Goal: Task Accomplishment & Management: Manage account settings

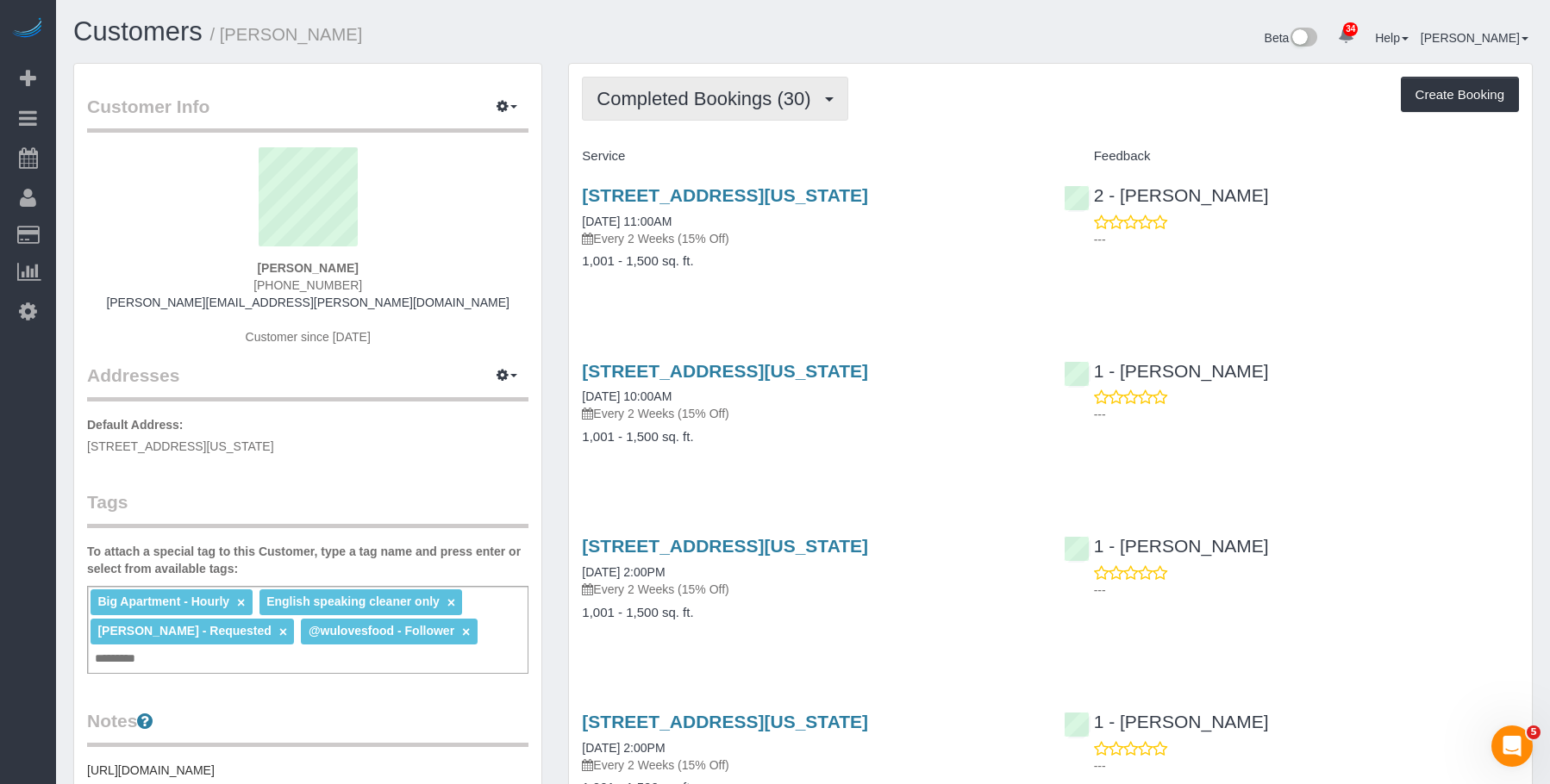
click at [740, 104] on span "Completed Bookings (30)" at bounding box center [707, 98] width 222 height 21
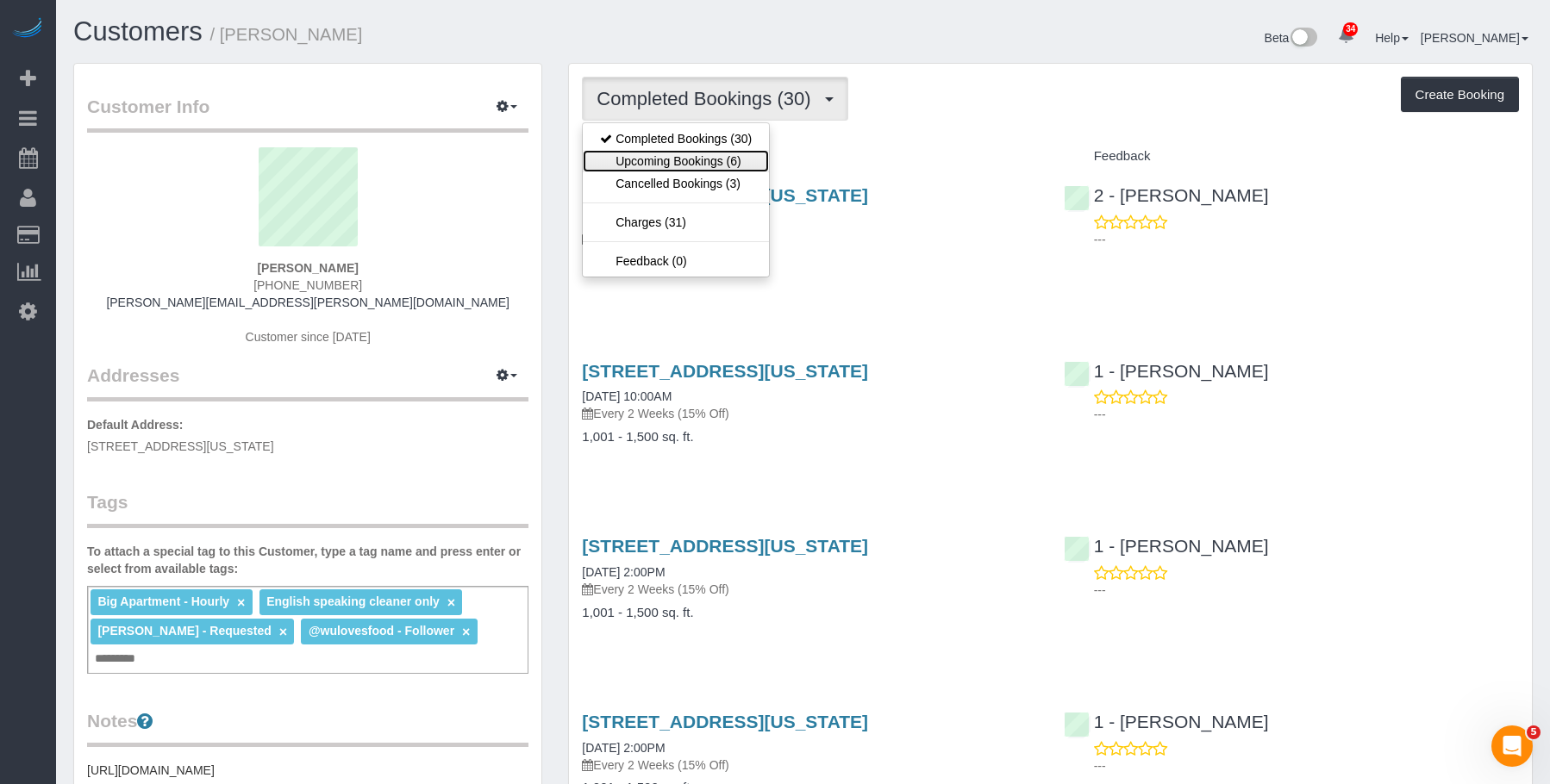
click at [714, 162] on link "Upcoming Bookings (6)" at bounding box center [676, 161] width 186 height 22
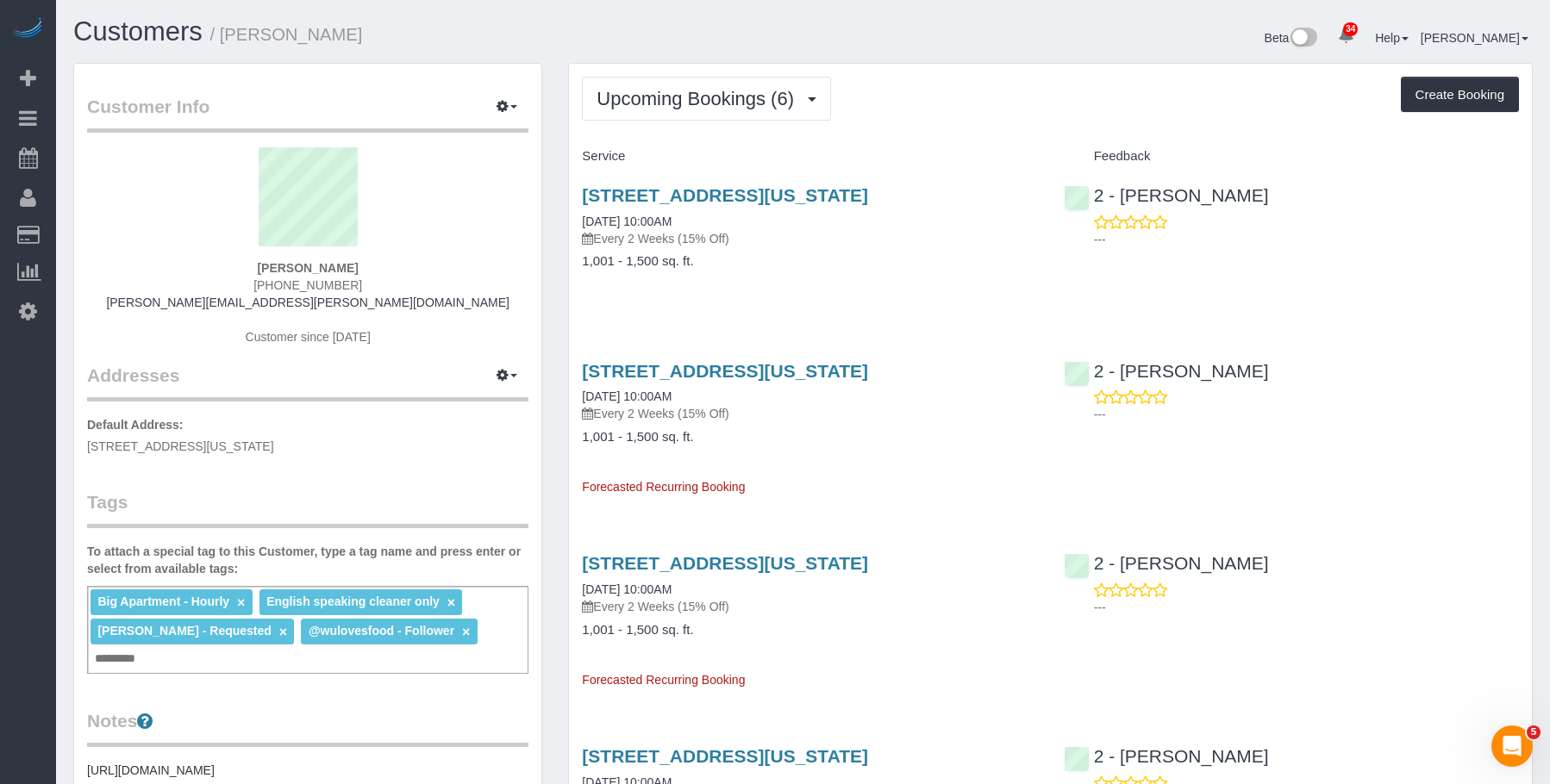
click at [849, 240] on p "Every 2 Weeks (15% Off)" at bounding box center [809, 238] width 455 height 18
drag, startPoint x: 228, startPoint y: 34, endPoint x: 377, endPoint y: 23, distance: 149.4
click at [377, 23] on h1 "Customers / Kruti Sheth" at bounding box center [431, 32] width 717 height 30
copy small "[PERSON_NAME]"
drag, startPoint x: 890, startPoint y: 302, endPoint x: 881, endPoint y: 293, distance: 12.7
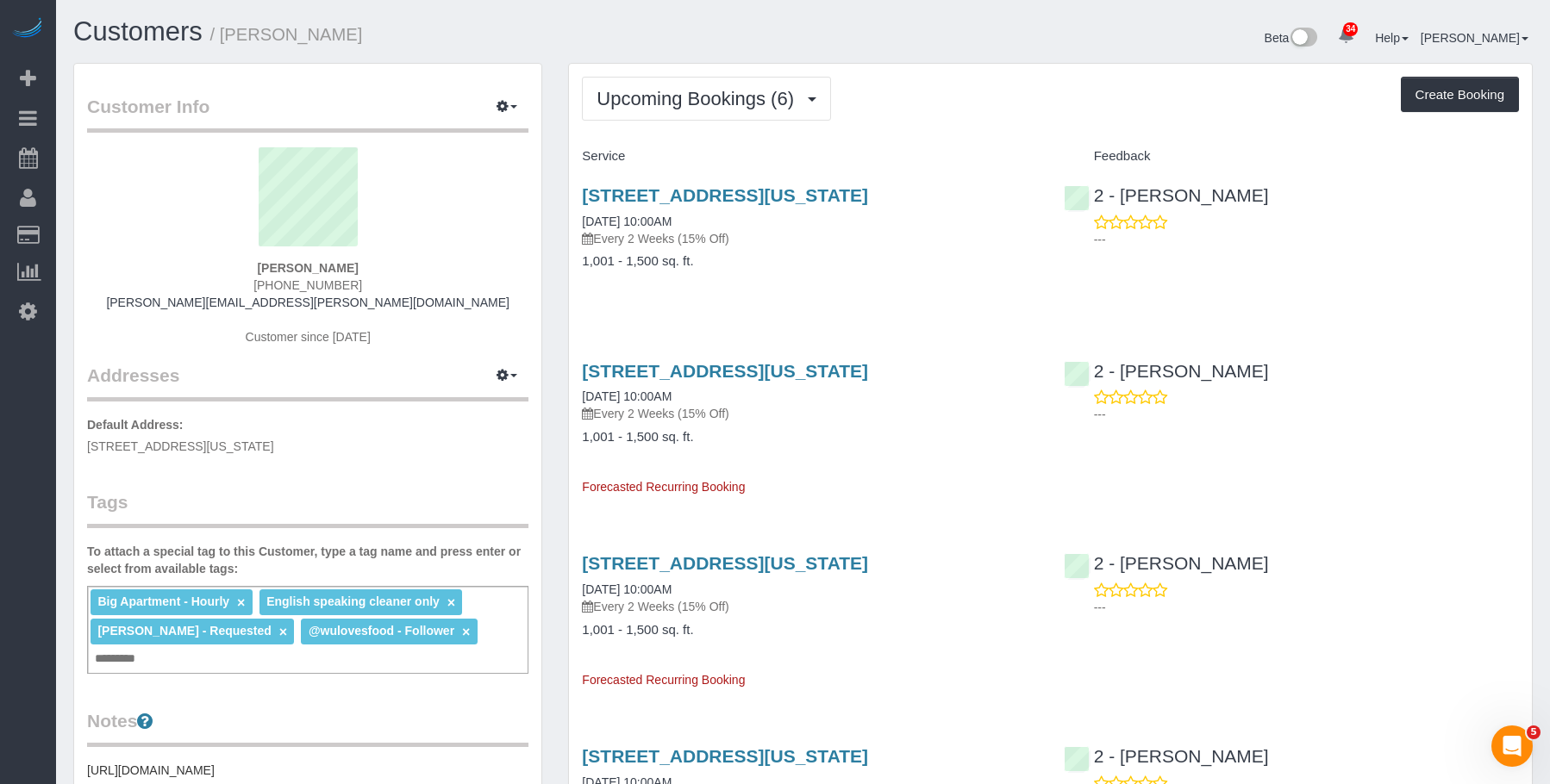
click at [890, 302] on div "1 7th Ave South, Apt. 2, New York, NY 10014 10/09/2025 10:00AM Every 2 Weeks (1…" at bounding box center [809, 237] width 481 height 133
click at [912, 260] on h4 "1,001 - 1,500 sq. ft." at bounding box center [809, 262] width 455 height 15
click at [868, 194] on link "[STREET_ADDRESS][US_STATE]" at bounding box center [725, 195] width 286 height 19
click at [149, 648] on input "text" at bounding box center [120, 659] width 59 height 22
click at [699, 101] on span "Upcoming Bookings (6)" at bounding box center [698, 98] width 206 height 21
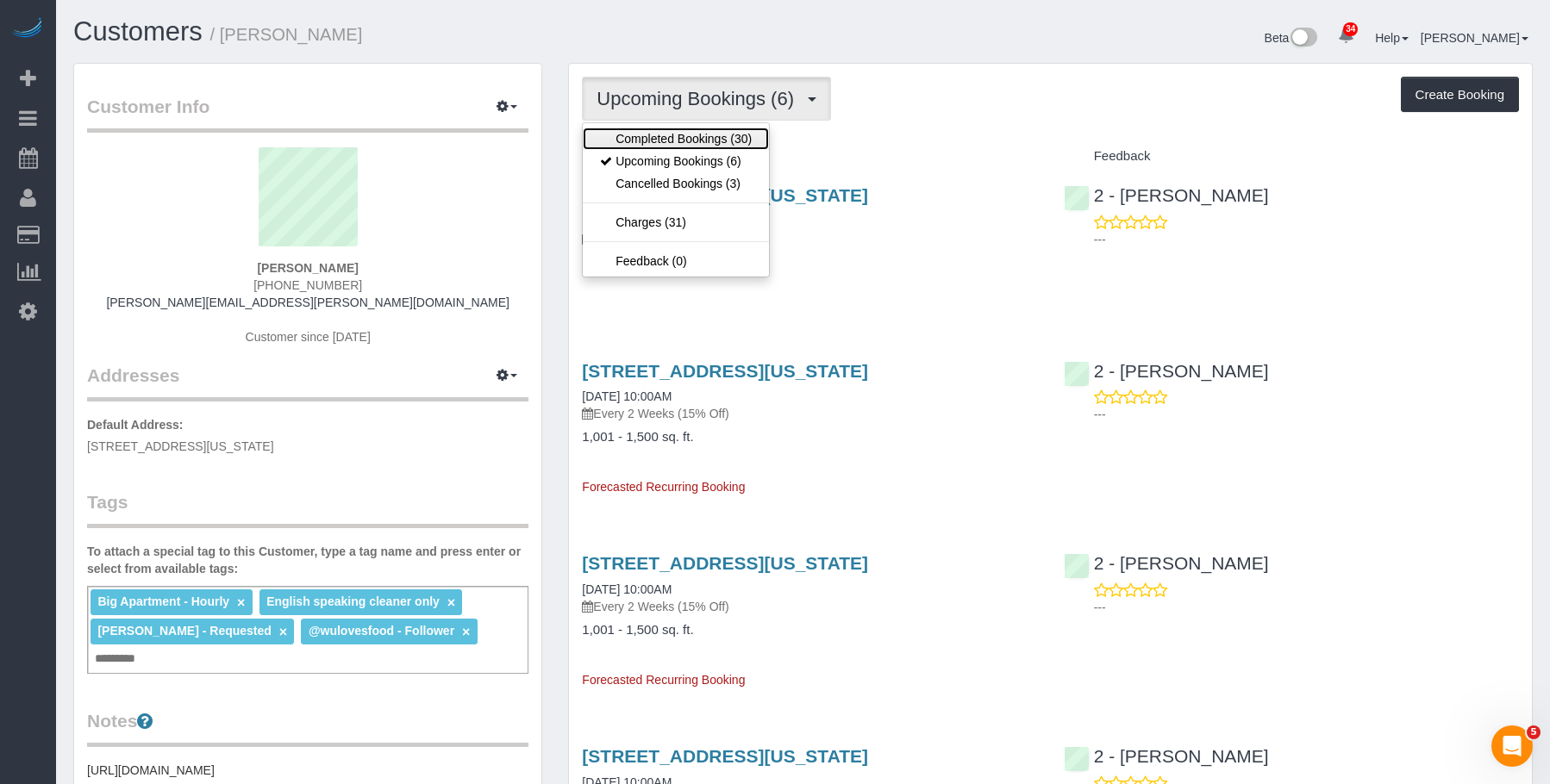
click at [663, 137] on link "Completed Bookings (30)" at bounding box center [676, 138] width 186 height 22
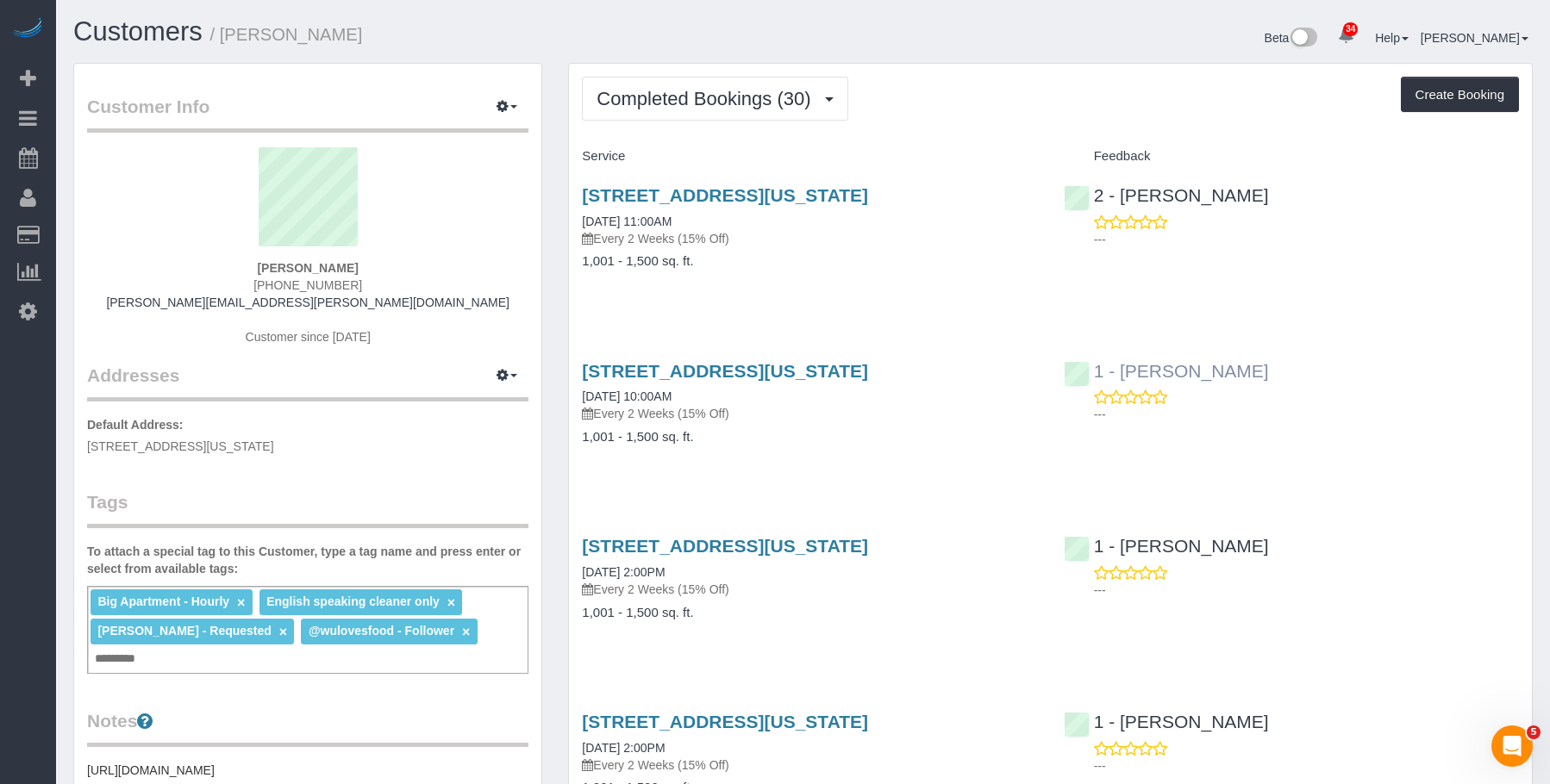
drag, startPoint x: 1228, startPoint y: 374, endPoint x: 1120, endPoint y: 374, distance: 108.0
click at [1120, 374] on div "1 - Paula Avila ---" at bounding box center [1291, 389] width 481 height 85
copy link "Paula Avila"
click at [149, 648] on input "text" at bounding box center [120, 659] width 59 height 22
paste input "**********"
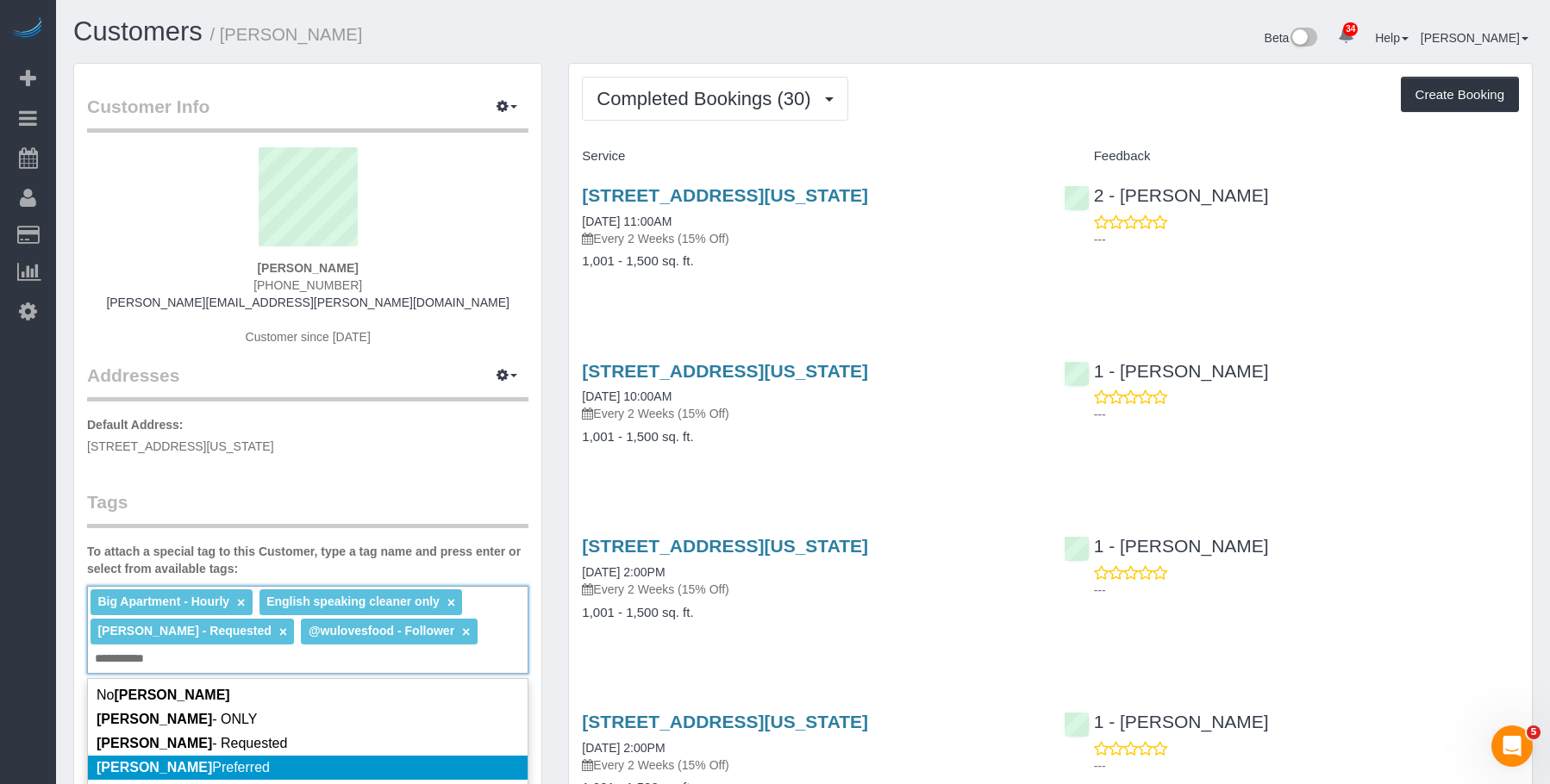
type input "**********"
drag, startPoint x: 443, startPoint y: 730, endPoint x: 517, endPoint y: 740, distance: 74.7
click at [444, 755] on li "Paula Avila Preferred" at bounding box center [307, 767] width 439 height 24
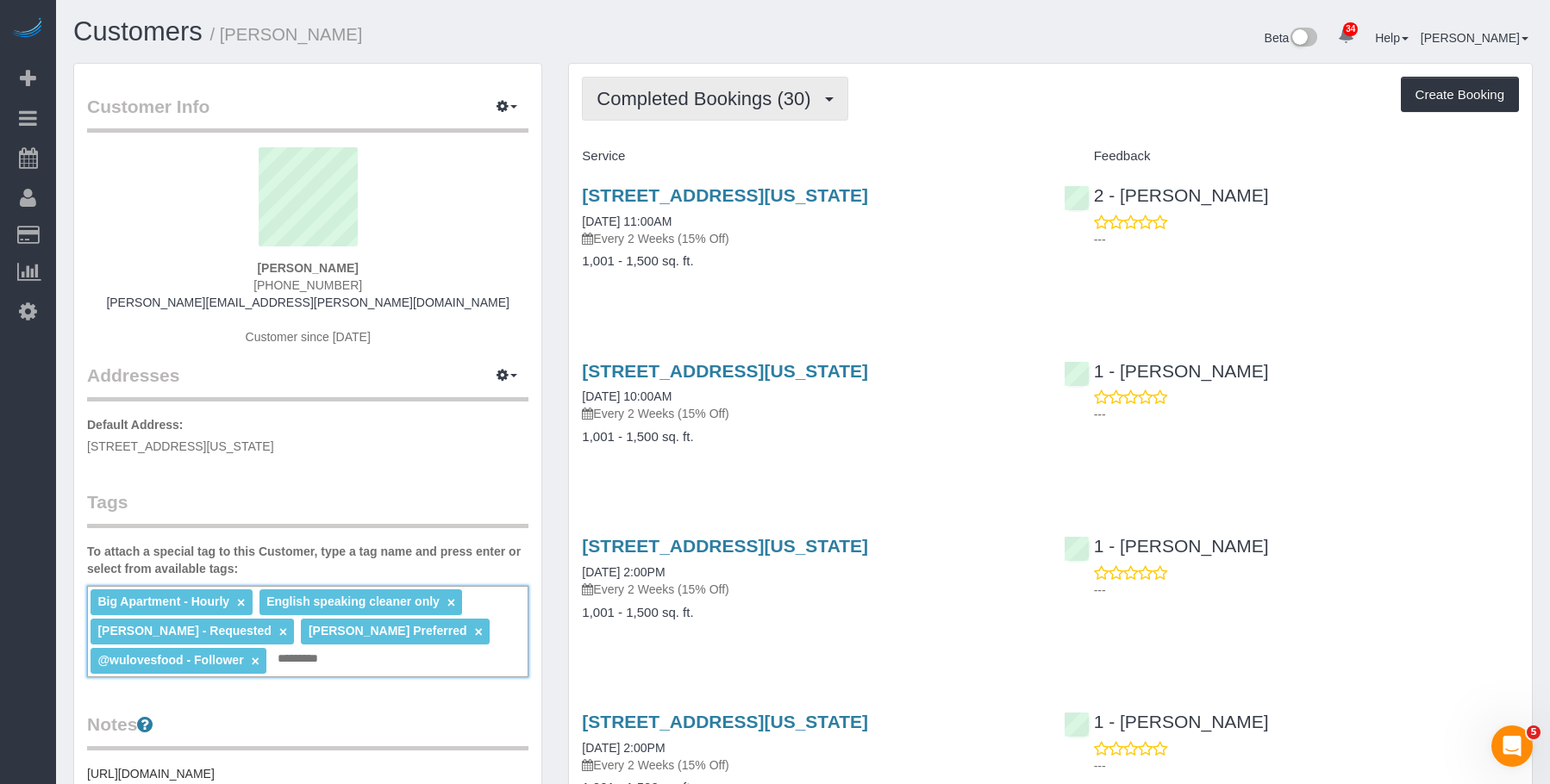
click at [754, 100] on span "Completed Bookings (30)" at bounding box center [707, 98] width 222 height 21
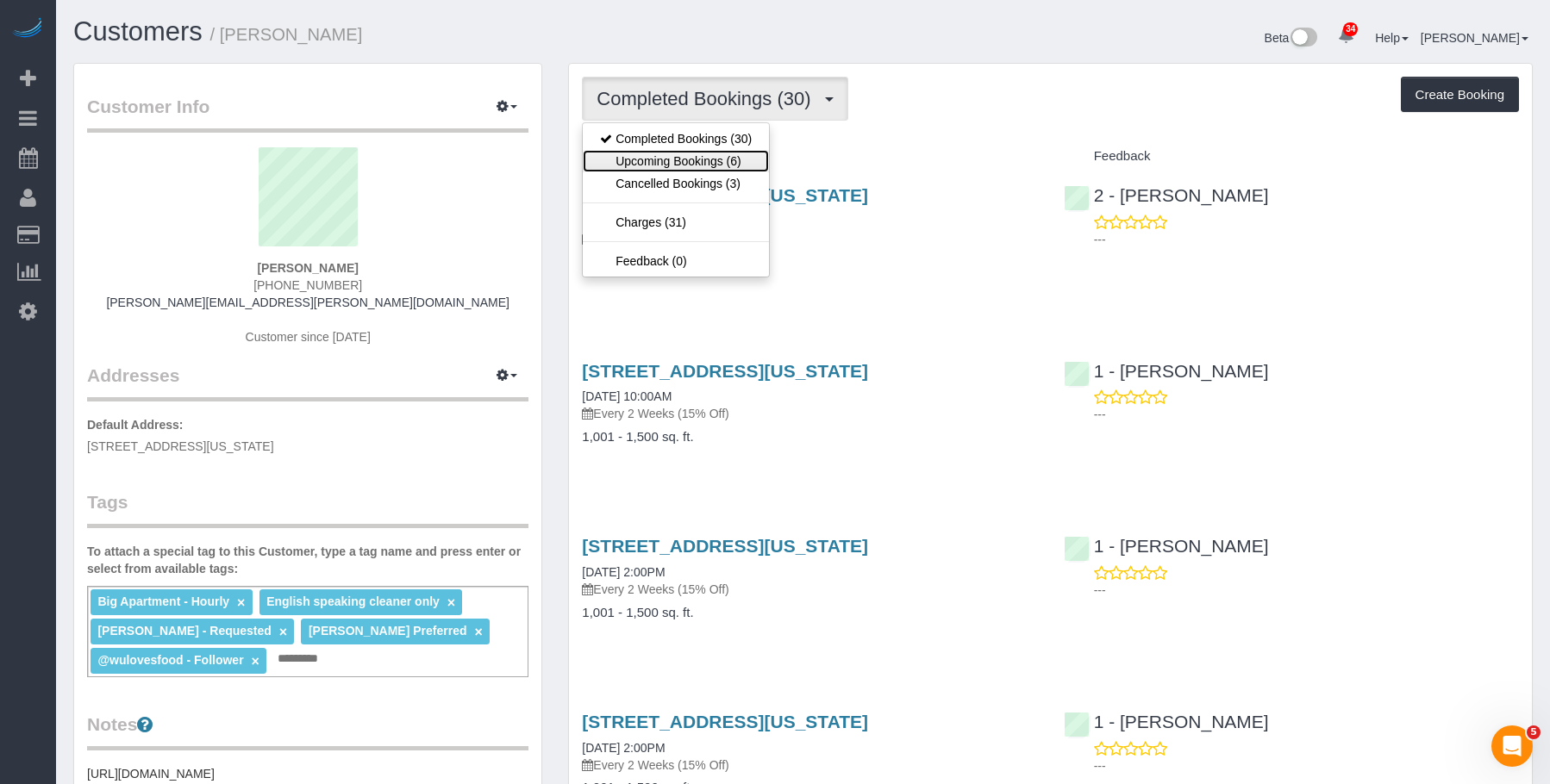
click at [719, 158] on link "Upcoming Bookings (6)" at bounding box center [676, 161] width 186 height 22
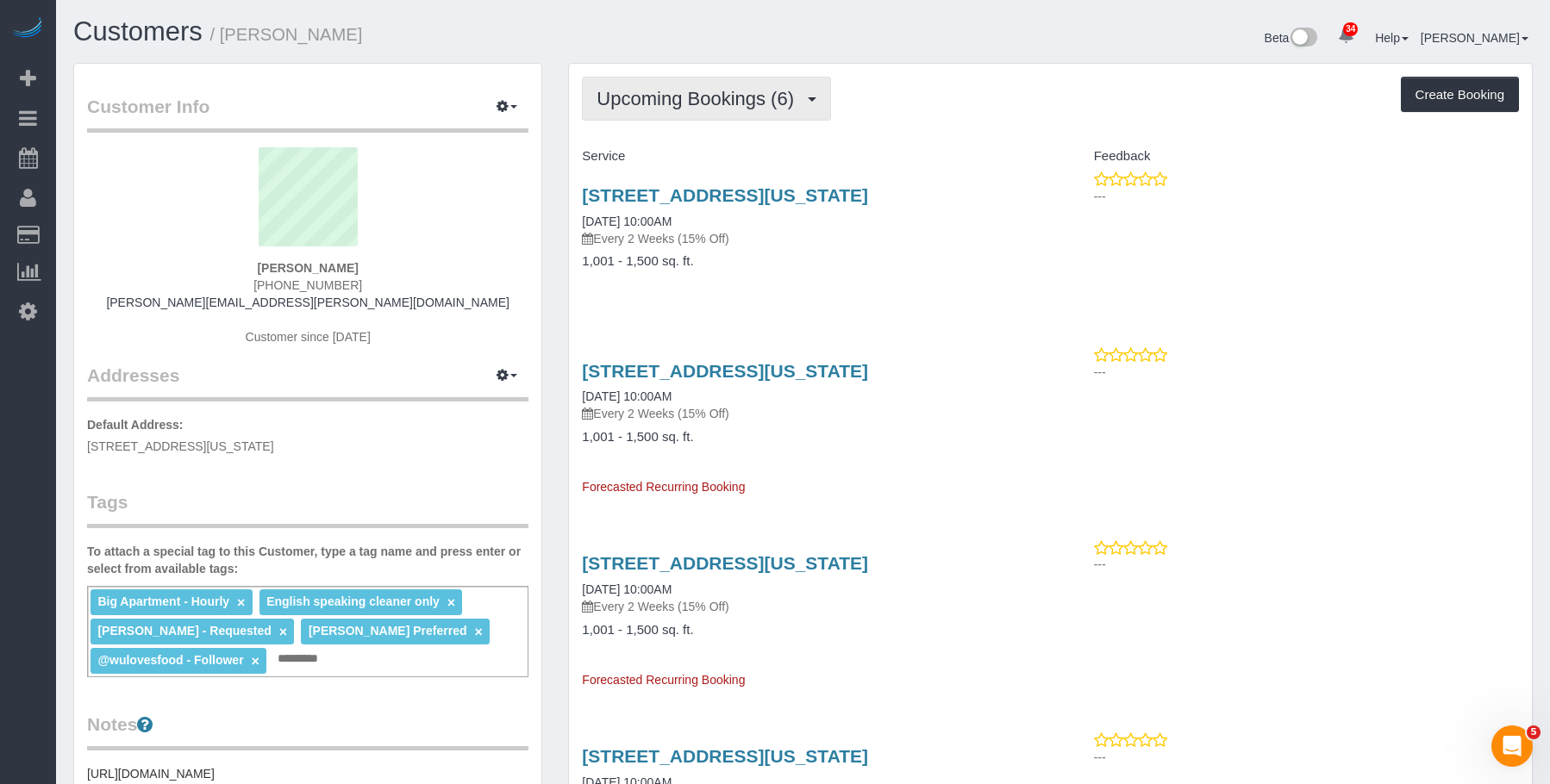
click at [664, 86] on button "Upcoming Bookings (6)" at bounding box center [707, 99] width 249 height 44
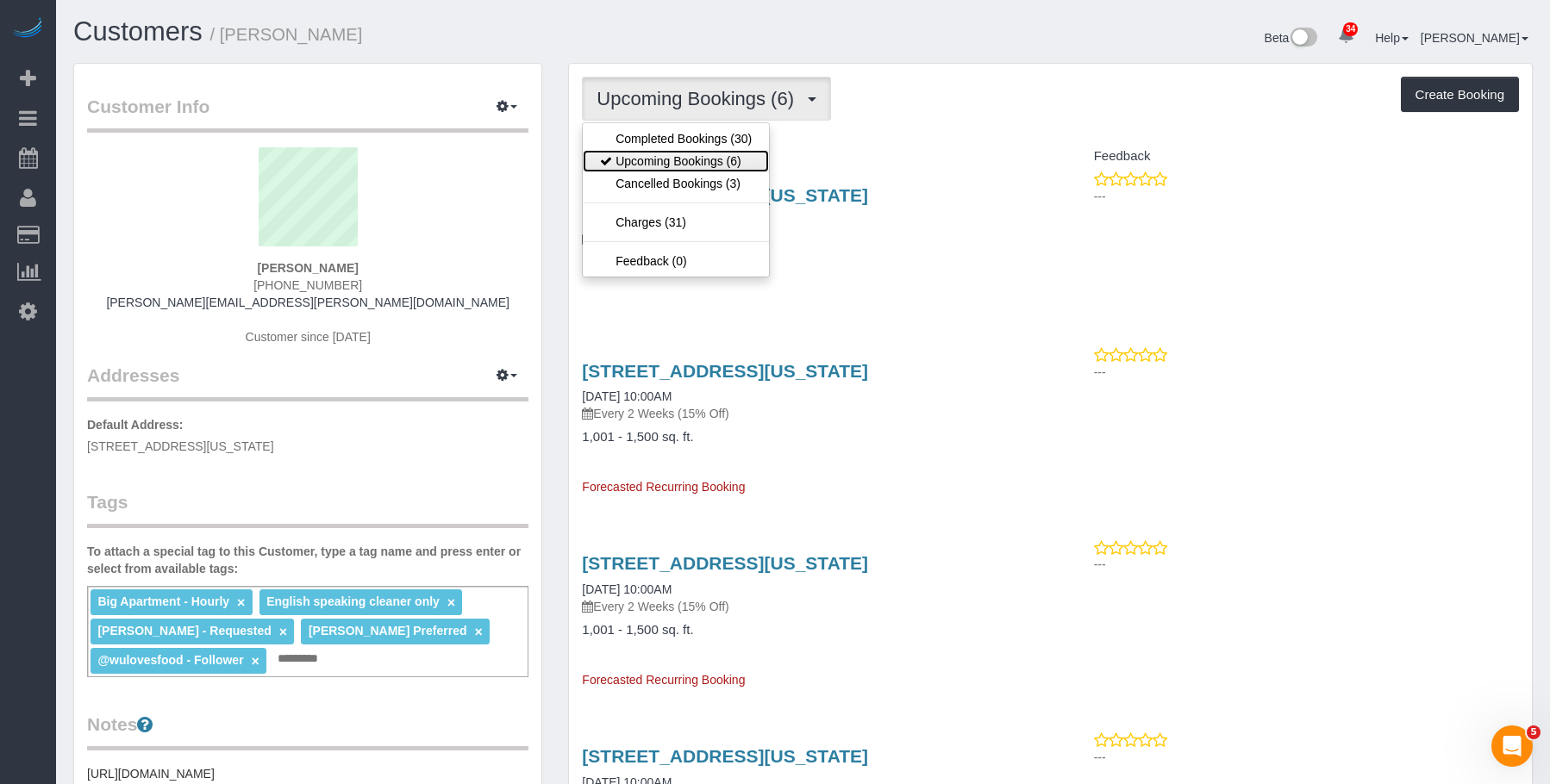
click at [647, 160] on link "Upcoming Bookings (6)" at bounding box center [676, 161] width 186 height 22
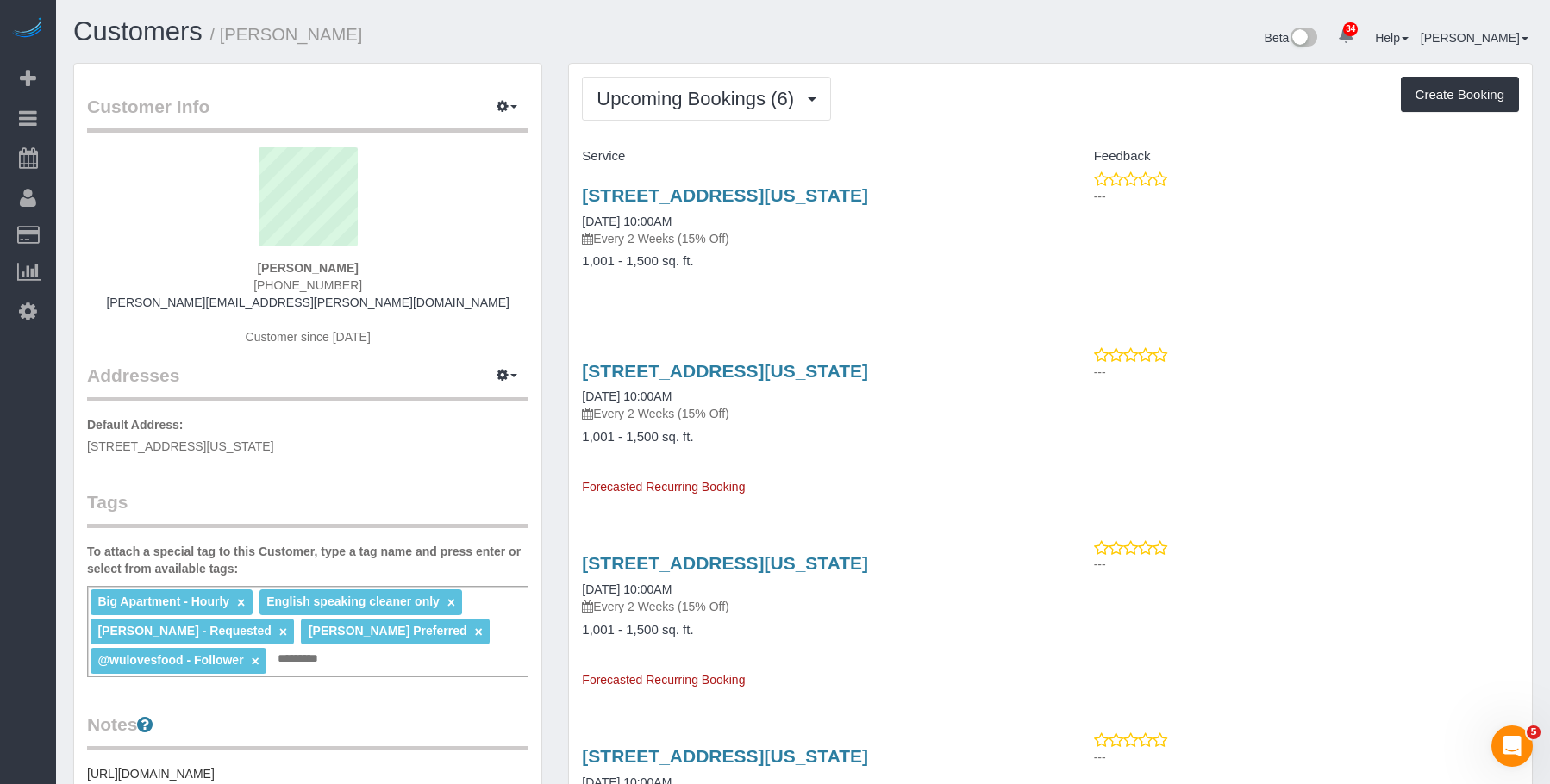
click at [832, 244] on p "Every 2 Weeks (15% Off)" at bounding box center [809, 238] width 455 height 18
click at [843, 196] on link "1 7th Ave South, Apt. 2, New York, NY 10014" at bounding box center [725, 195] width 286 height 19
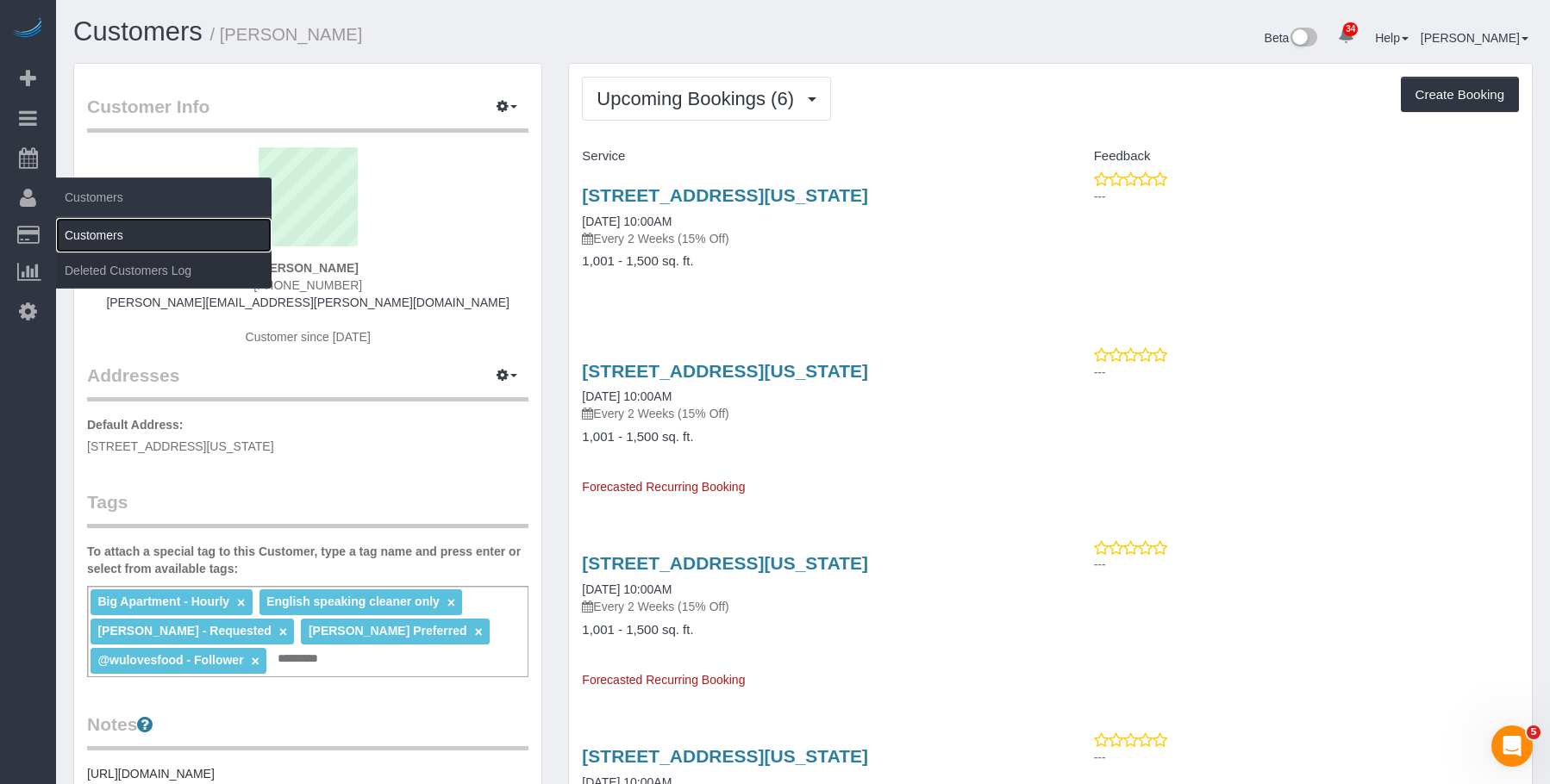
click at [112, 230] on link "Customers" at bounding box center [164, 234] width 216 height 34
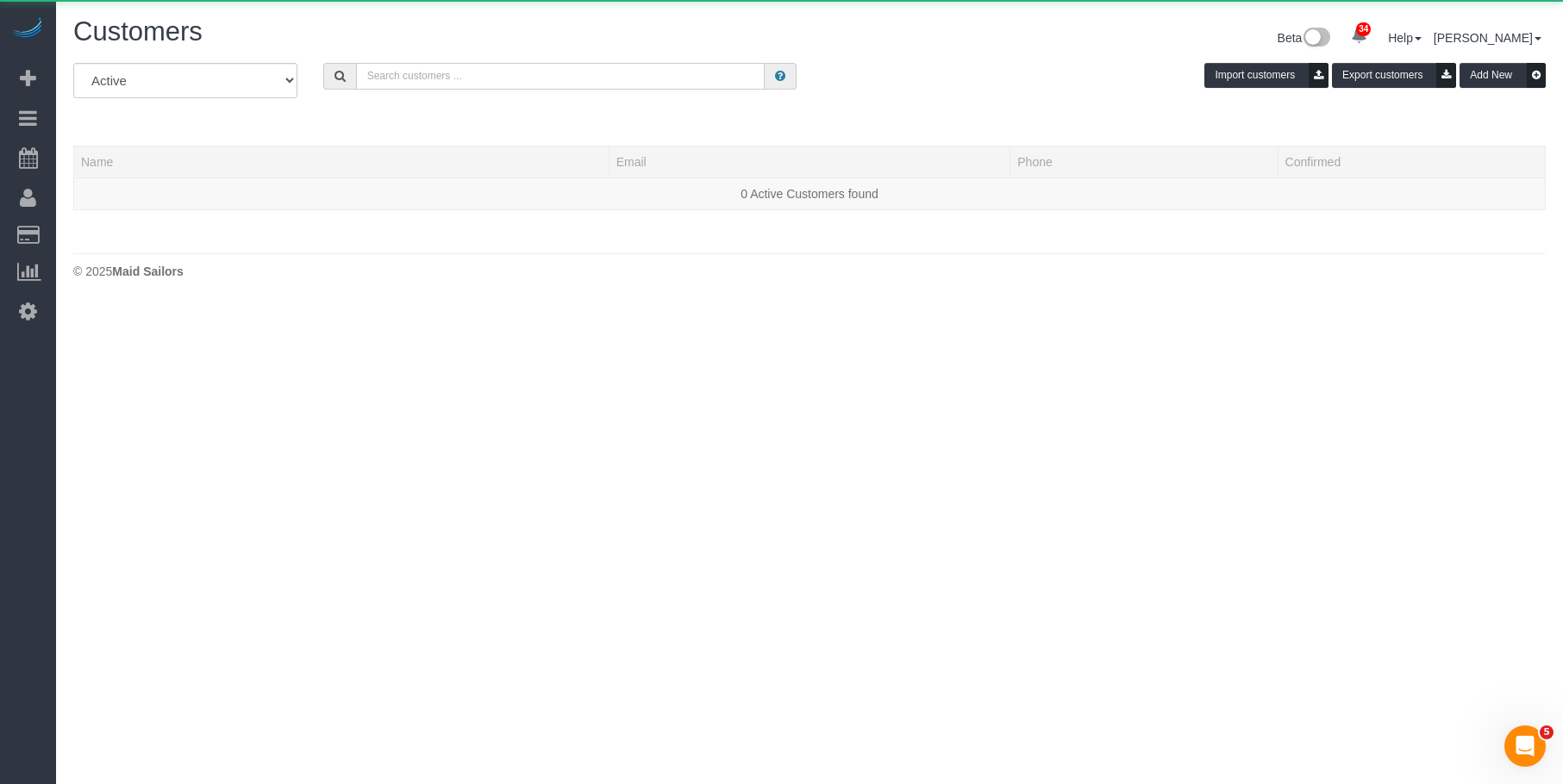
click at [468, 74] on input "text" at bounding box center [560, 76] width 409 height 27
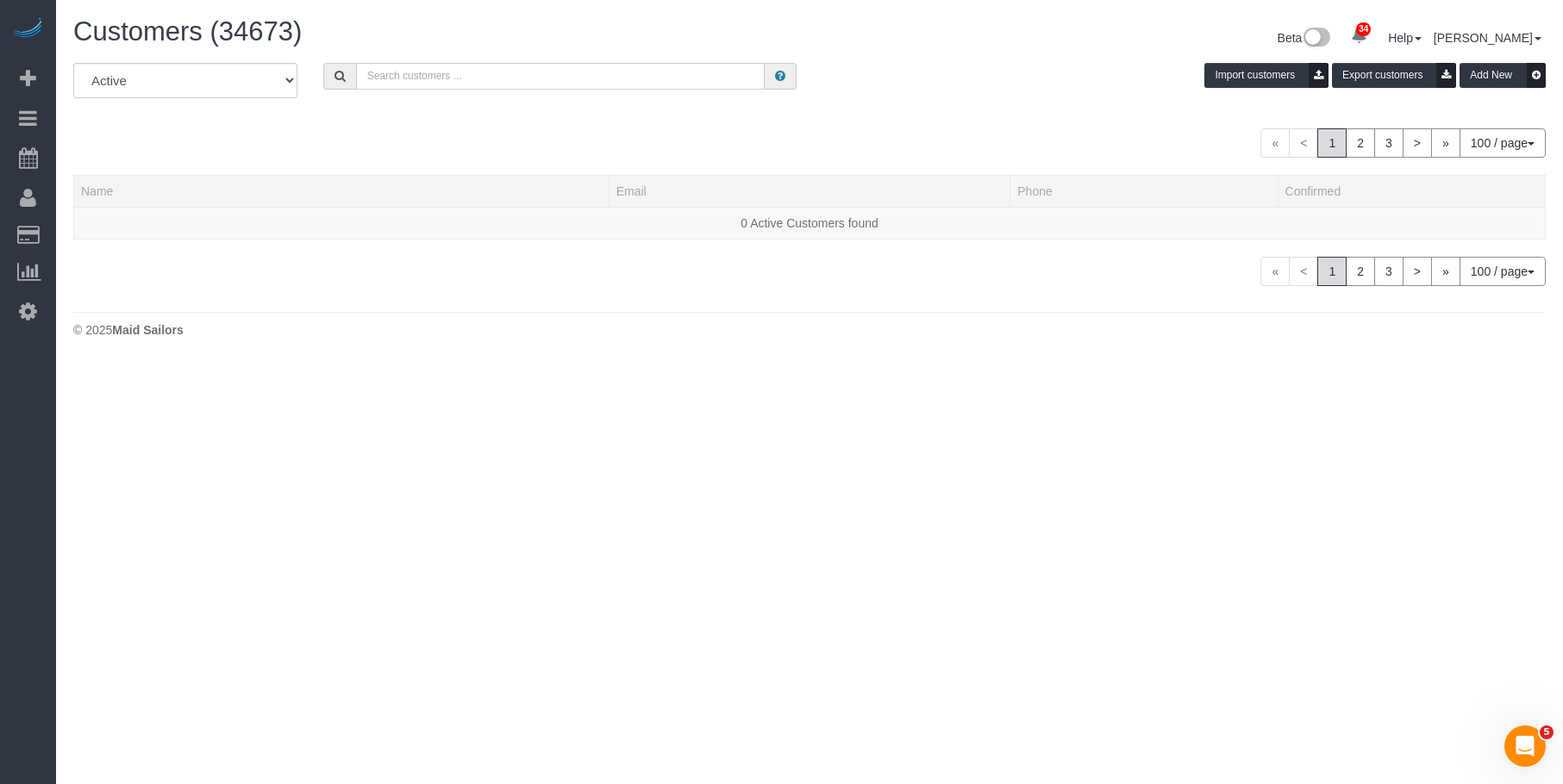
paste input "Mariana Benitez Franco"
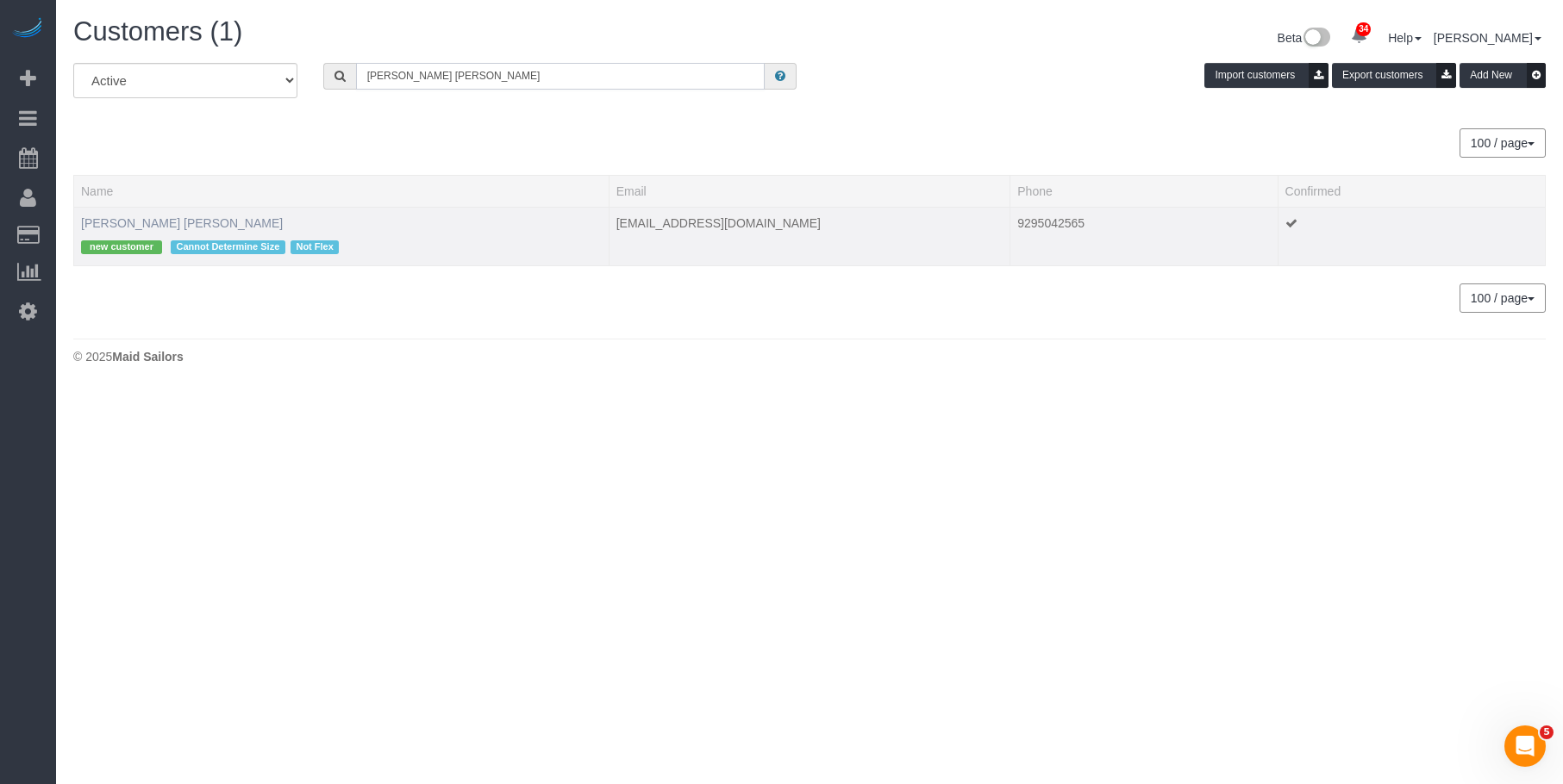
type input "Mariana Benitez Franco"
click at [150, 221] on link "Mariana Benitez Franco" at bounding box center [182, 222] width 202 height 14
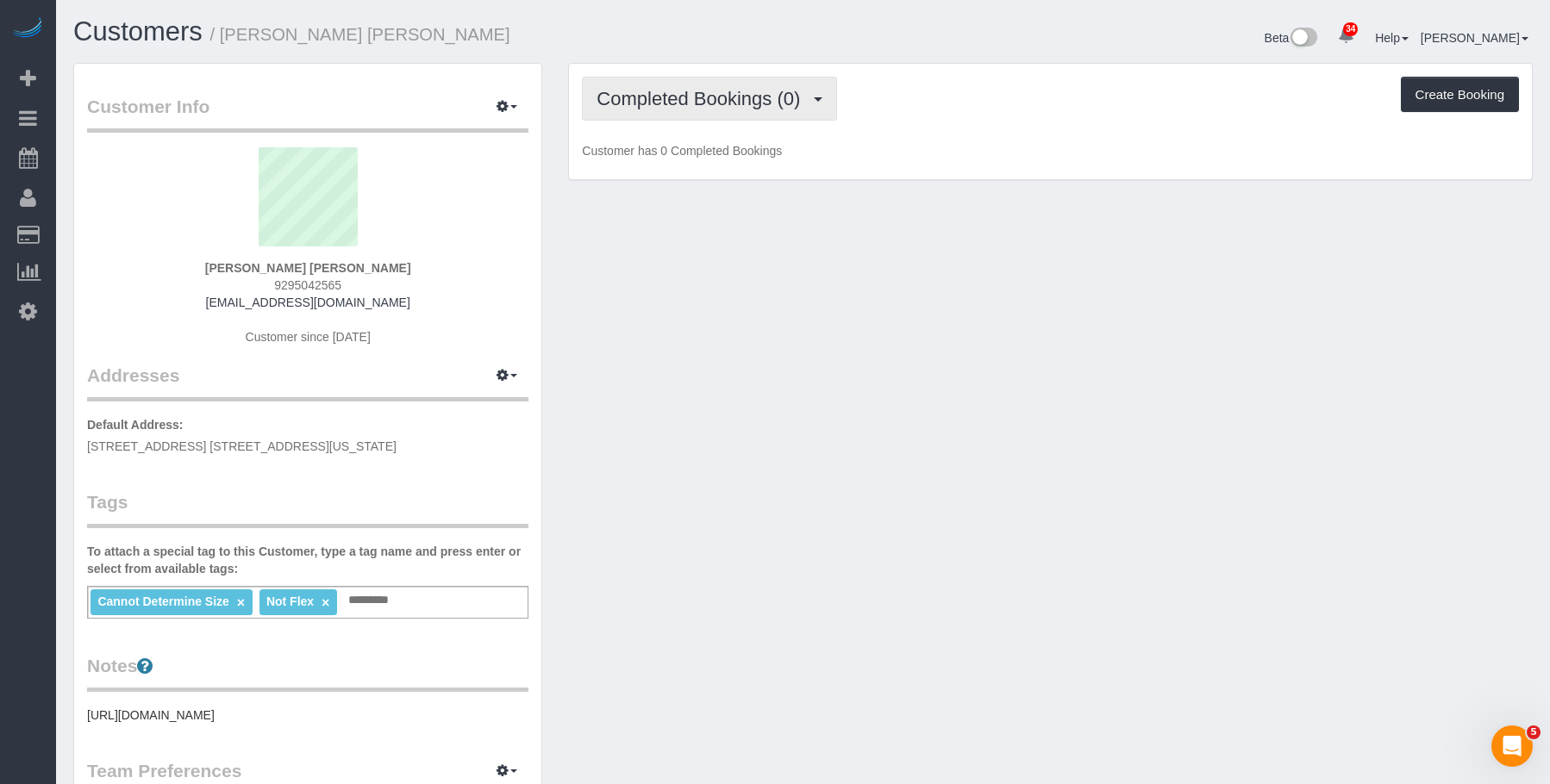
drag, startPoint x: 669, startPoint y: 114, endPoint x: 660, endPoint y: 169, distance: 55.7
click at [669, 113] on button "Completed Bookings (0)" at bounding box center [709, 99] width 256 height 44
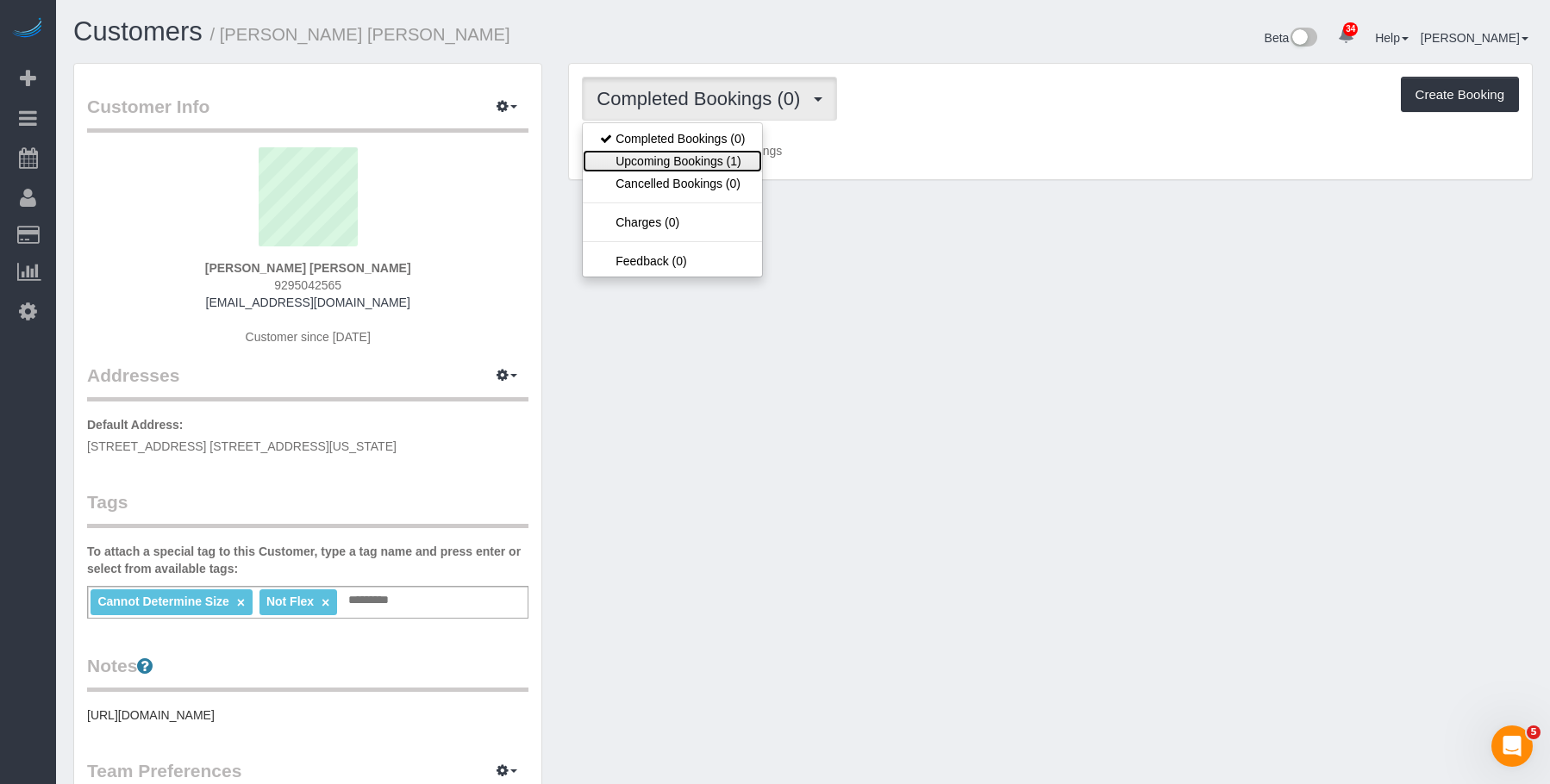
click at [660, 170] on link "Upcoming Bookings (1)" at bounding box center [673, 161] width 179 height 22
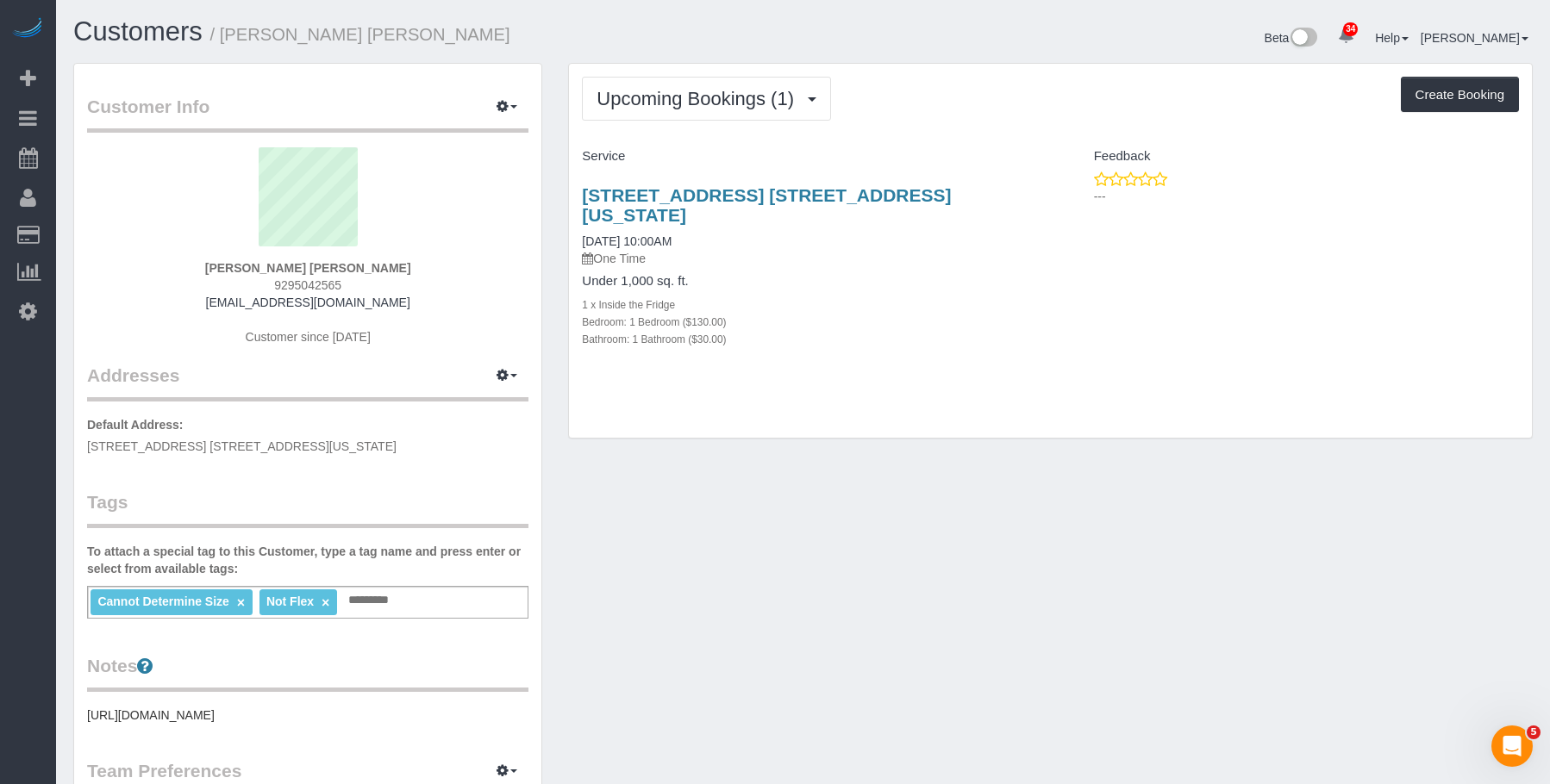
click at [935, 337] on div "200 West 60th Street, Apt. 25b, New York, NY 10023 10/09/2025 10:00AM One Time …" at bounding box center [809, 276] width 481 height 211
click at [1008, 562] on div "Customer Info Edit Contact Info Send Message Email Preferences Special Sales Ta…" at bounding box center [803, 633] width 1485 height 1141
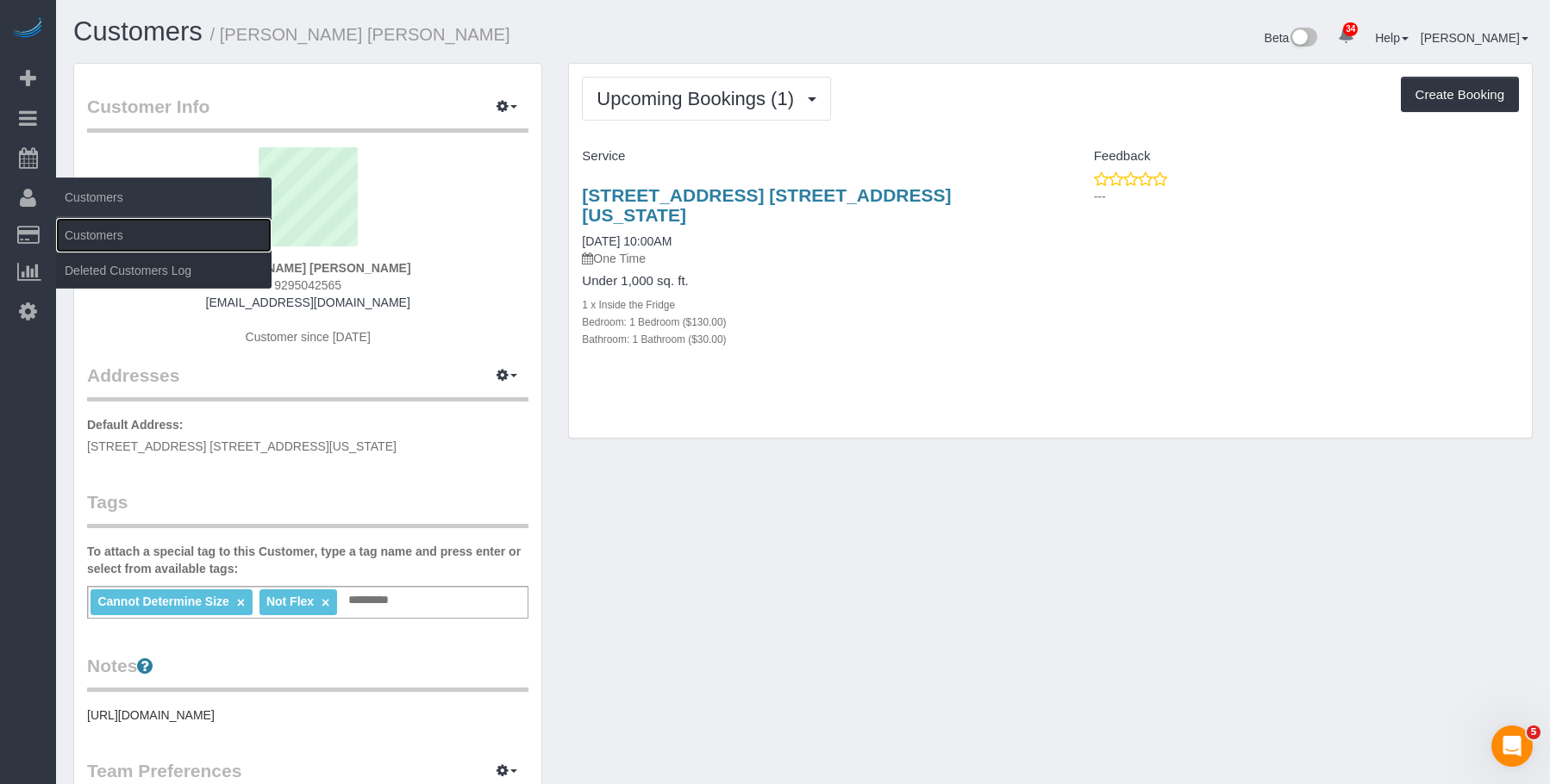
drag, startPoint x: 113, startPoint y: 236, endPoint x: 238, endPoint y: 192, distance: 132.5
click at [116, 236] on link "Customers" at bounding box center [164, 234] width 216 height 34
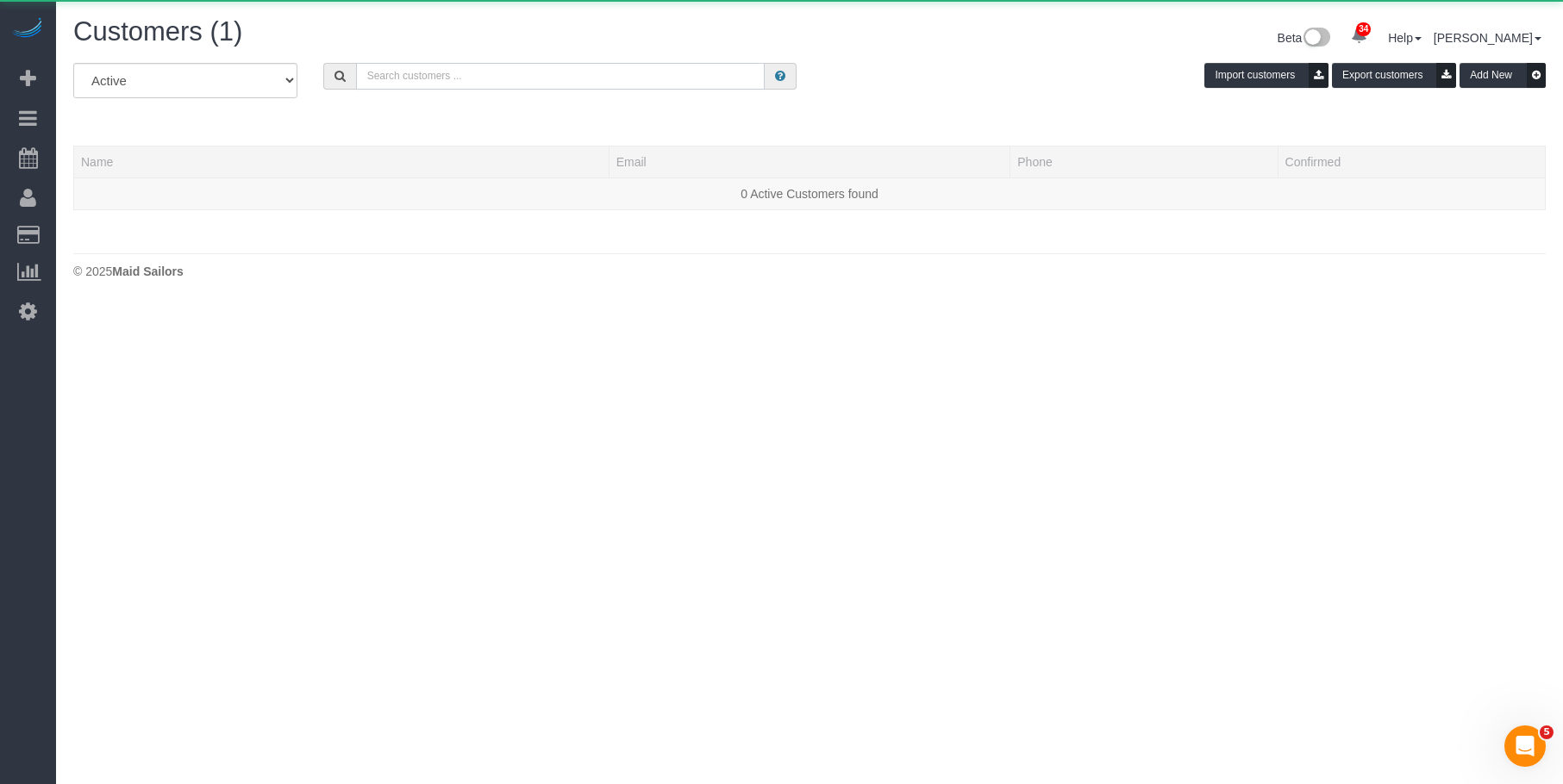
click at [435, 74] on input "text" at bounding box center [560, 76] width 409 height 27
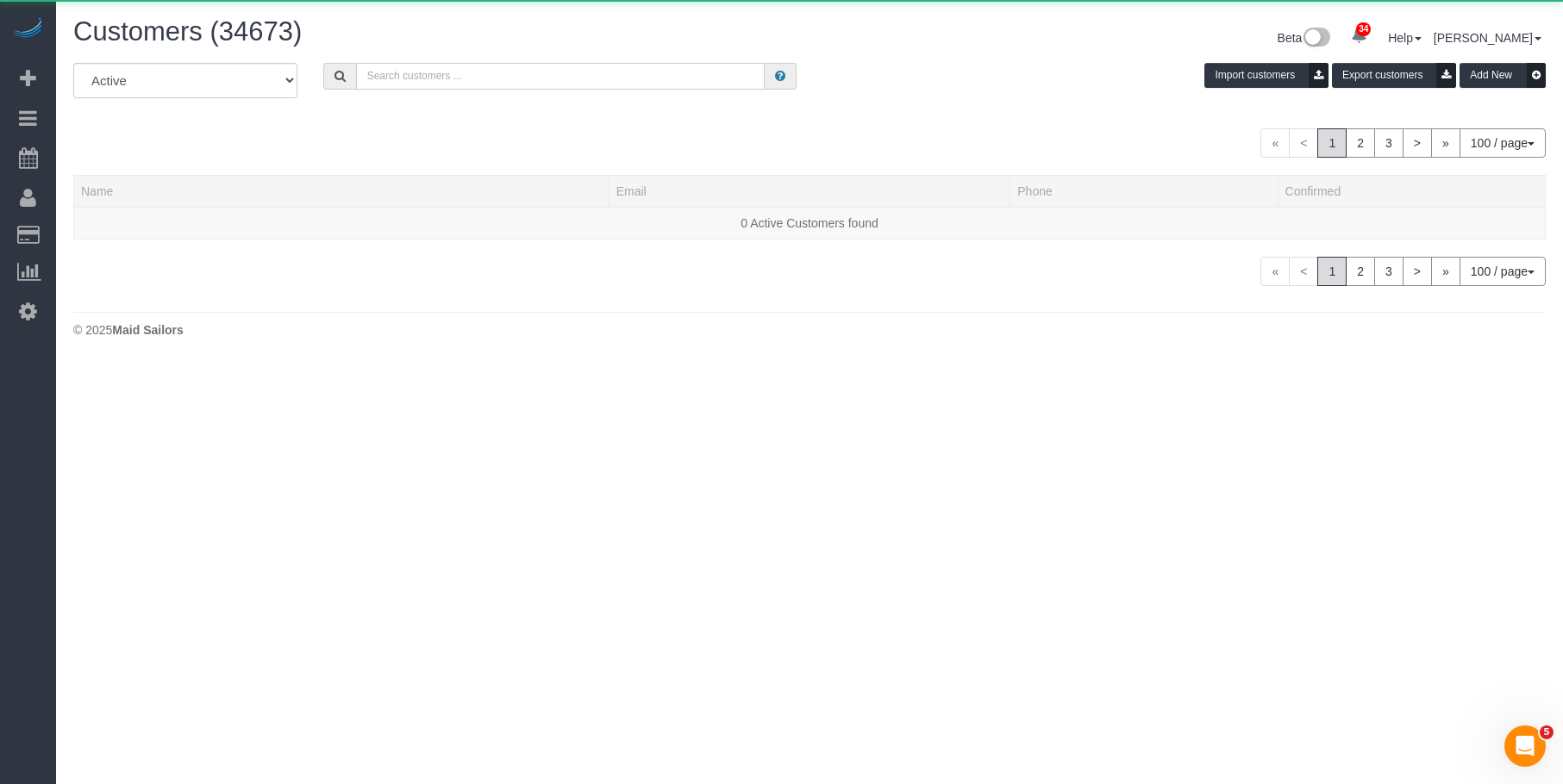
paste input "Dori Begley"
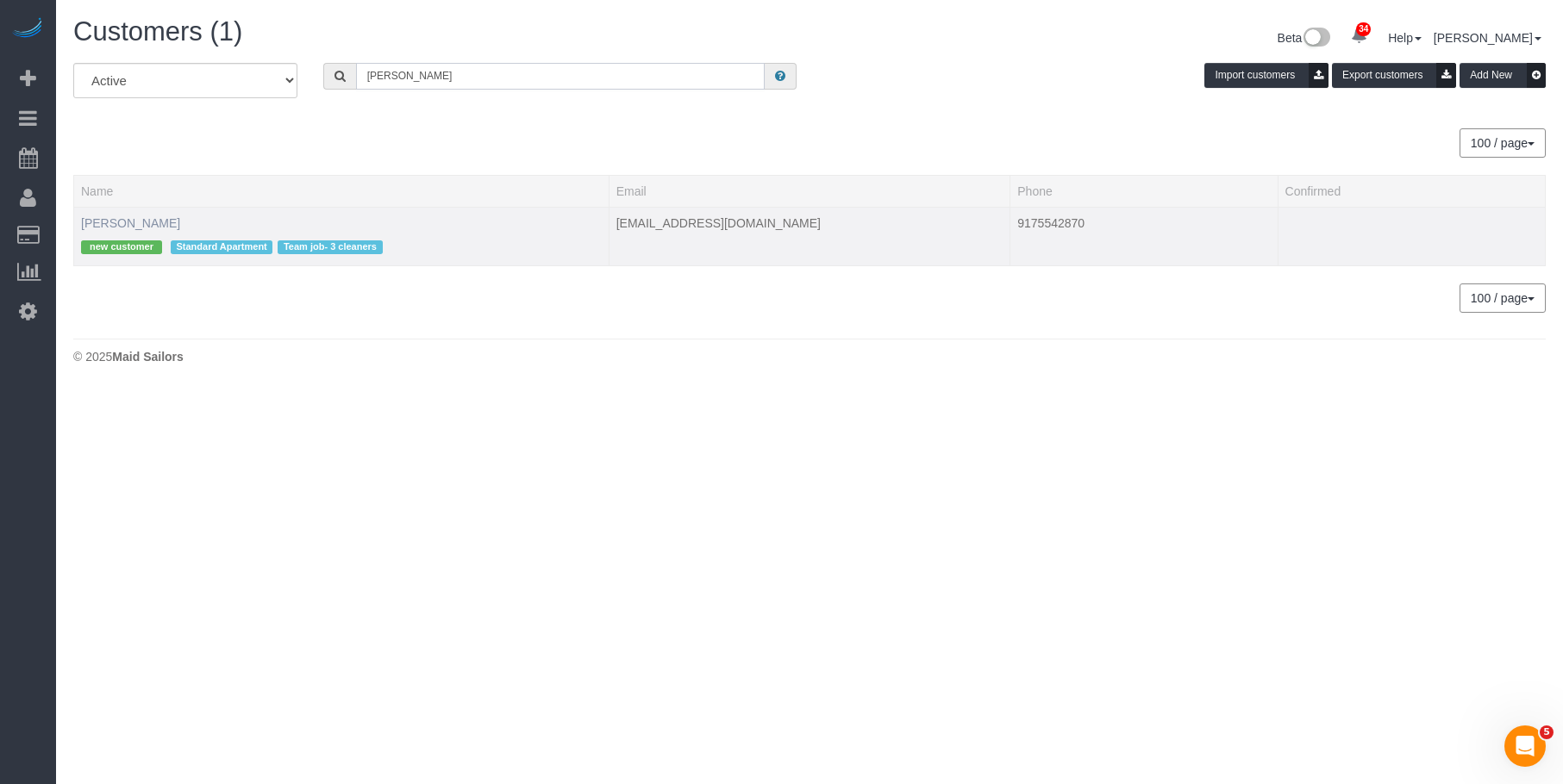
type input "Dori Begley"
click at [119, 223] on link "Dori Begley" at bounding box center [130, 222] width 99 height 14
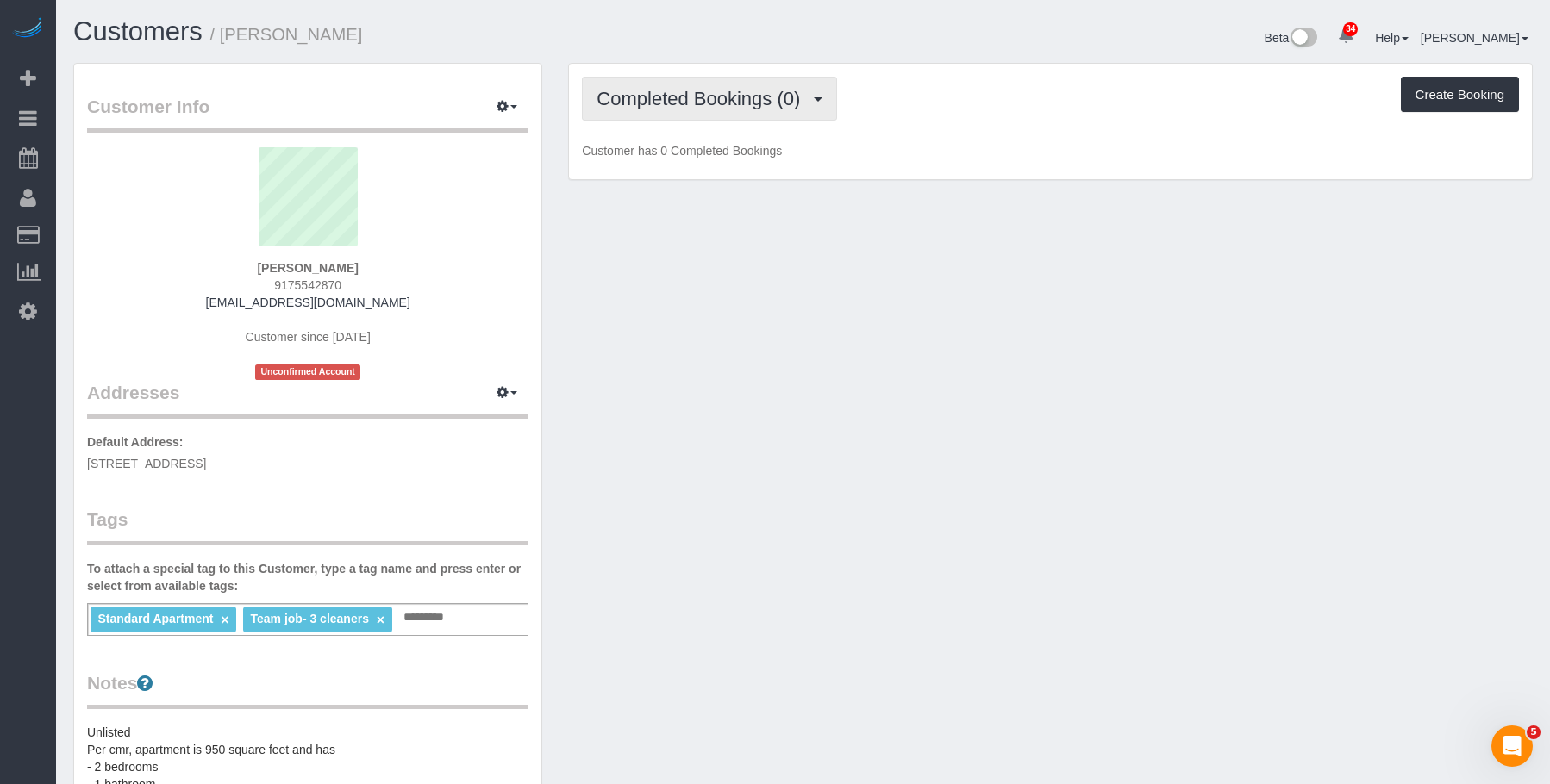
click at [681, 91] on span "Completed Bookings (0)" at bounding box center [702, 98] width 212 height 21
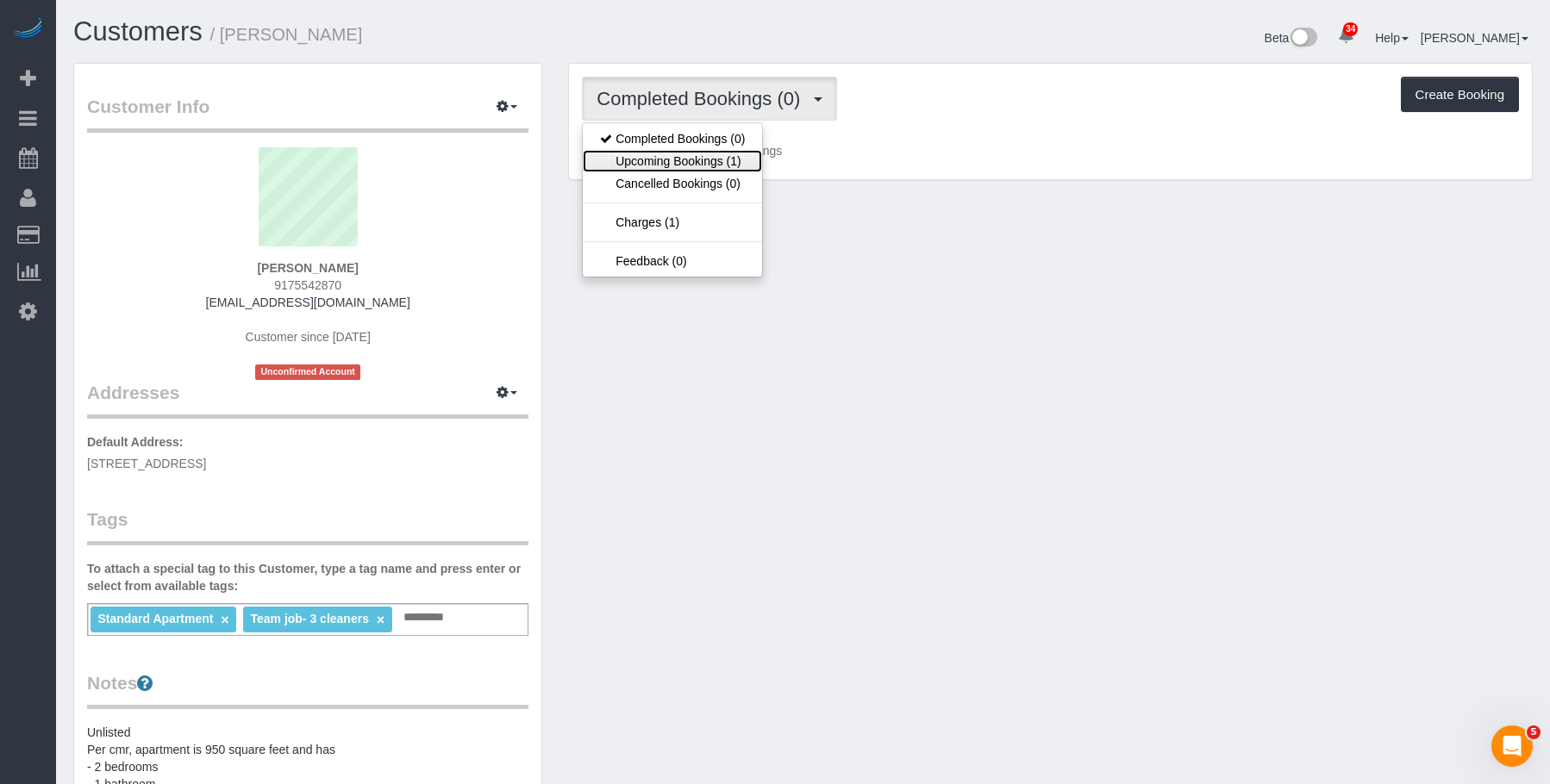
click at [664, 162] on link "Upcoming Bookings (1)" at bounding box center [673, 161] width 179 height 22
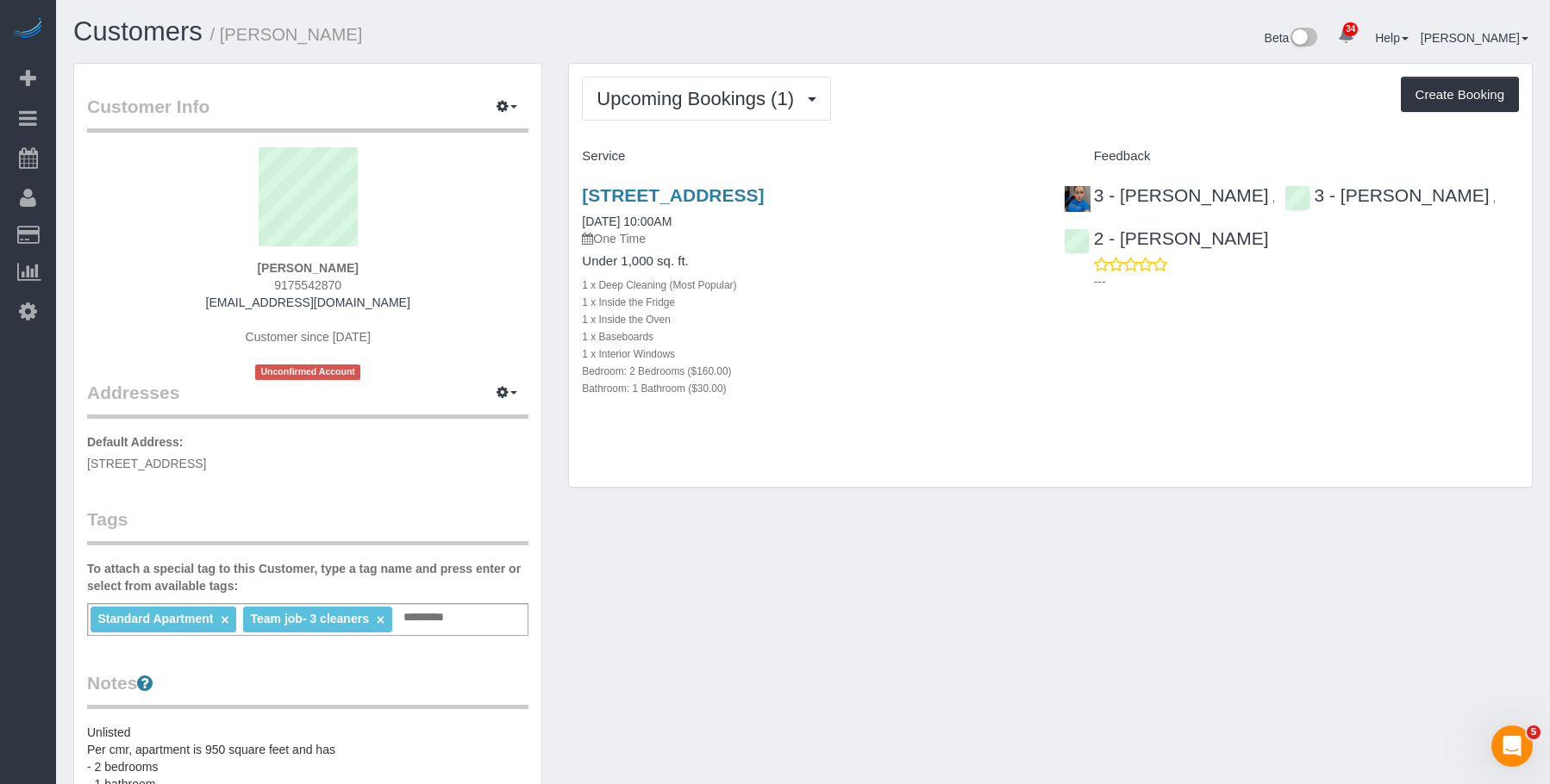
click at [876, 219] on div "26 South Oxford Street, Apt 2a, Brooklyn, NY 11217 10/07/2025 10:00AM One Time" at bounding box center [809, 216] width 455 height 62
click at [764, 202] on link "26 South Oxford Street, Apt 2a, Brooklyn, NY 11217" at bounding box center [673, 195] width 182 height 19
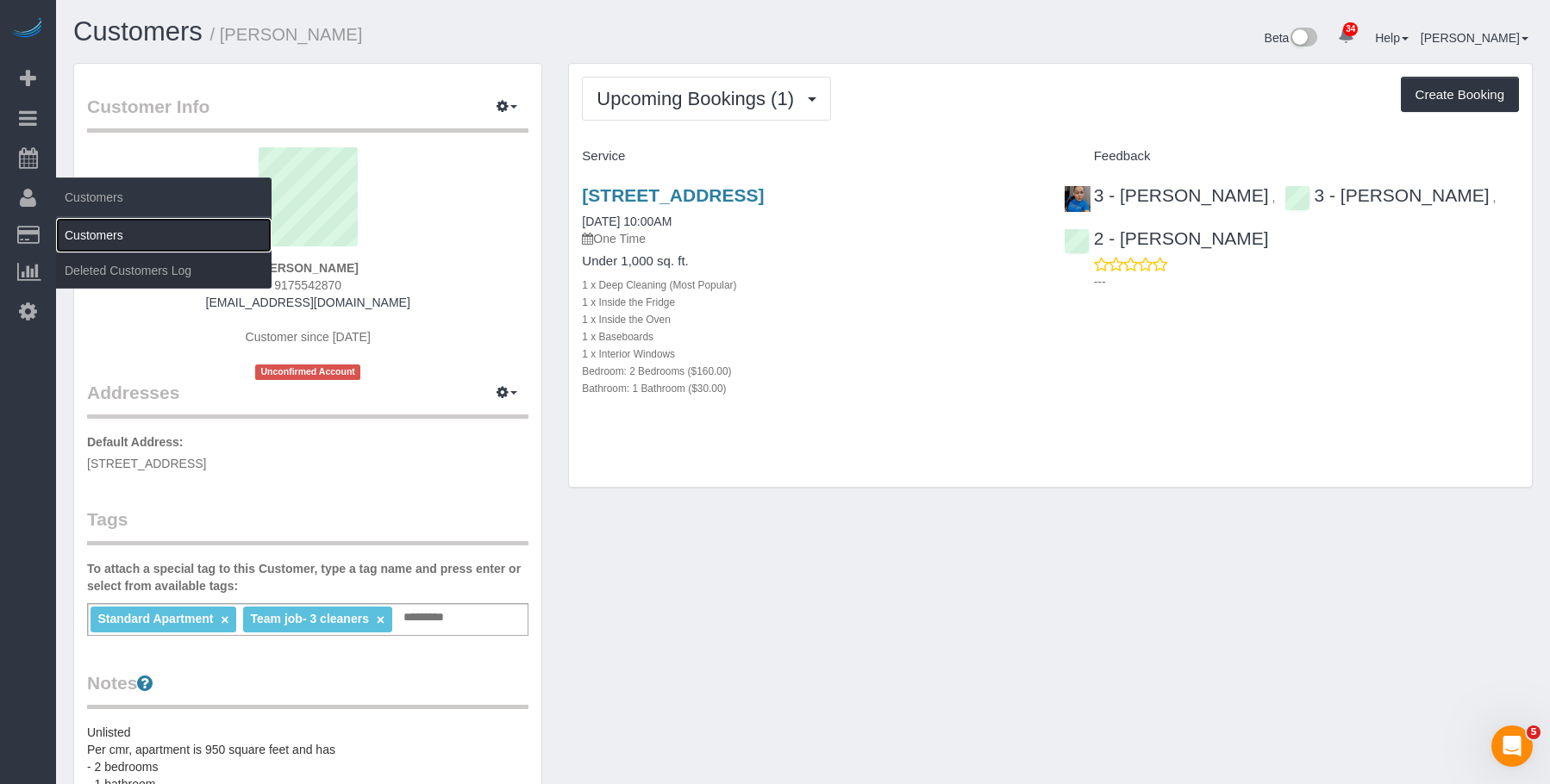
drag, startPoint x: 132, startPoint y: 231, endPoint x: 207, endPoint y: 229, distance: 75.0
click at [132, 231] on link "Customers" at bounding box center [164, 234] width 216 height 34
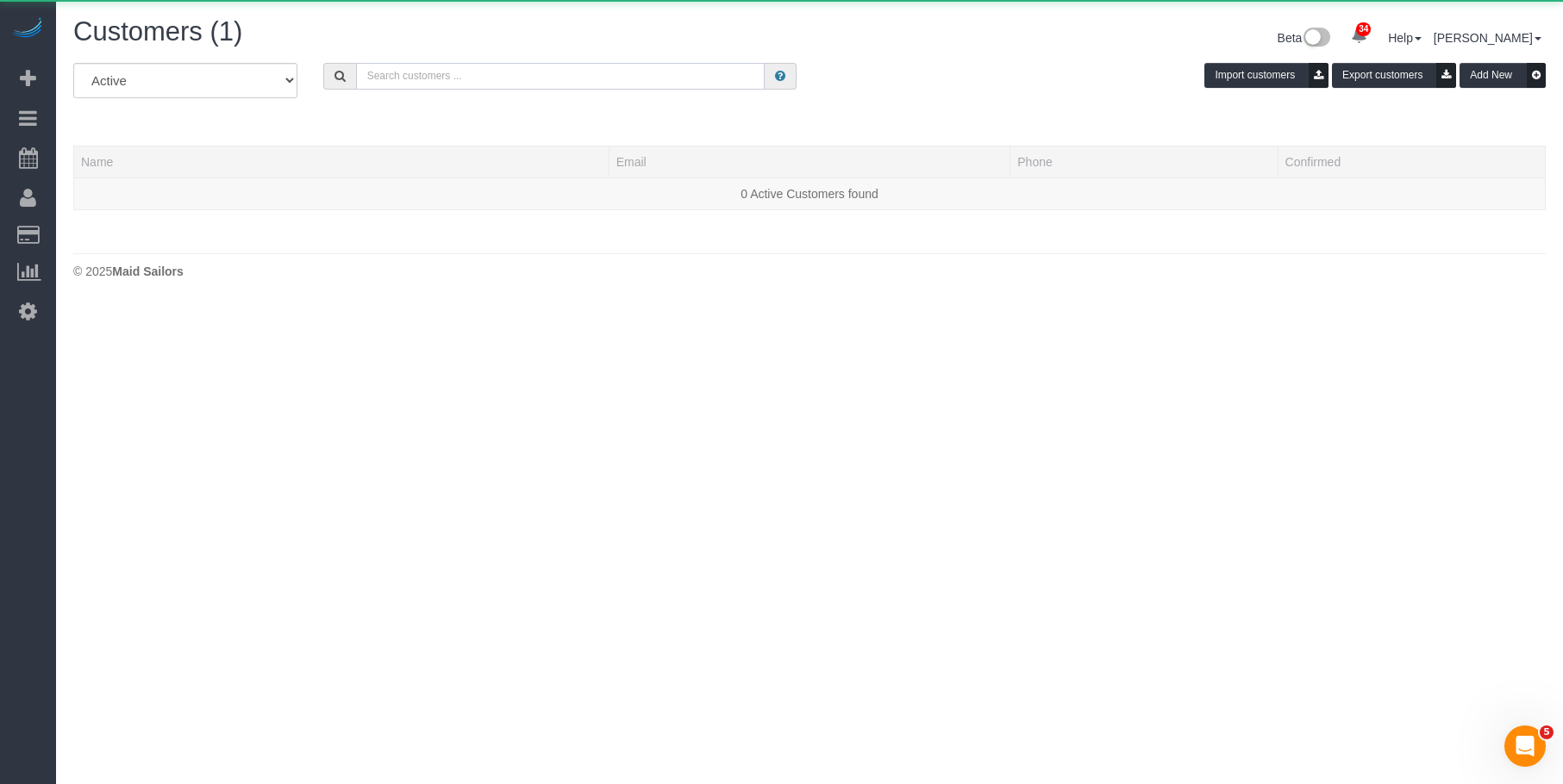
click at [482, 80] on input "text" at bounding box center [560, 76] width 409 height 27
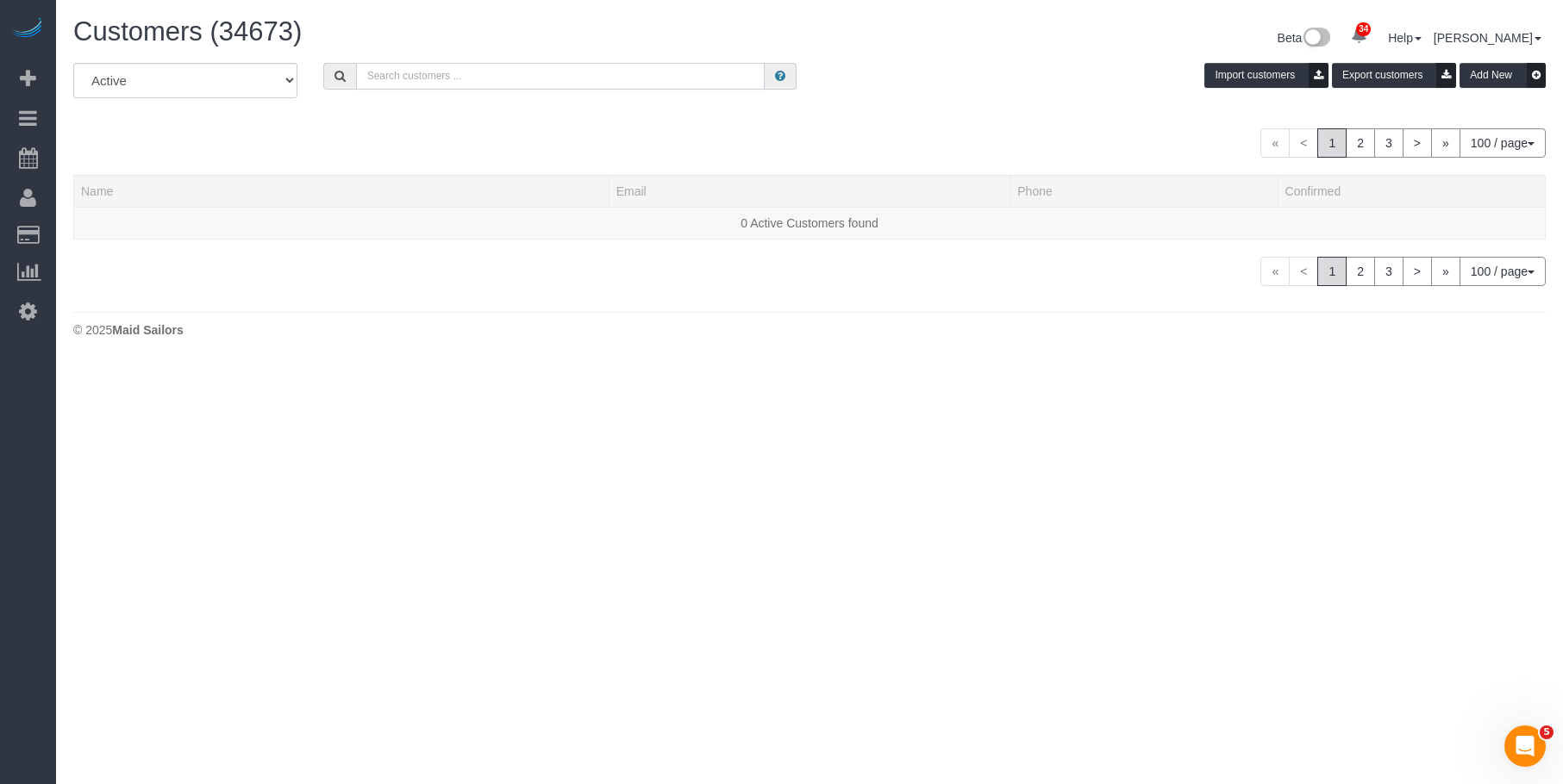
paste input "Julie Stein"
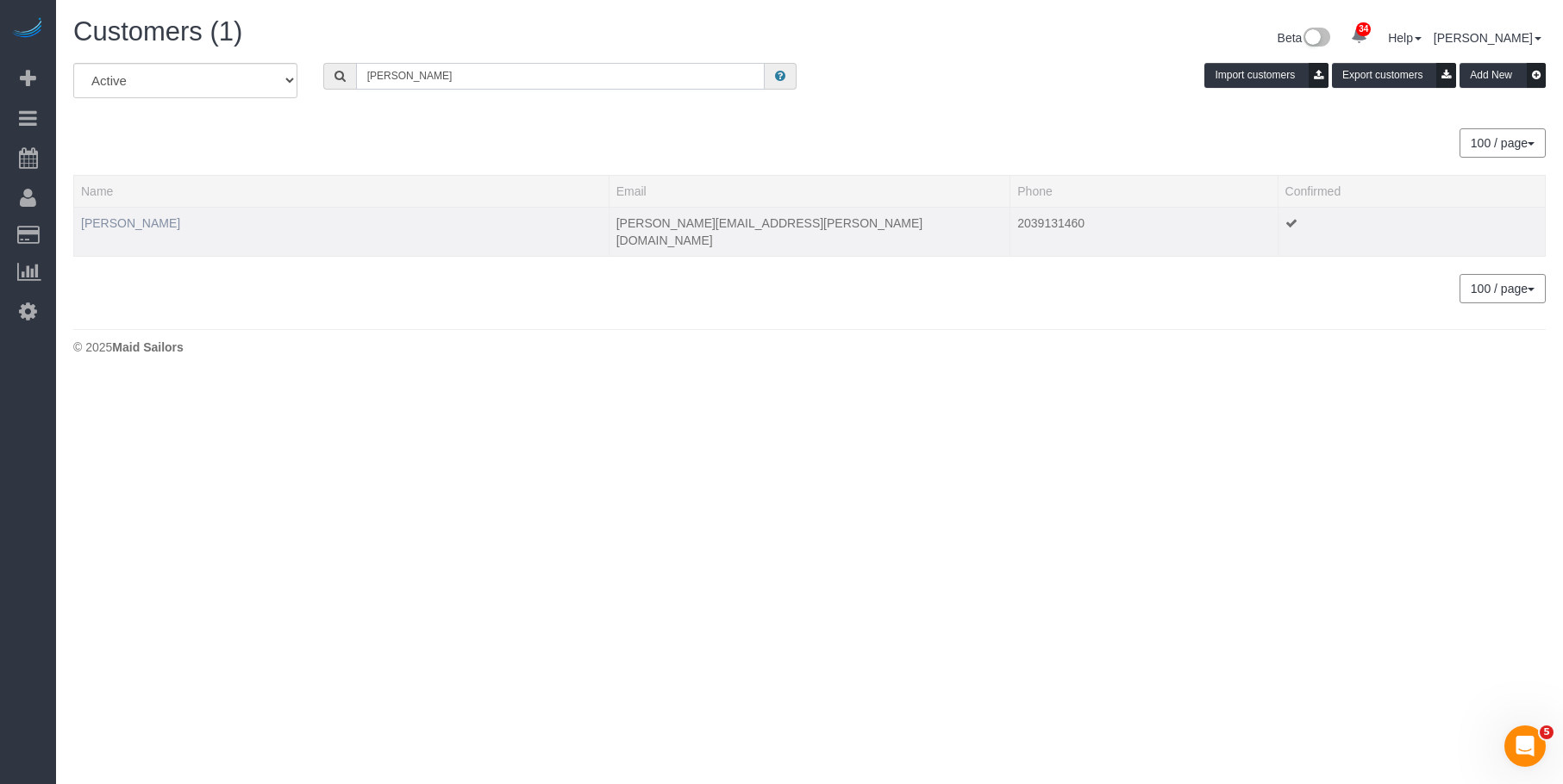
type input "Julie Stein"
click at [118, 220] on link "Julie Stein" at bounding box center [130, 222] width 99 height 14
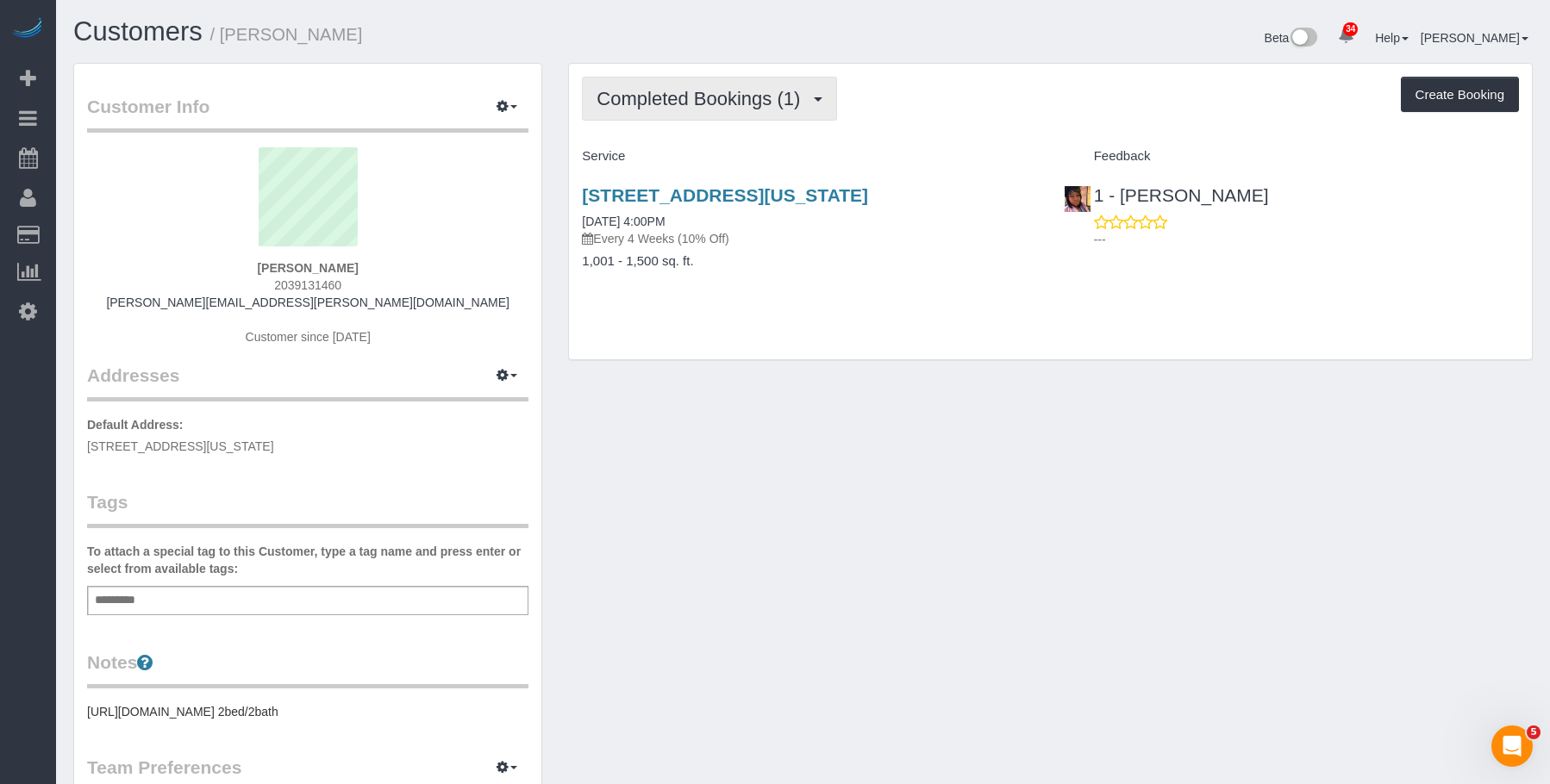
click at [721, 107] on span "Completed Bookings (1)" at bounding box center [702, 98] width 212 height 21
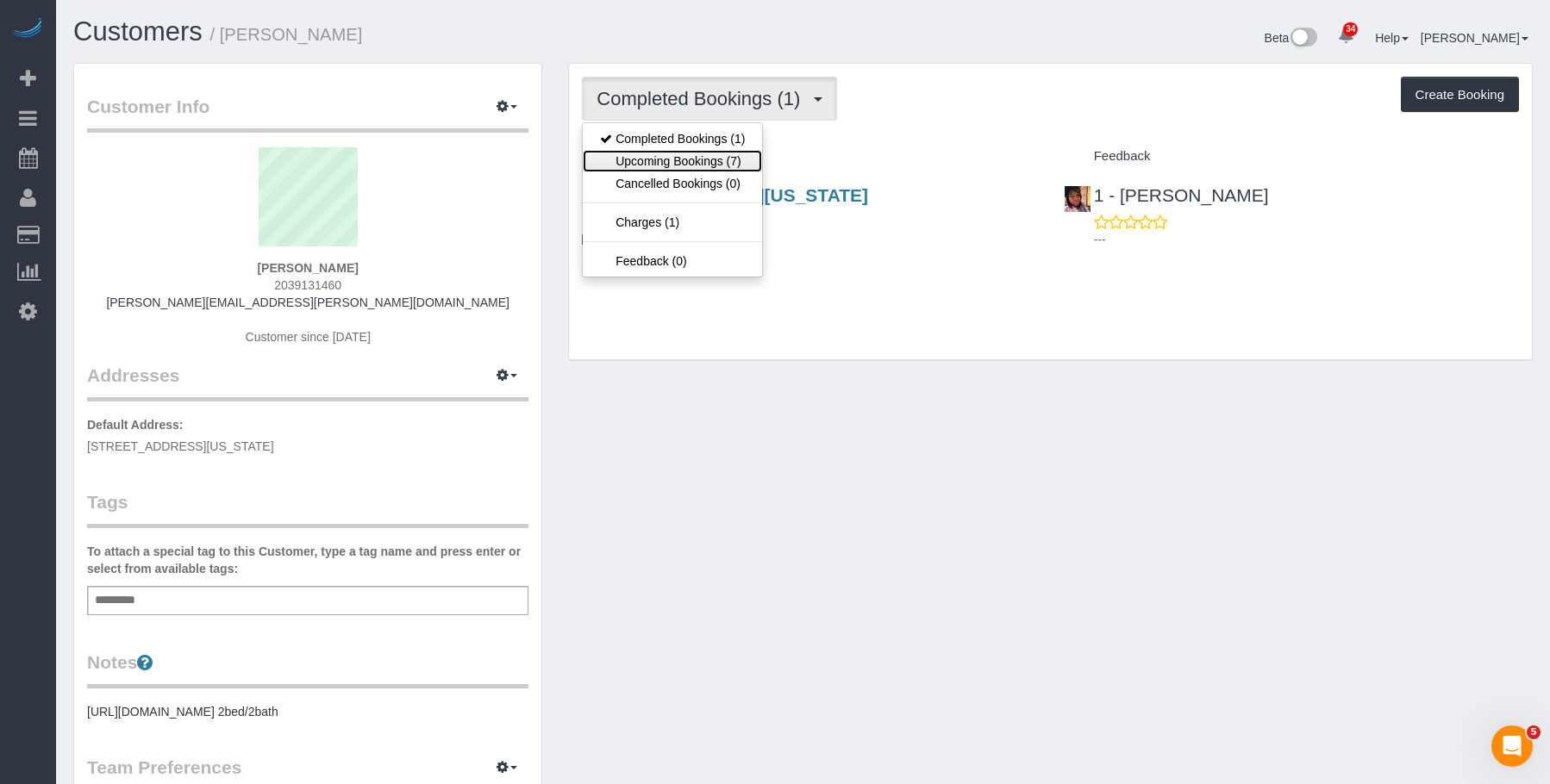
click at [689, 162] on link "Upcoming Bookings (7)" at bounding box center [673, 161] width 179 height 22
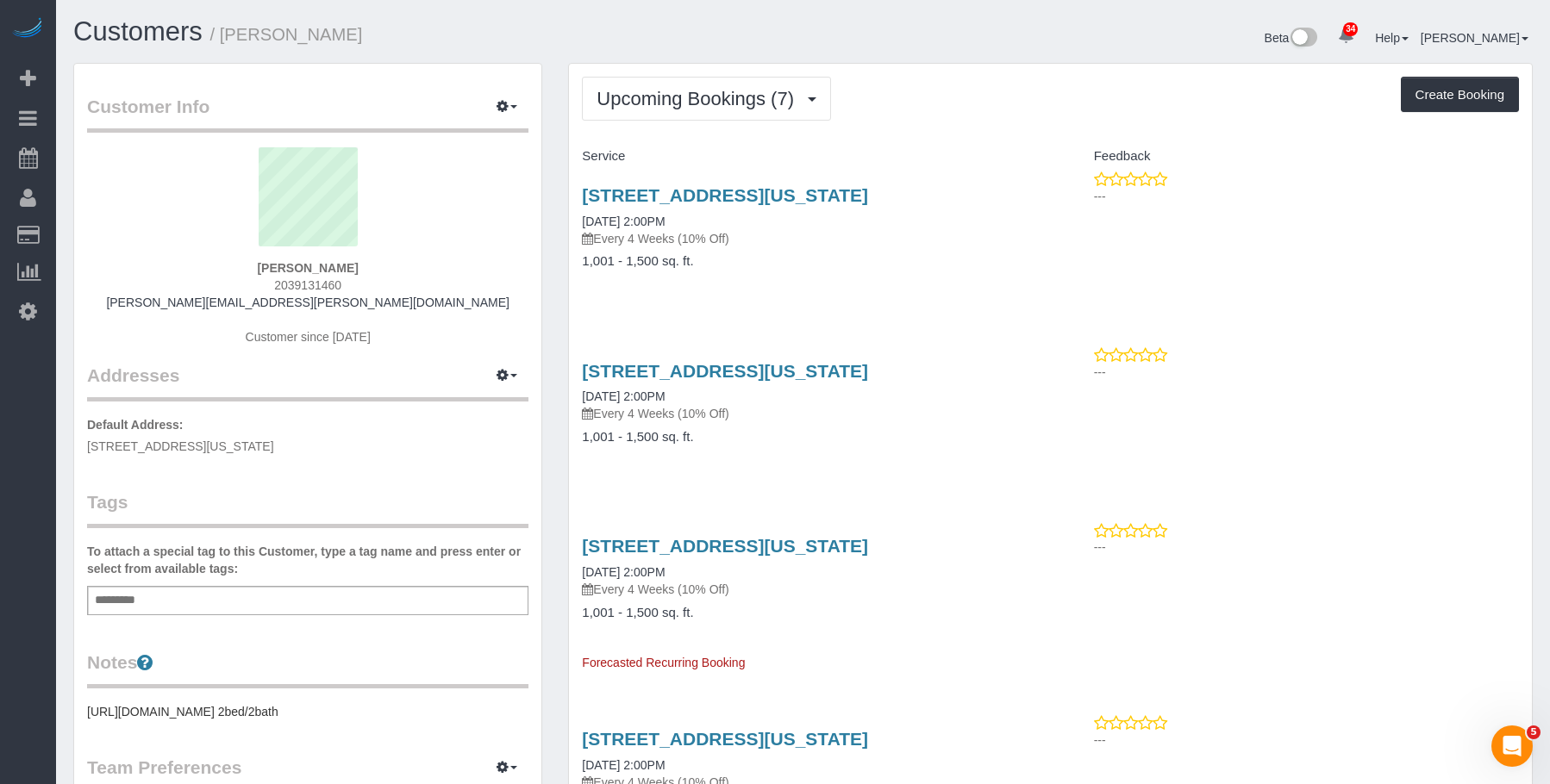
drag, startPoint x: 273, startPoint y: 283, endPoint x: 383, endPoint y: 283, distance: 110.0
click at [378, 283] on div "Julie Stein 2039131460 stein.julier@gmail.com Customer since 2025" at bounding box center [307, 255] width 441 height 216
copy span "2039131460"
click at [700, 186] on link "601 East 20th Street, Apt.4g, New York, NY 10010" at bounding box center [725, 195] width 286 height 19
click at [670, 93] on span "Upcoming Bookings (7)" at bounding box center [698, 98] width 206 height 21
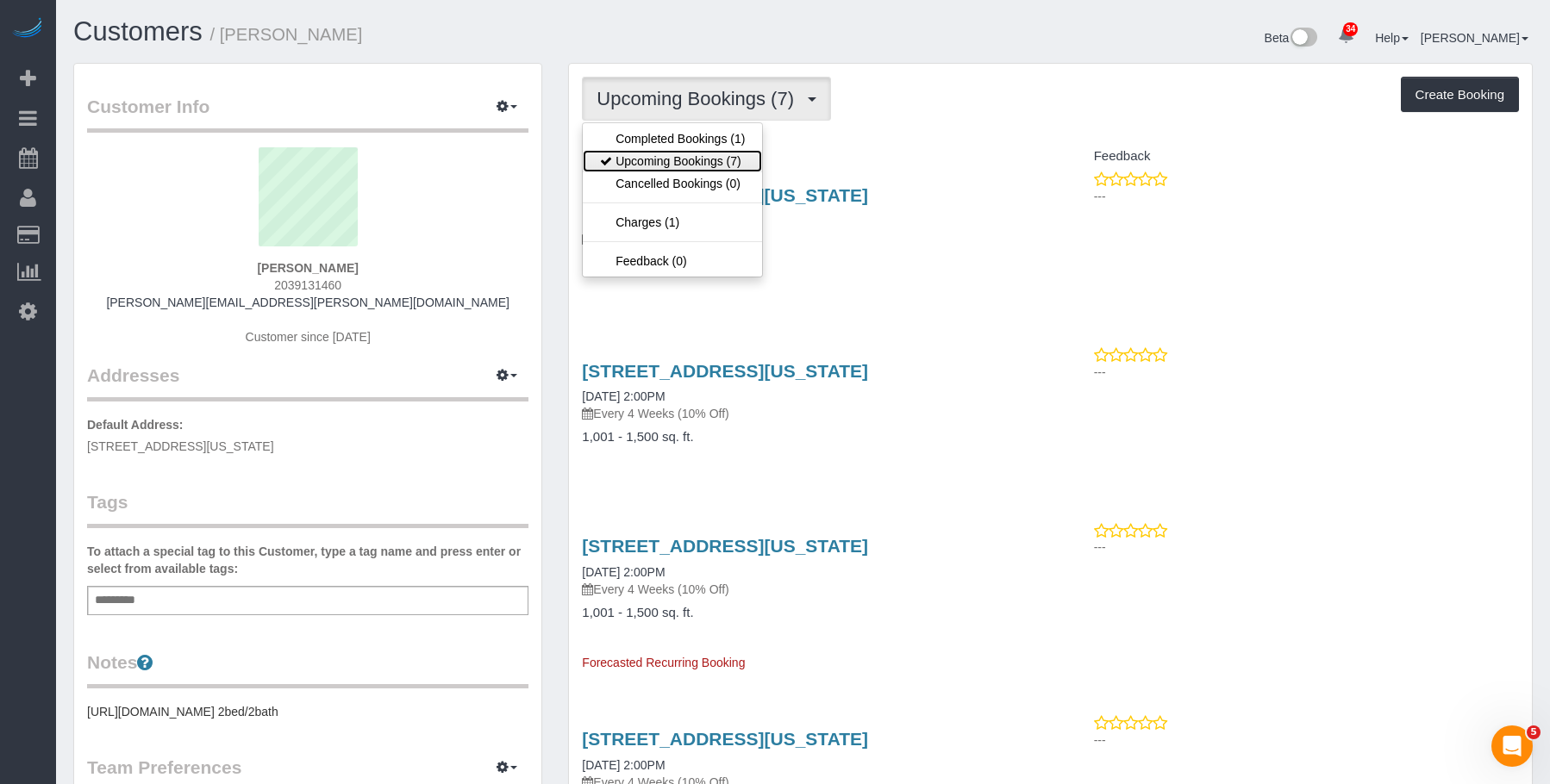
click at [663, 162] on link "Upcoming Bookings (7)" at bounding box center [673, 161] width 179 height 22
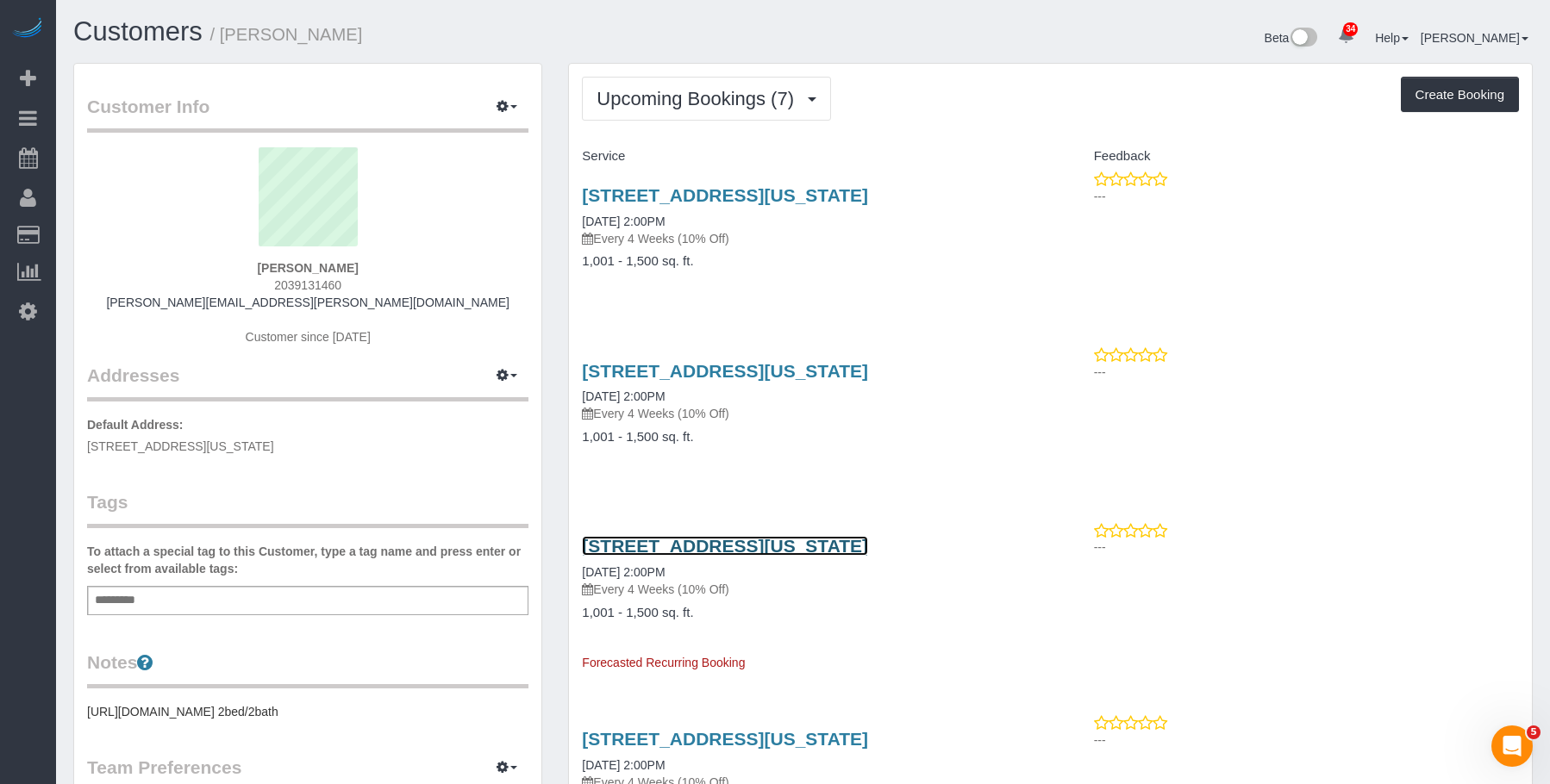
click at [798, 543] on link "601 East 20th Street, Apt.4g, New York, NY 10010" at bounding box center [725, 545] width 286 height 19
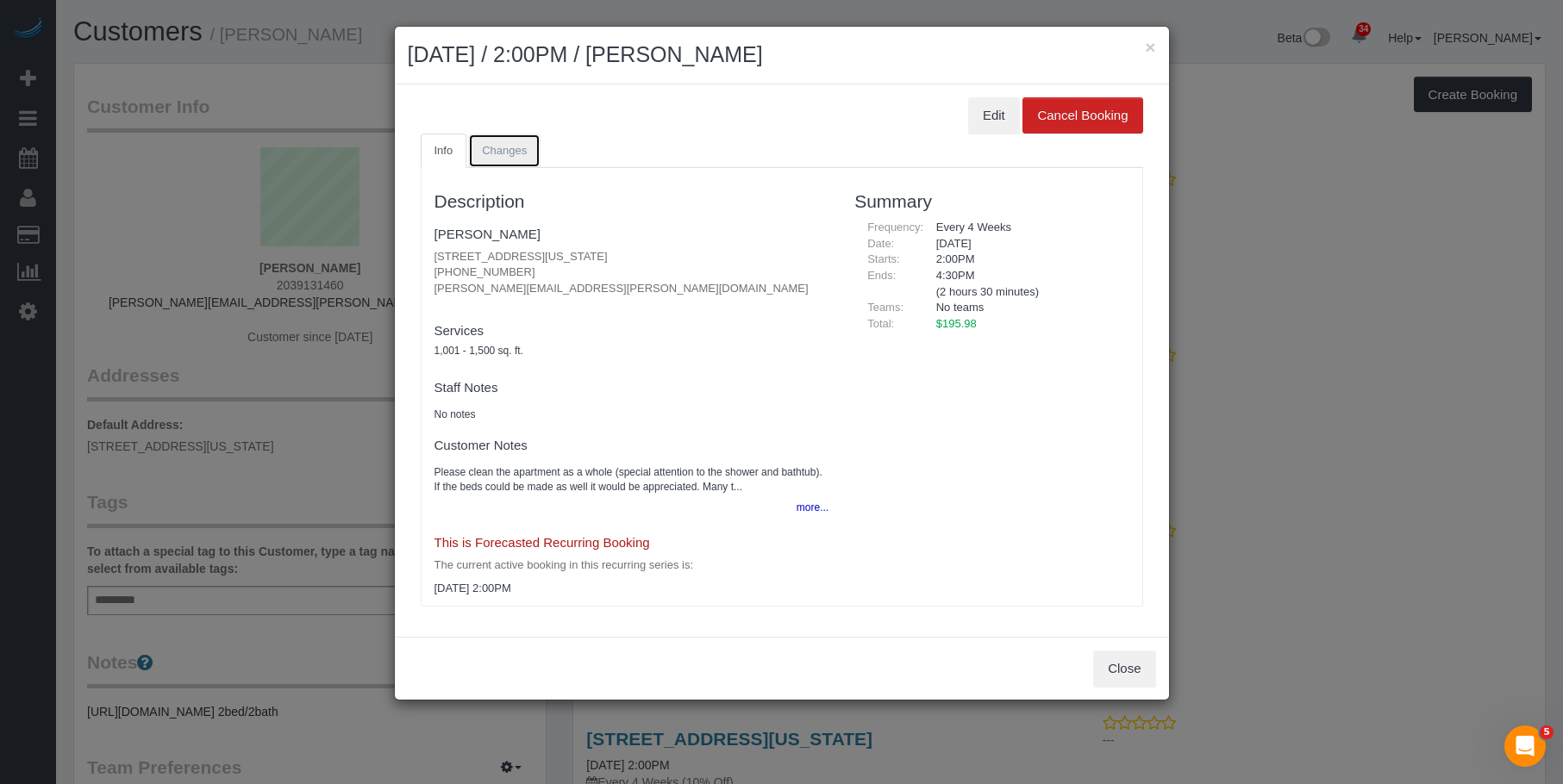
click at [487, 157] on link "Changes" at bounding box center [504, 151] width 72 height 35
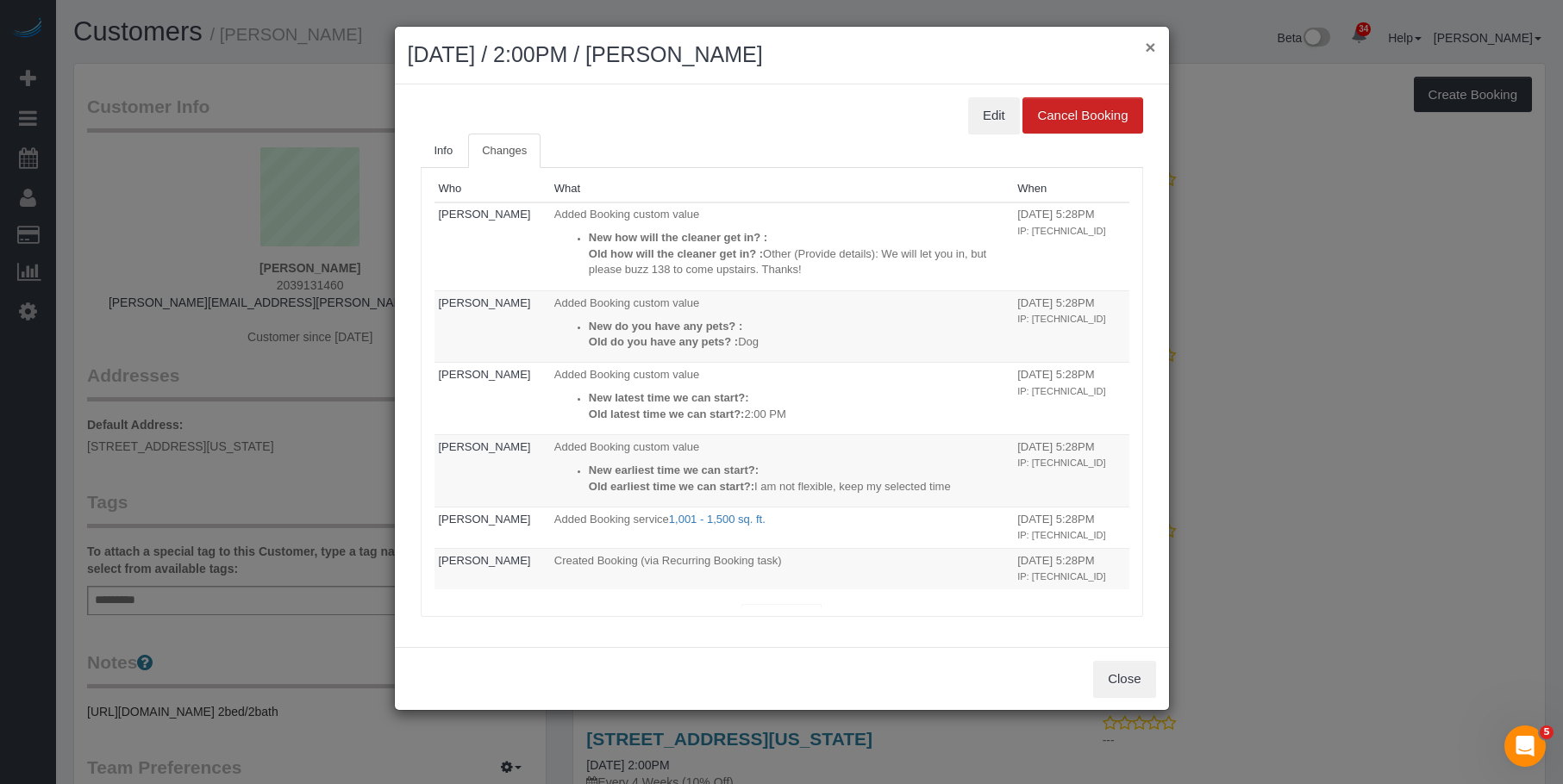
click at [1150, 46] on button "×" at bounding box center [1150, 47] width 10 height 18
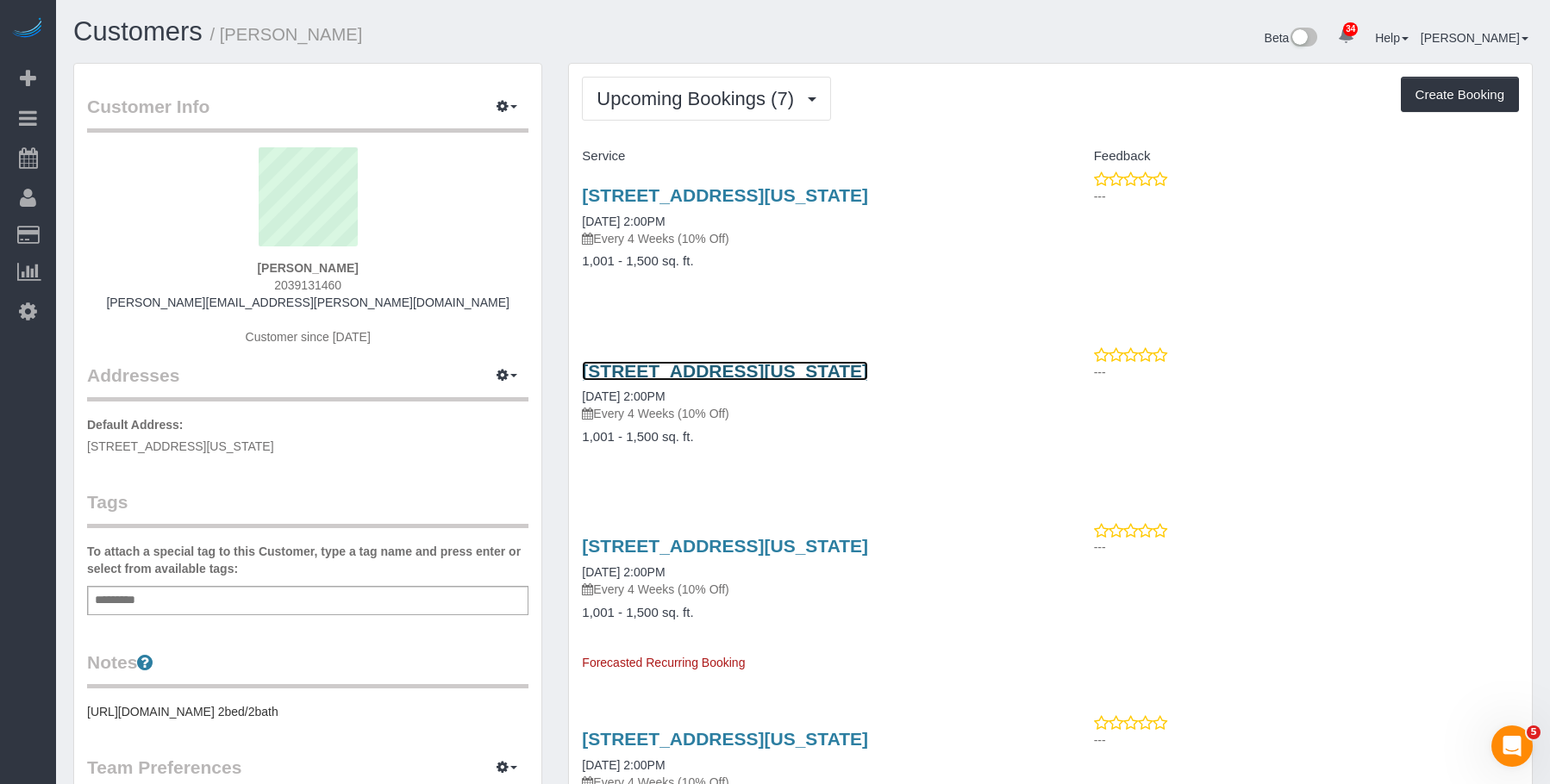
click at [768, 370] on link "601 East 20th Street, Apt.4g, New York, NY 10010" at bounding box center [725, 370] width 286 height 19
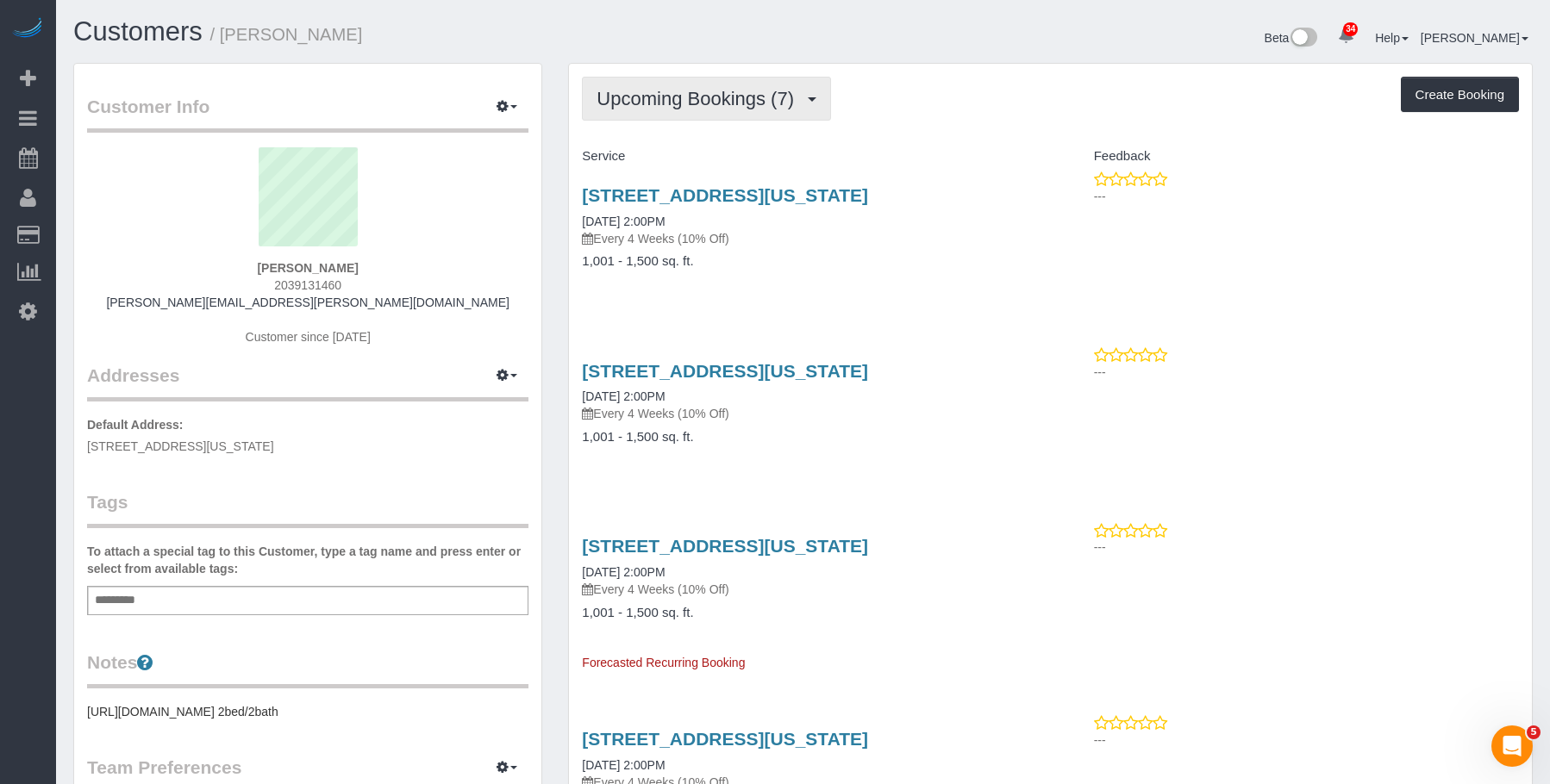
click at [716, 92] on span "Upcoming Bookings (7)" at bounding box center [698, 98] width 206 height 21
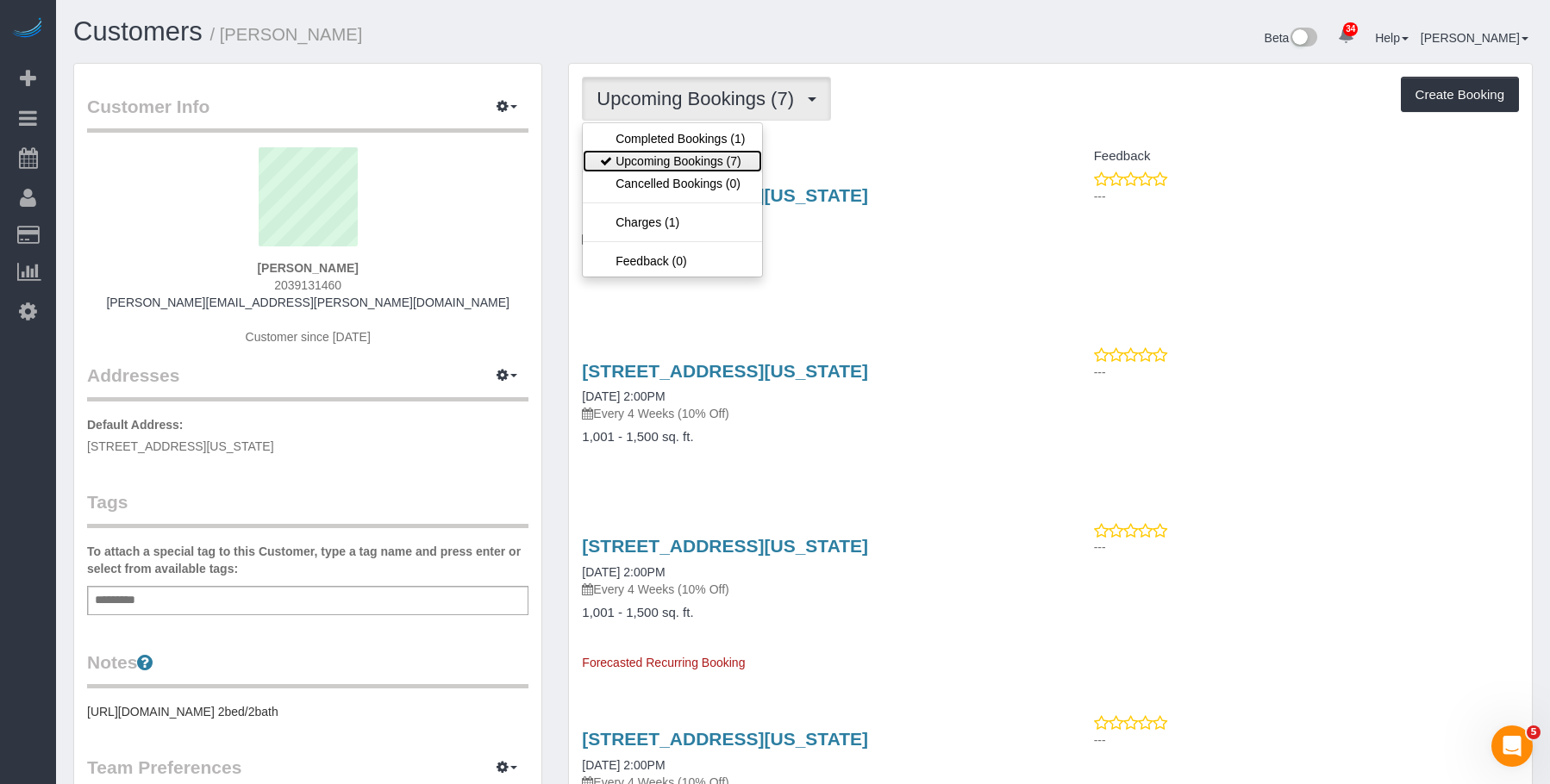
drag, startPoint x: 705, startPoint y: 156, endPoint x: 792, endPoint y: 177, distance: 89.5
click at [705, 156] on link "Upcoming Bookings (7)" at bounding box center [673, 161] width 179 height 22
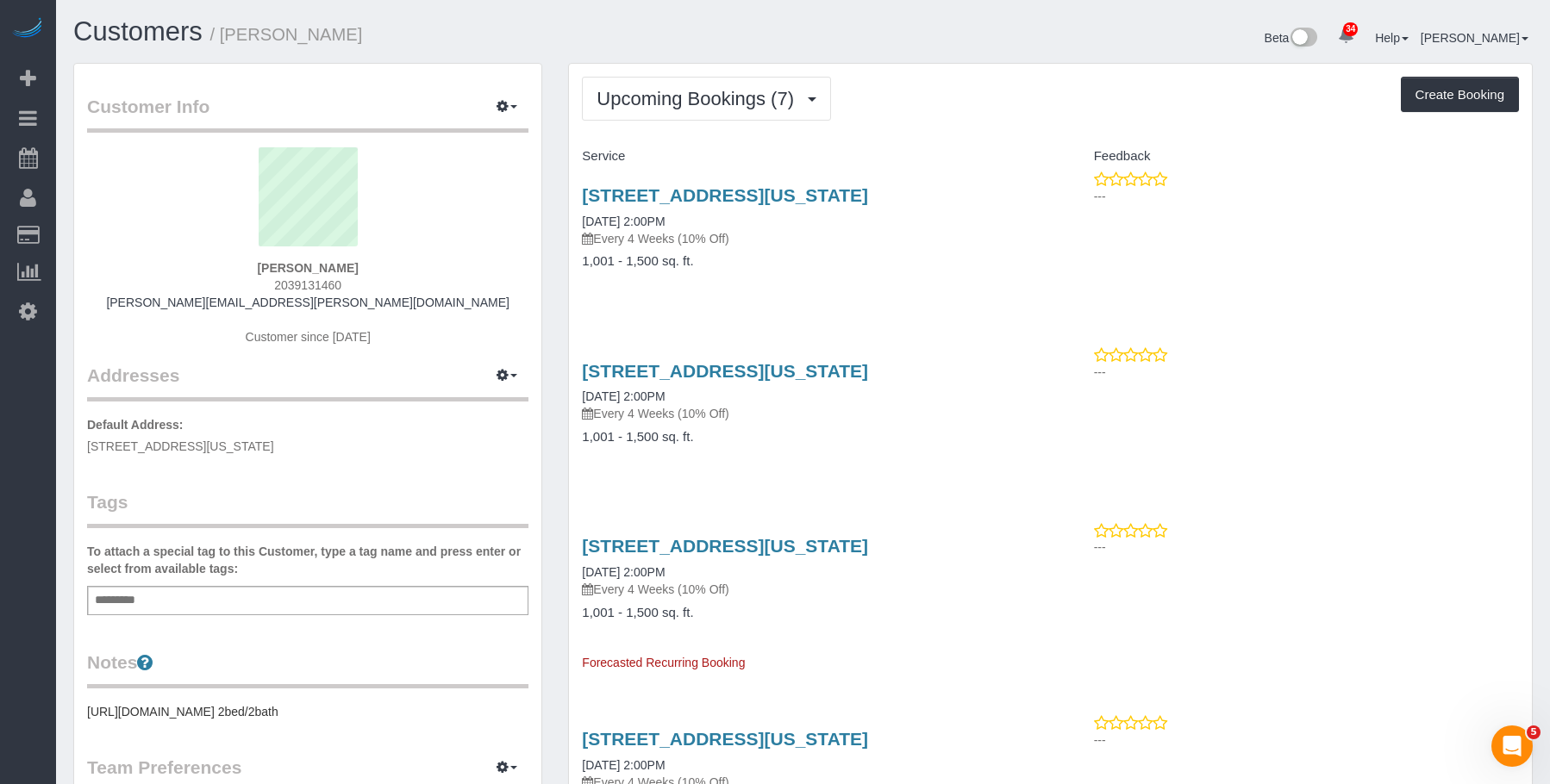
click at [896, 252] on div "601 East 20th Street, Apt.4g, New York, NY 10010 10/13/2025 2:00PM Every 4 Week…" at bounding box center [809, 237] width 481 height 133
click at [868, 190] on link "601 East 20th Street, Apt.4g, New York, NY 10010" at bounding box center [725, 195] width 286 height 19
drag, startPoint x: 852, startPoint y: 281, endPoint x: 837, endPoint y: 323, distance: 44.6
click at [852, 282] on div "601 East 20th Street, Apt.4g, New York, NY 10010 10/13/2025 2:00PM Every 4 Week…" at bounding box center [809, 237] width 481 height 133
click at [837, 369] on link "601 East 20th Street, Apt.4g, New York, NY 10010" at bounding box center [725, 370] width 286 height 19
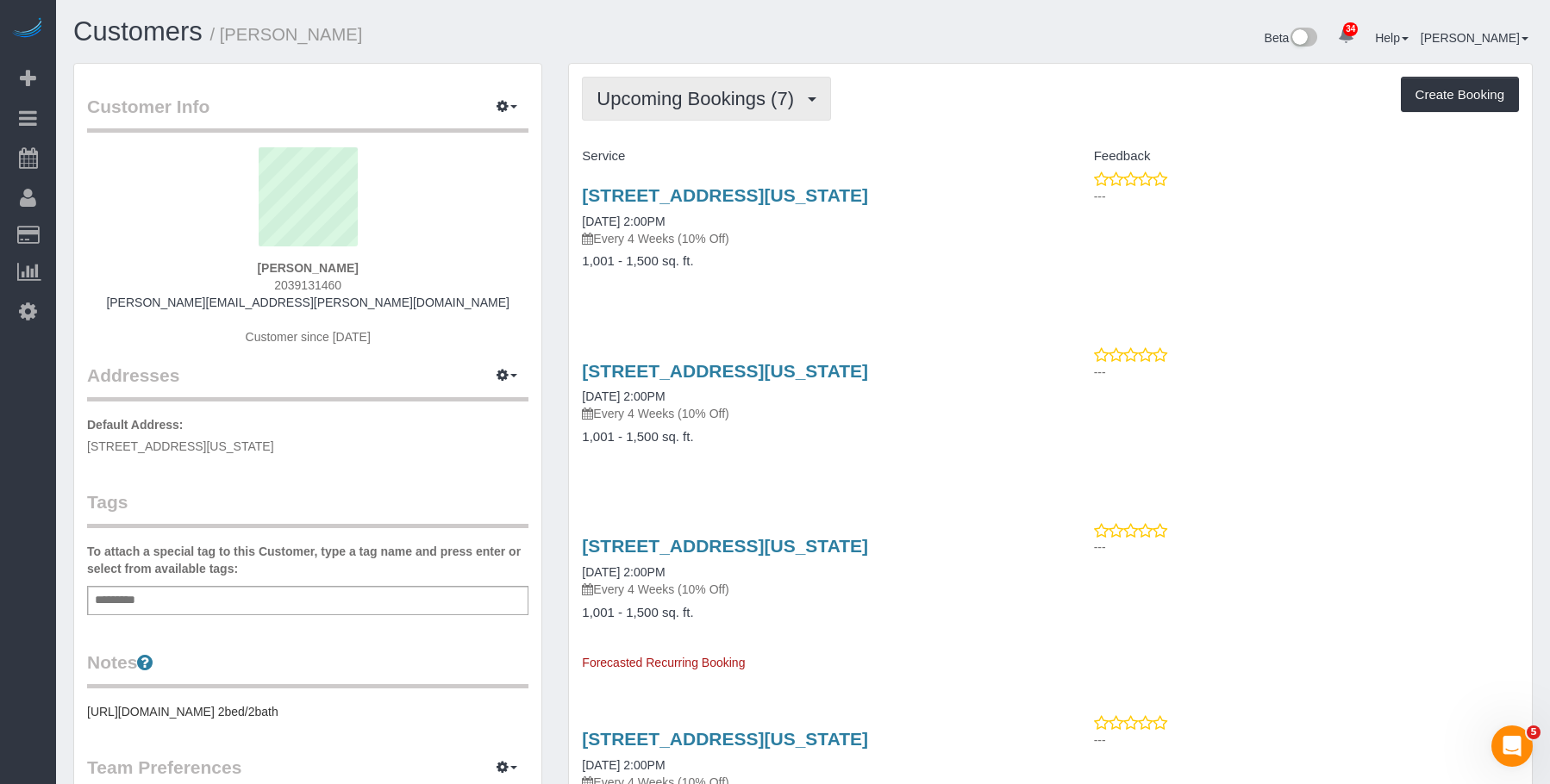
click at [671, 89] on span "Upcoming Bookings (7)" at bounding box center [698, 98] width 206 height 21
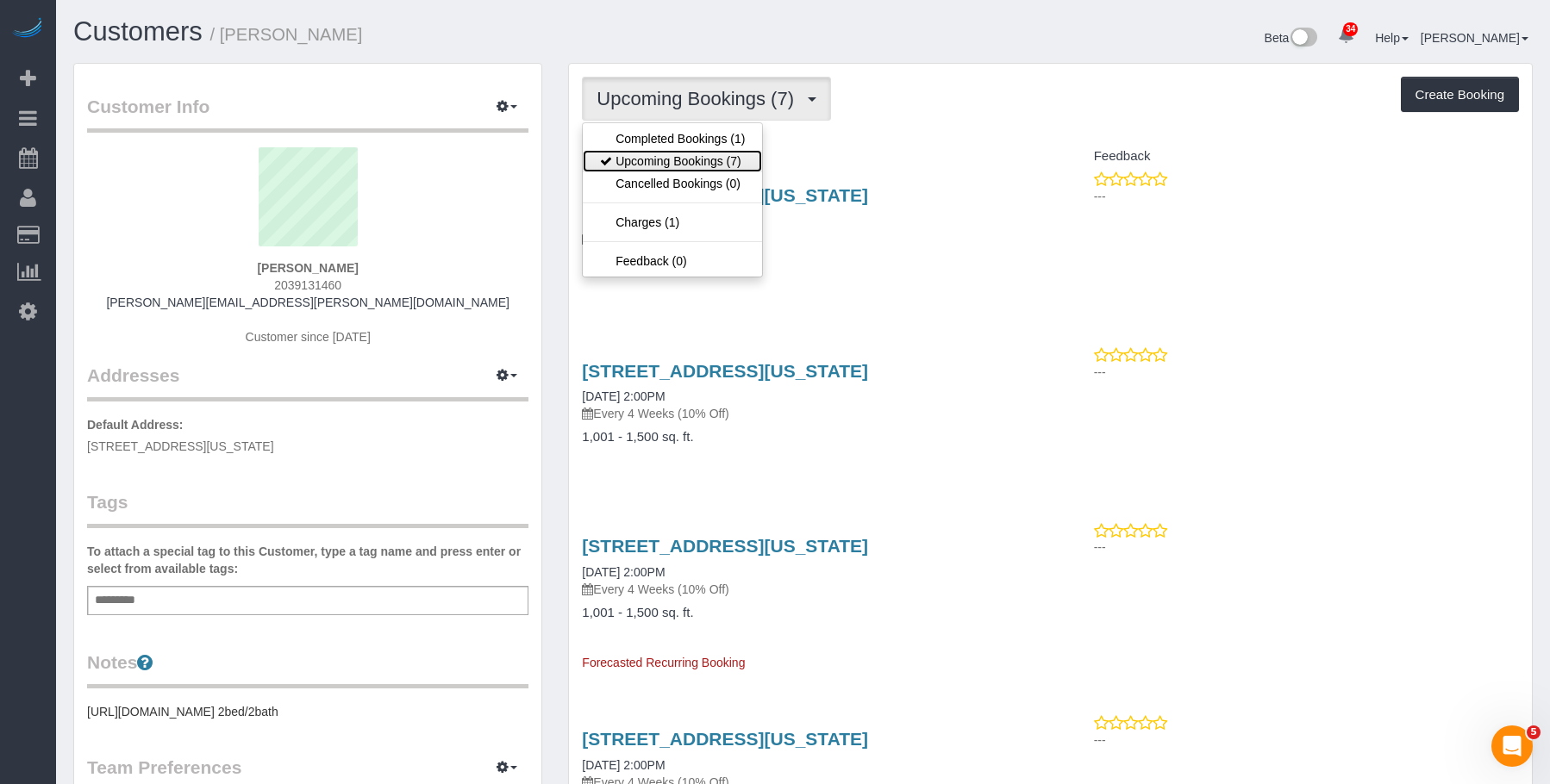
click at [647, 156] on link "Upcoming Bookings (7)" at bounding box center [673, 161] width 179 height 22
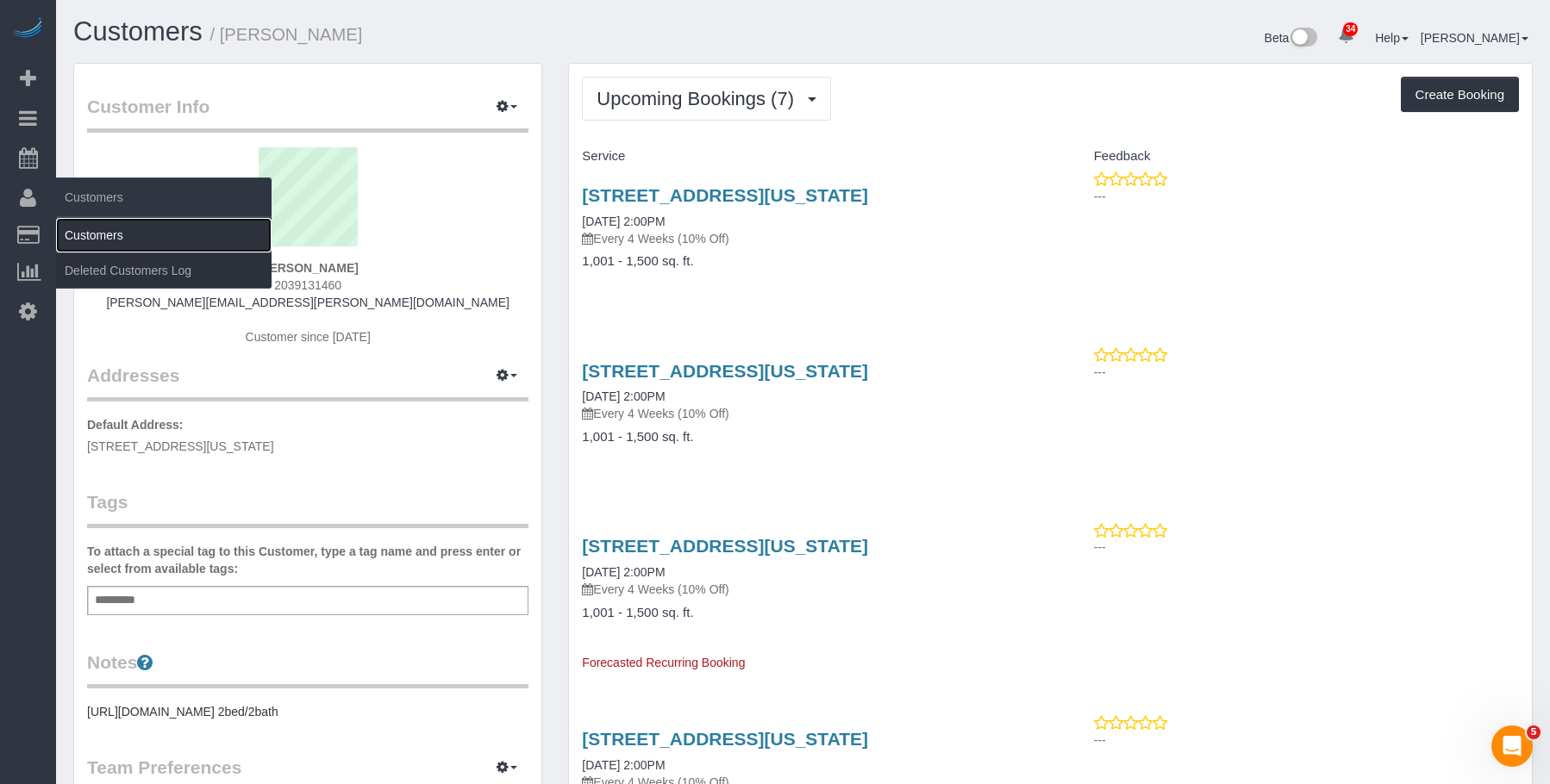
drag, startPoint x: 103, startPoint y: 230, endPoint x: 139, endPoint y: 231, distance: 36.0
click at [103, 230] on link "Customers" at bounding box center [164, 234] width 216 height 34
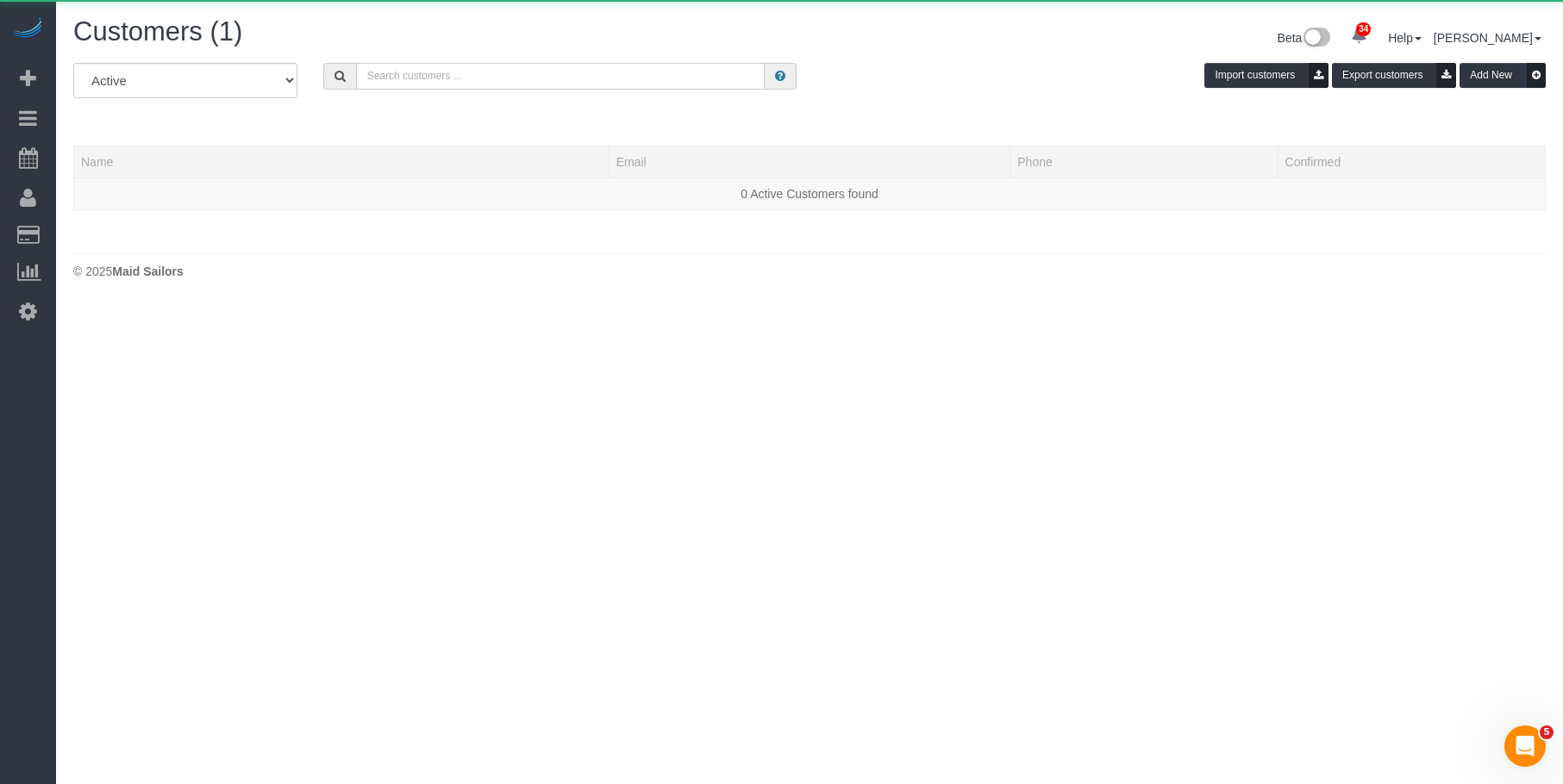
click at [485, 74] on input "text" at bounding box center [560, 76] width 409 height 27
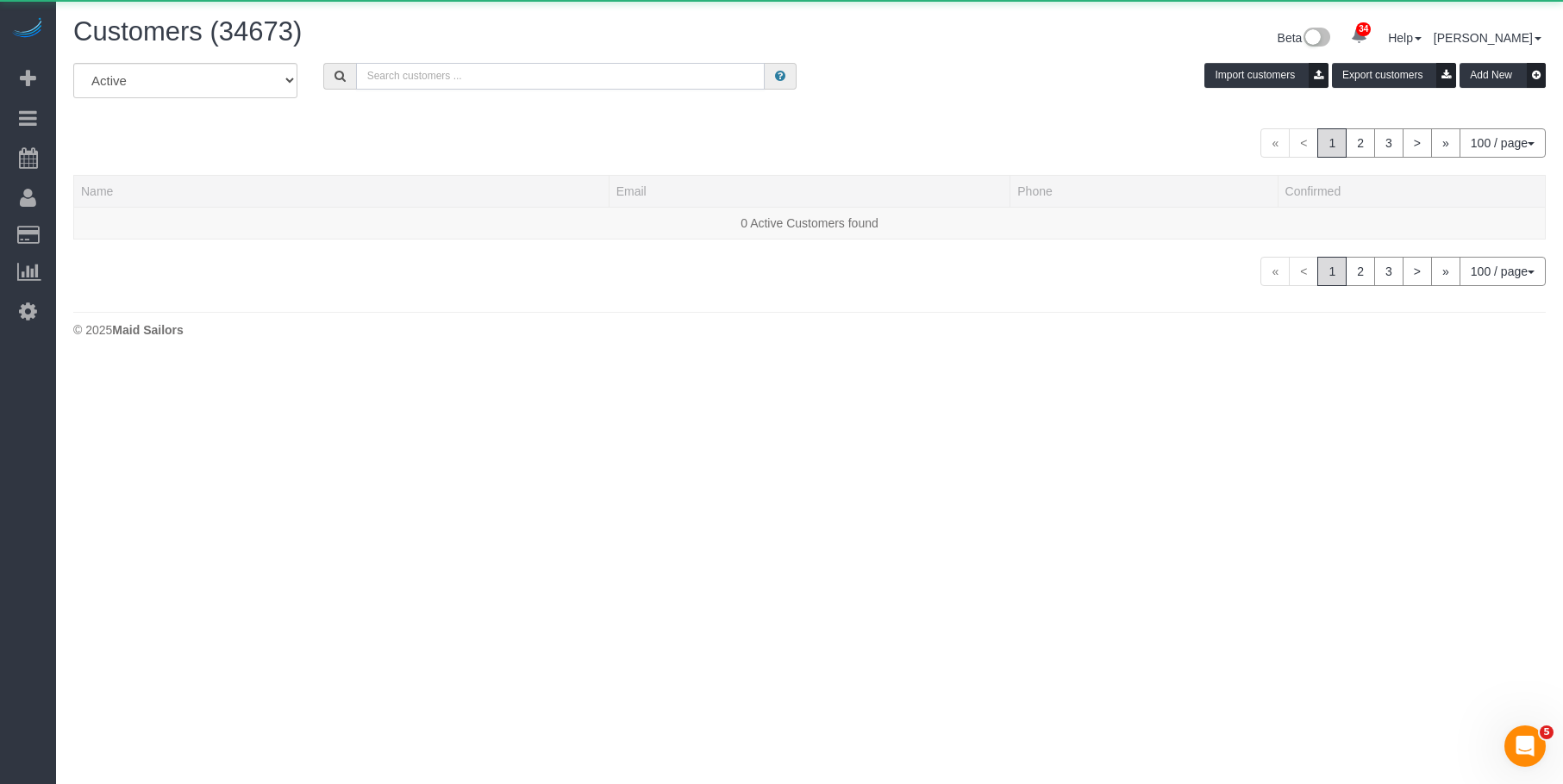
paste input "Madeleine Libero"
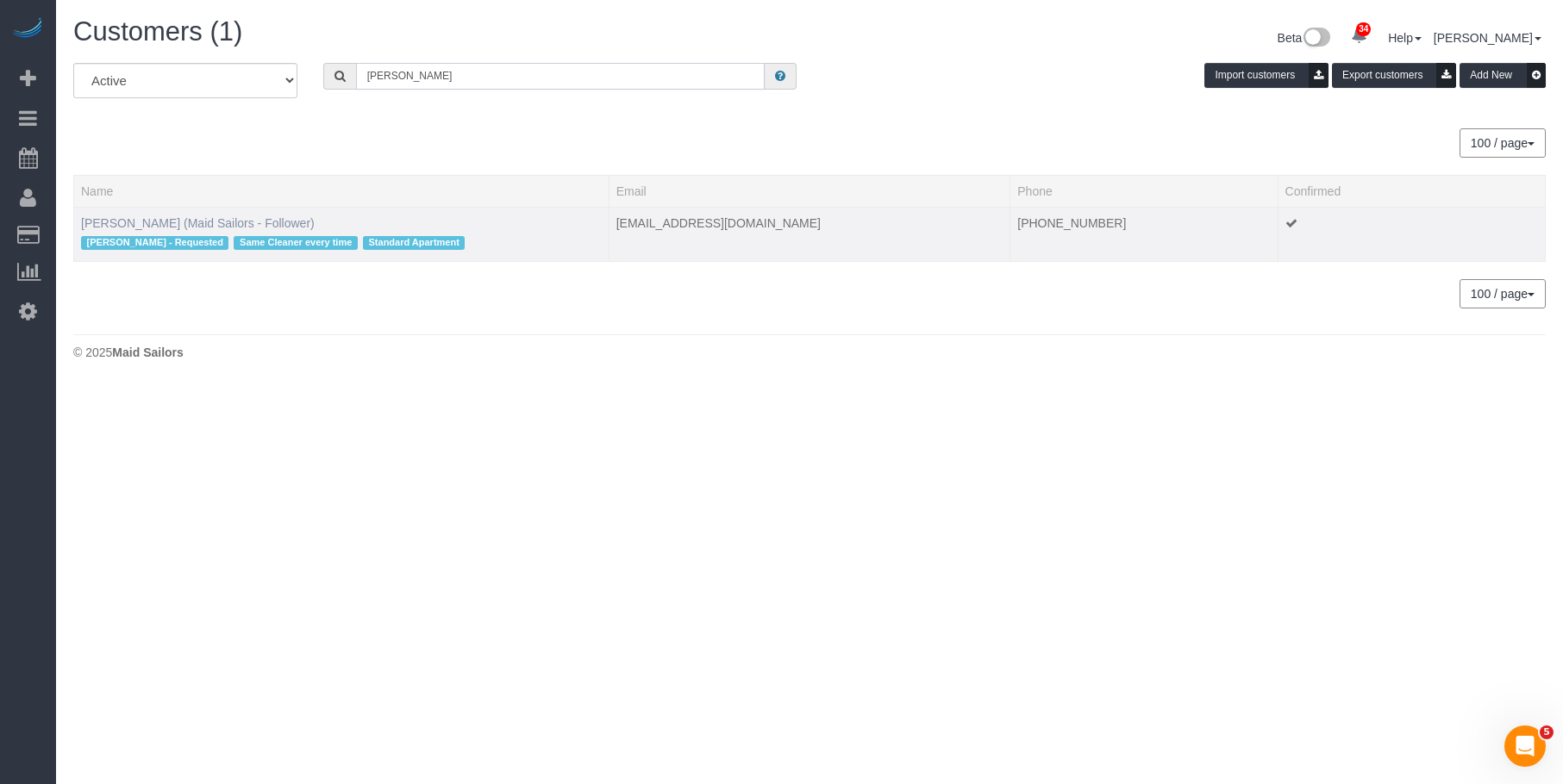
type input "Madeleine Libero"
click at [144, 220] on link "Madeleine Libero (Maid Sailors - Follower)" at bounding box center [197, 222] width 233 height 14
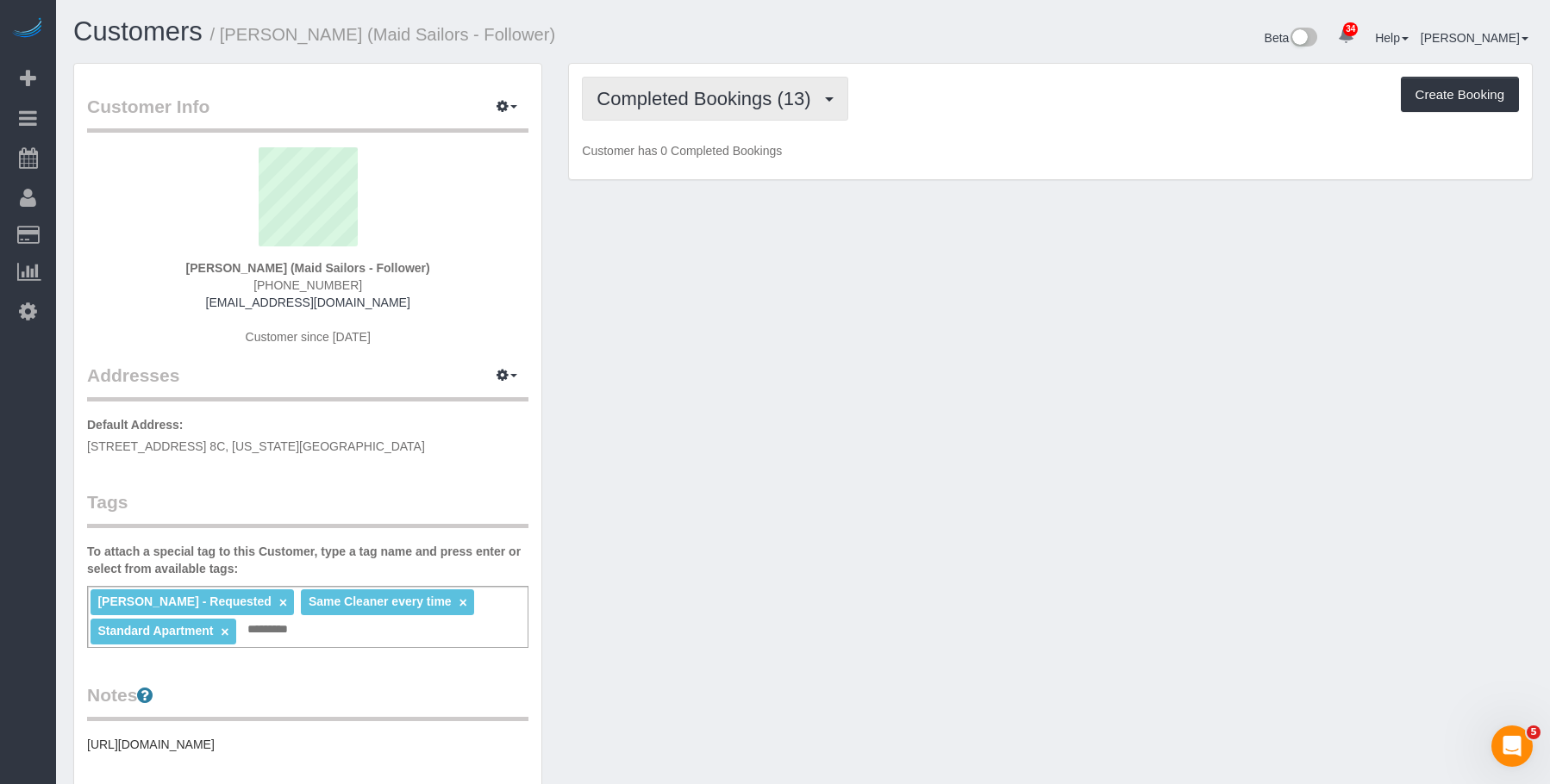
click at [709, 105] on span "Completed Bookings (13)" at bounding box center [707, 98] width 222 height 21
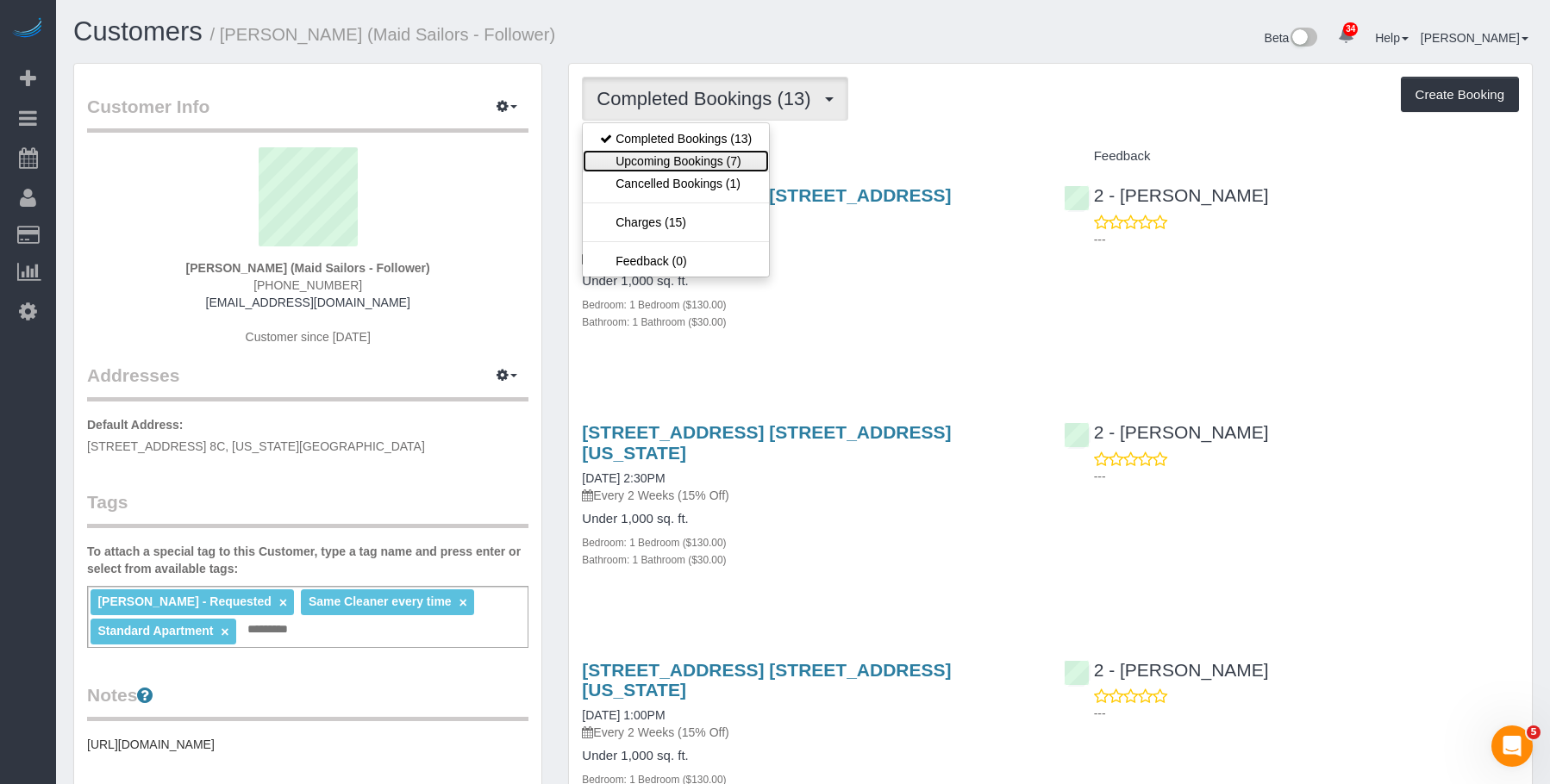
click at [691, 154] on link "Upcoming Bookings (7)" at bounding box center [676, 161] width 186 height 22
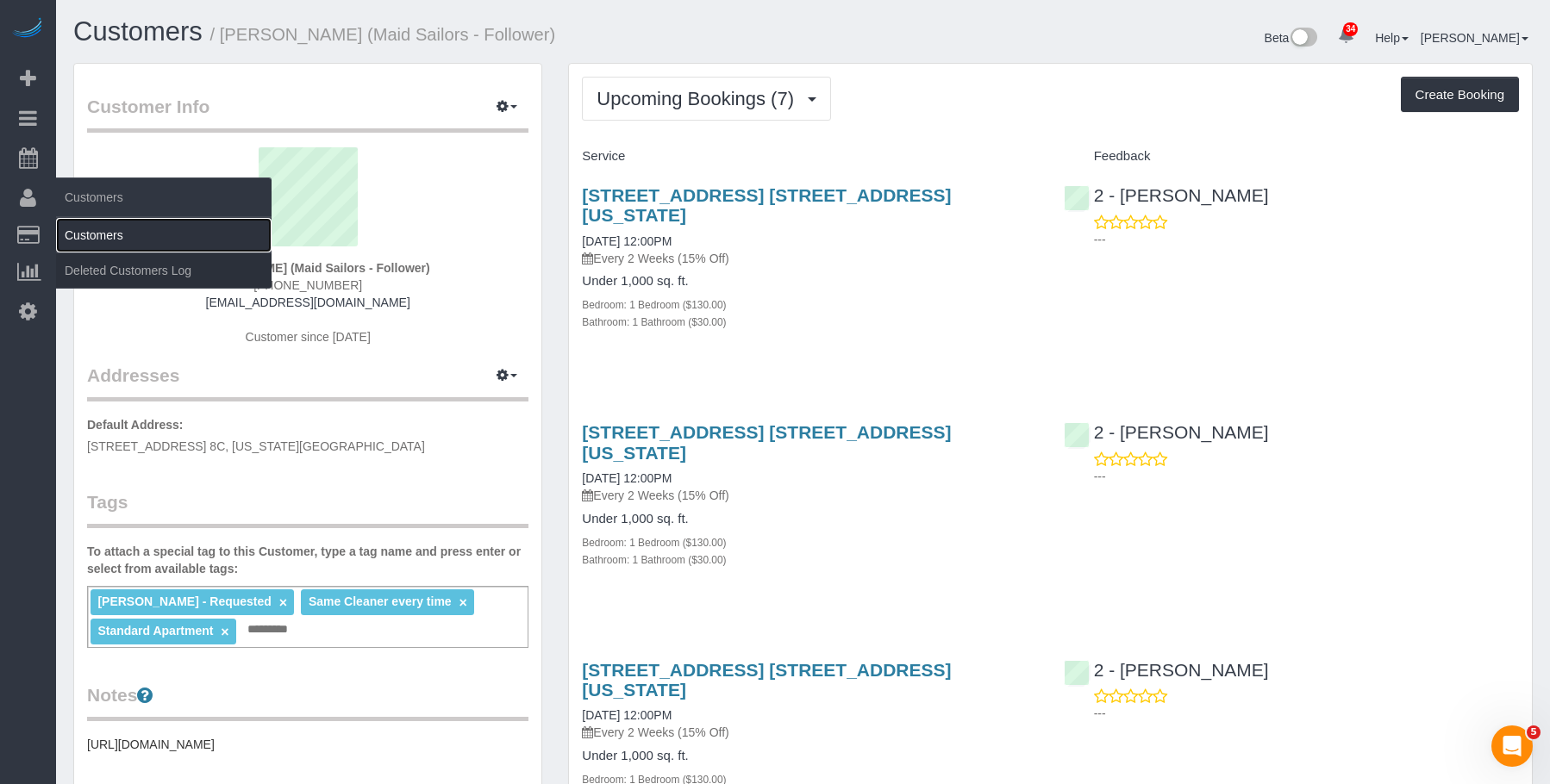
drag, startPoint x: 110, startPoint y: 230, endPoint x: 143, endPoint y: 231, distance: 33.0
click at [111, 230] on link "Customers" at bounding box center [164, 234] width 216 height 34
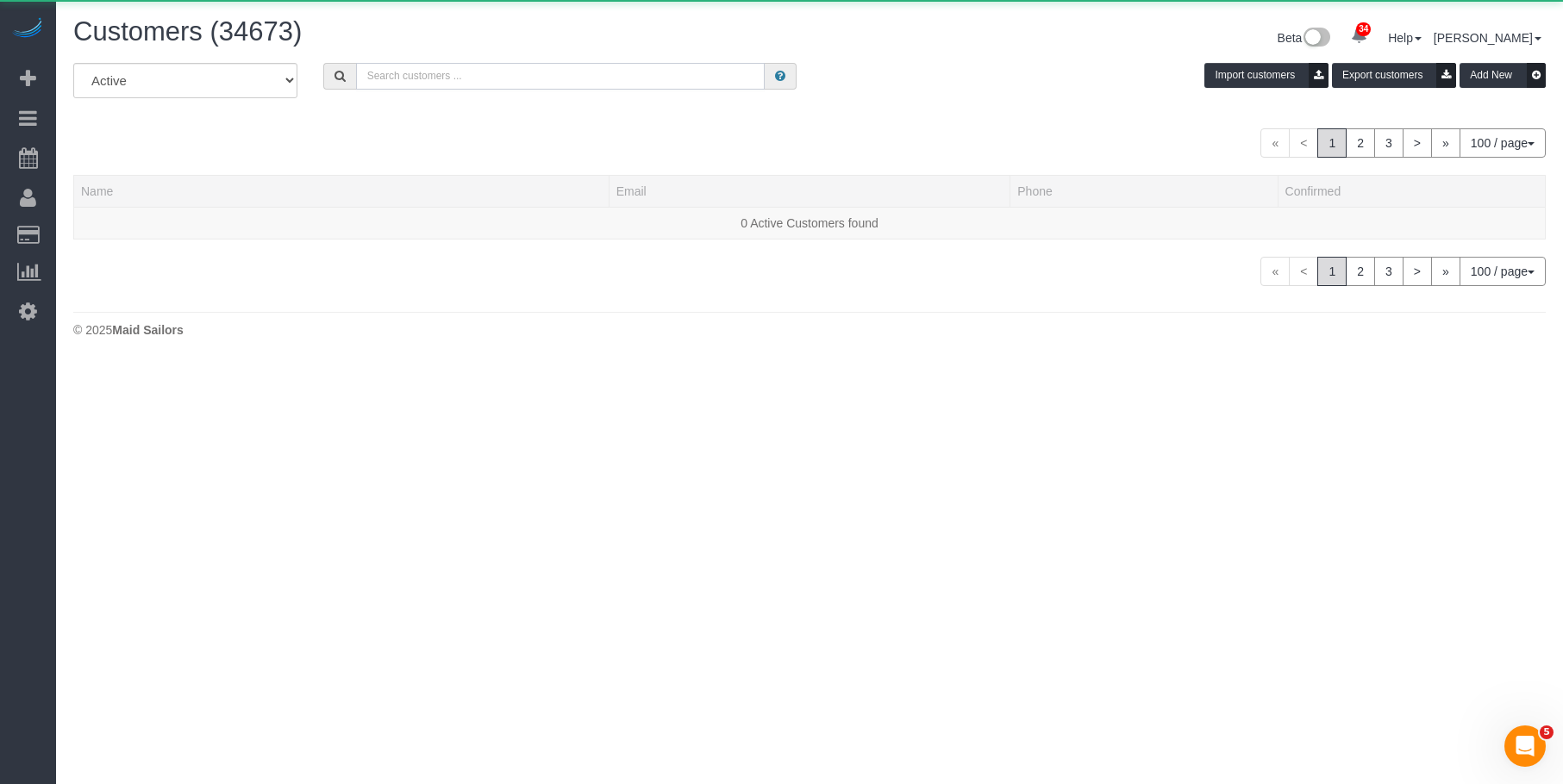
click at [505, 82] on input "text" at bounding box center [560, 76] width 409 height 27
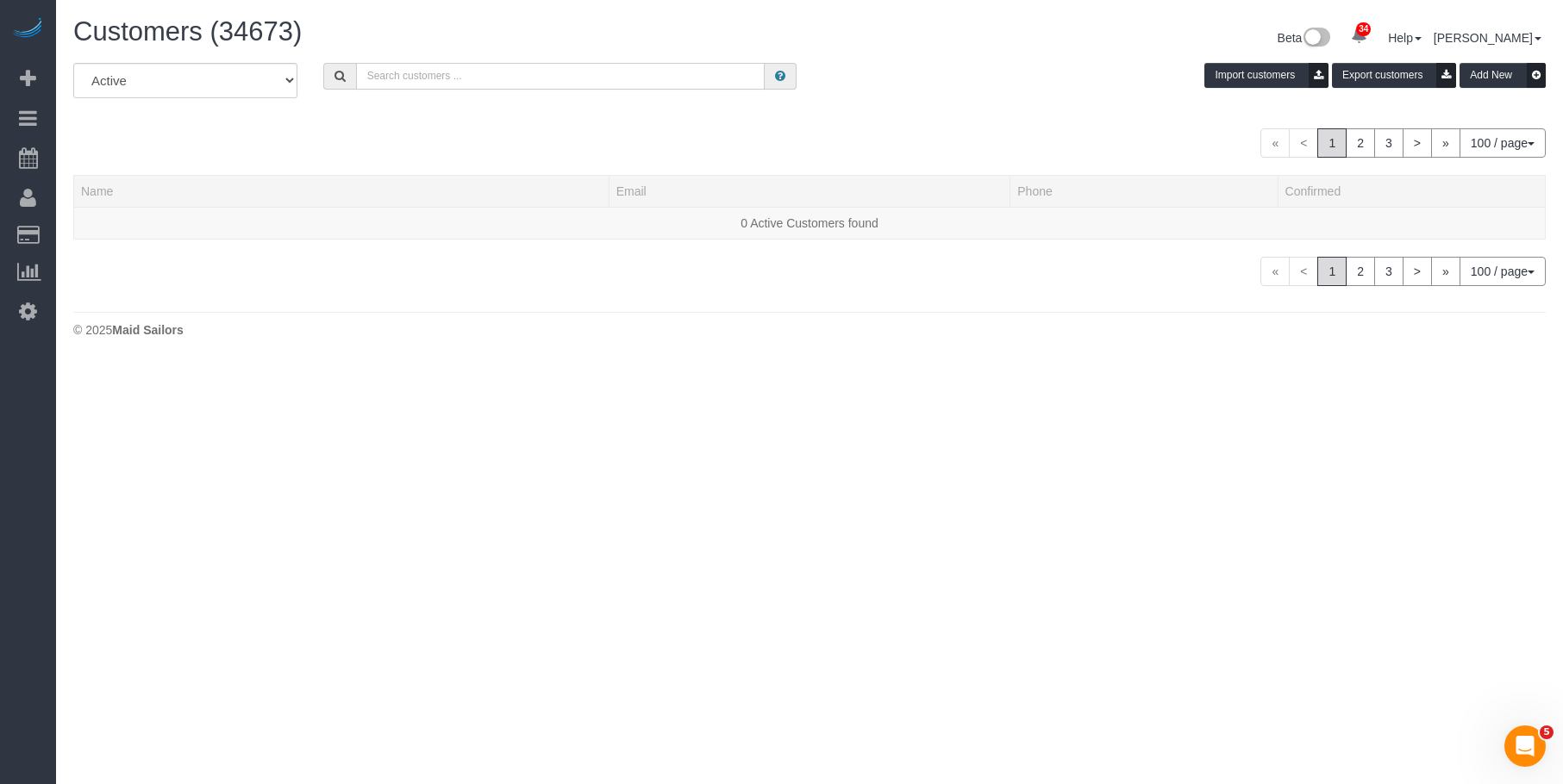
paste input "Mariana Benitez Franco"
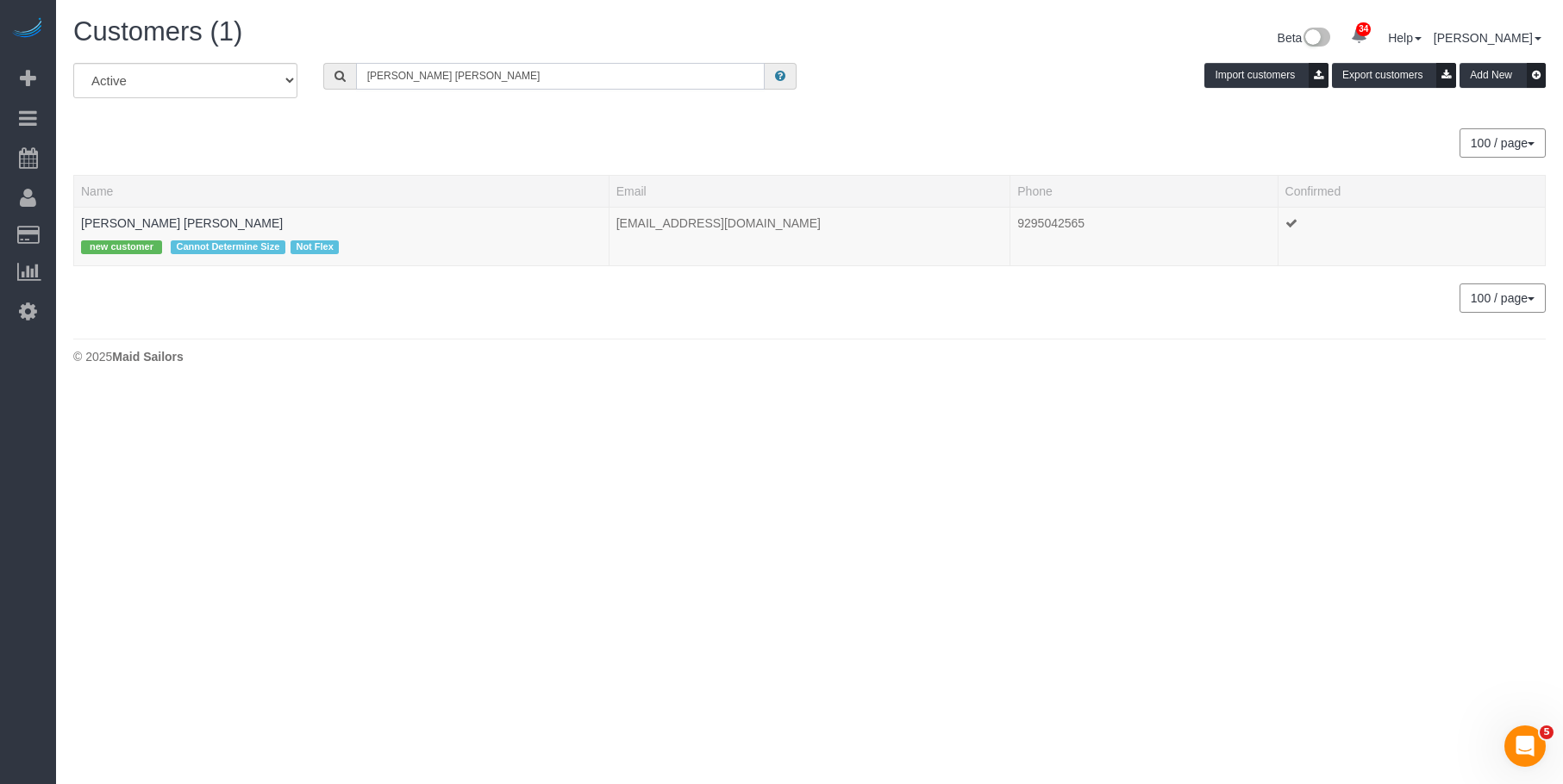
type input "Mariana Benitez Franco"
click at [148, 219] on link "Mariana Benitez Franco" at bounding box center [182, 222] width 202 height 14
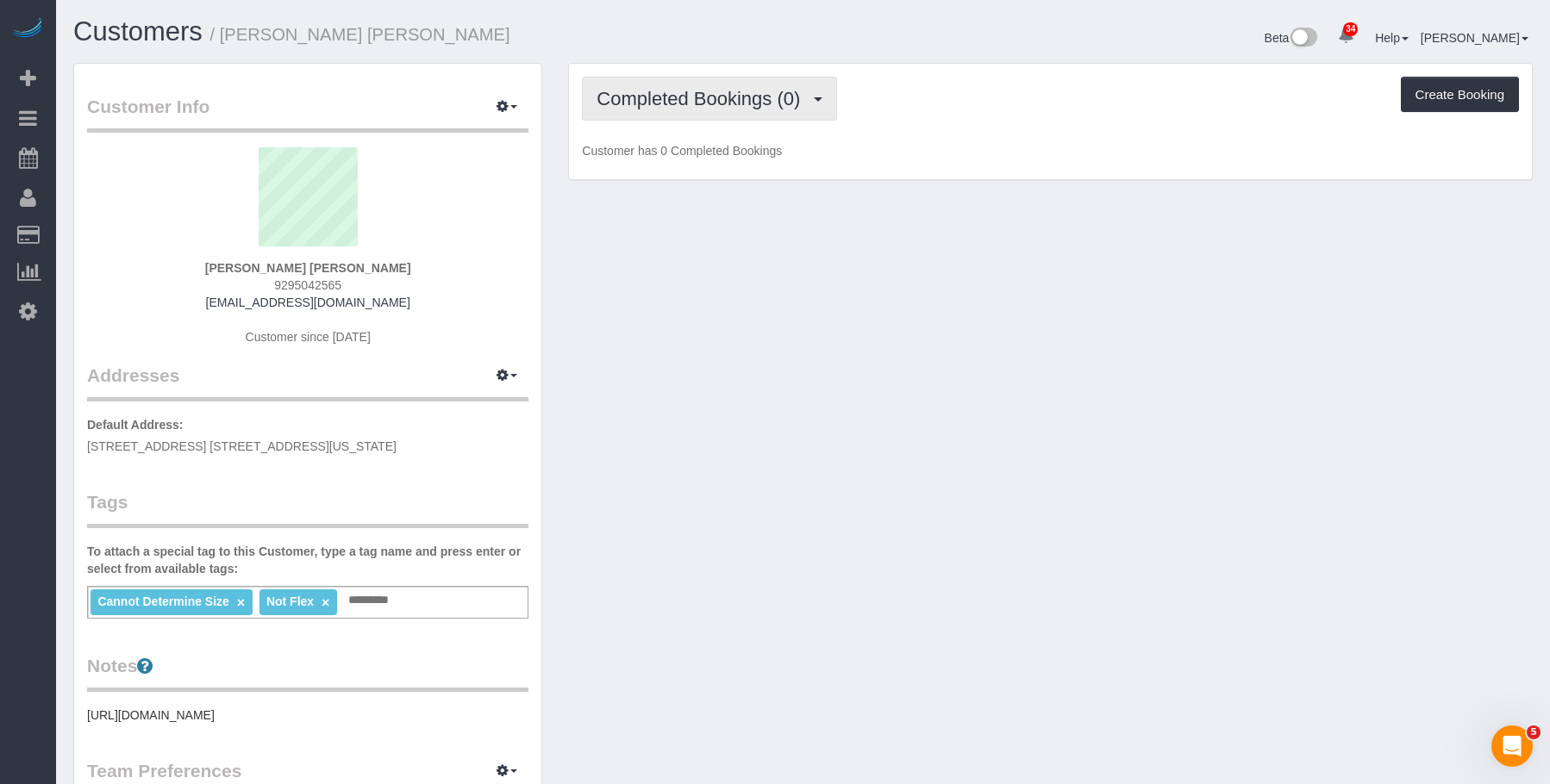
click at [675, 96] on span "Completed Bookings (0)" at bounding box center [702, 98] width 212 height 21
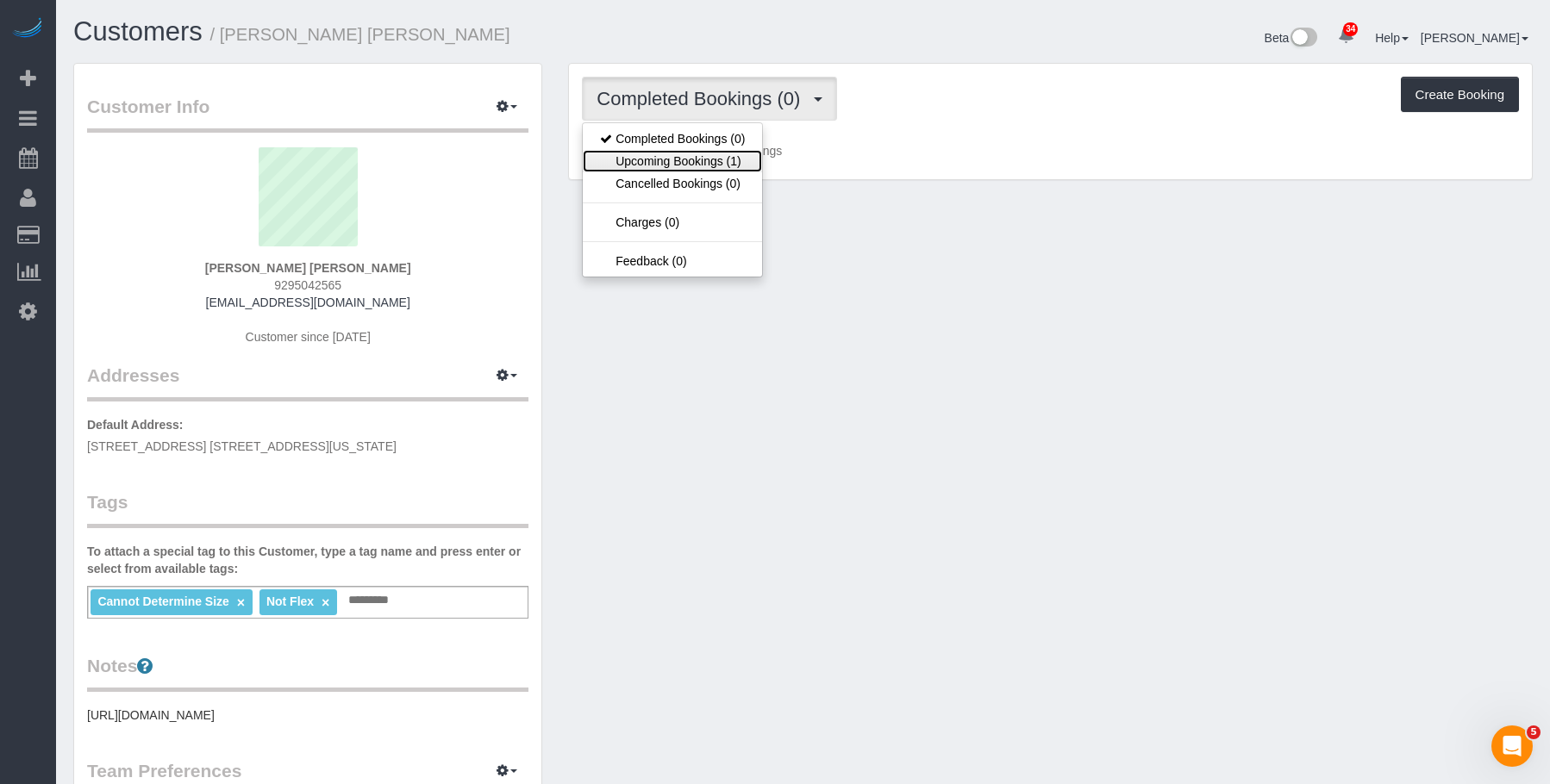
click at [660, 160] on link "Upcoming Bookings (1)" at bounding box center [673, 161] width 179 height 22
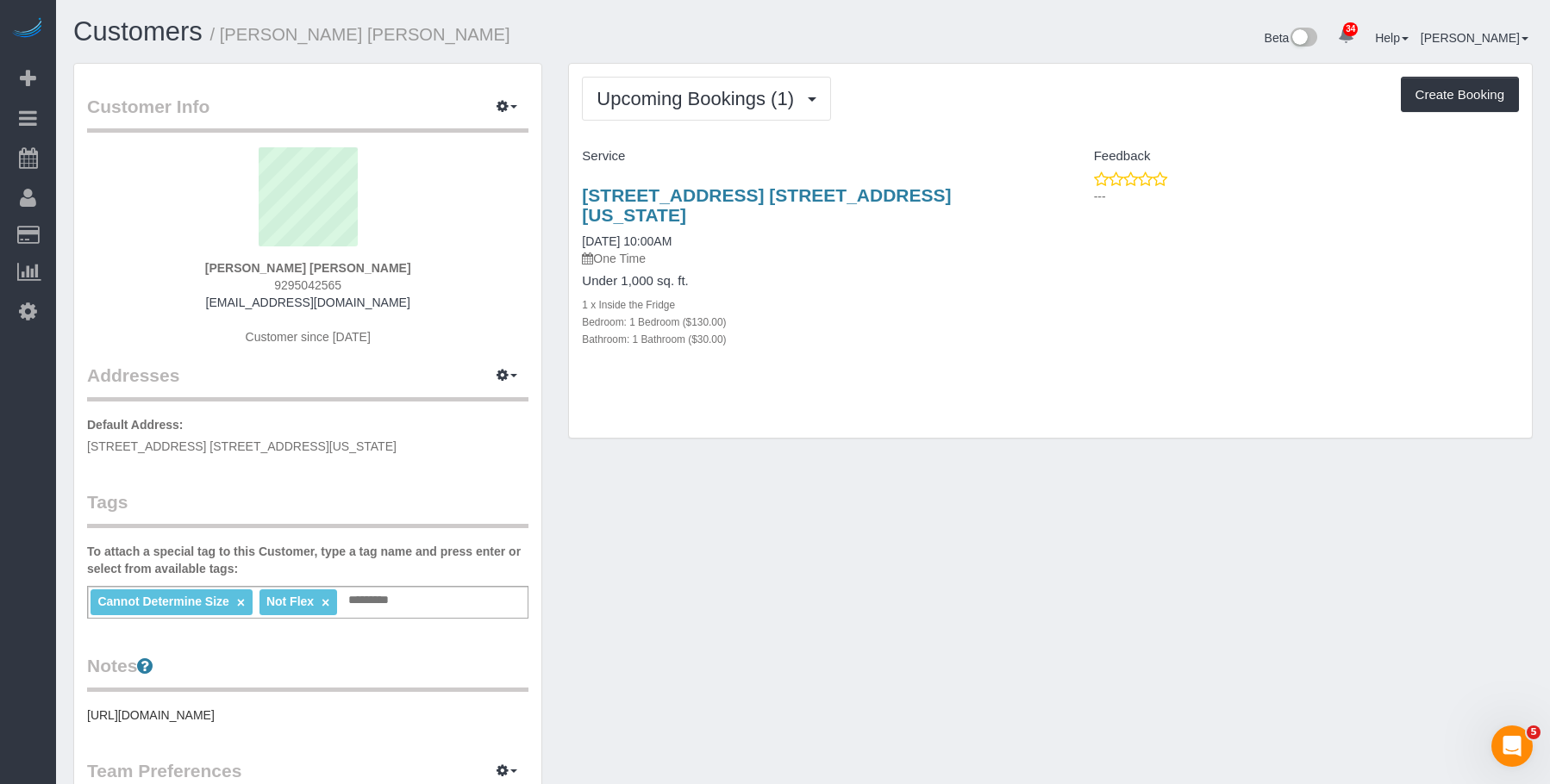
drag, startPoint x: 864, startPoint y: 247, endPoint x: 874, endPoint y: 210, distance: 38.3
click at [864, 246] on div "200 West 60th Street, Apt. 25b, New York, NY 10023 10/09/2025 10:00AM One Time …" at bounding box center [809, 276] width 481 height 211
click at [888, 187] on link "200 West 60th Street, Apt. 25b, New York, NY 10023" at bounding box center [767, 205] width 369 height 40
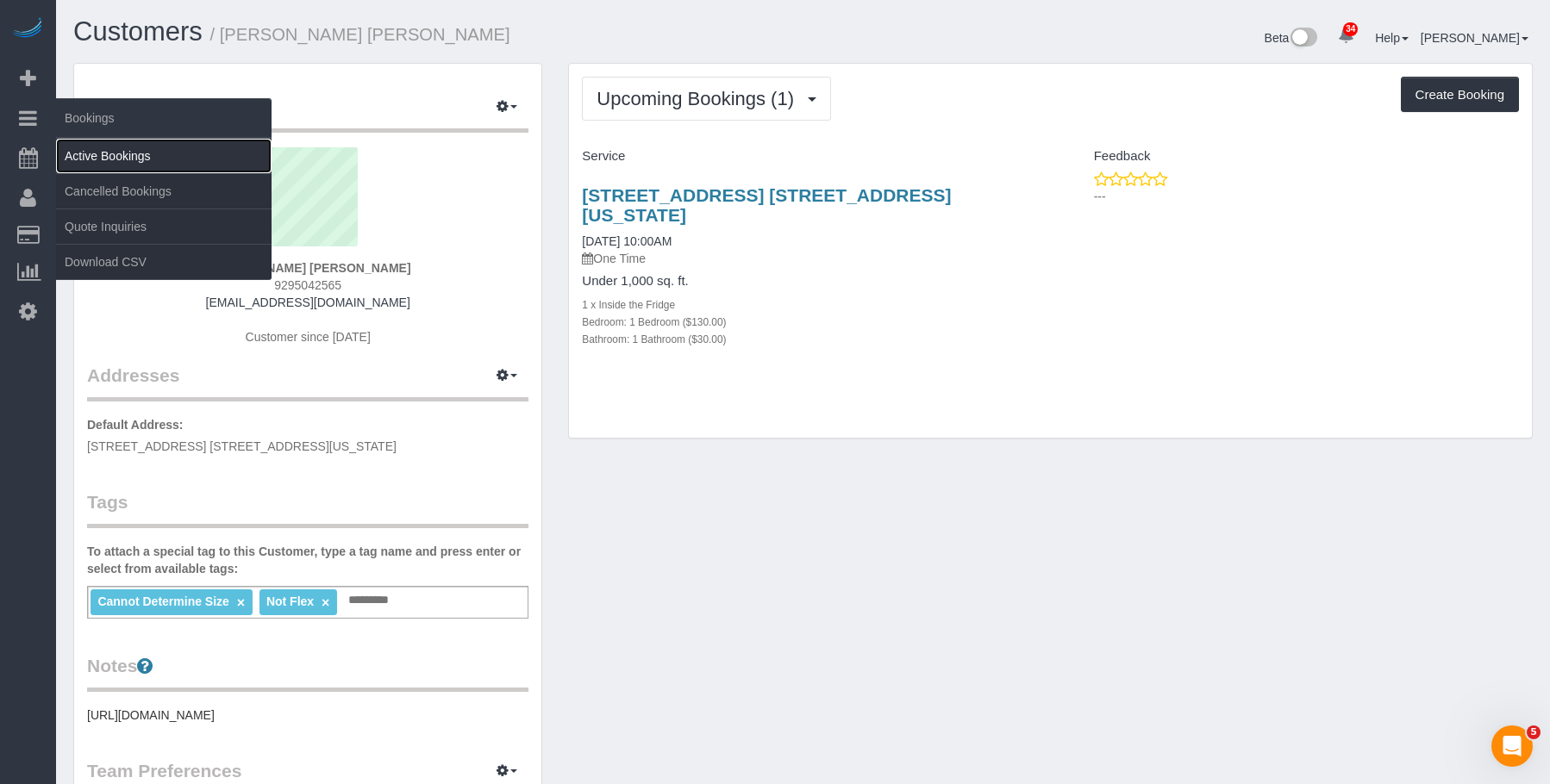
click at [119, 150] on link "Active Bookings" at bounding box center [164, 155] width 216 height 34
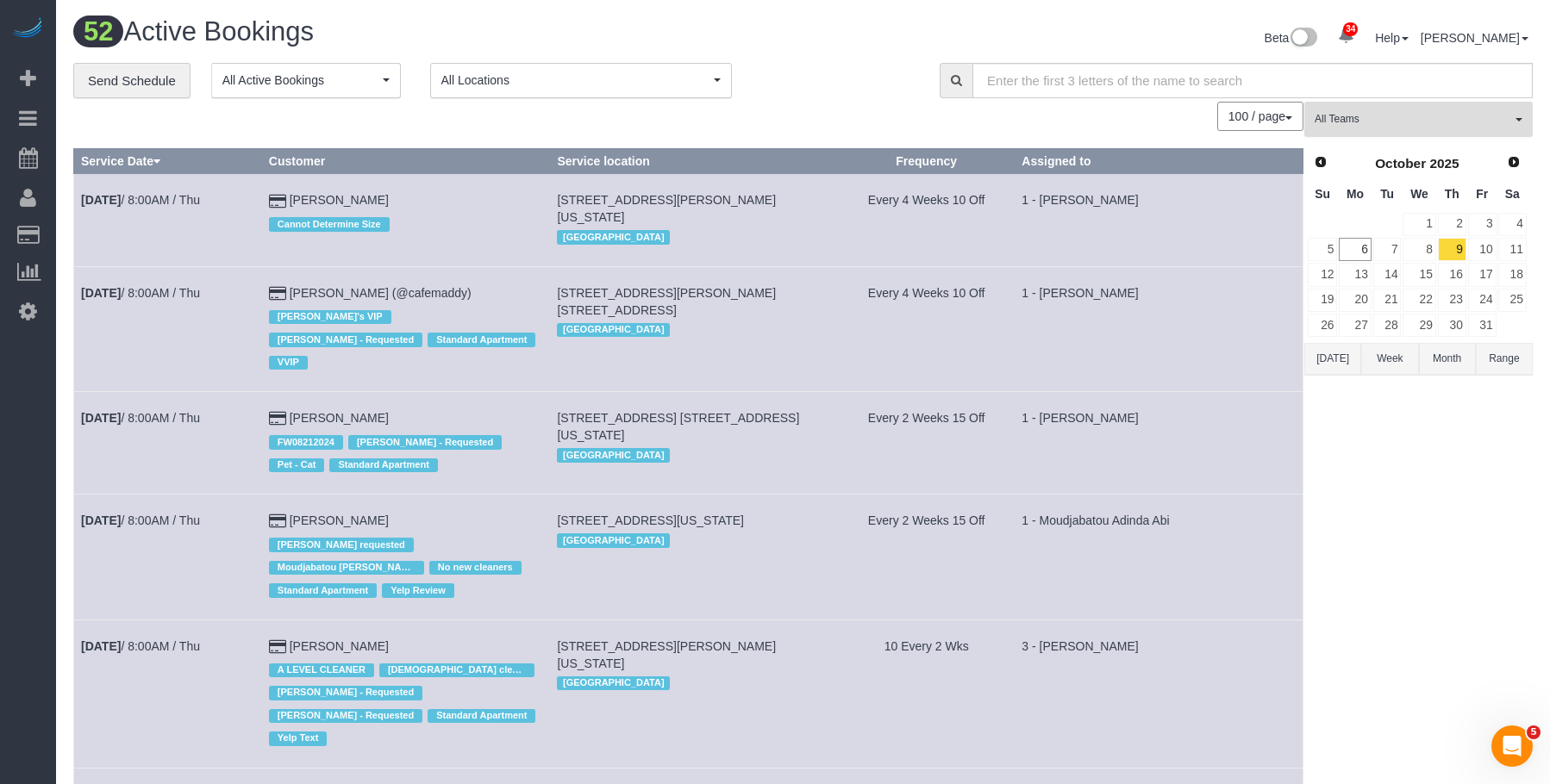
click at [1369, 117] on span "All Teams" at bounding box center [1413, 119] width 197 height 15
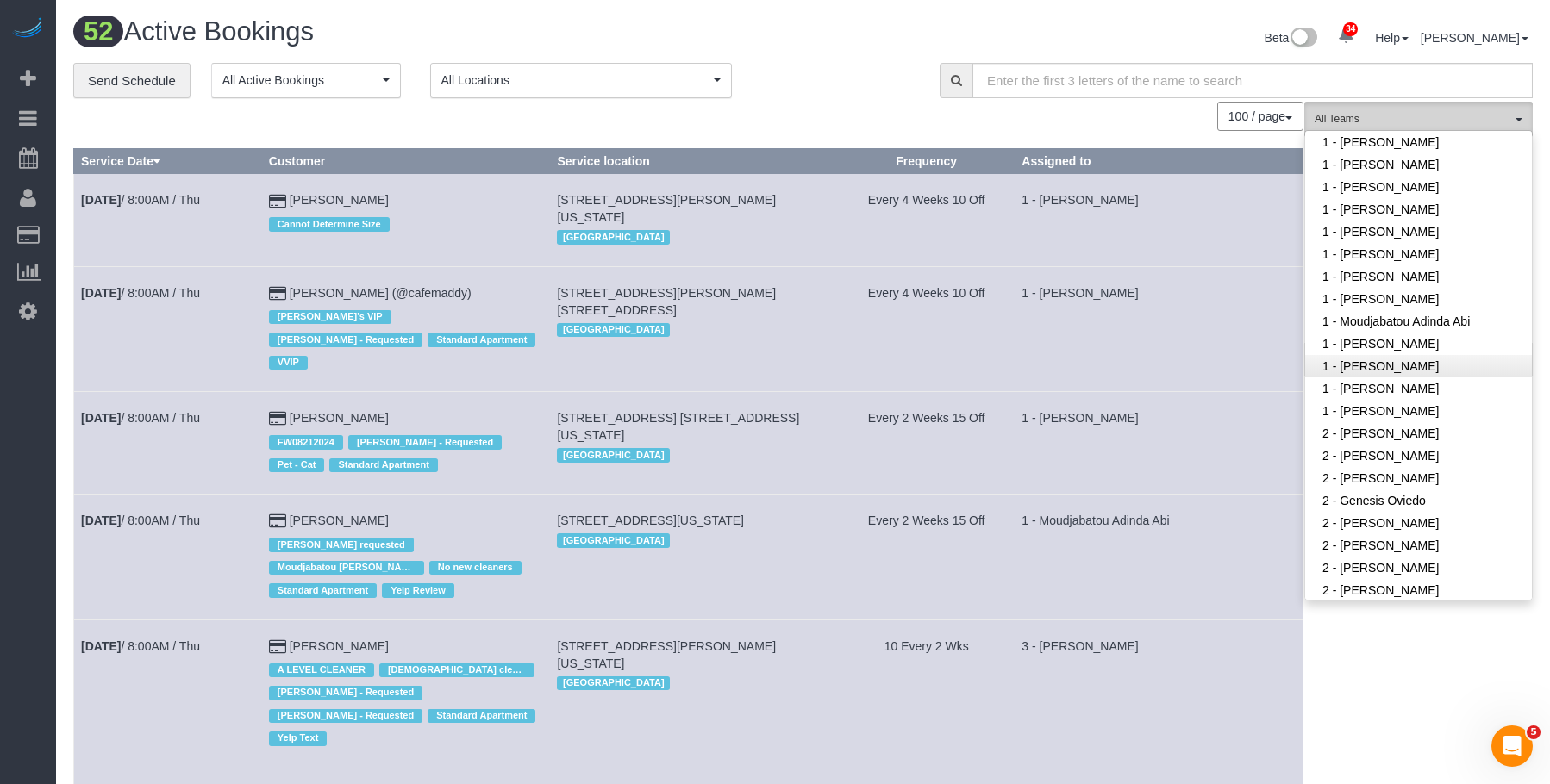
scroll to position [517, 0]
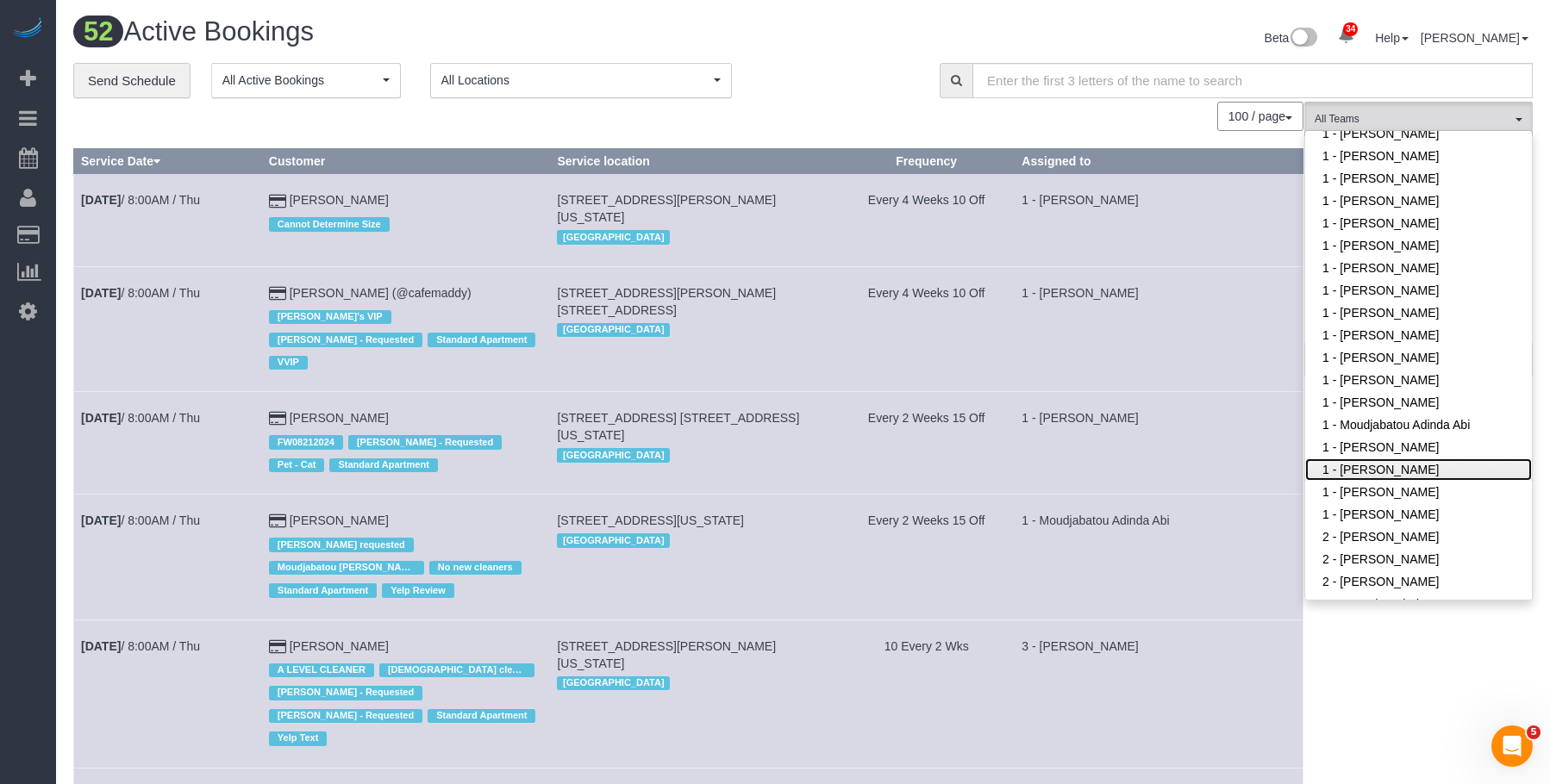
click at [1387, 458] on link "1 - [PERSON_NAME]" at bounding box center [1418, 469] width 227 height 22
click at [825, 45] on div "Beta 34 Your Notifications You have 0 alerts × You have 1 to charge for 10/04/2…" at bounding box center [1174, 41] width 743 height 46
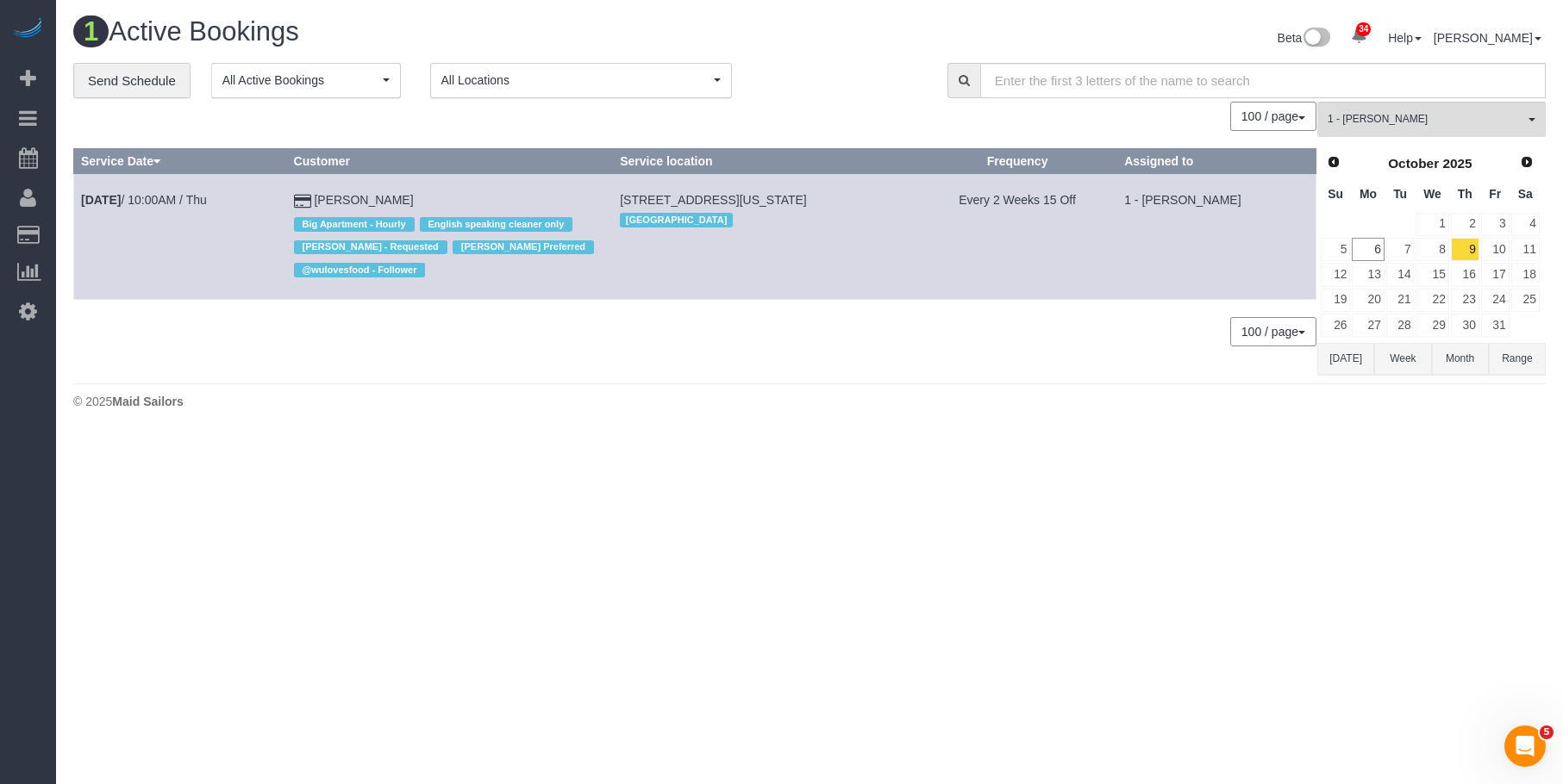
click at [1059, 491] on body "34 Beta Your Notifications You have 0 alerts × You have 1 to charge for 10/04/2…" at bounding box center [782, 392] width 1563 height 784
click at [976, 515] on body "34 Beta Your Notifications You have 0 alerts × You have 1 to charge for 10/04/2…" at bounding box center [782, 392] width 1563 height 784
click at [1463, 293] on link "23" at bounding box center [1464, 300] width 29 height 23
click at [895, 412] on footer "© 2025 Maid Sailors" at bounding box center [809, 400] width 1473 height 34
click at [1527, 168] on span "Next" at bounding box center [1527, 160] width 14 height 14
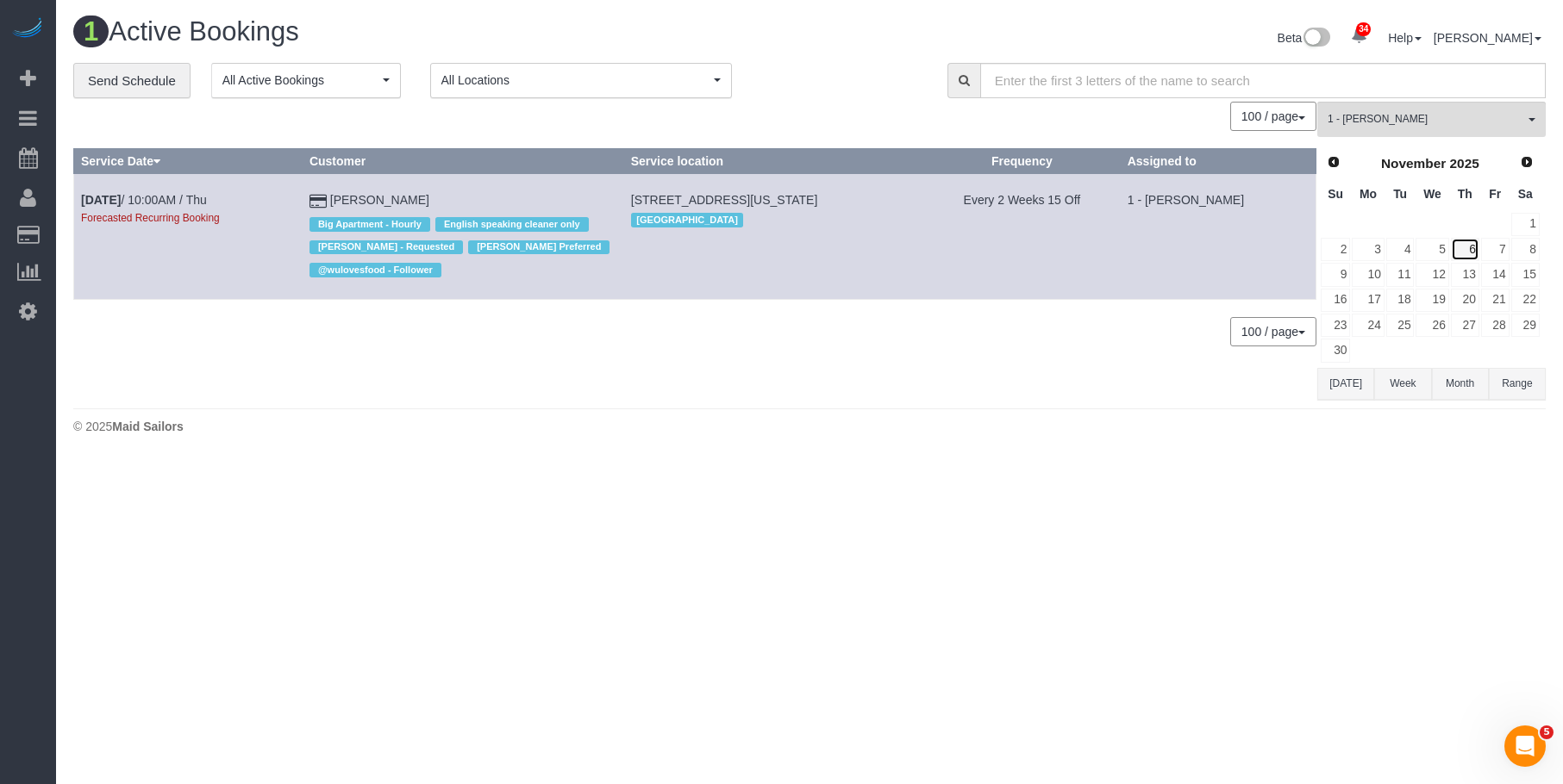
click at [1474, 245] on link "6" at bounding box center [1464, 249] width 29 height 23
drag, startPoint x: 808, startPoint y: 460, endPoint x: 871, endPoint y: 440, distance: 66.1
click at [809, 459] on div "1 Active Bookings Beta 34 Your Notifications You have 0 alerts × You have 1 to …" at bounding box center [809, 230] width 1507 height 460
click at [1469, 295] on link "20" at bounding box center [1464, 300] width 29 height 23
click at [1527, 160] on span "Next" at bounding box center [1527, 160] width 14 height 14
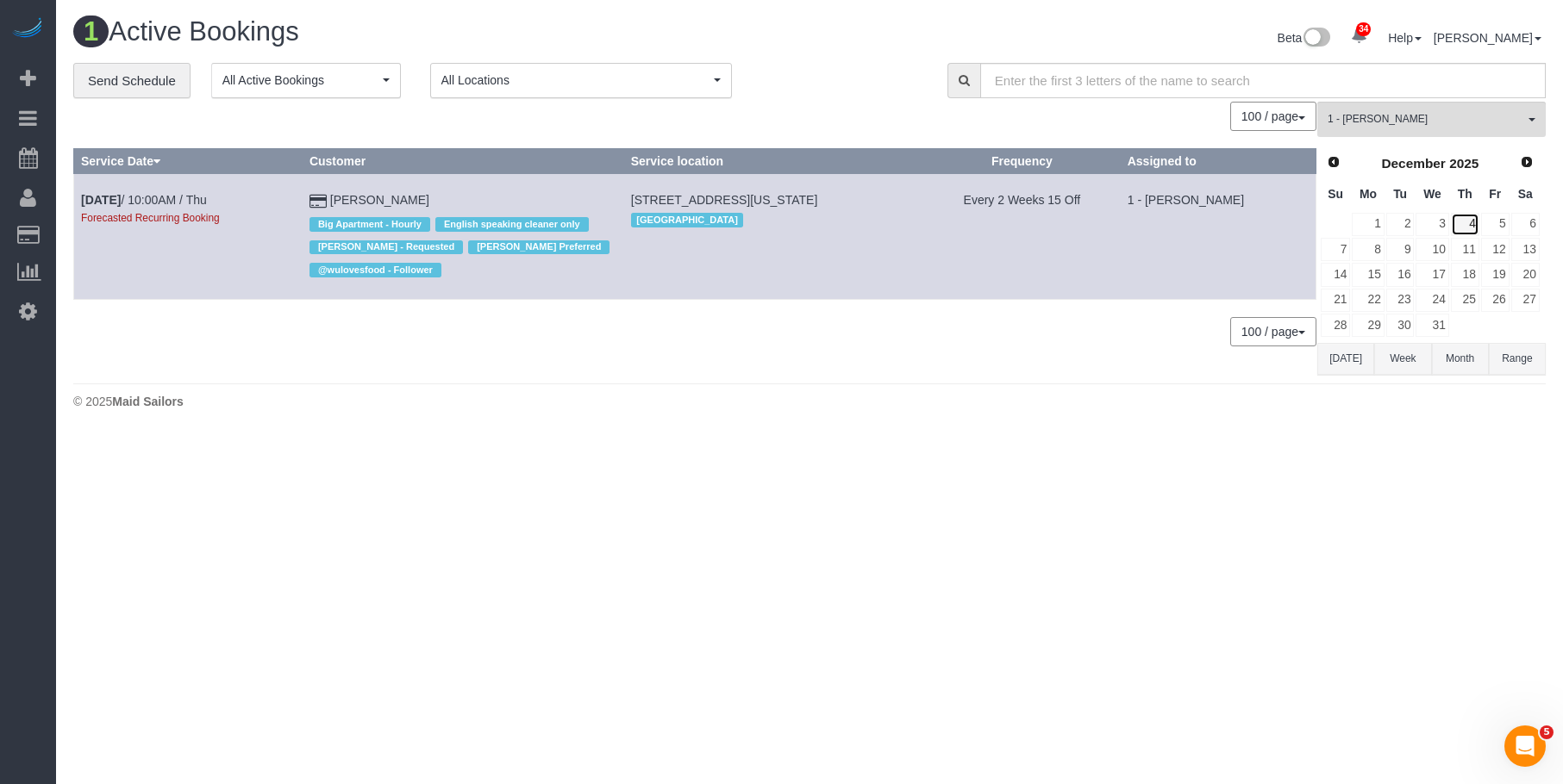
click at [1472, 227] on link "4" at bounding box center [1464, 224] width 29 height 23
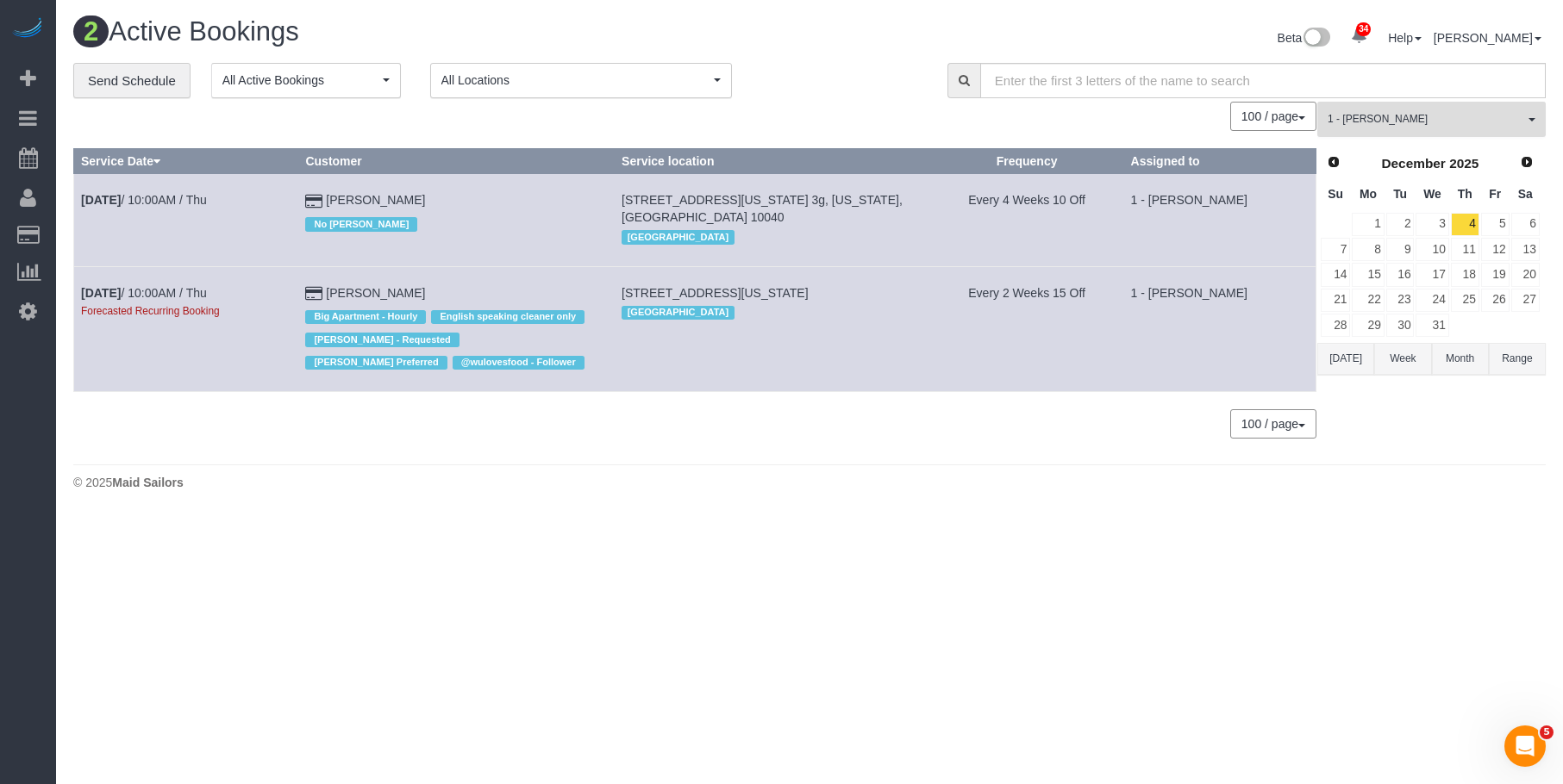
click at [1426, 119] on span "1 - [PERSON_NAME]" at bounding box center [1426, 119] width 197 height 15
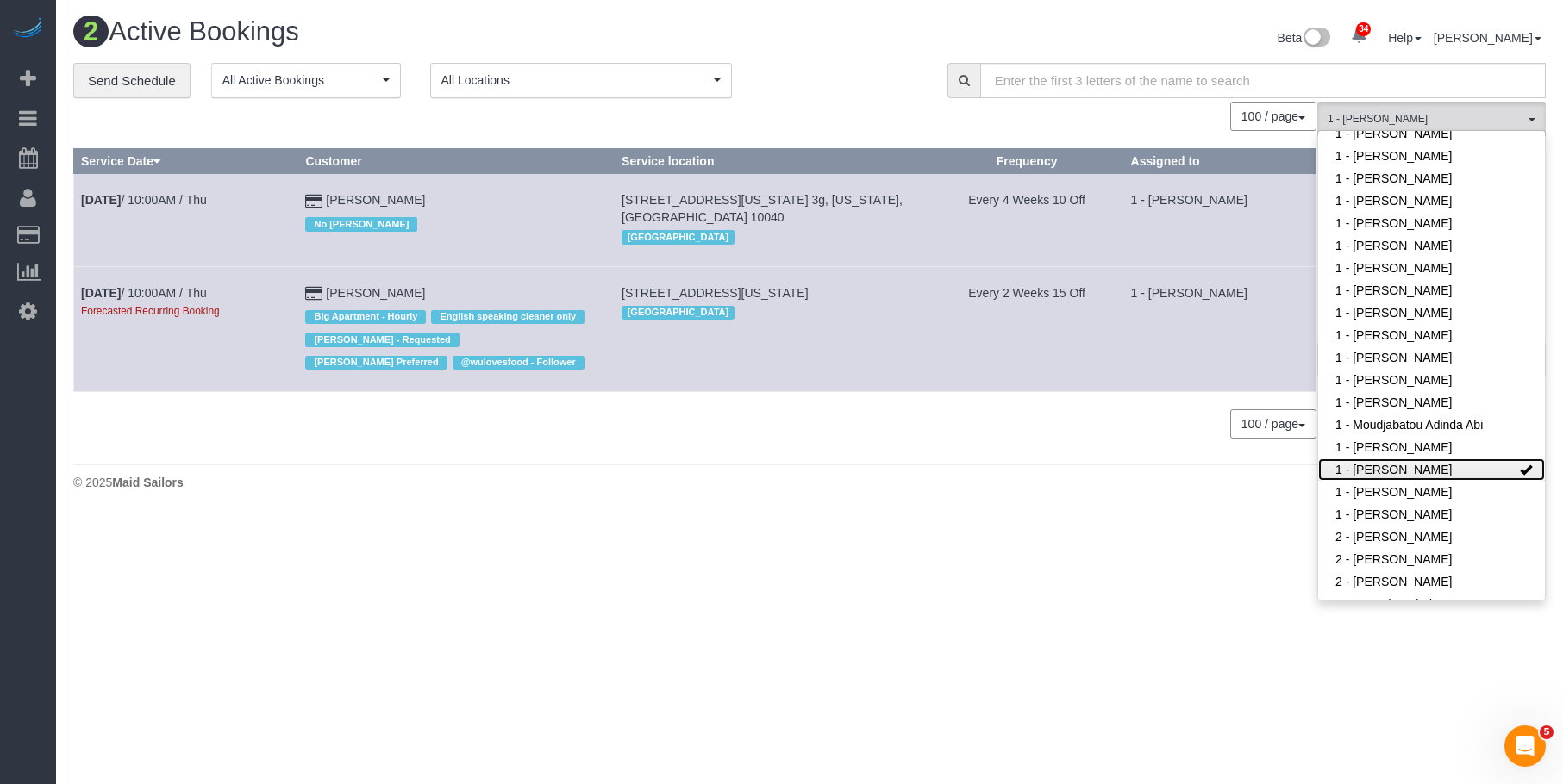
click at [1423, 458] on link "1 - [PERSON_NAME]" at bounding box center [1431, 469] width 227 height 22
click at [841, 31] on div "Beta 34 Your Notifications You have 0 alerts × You have 1 to charge for 10/04/2…" at bounding box center [1184, 41] width 749 height 46
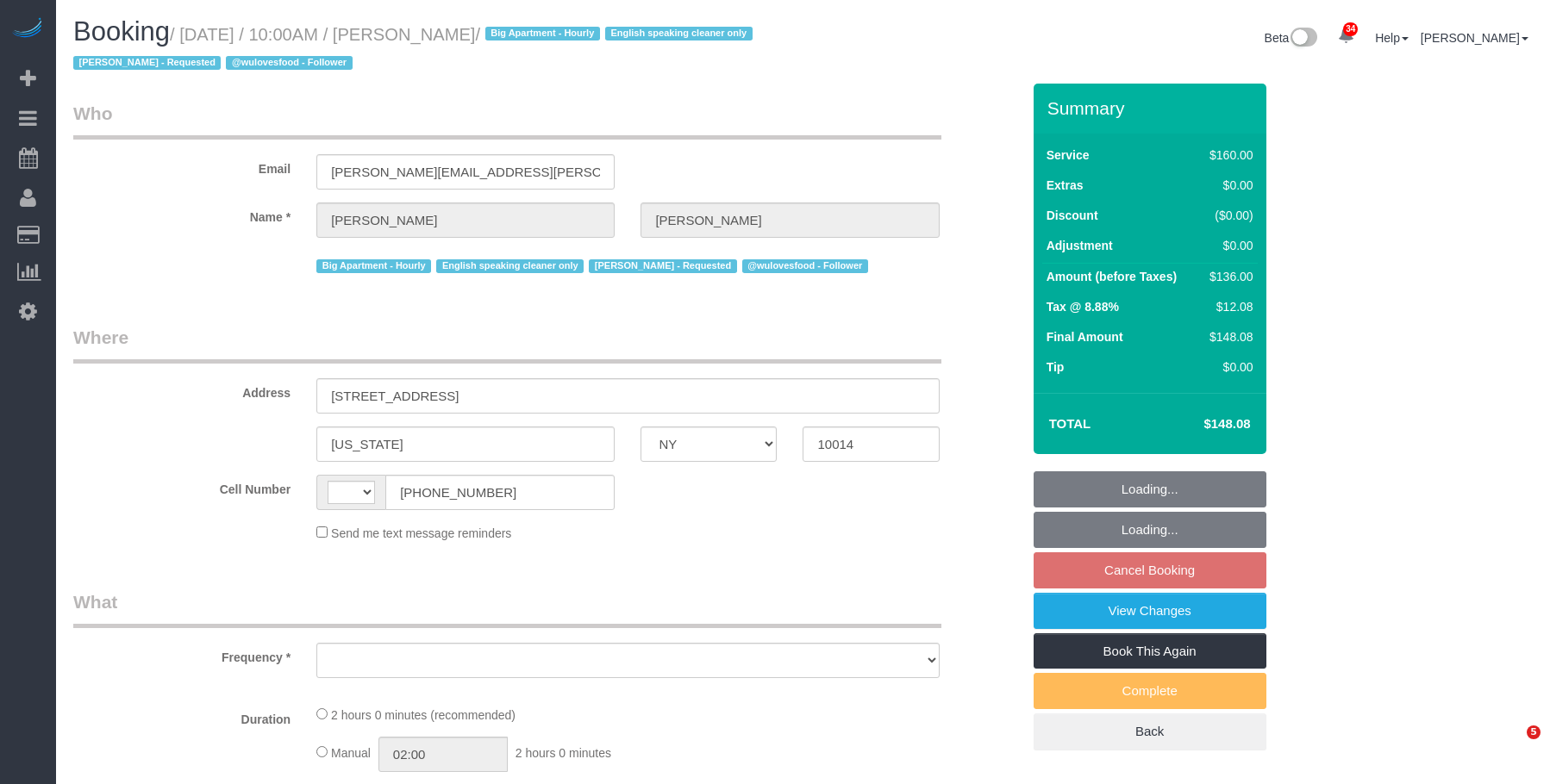
select select "NY"
select select "number:89"
select select "number:90"
select select "number:15"
select select "number:5"
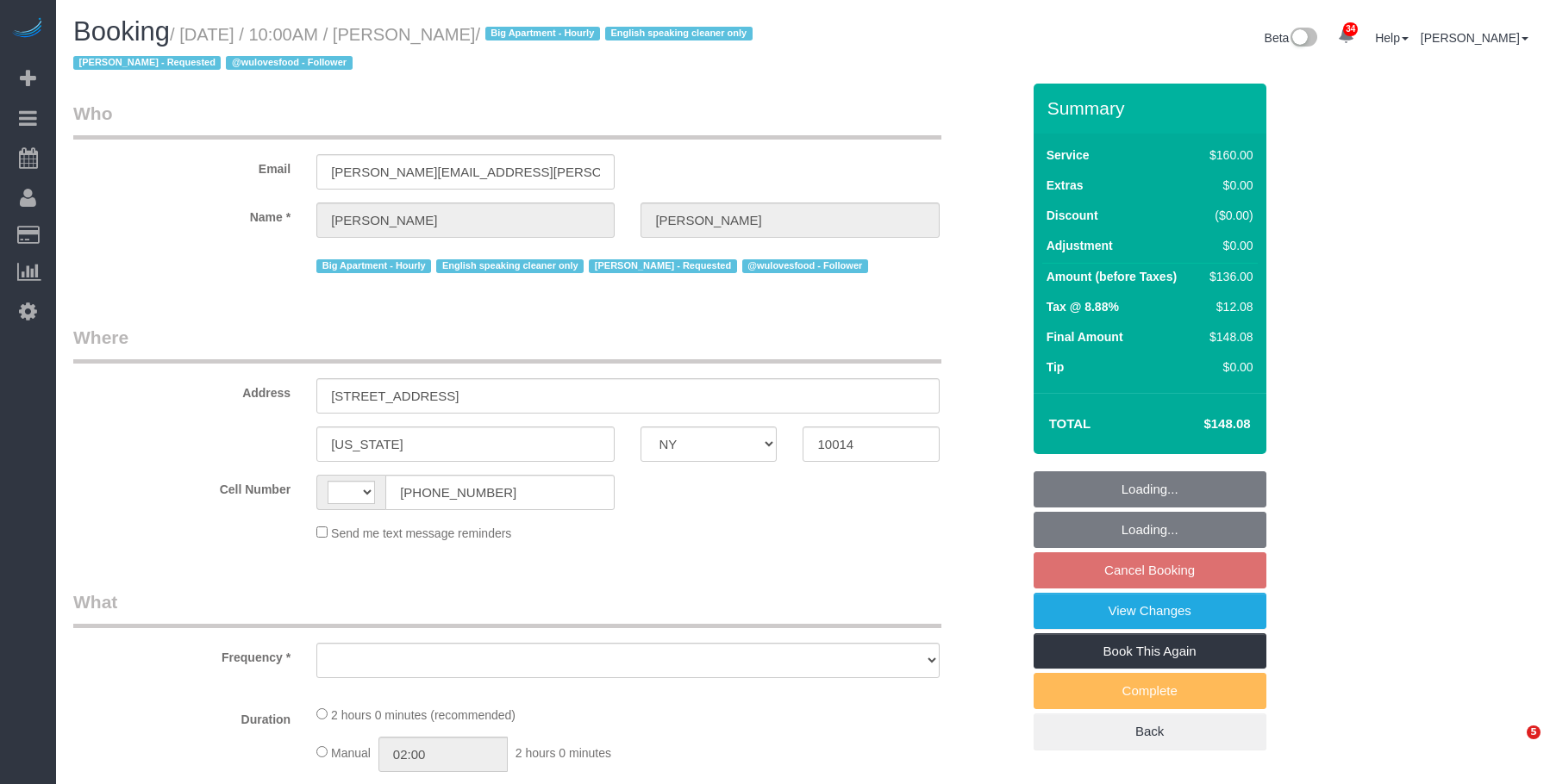
click at [505, 37] on small "/ October 09, 2025 / 10:00AM / Kruti Sheth / Big Apartment - Hourly English spe…" at bounding box center [415, 49] width 685 height 48
select select "string:US"
select select "object:1055"
select select "string:stripe-pm_1PMbKH4VGloSiKo7I2gXikHa"
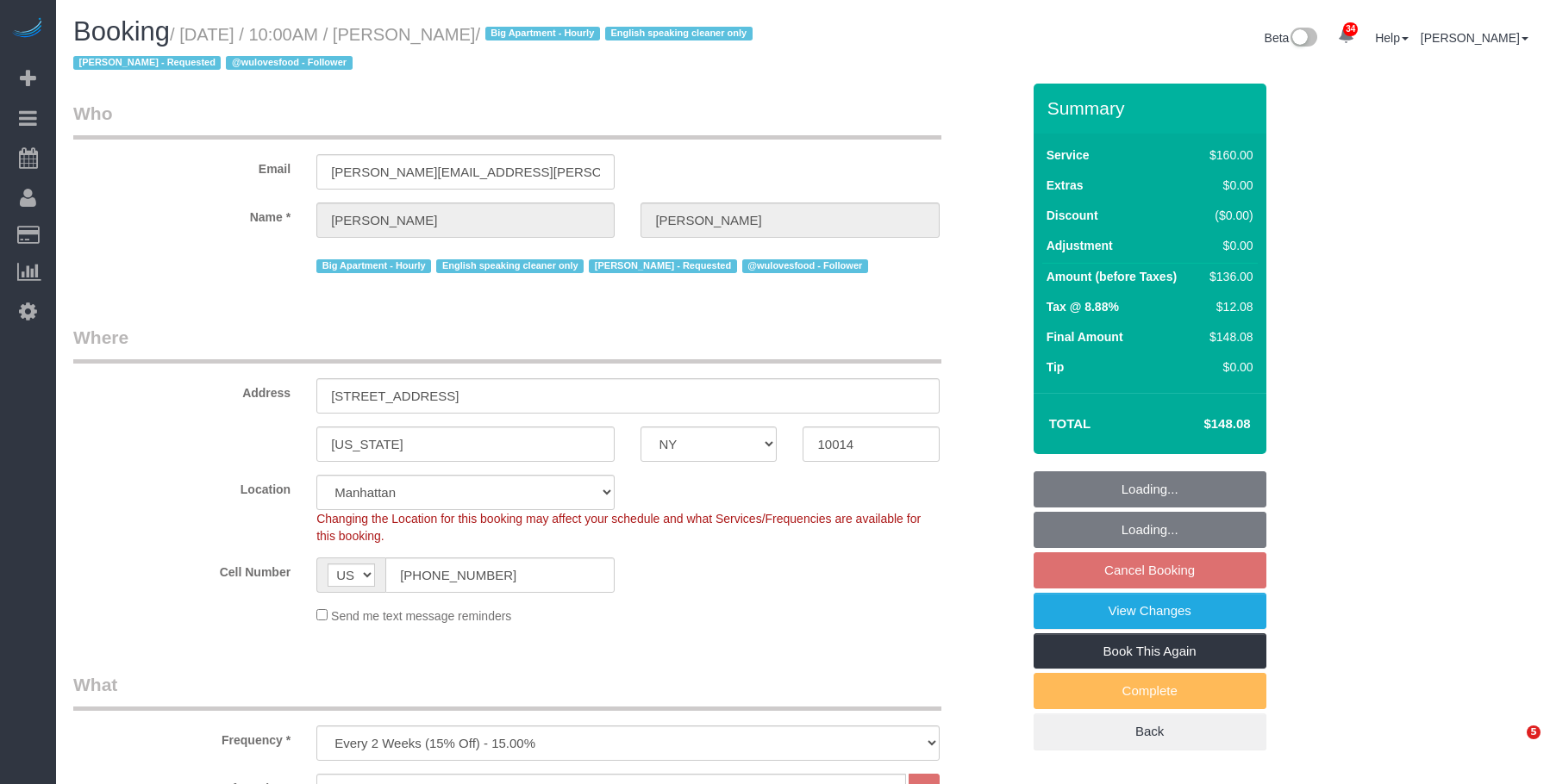
select select "object:1447"
select select "spot3"
select select "NY"
select select "string:US"
select select "string:stripe-pm_1PMbKH4VGloSiKo7I2gXikHa"
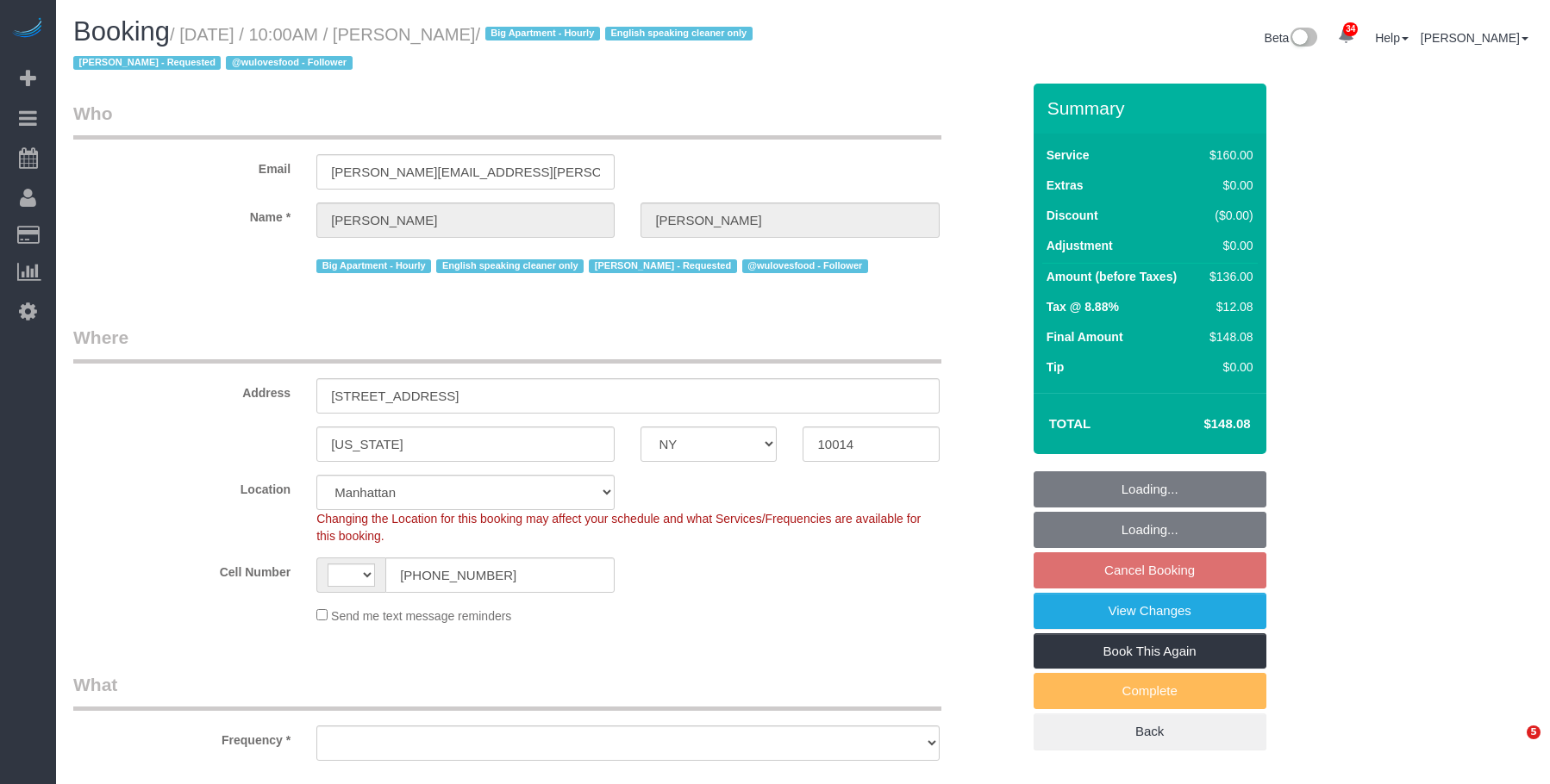
select select "number:89"
select select "number:90"
select select "number:15"
select select "number:5"
select select "object:974"
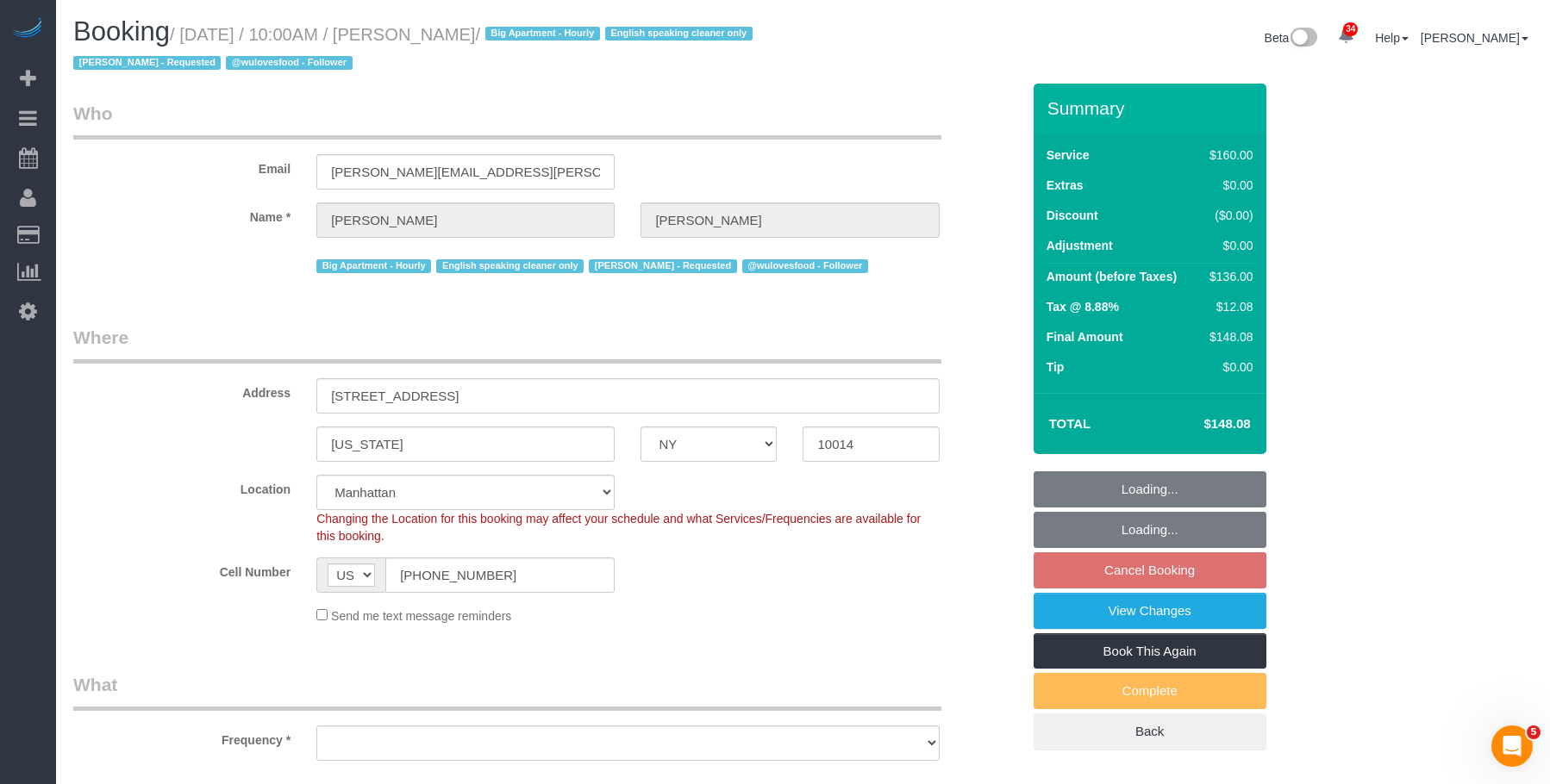
select select "spot3"
select select "object:1447"
click at [814, 337] on legend "Where" at bounding box center [507, 344] width 868 height 39
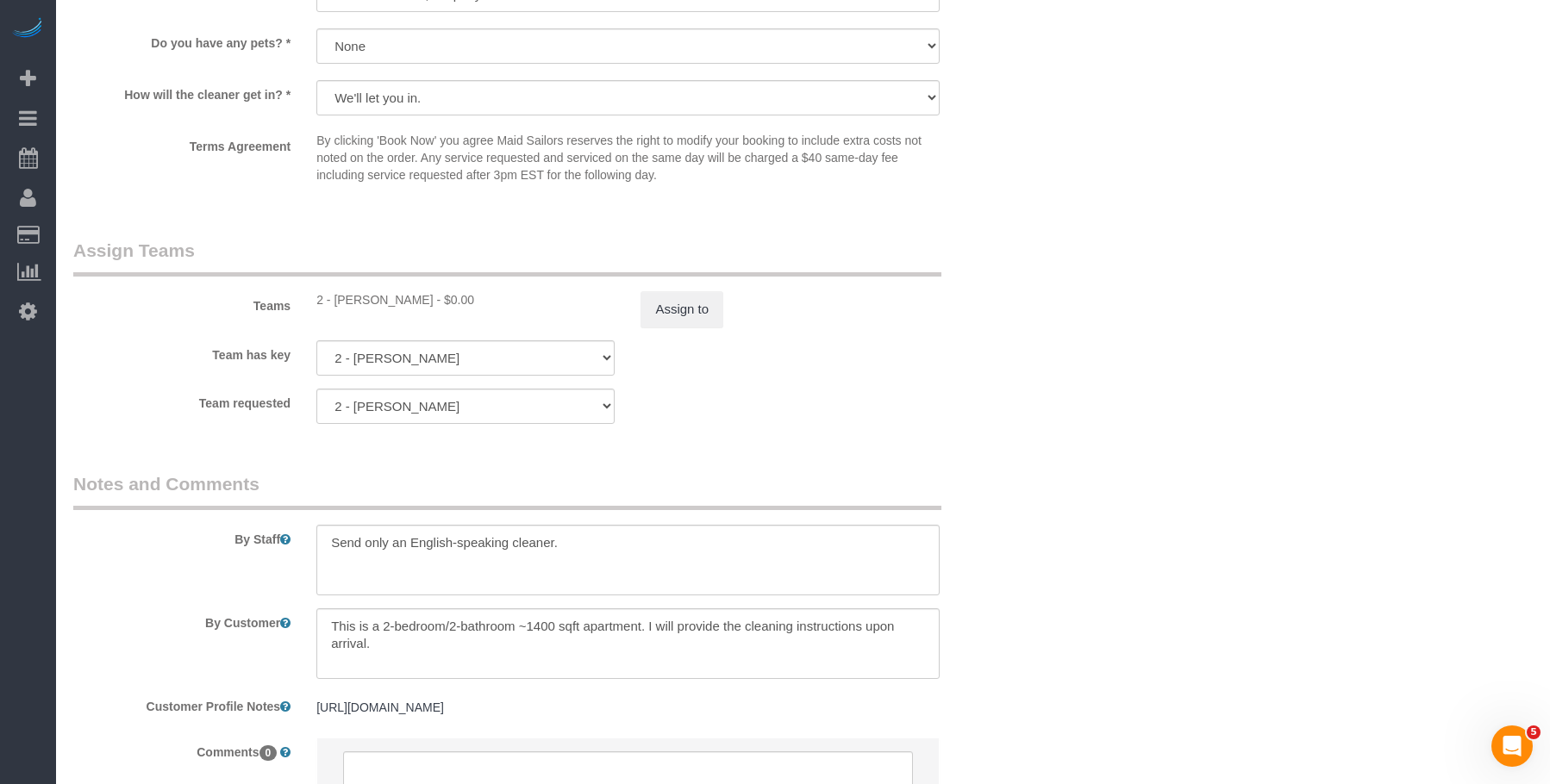
scroll to position [1723, 0]
click at [704, 316] on button "Assign to" at bounding box center [682, 307] width 83 height 36
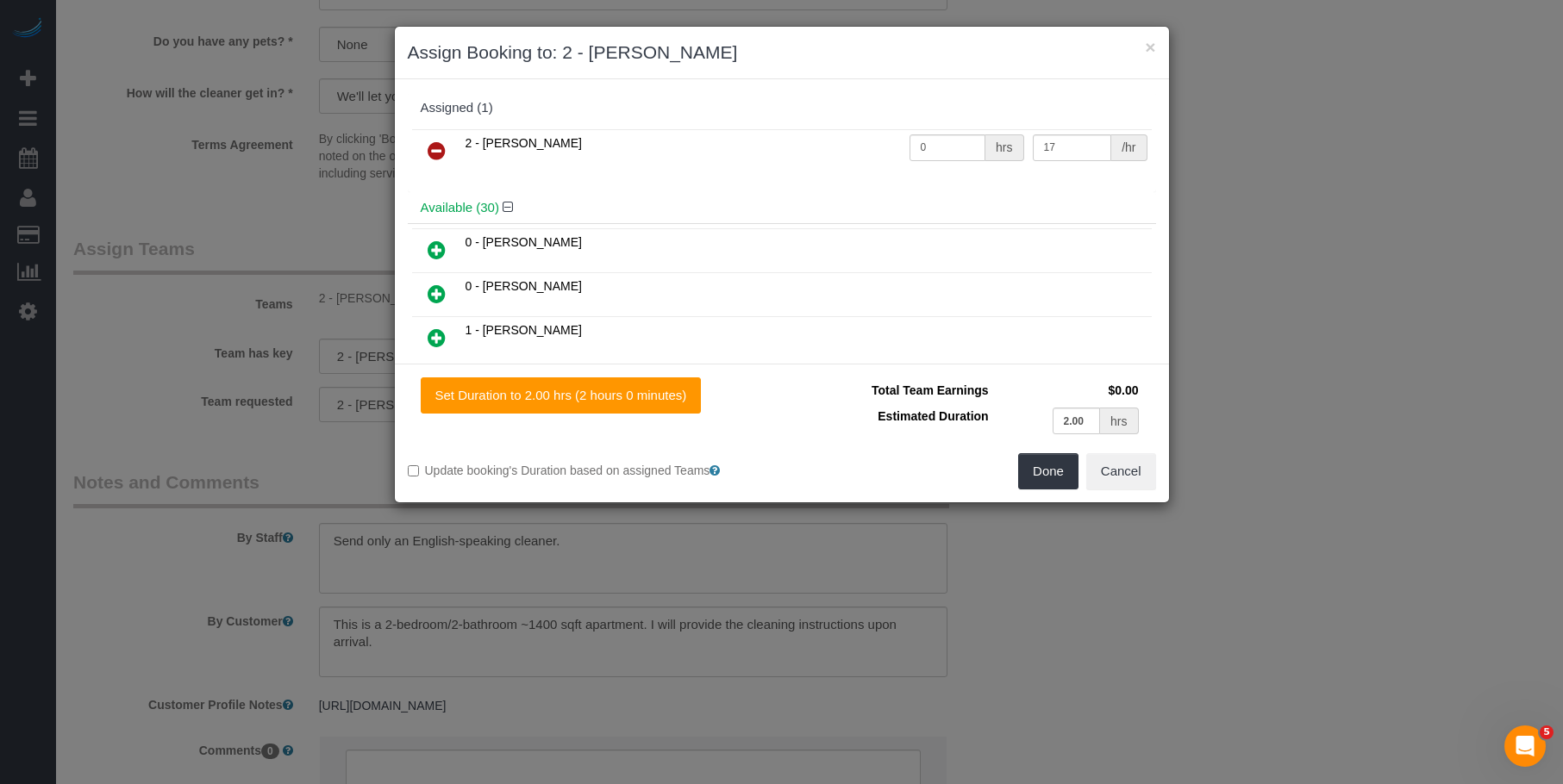
drag, startPoint x: 435, startPoint y: 149, endPoint x: 493, endPoint y: 178, distance: 64.8
click at [436, 149] on icon at bounding box center [436, 150] width 18 height 20
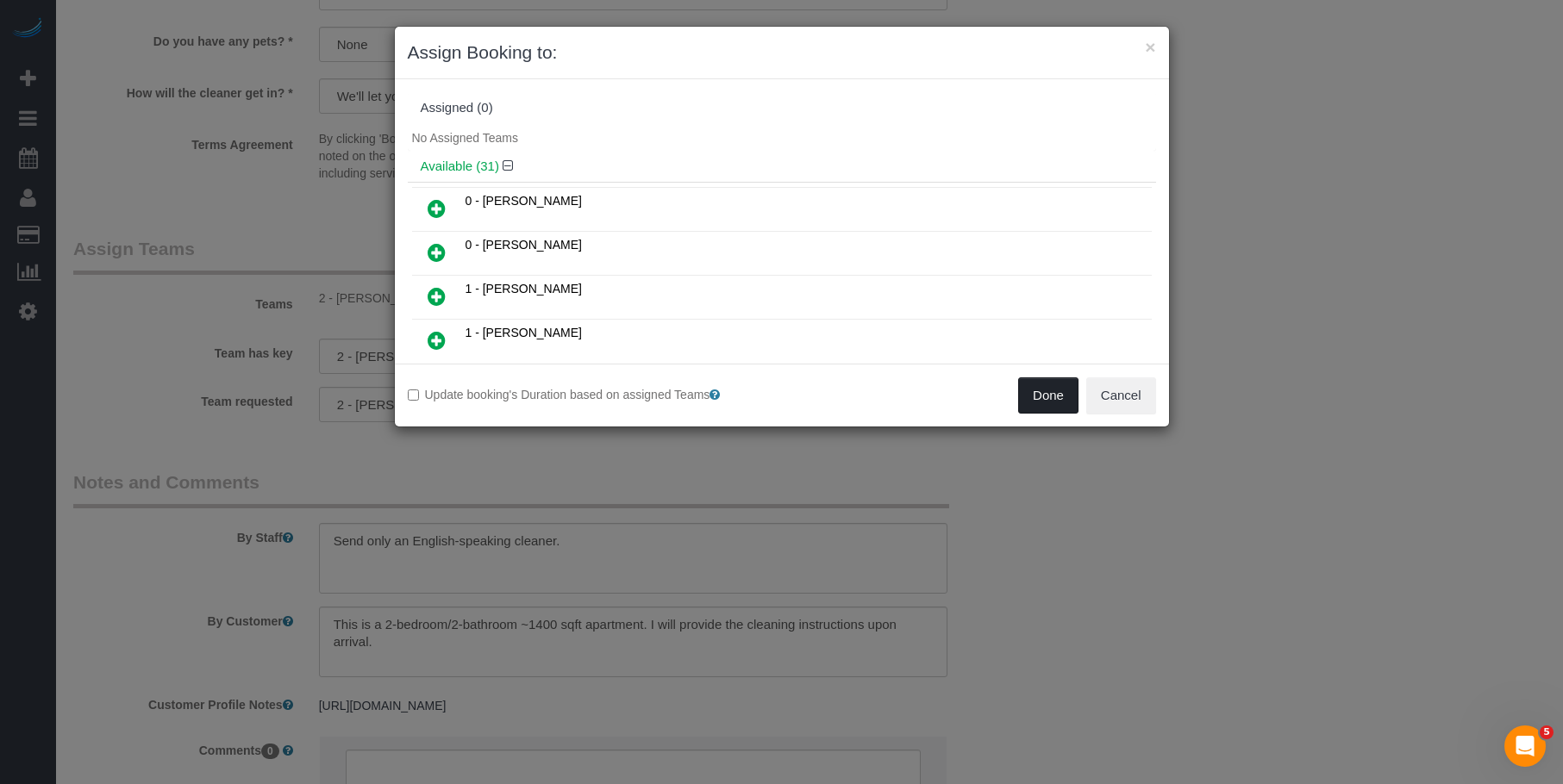
click at [1041, 390] on button "Done" at bounding box center [1047, 395] width 60 height 36
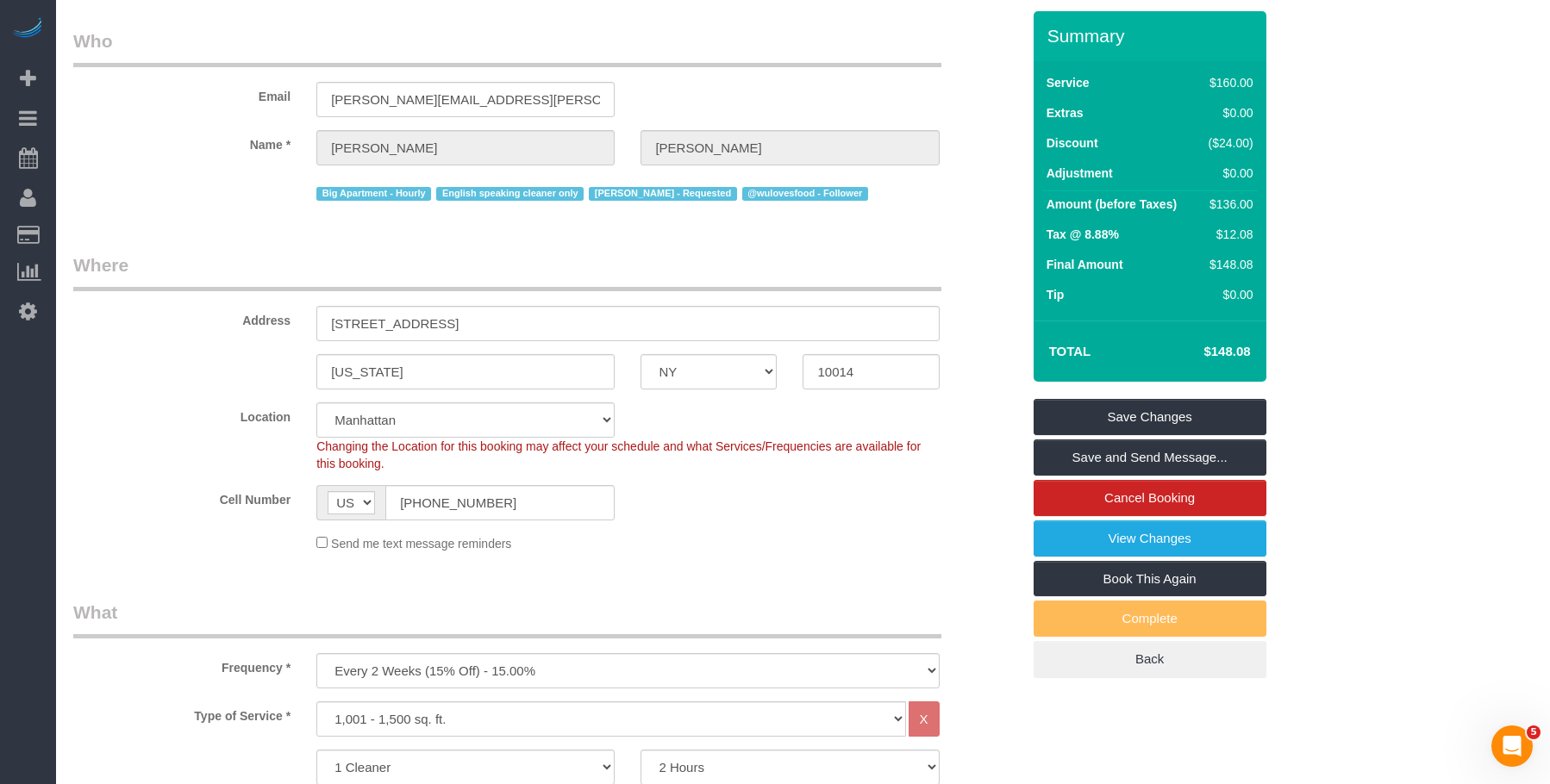
scroll to position [0, 0]
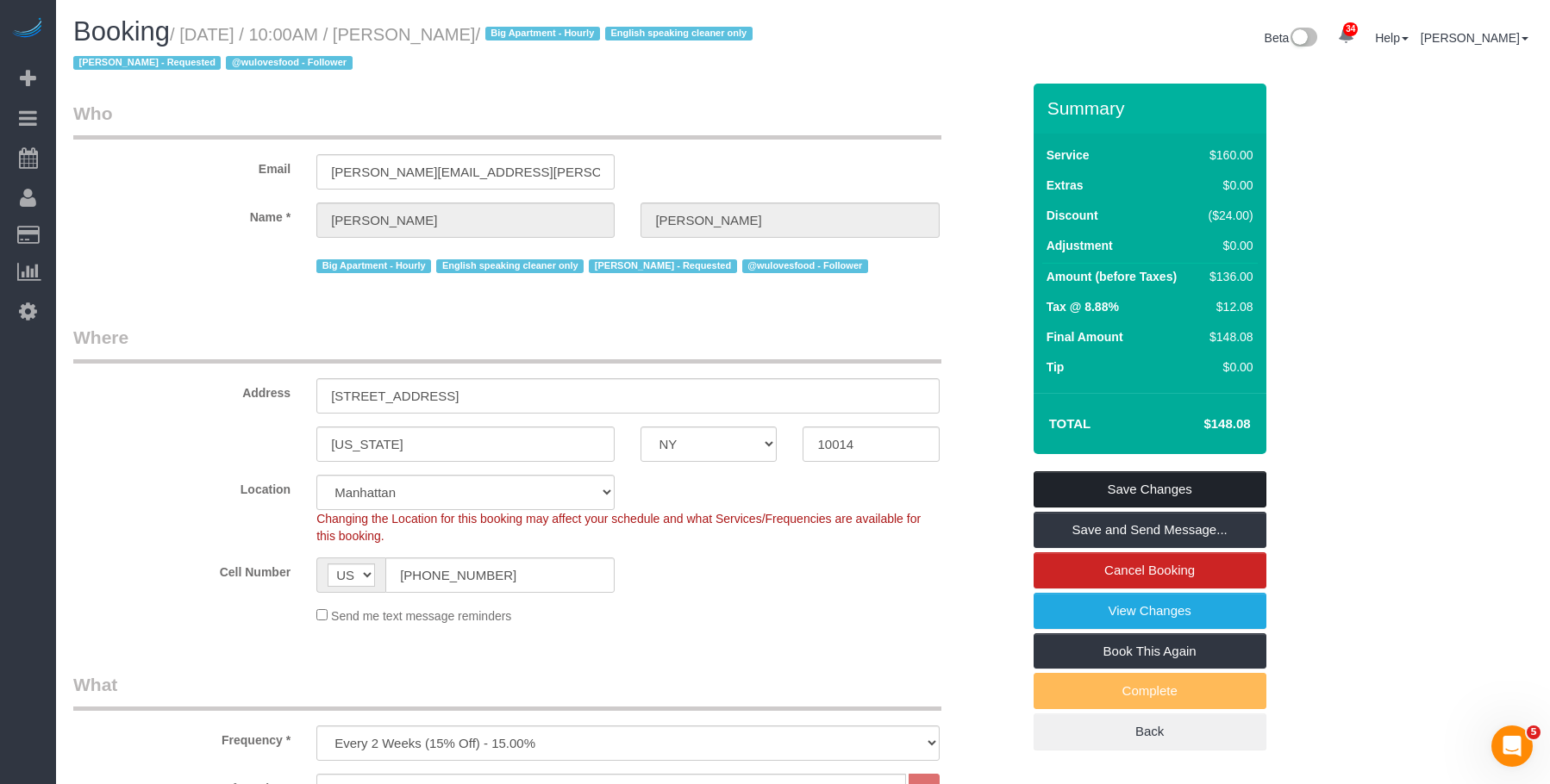
click at [1244, 492] on link "Save Changes" at bounding box center [1150, 489] width 232 height 36
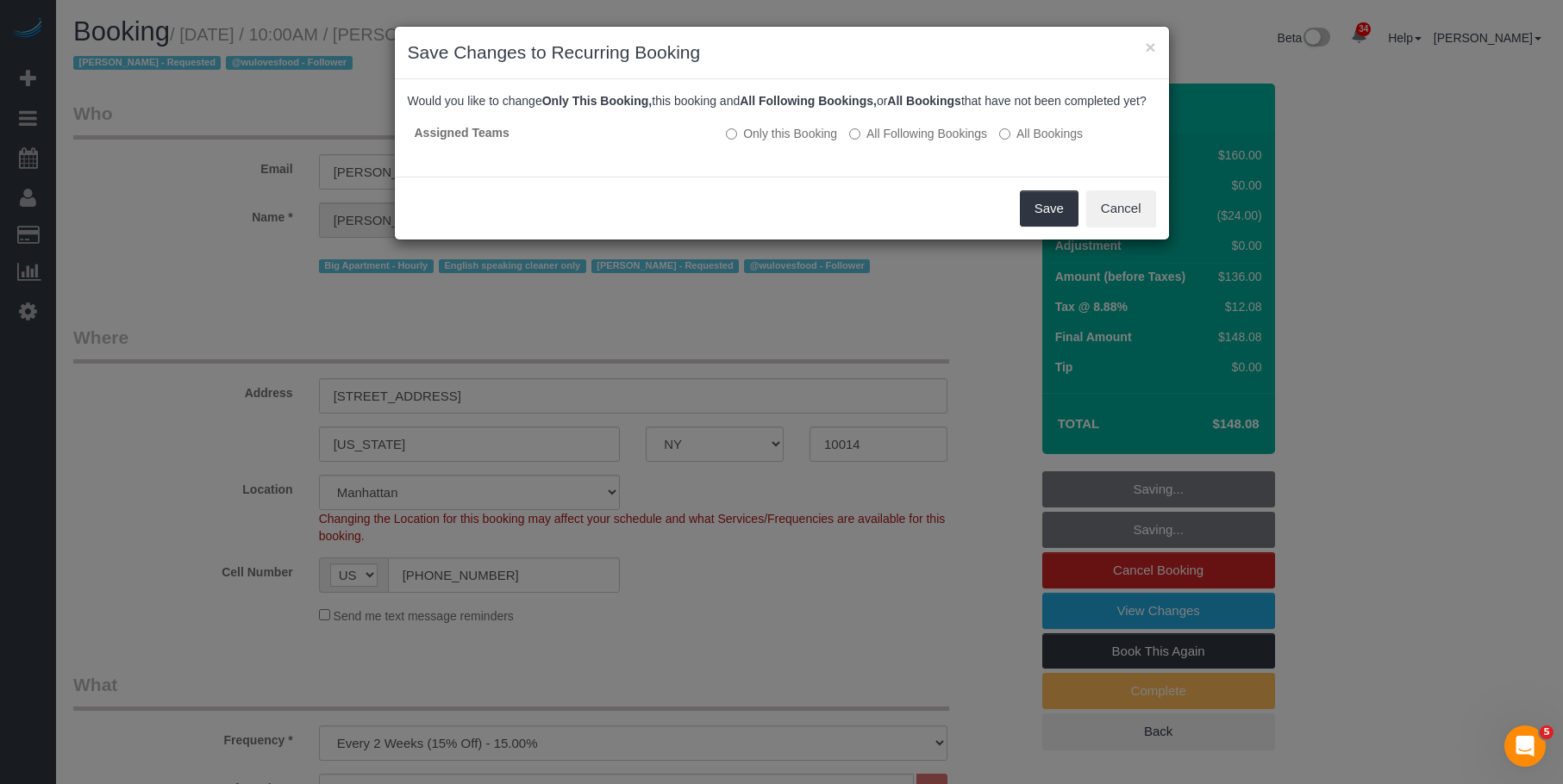
click at [826, 207] on div "Save Cancel" at bounding box center [782, 208] width 774 height 63
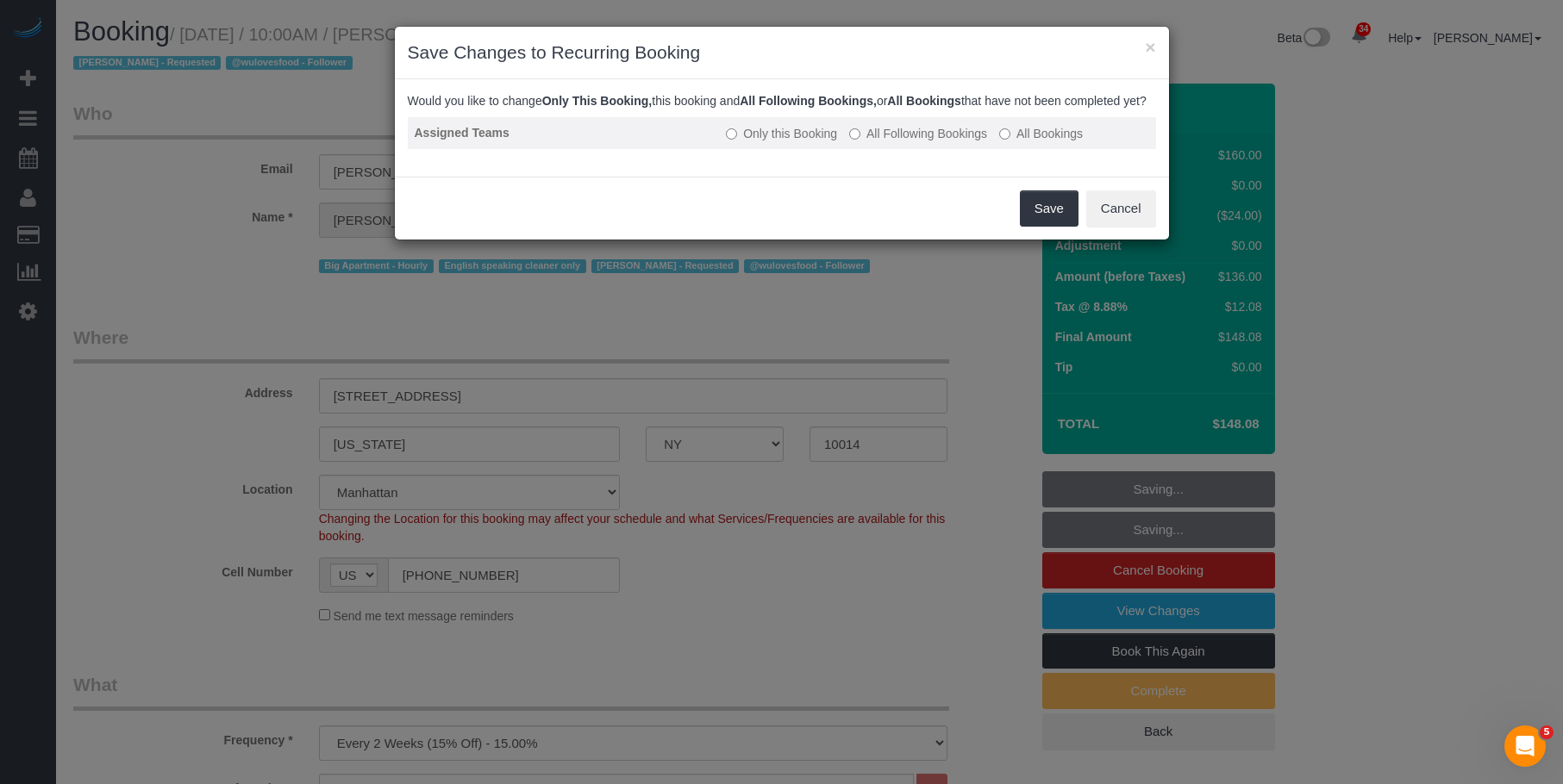
click at [939, 142] on label "All Following Bookings" at bounding box center [917, 133] width 137 height 18
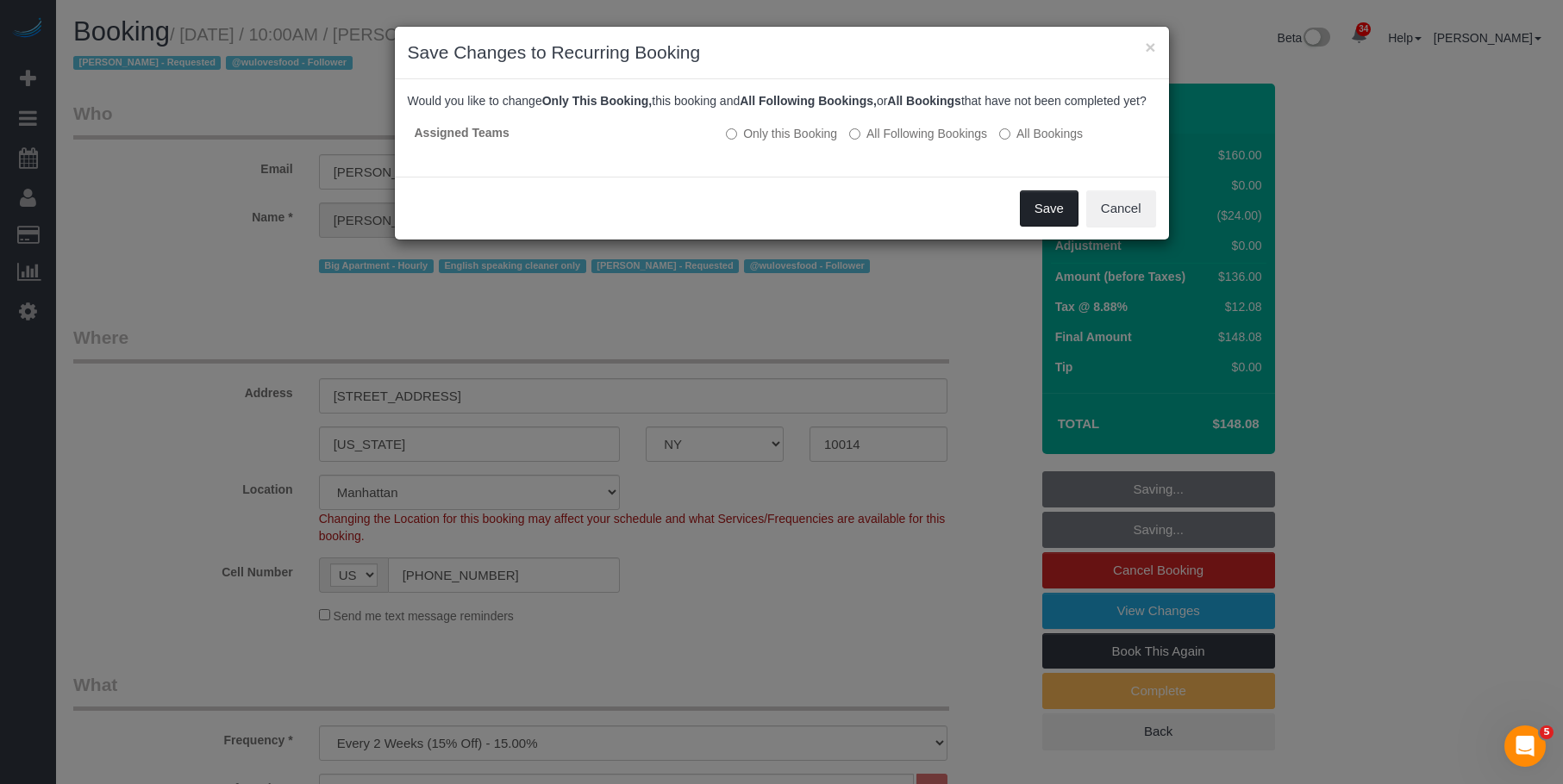
click at [1032, 222] on button "Save" at bounding box center [1049, 208] width 59 height 36
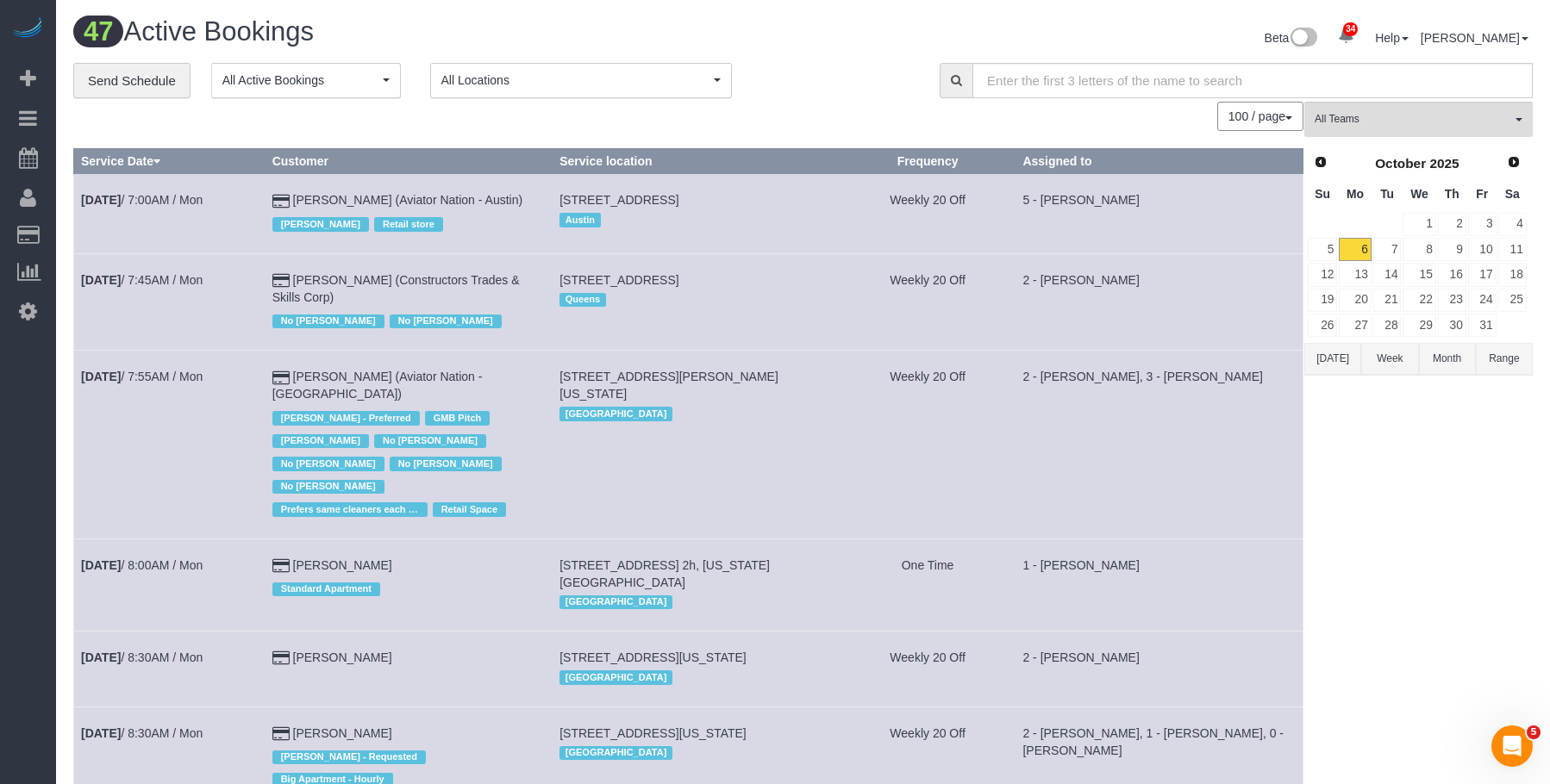
click at [1434, 125] on span "All Teams" at bounding box center [1413, 119] width 197 height 15
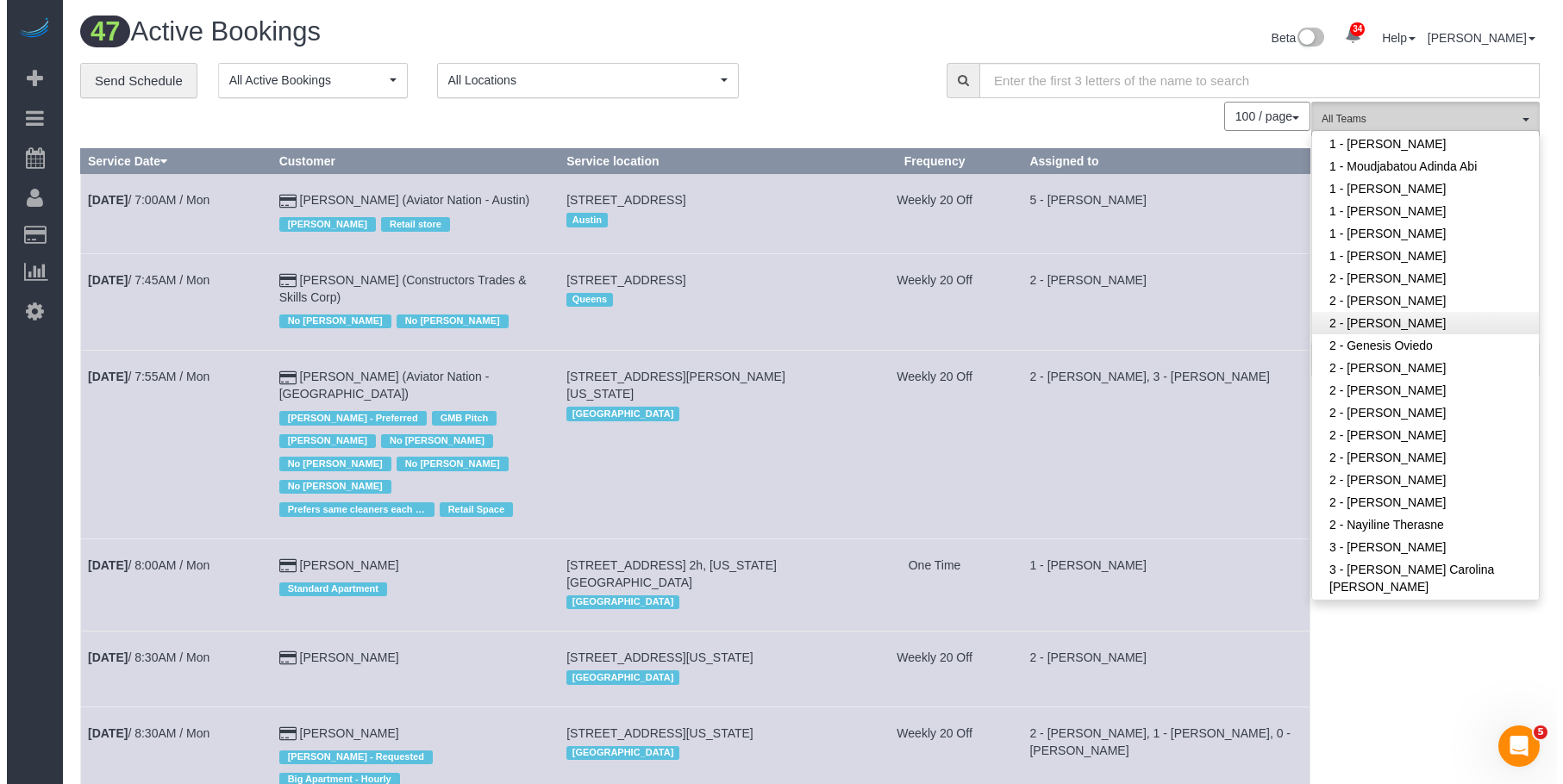
scroll to position [689, 0]
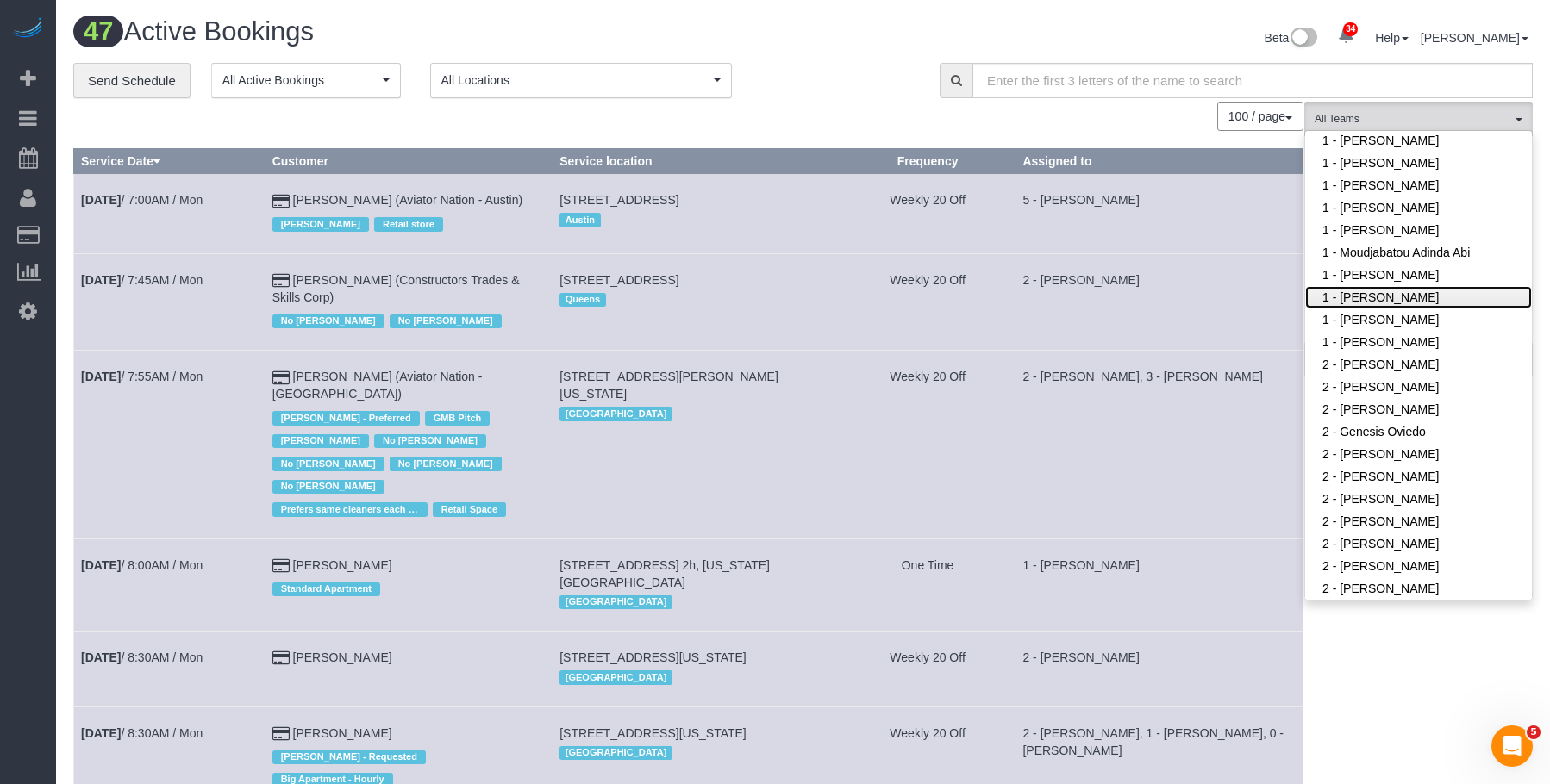
click at [1415, 286] on link "1 - [PERSON_NAME]" at bounding box center [1418, 297] width 227 height 22
click at [785, 41] on h1 "47 Active Bookings" at bounding box center [431, 32] width 717 height 30
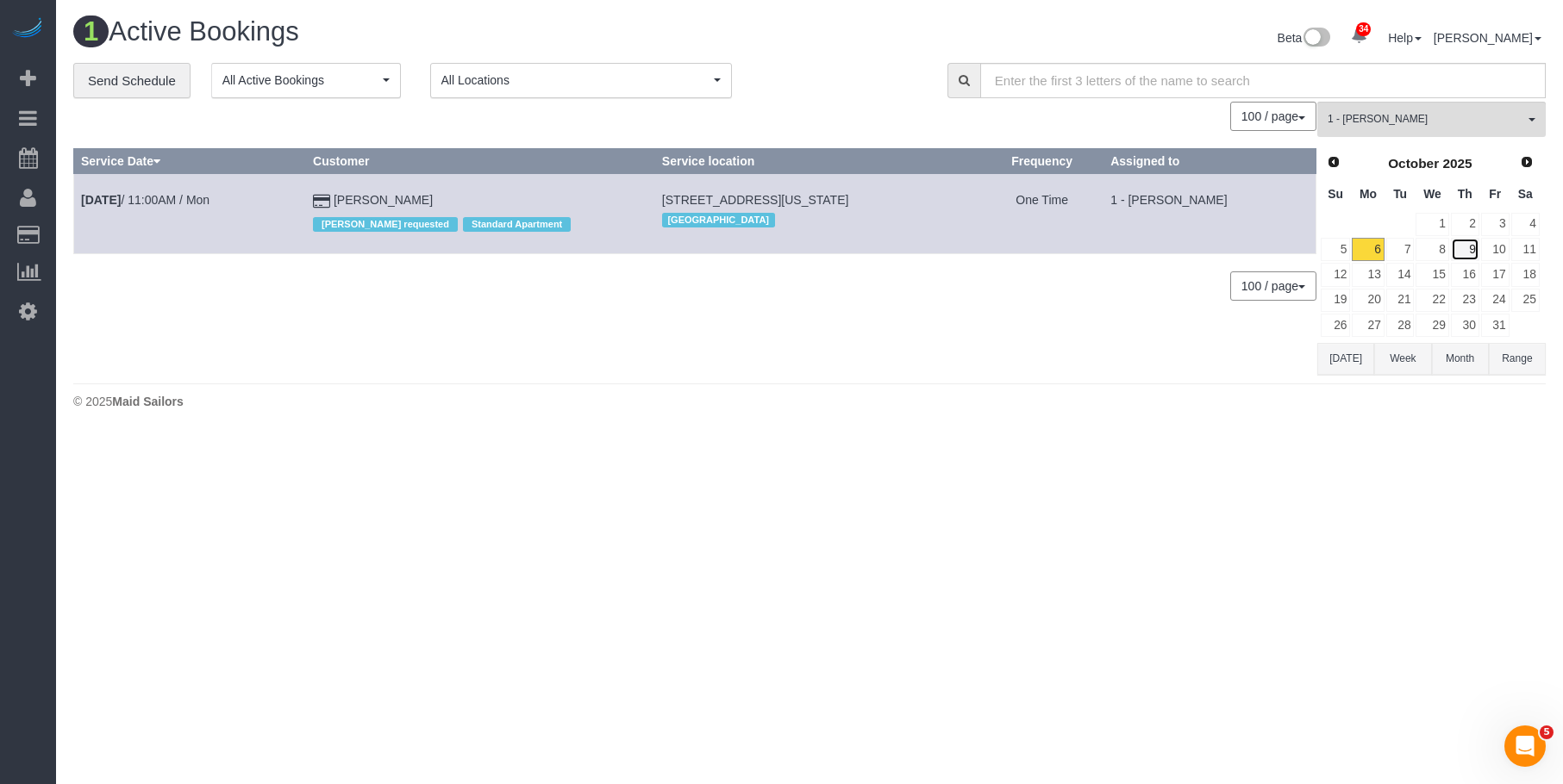
click at [1469, 252] on link "9" at bounding box center [1464, 249] width 29 height 23
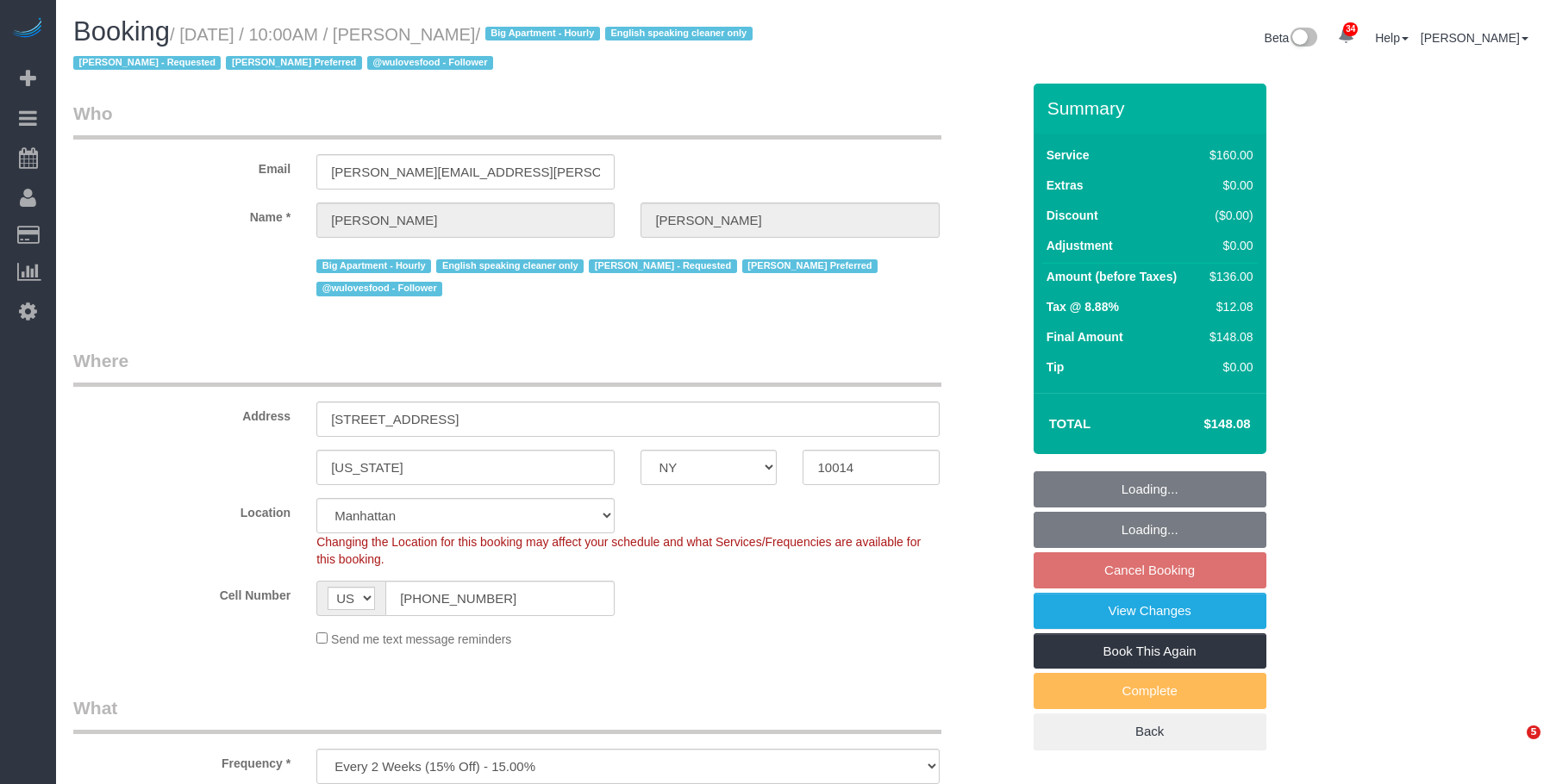
select select "NY"
select select "spot3"
select select "number:89"
select select "number:90"
select select "number:15"
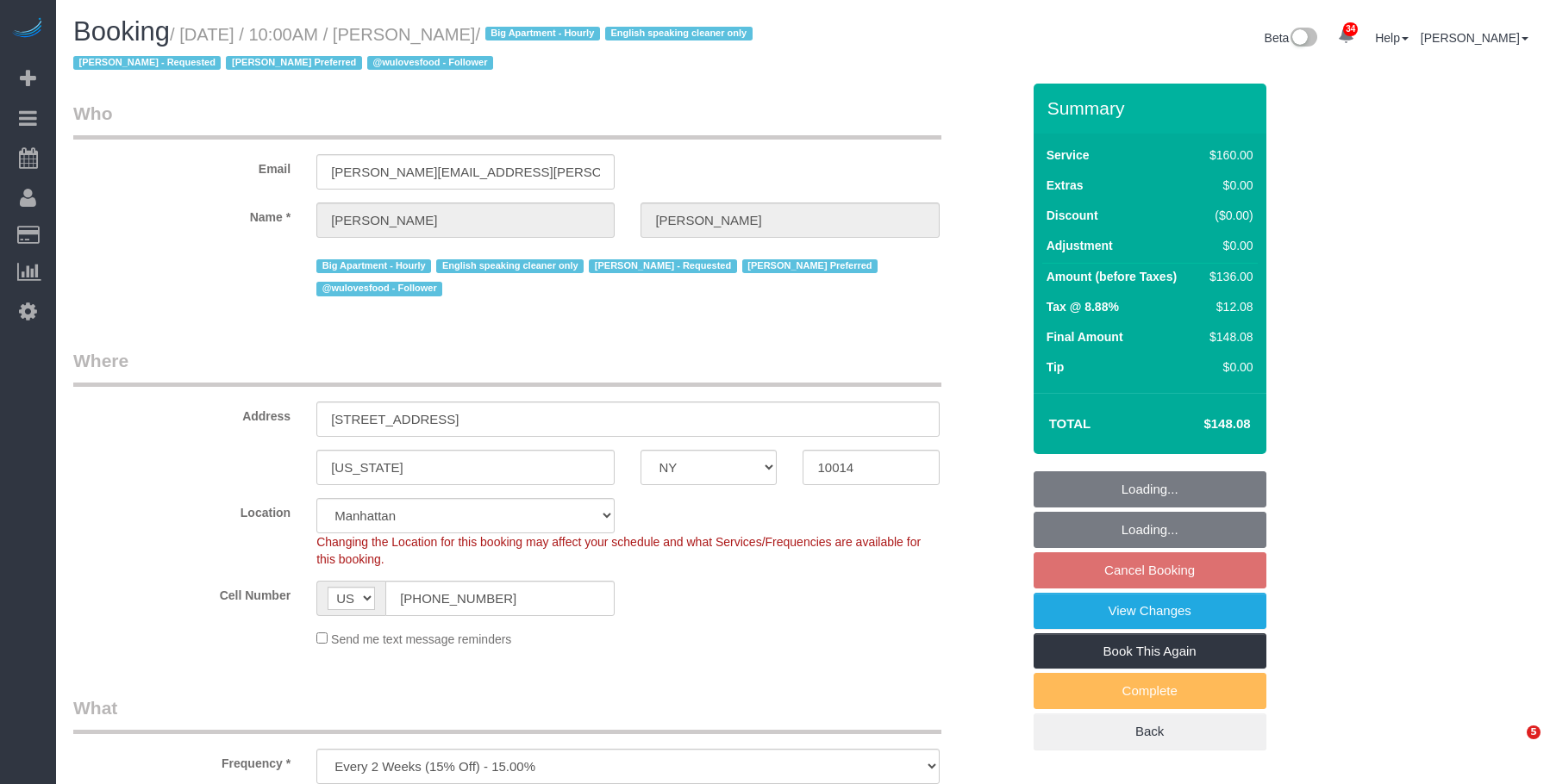
select select "number:5"
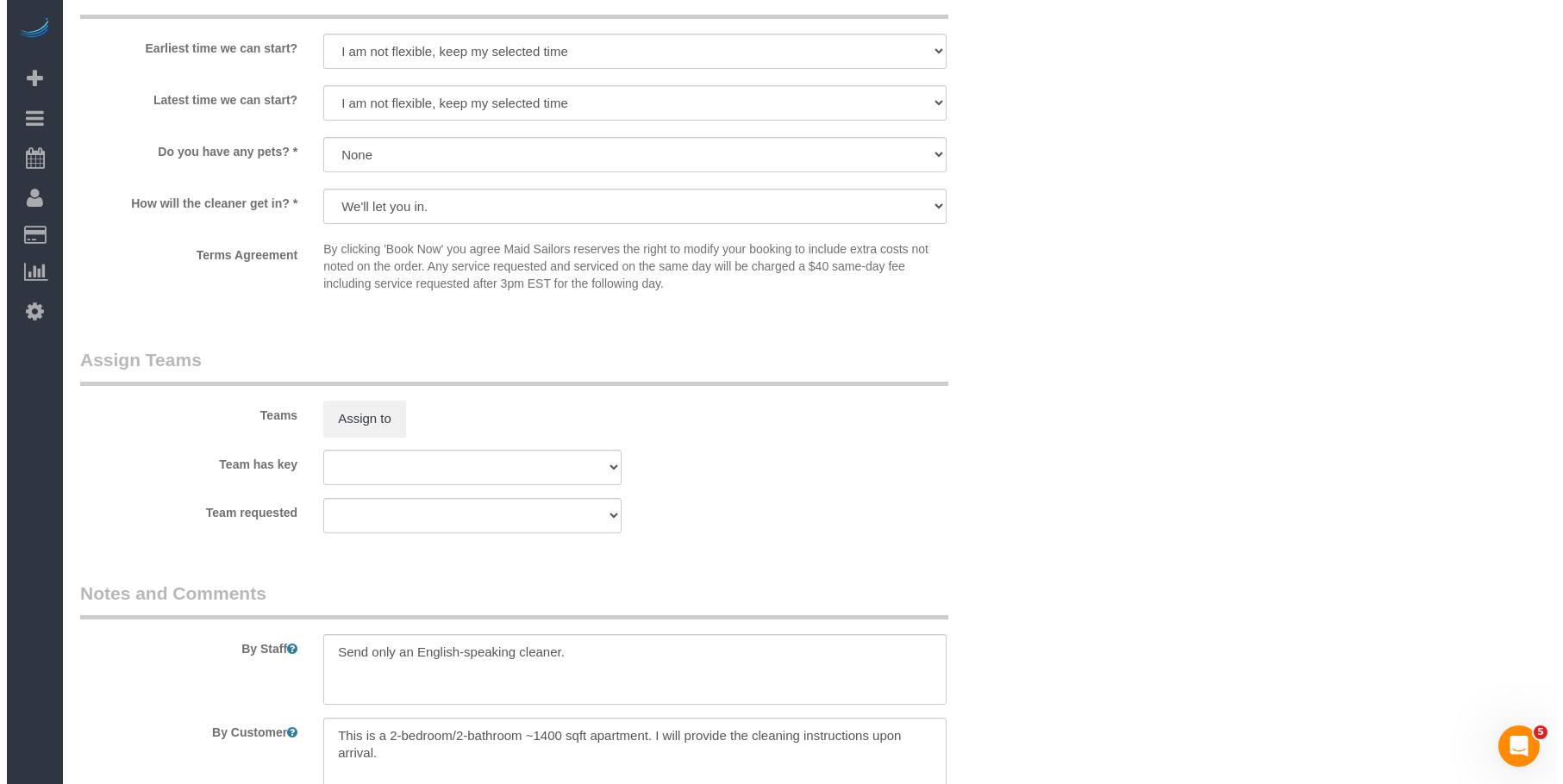
scroll to position [1637, 0]
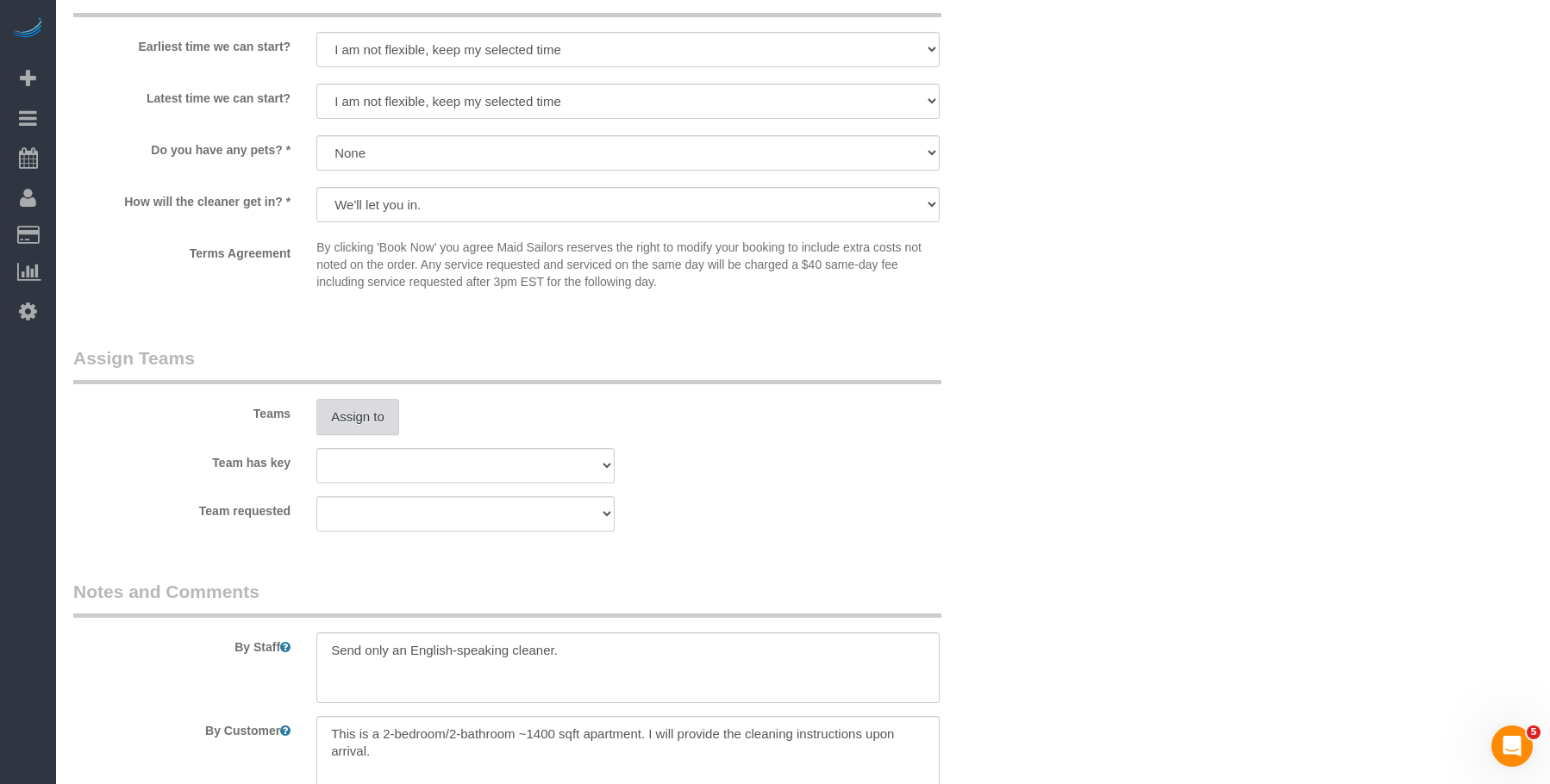
click at [351, 399] on button "Assign to" at bounding box center [358, 417] width 83 height 36
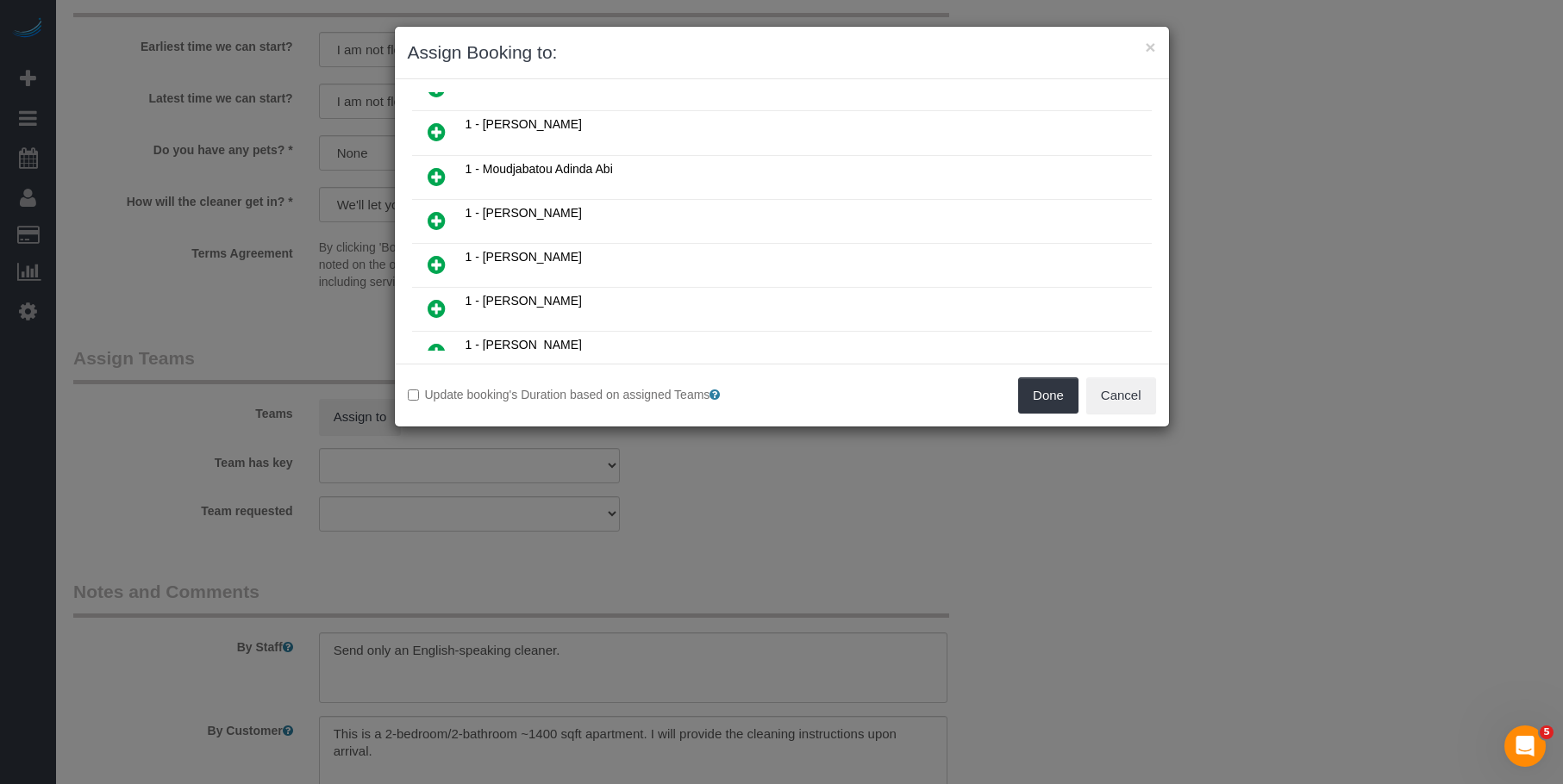
click at [439, 267] on icon at bounding box center [436, 265] width 18 height 20
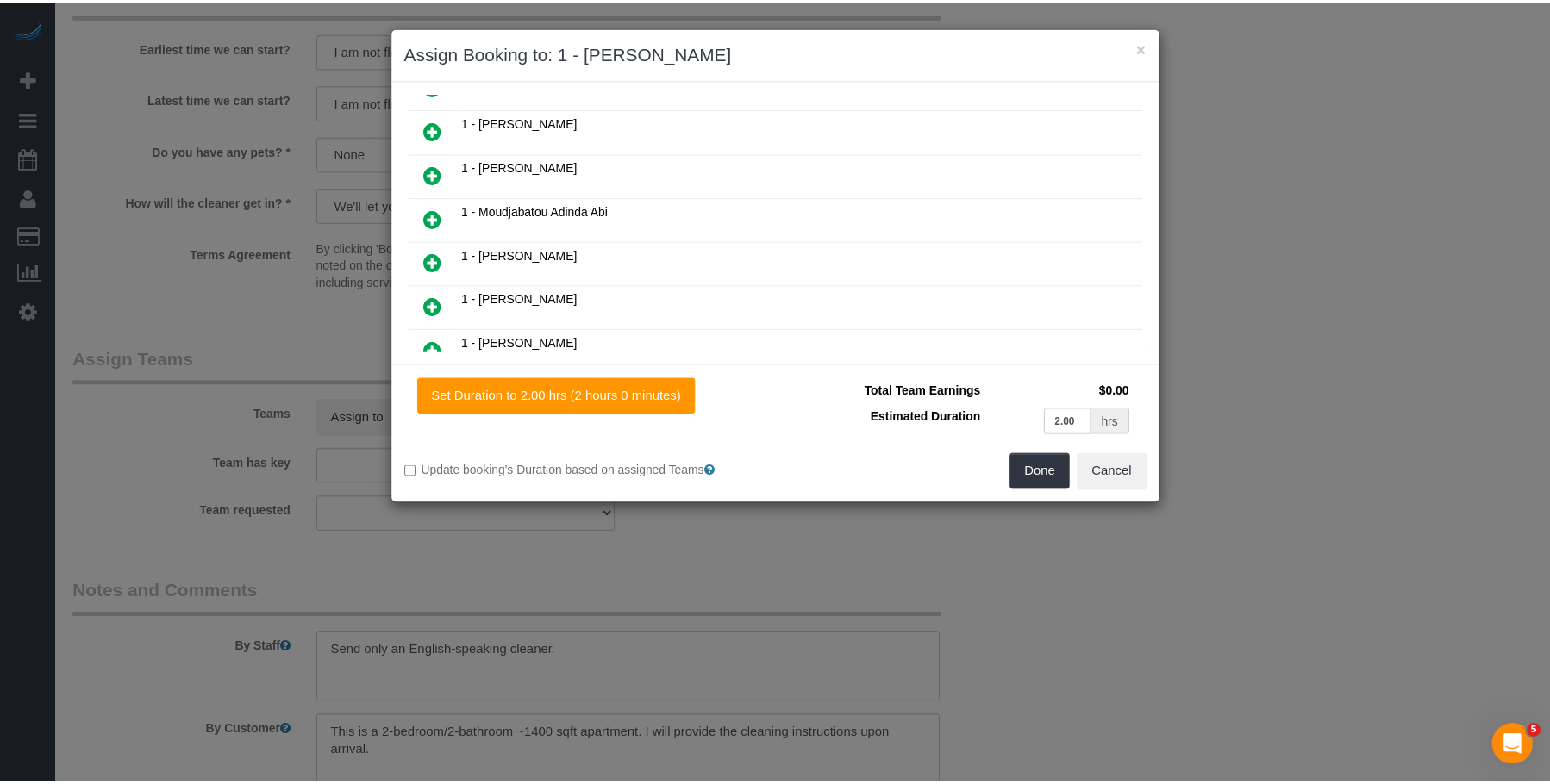
scroll to position [558, 0]
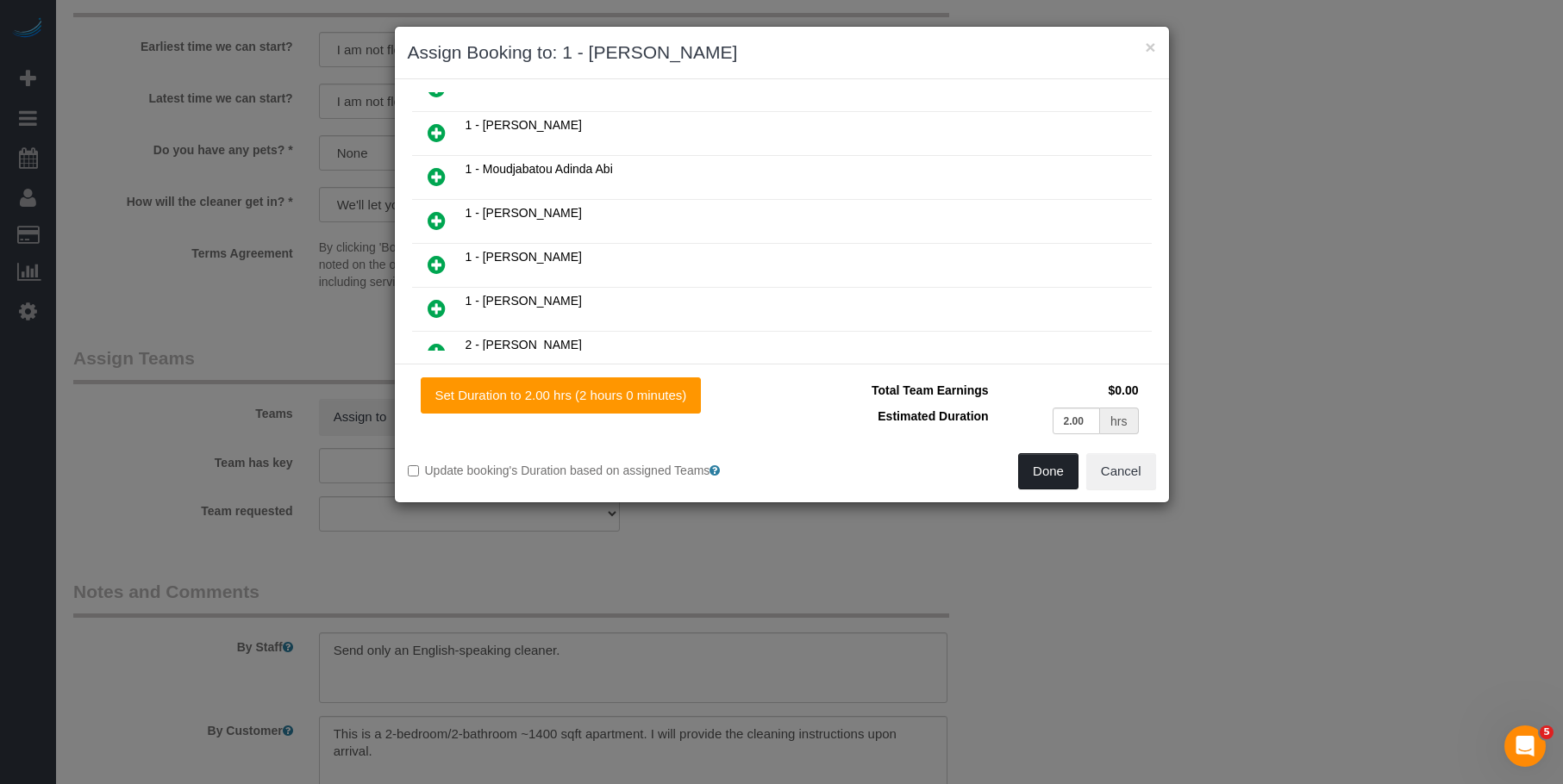
click at [1044, 470] on button "Done" at bounding box center [1047, 470] width 60 height 36
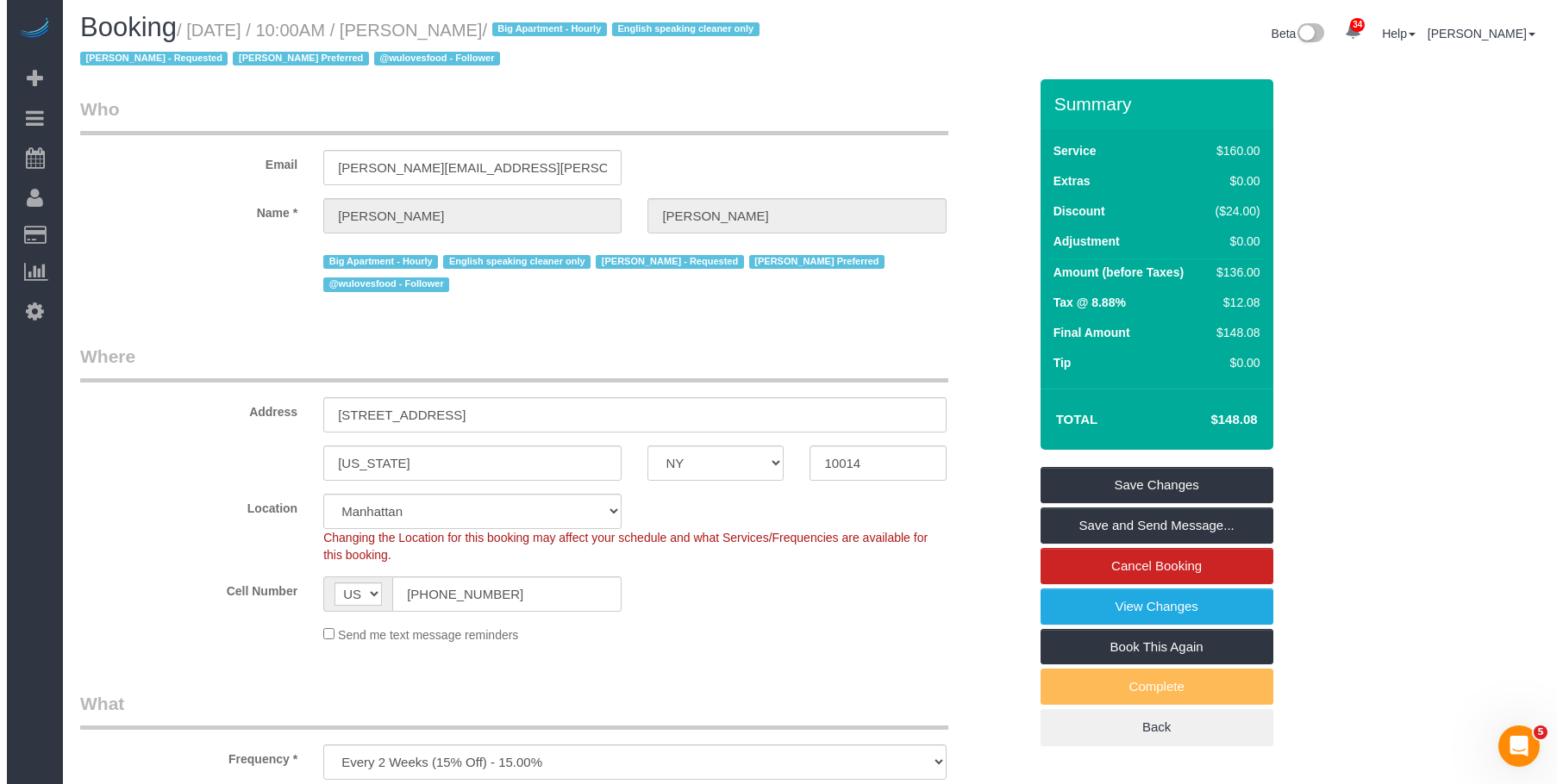
scroll to position [0, 0]
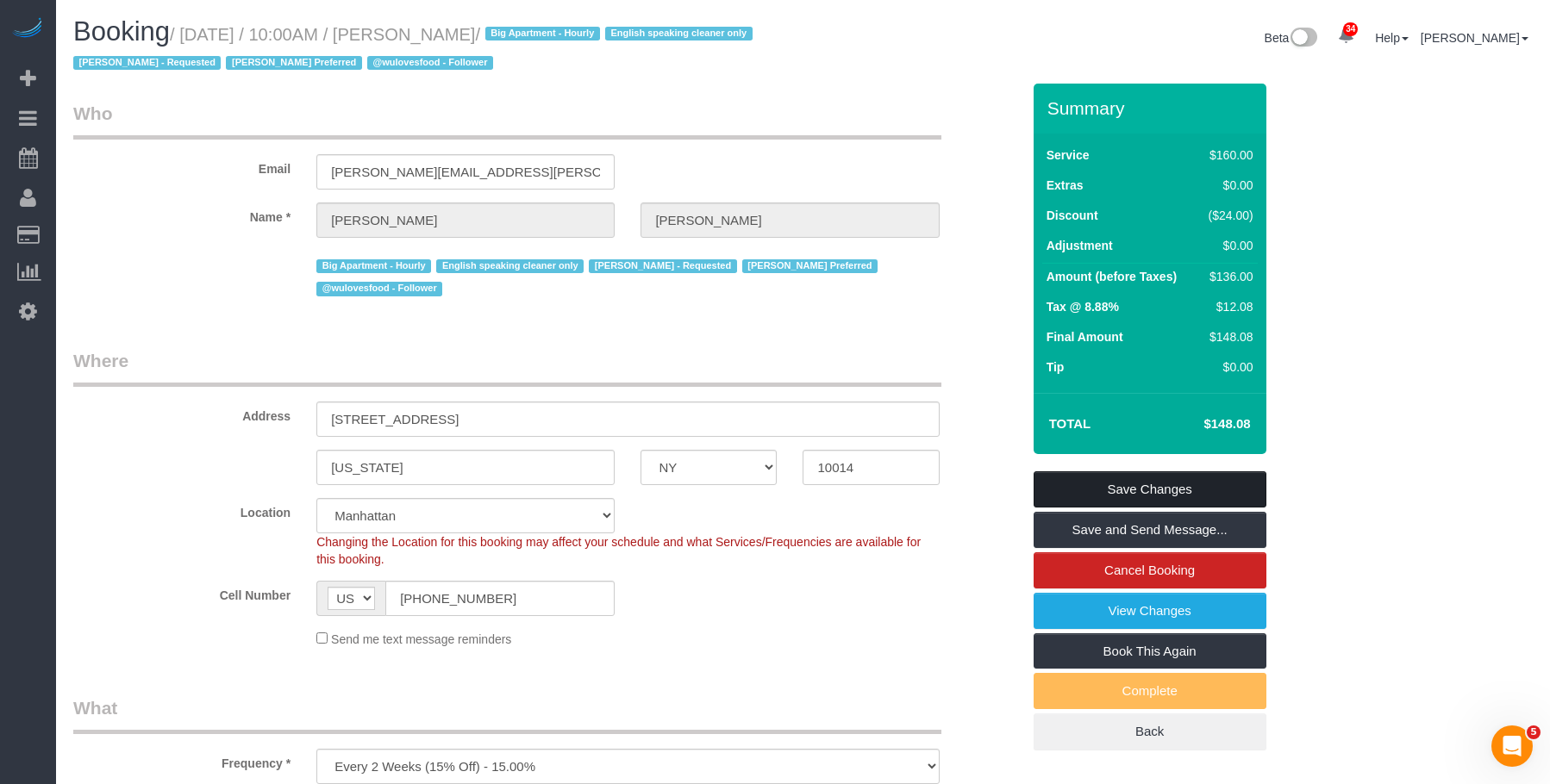
click at [1160, 481] on link "Save Changes" at bounding box center [1150, 489] width 232 height 36
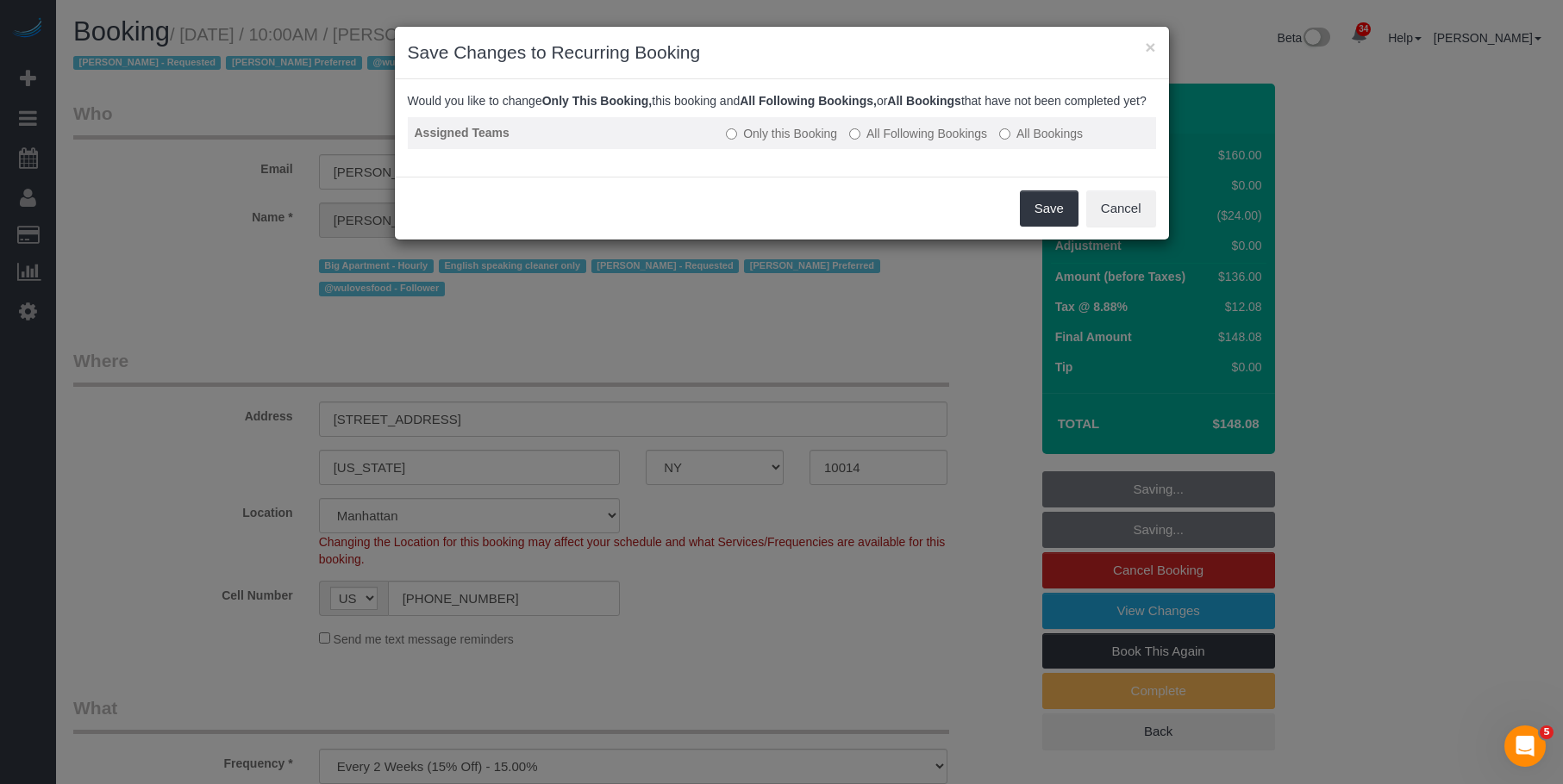
click at [910, 149] on td "Only this Booking All Following Bookings All Bookings" at bounding box center [937, 133] width 436 height 32
click at [945, 142] on label "All Following Bookings" at bounding box center [917, 133] width 137 height 18
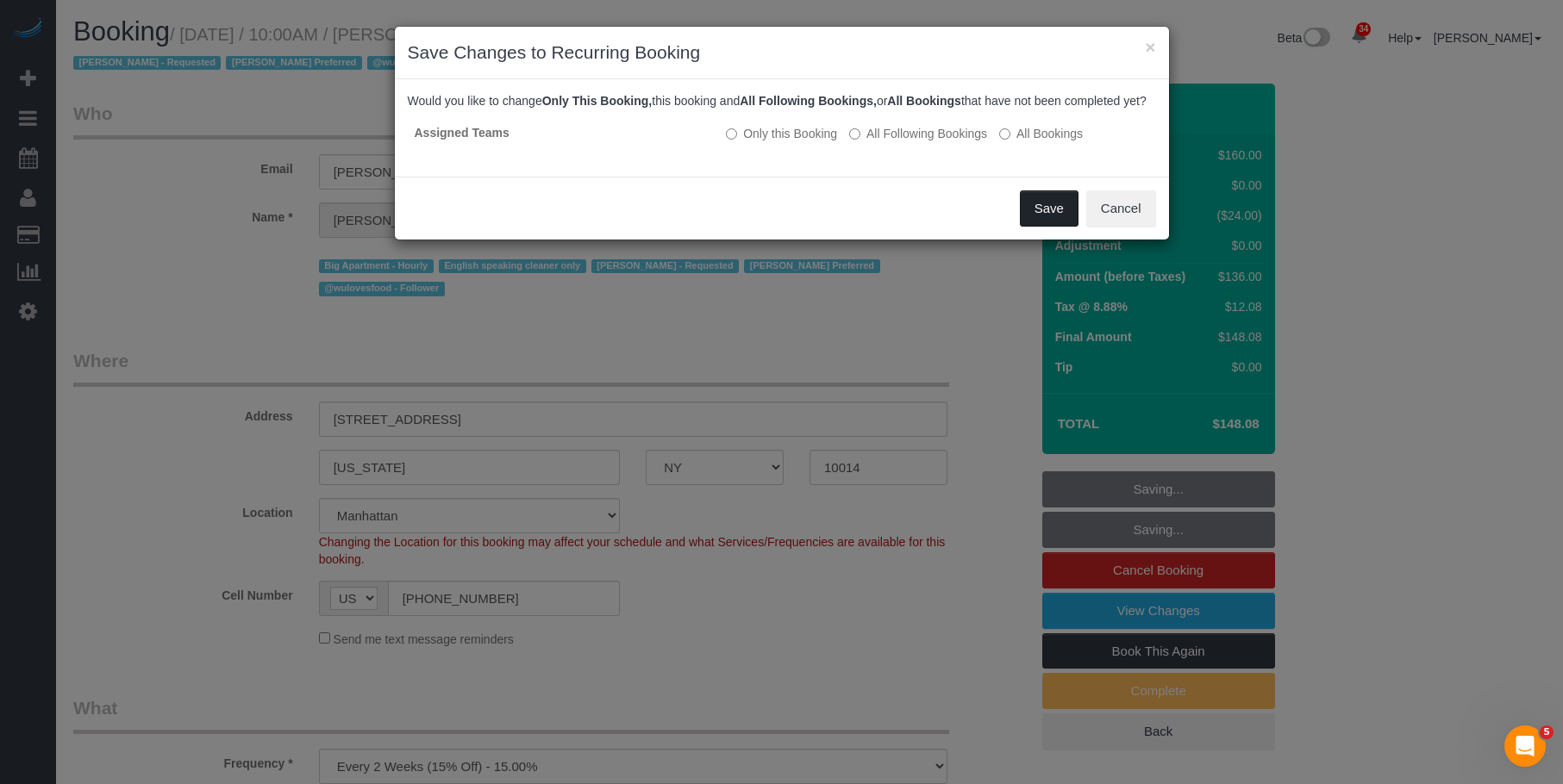
drag, startPoint x: 1052, startPoint y: 228, endPoint x: 1410, endPoint y: 455, distance: 423.9
click at [1053, 227] on button "Save" at bounding box center [1049, 208] width 59 height 36
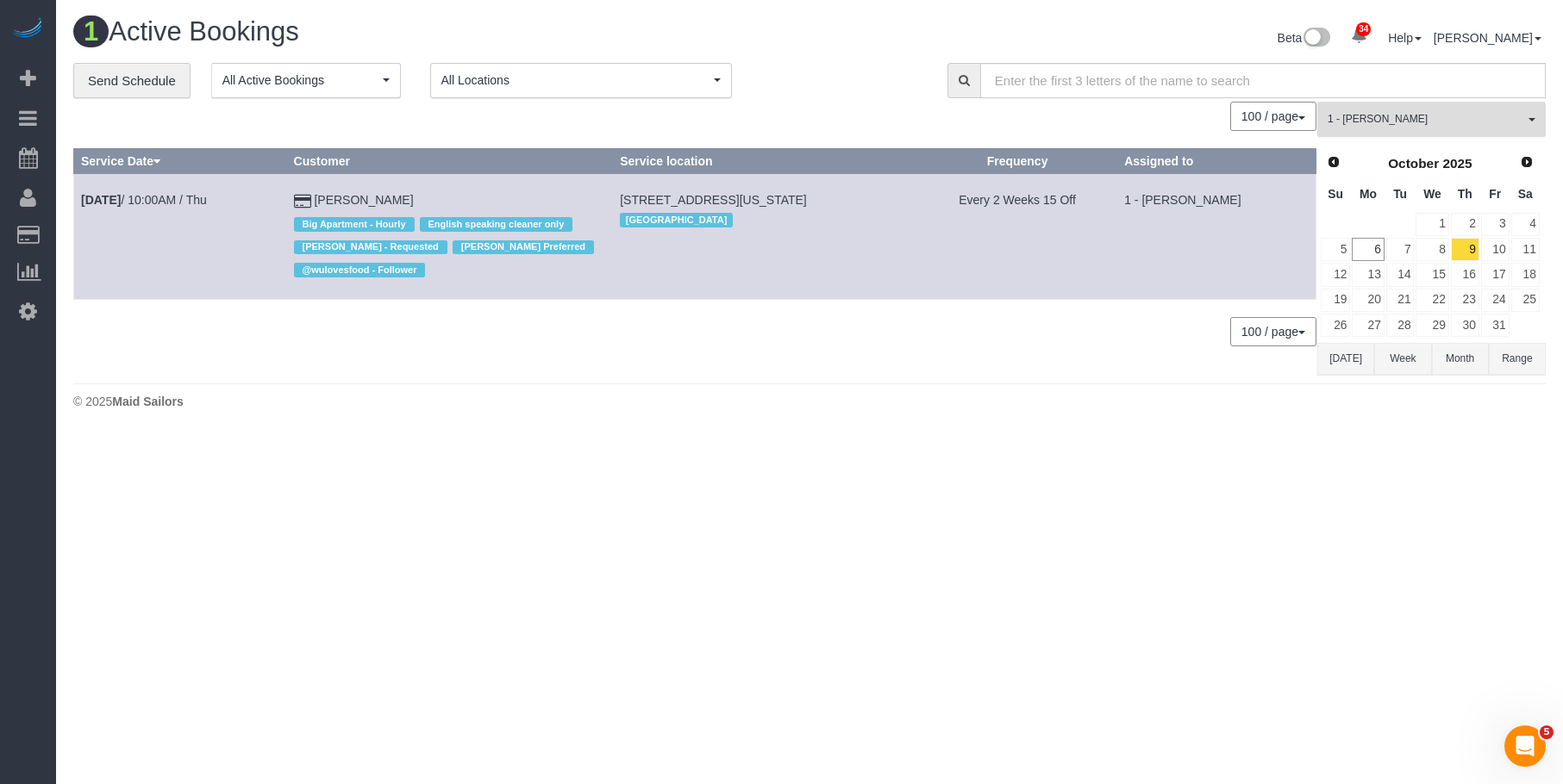
click at [1401, 115] on span "1 - [PERSON_NAME]" at bounding box center [1426, 119] width 197 height 15
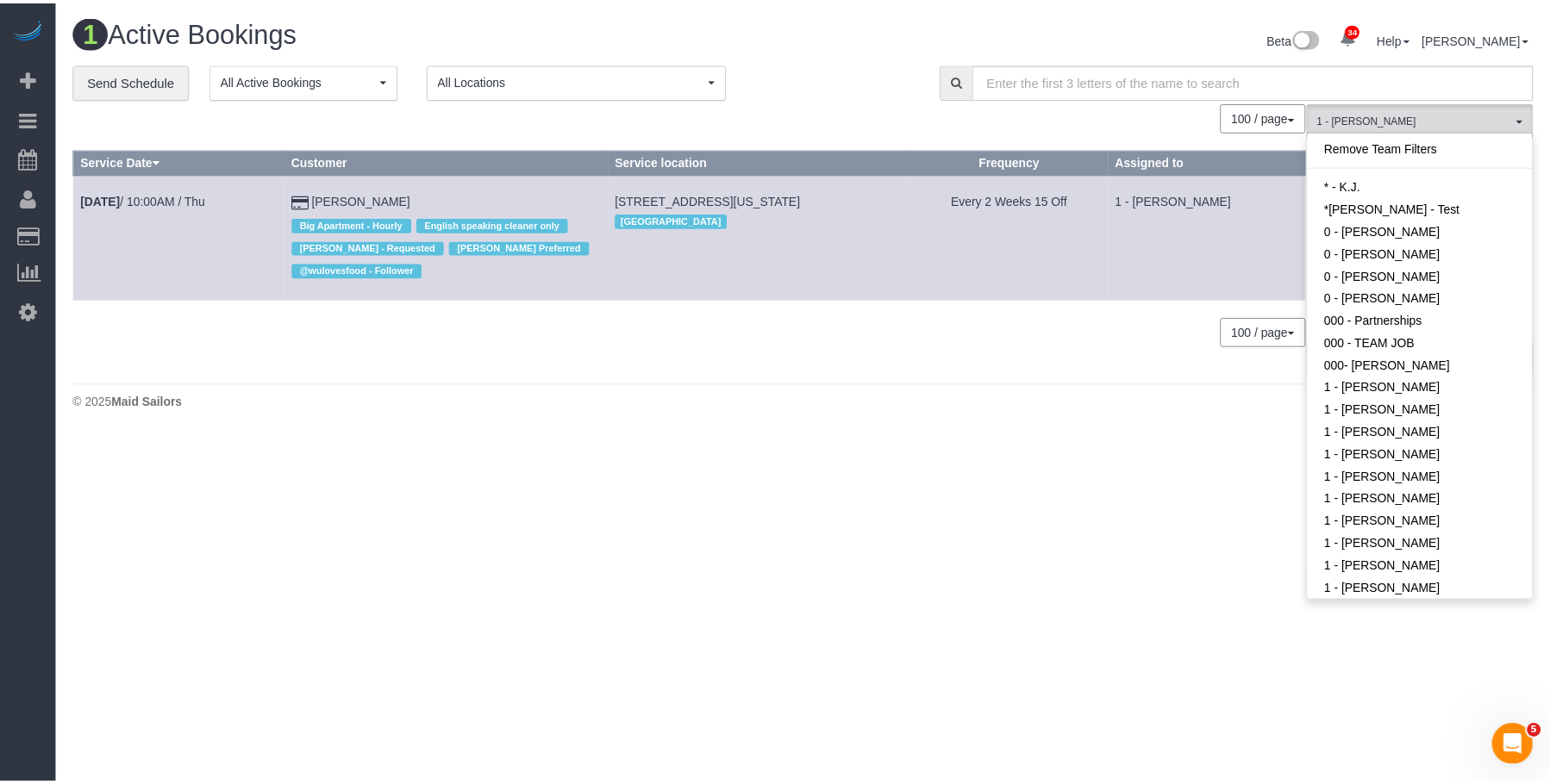
scroll to position [604, 0]
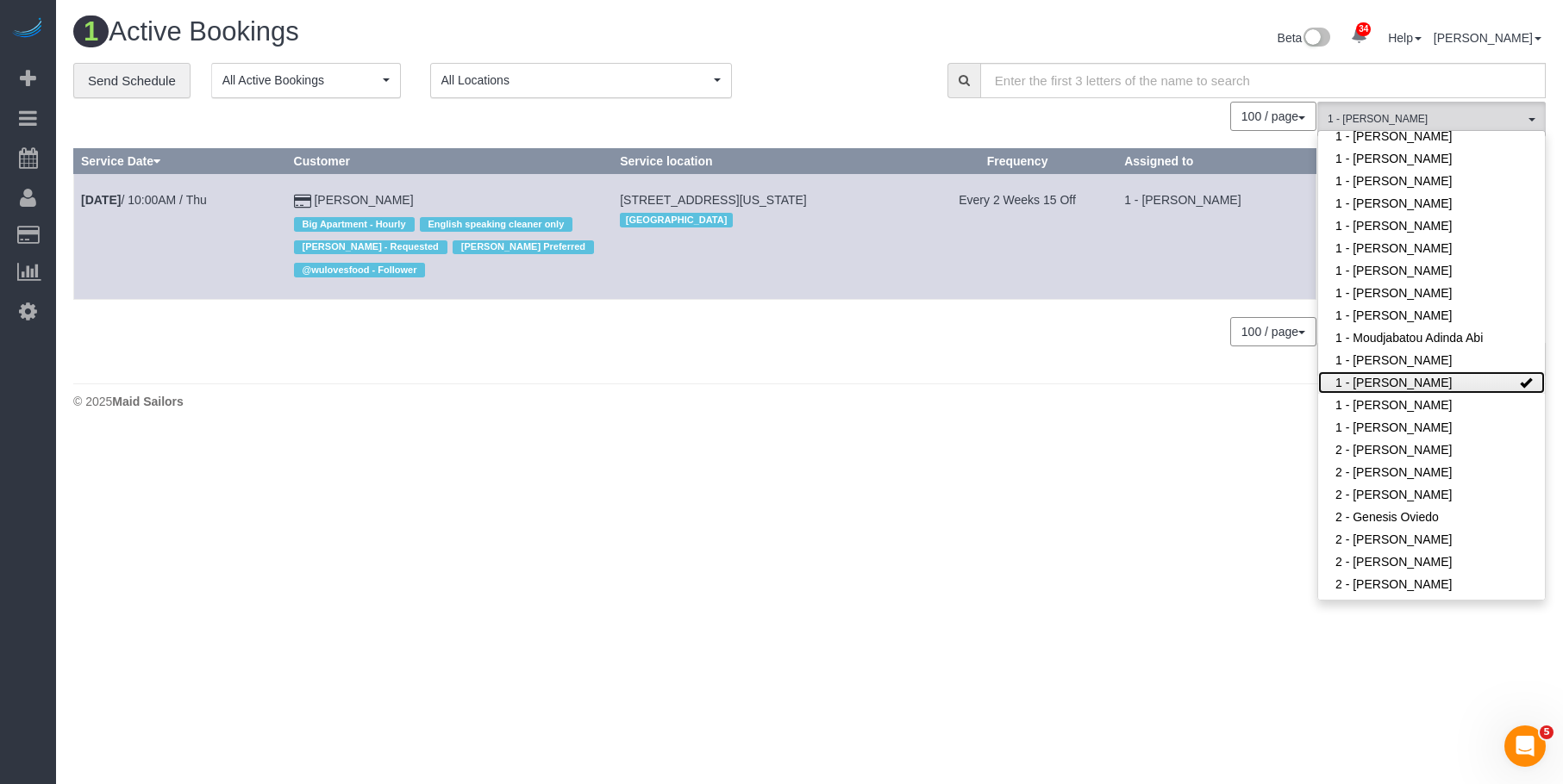
click at [1350, 372] on link "1 - [PERSON_NAME]" at bounding box center [1431, 383] width 227 height 22
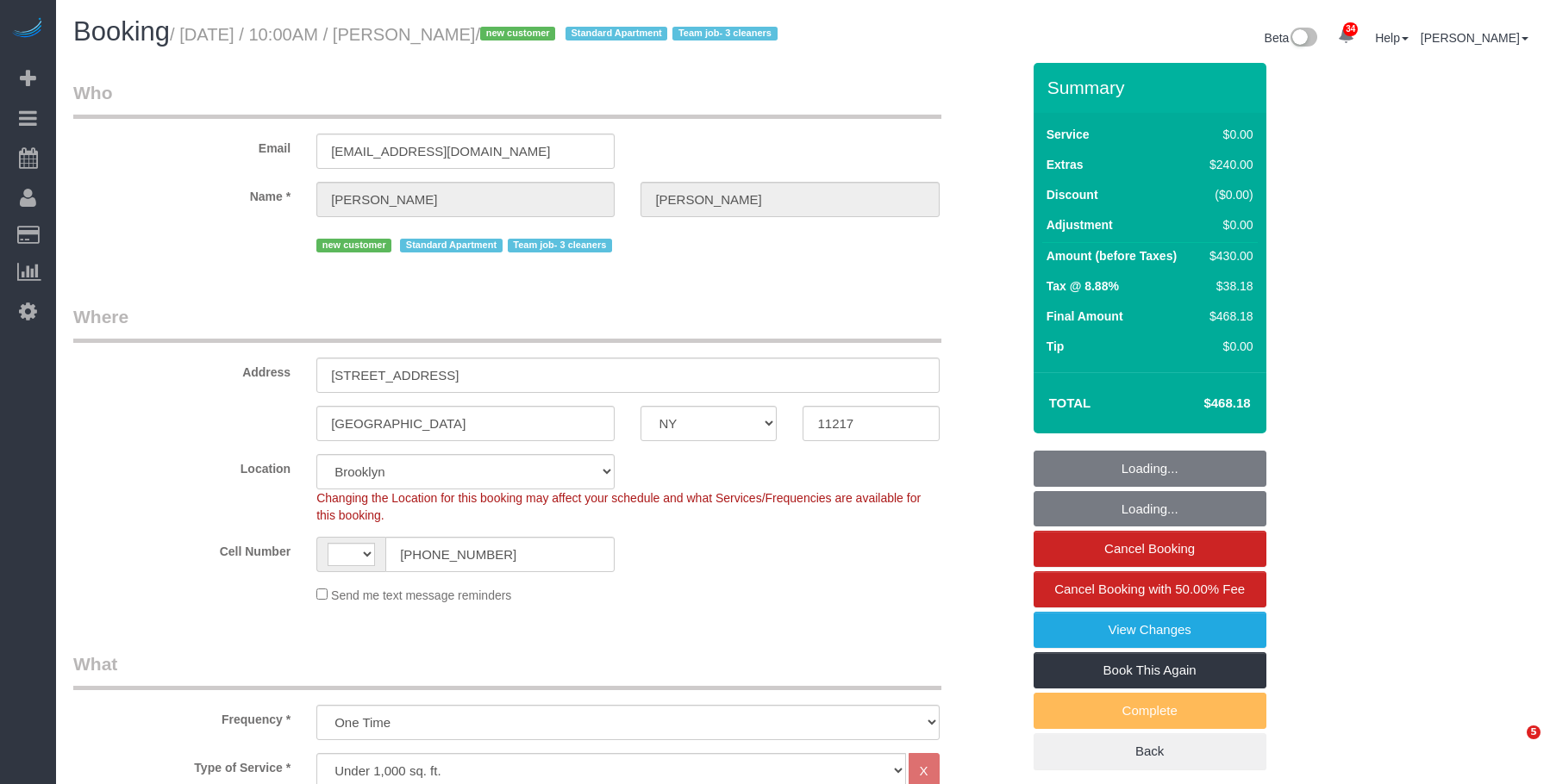
select select "NY"
select select "object:697"
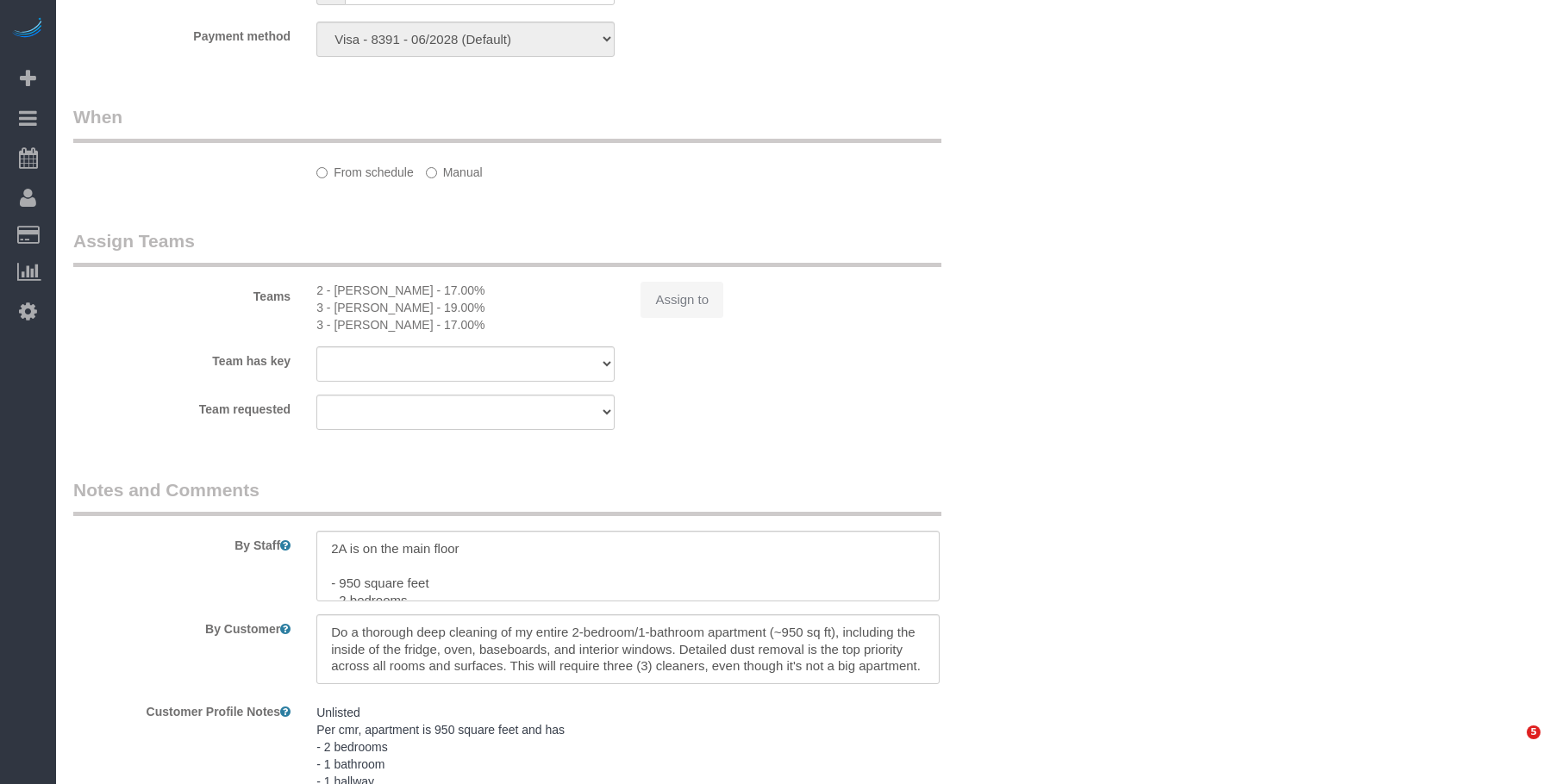
select select "string:[GEOGRAPHIC_DATA]"
select select "2"
select select "spot1"
select select "number:89"
select select "number:72"
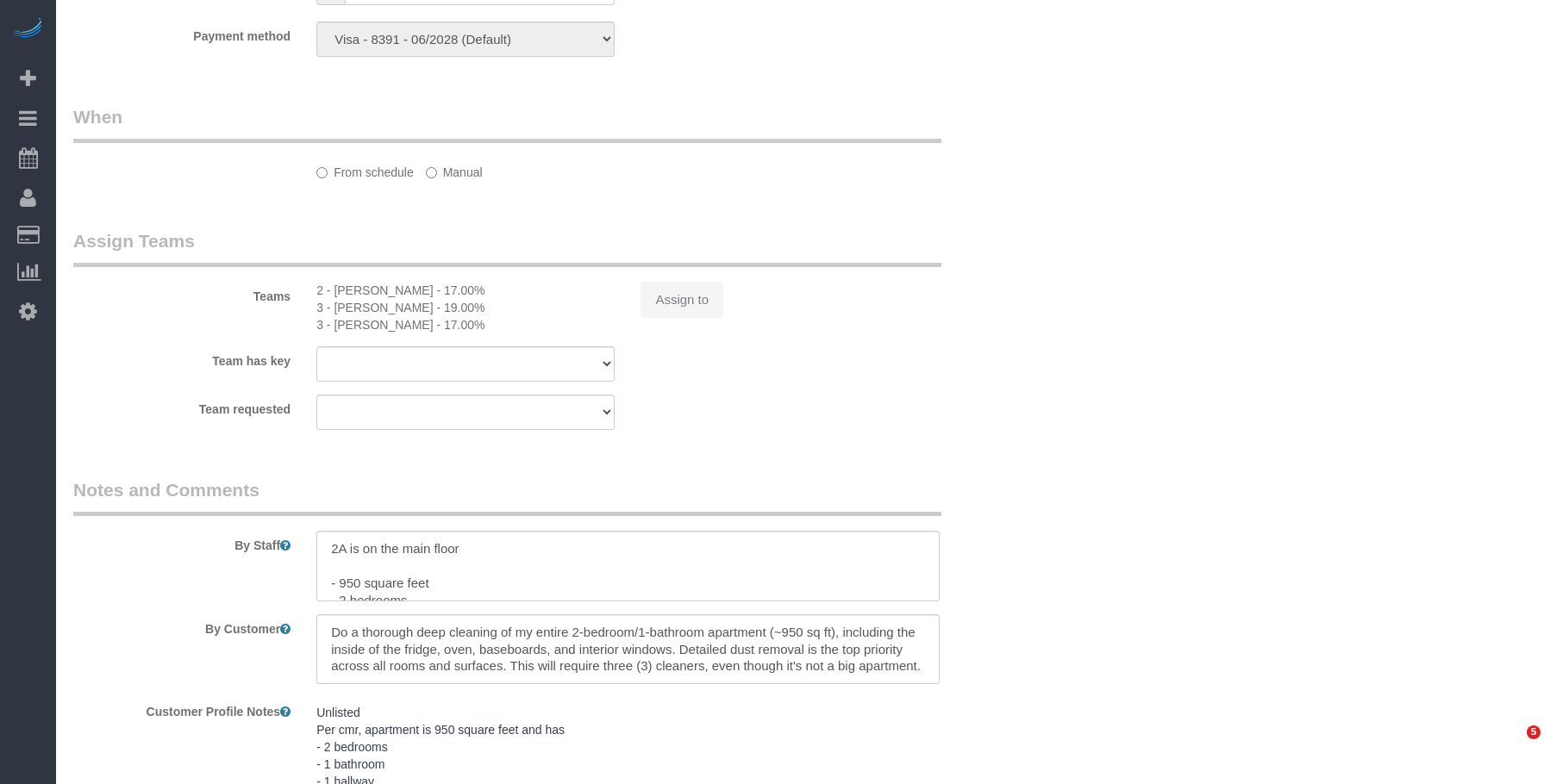
select select "number:15"
select select "number:5"
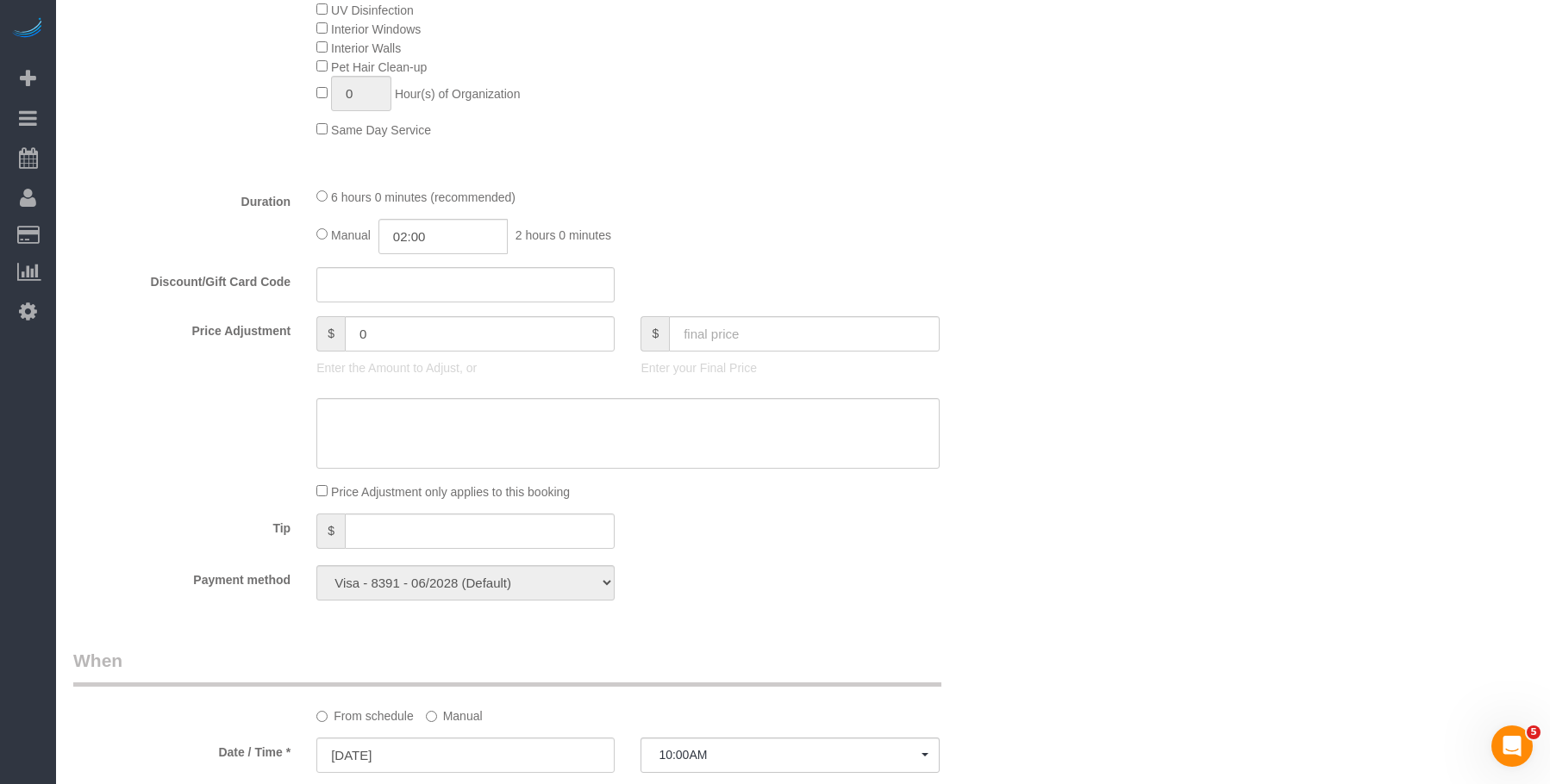
scroll to position [966, 0]
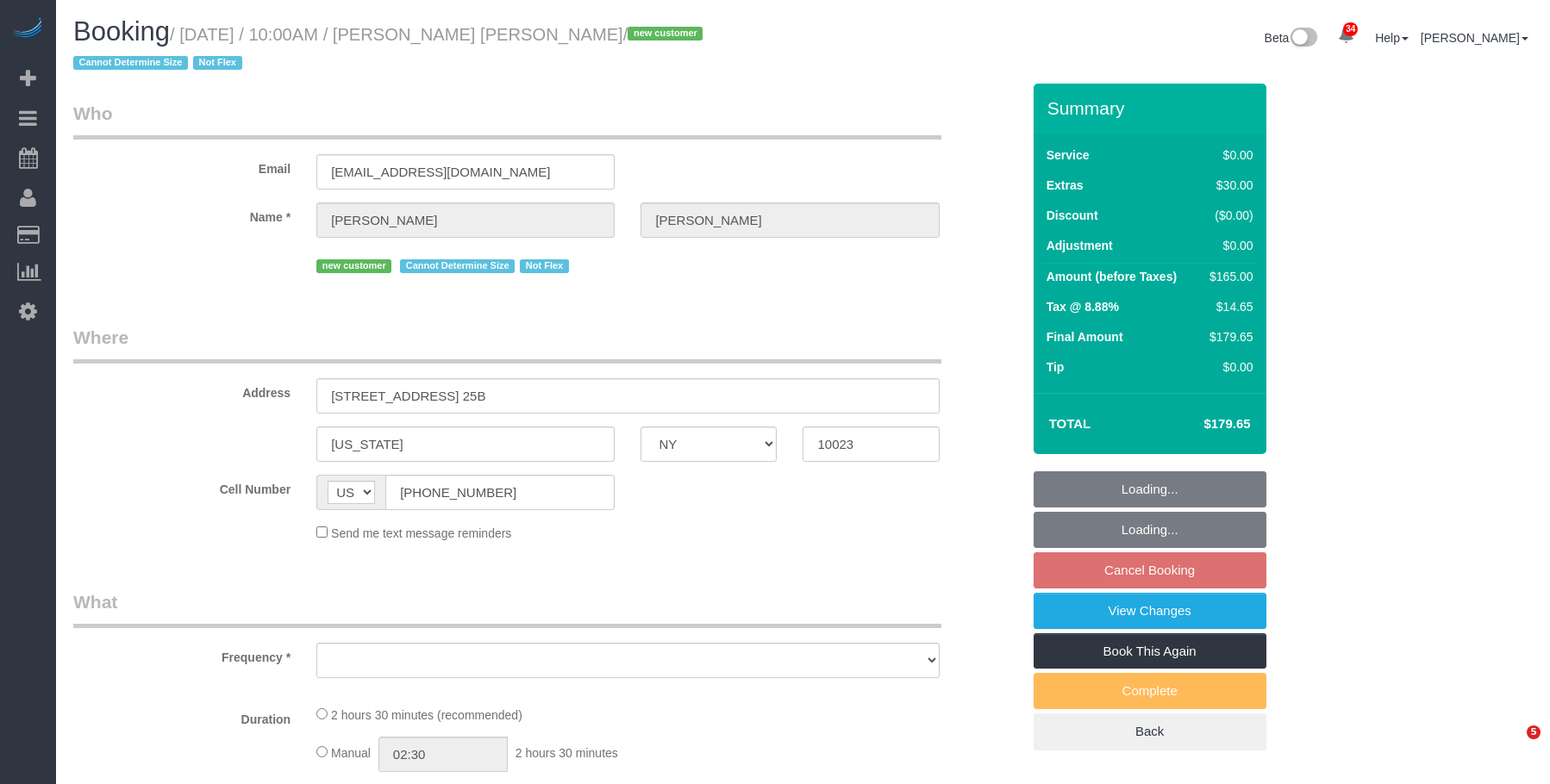
select select "NY"
select select "string:stripe-pm_1SEgip4VGloSiKo7HIySXna1"
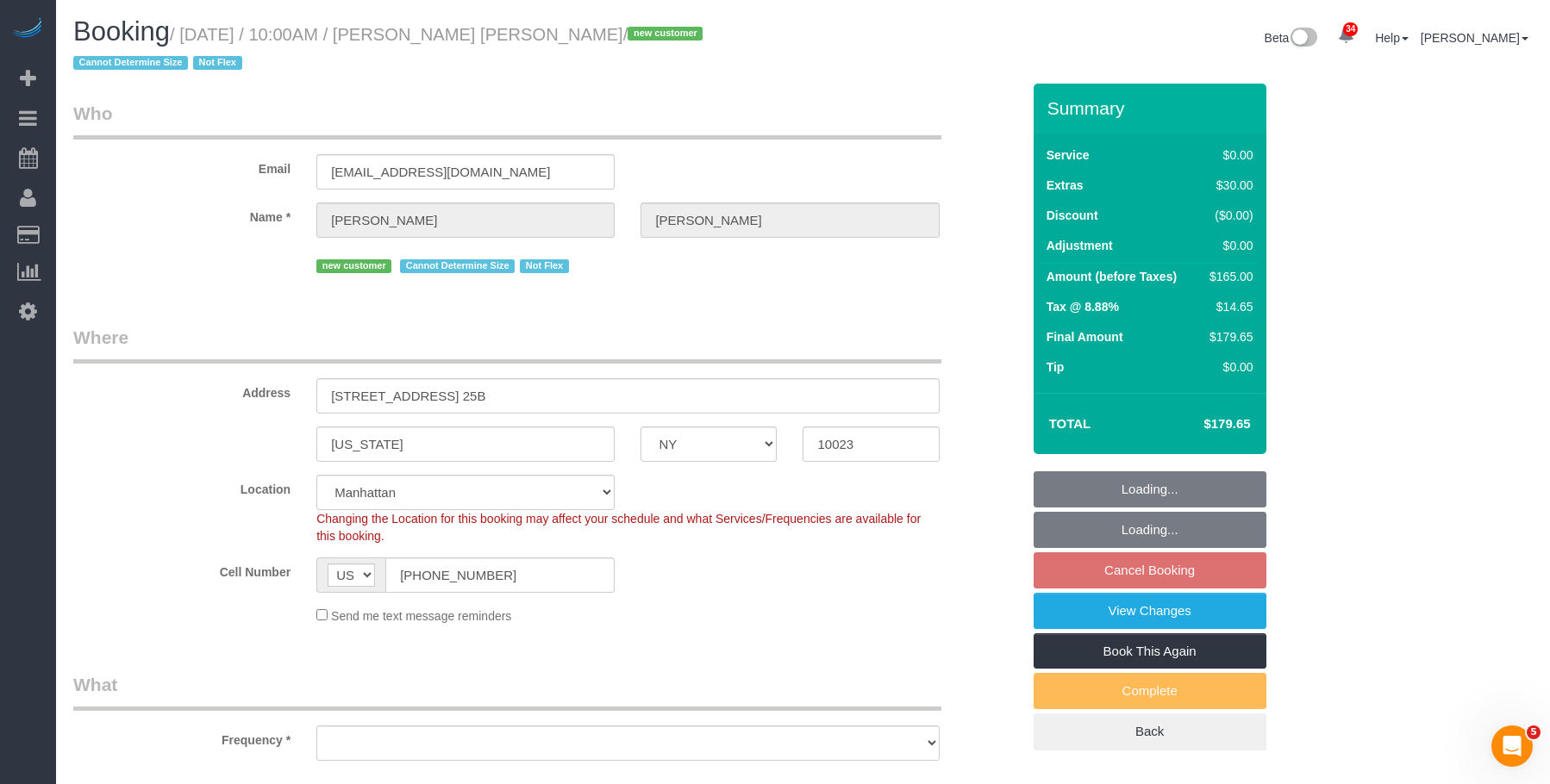
click at [829, 112] on legend "Who" at bounding box center [507, 120] width 868 height 39
select select "number:89"
select select "number:90"
select select "number:15"
select select "number:6"
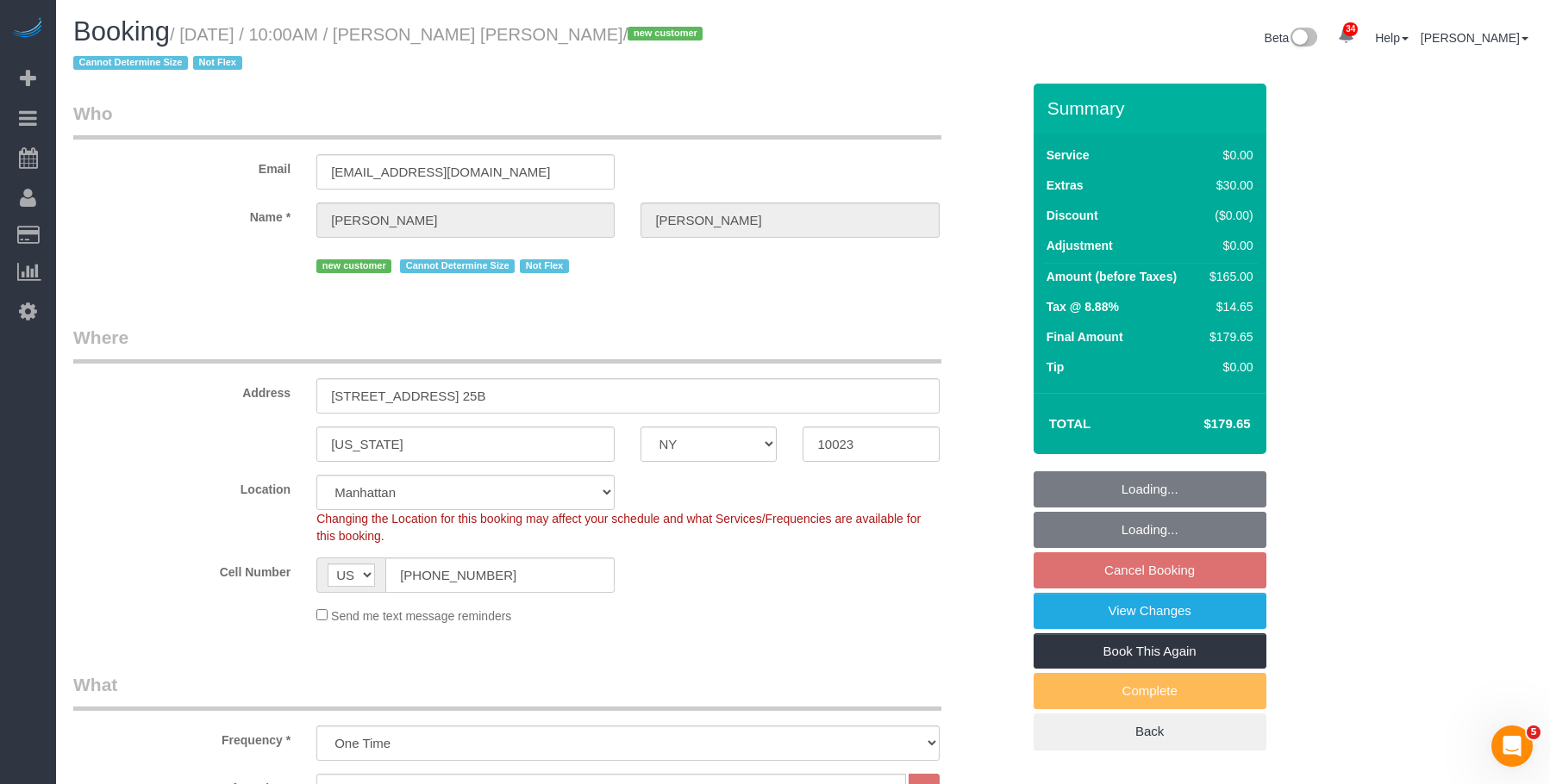
select select "object:1112"
select select "spot3"
select select "1"
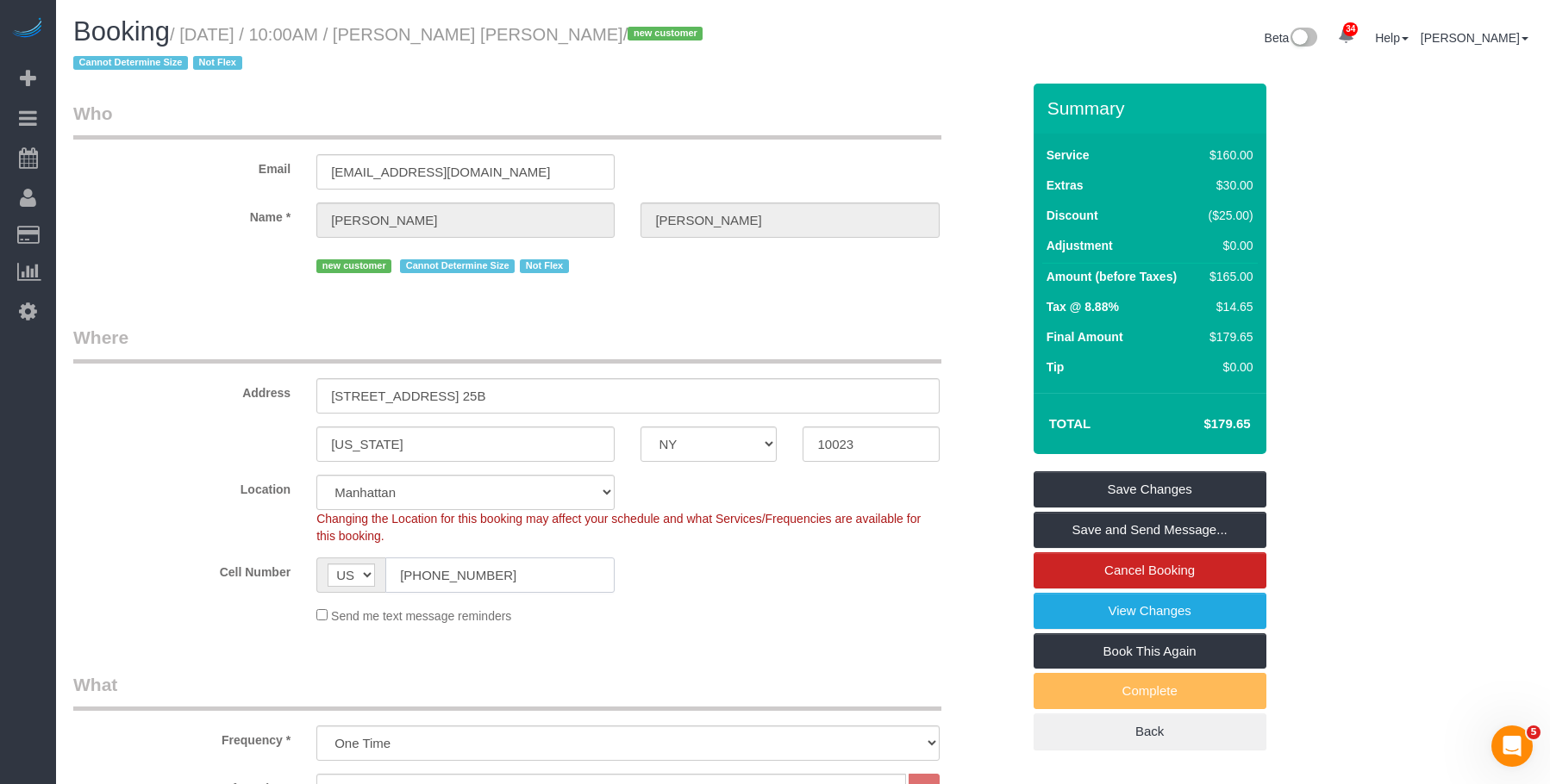
drag, startPoint x: 513, startPoint y: 583, endPoint x: 354, endPoint y: 557, distance: 161.1
click at [321, 583] on div "AF AL DZ AD AO AI AQ AG AR AM AW AU AT AZ BS BH BD BB BY BE BZ BJ BM BT BO BA B…" at bounding box center [465, 575] width 298 height 35
click at [1234, 614] on link "View Changes" at bounding box center [1150, 611] width 232 height 36
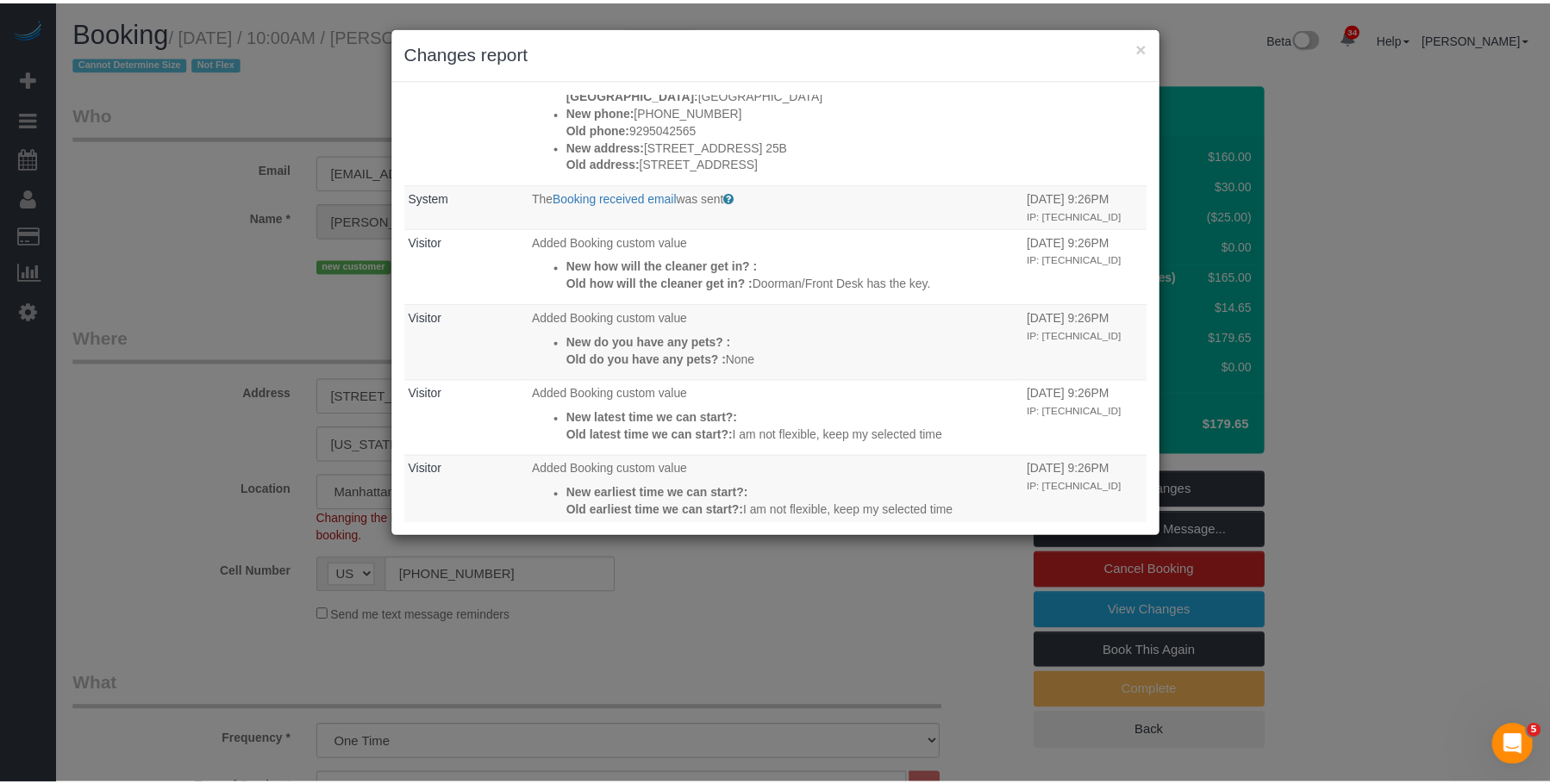
scroll to position [158, 0]
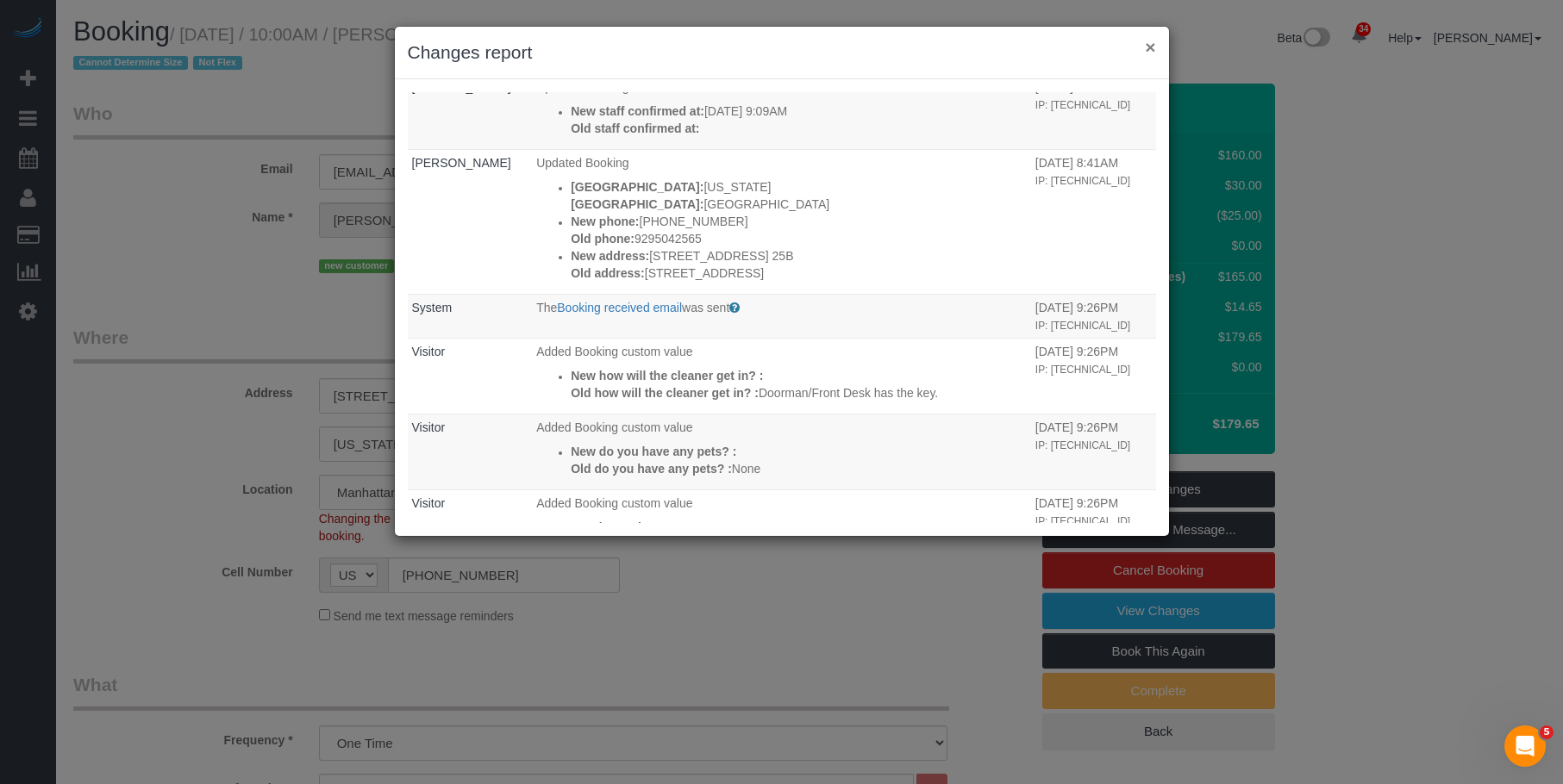
click at [1149, 46] on button "×" at bounding box center [1150, 47] width 10 height 18
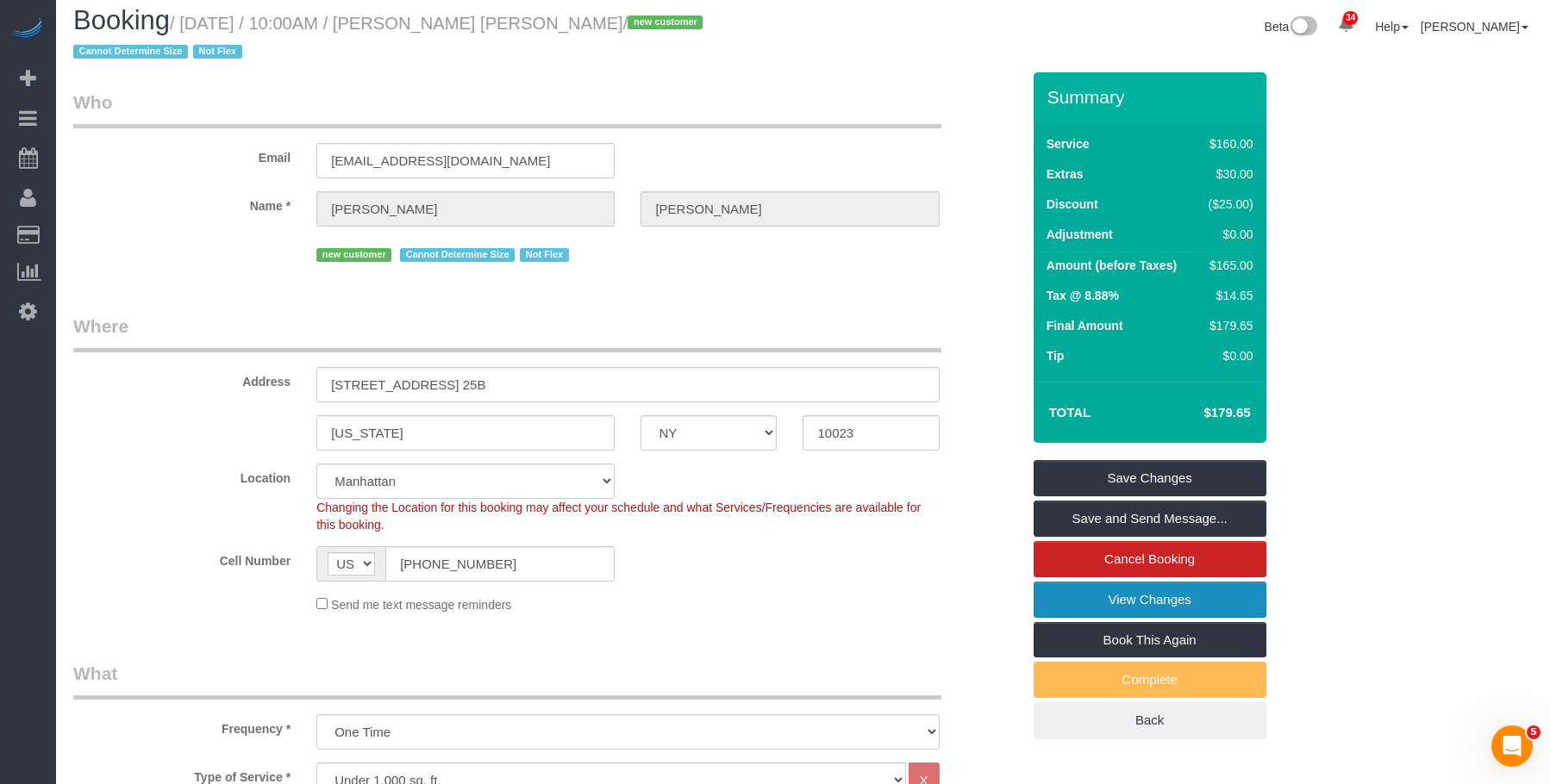
scroll to position [0, 0]
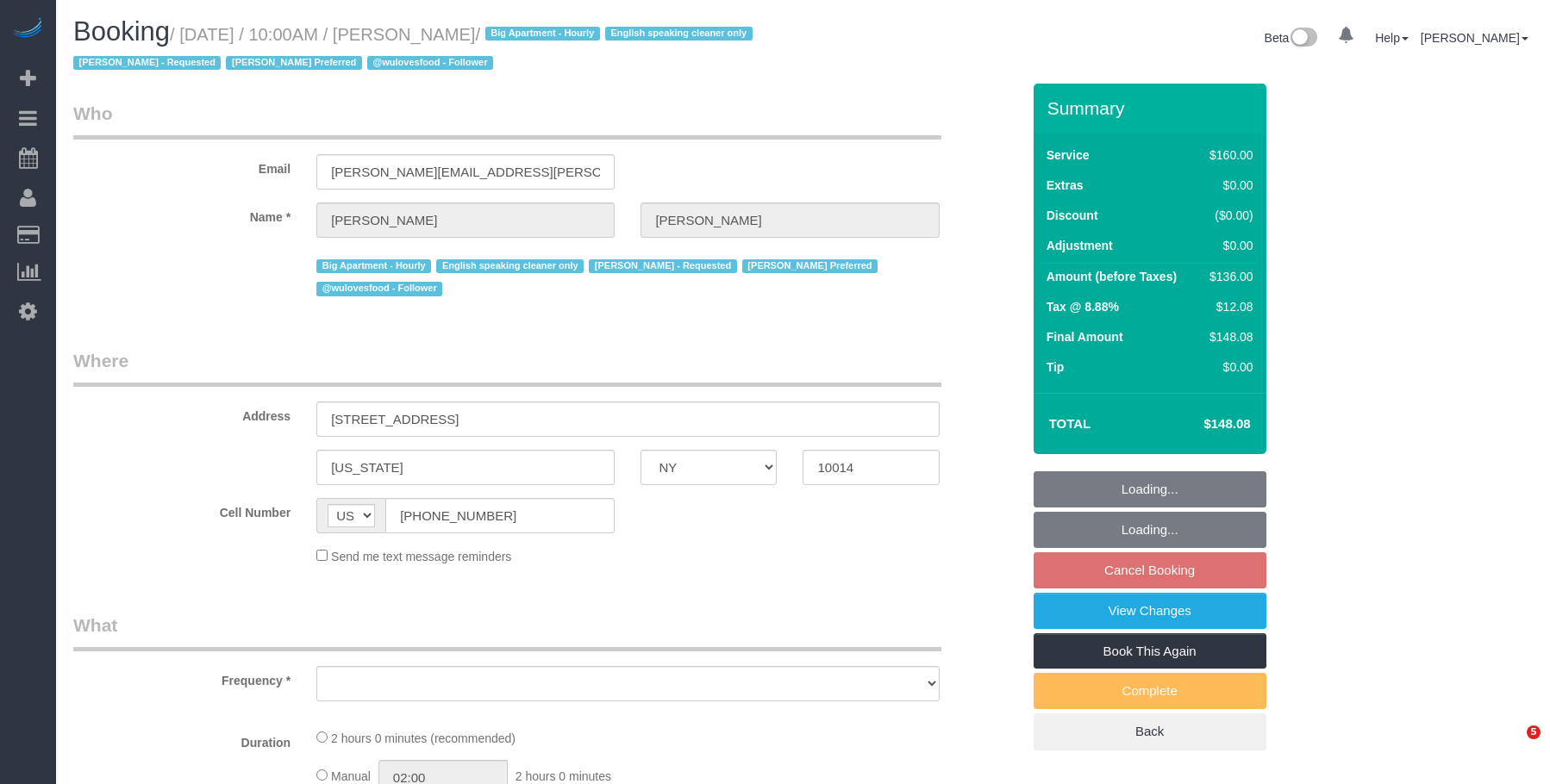
select select "NY"
select select "number:89"
select select "number:90"
select select "number:15"
select select "number:5"
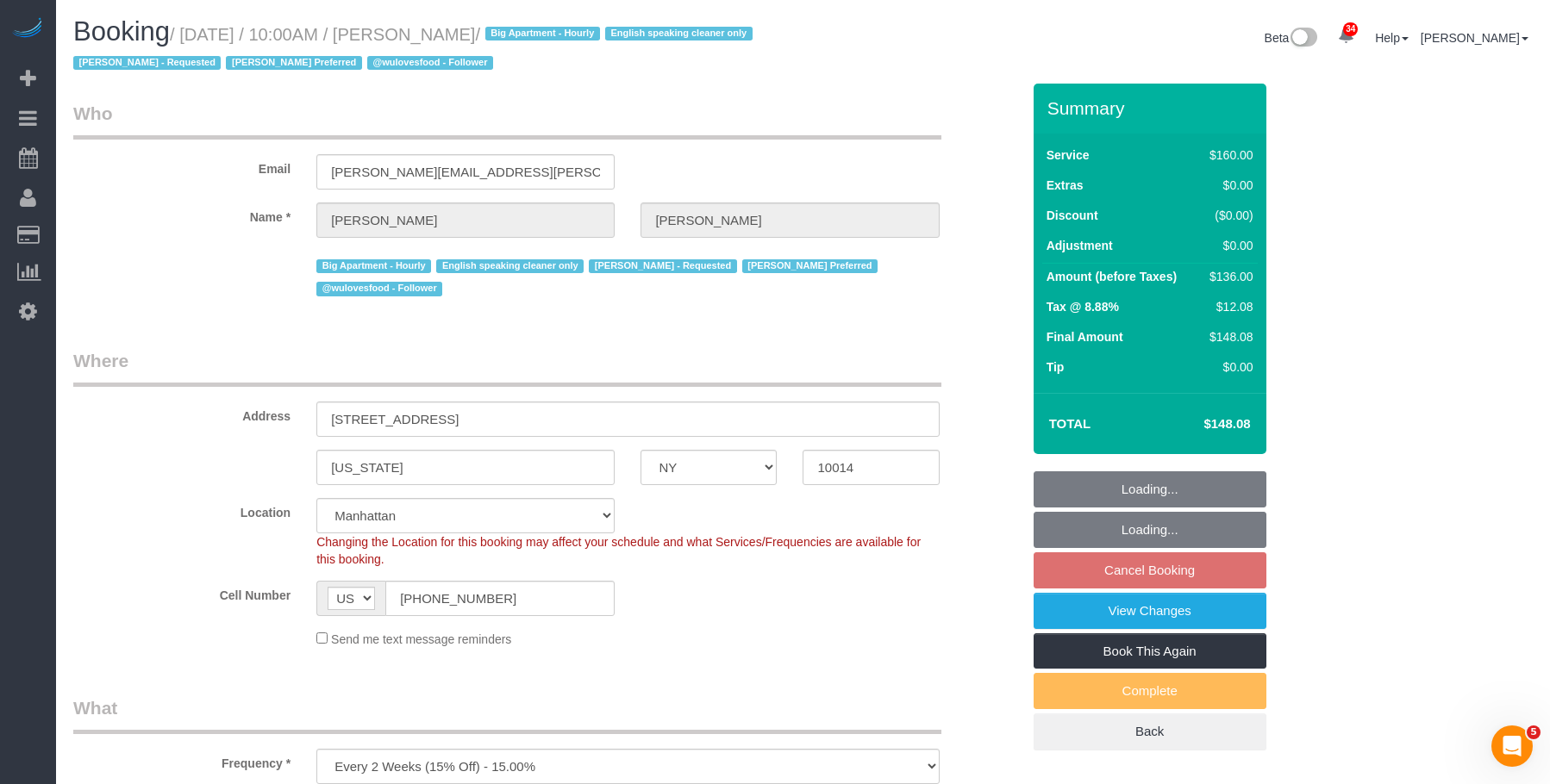
select select "object:1068"
select select "string:stripe-pm_1PMbKH4VGloSiKo7I2gXikHa"
select select "spot3"
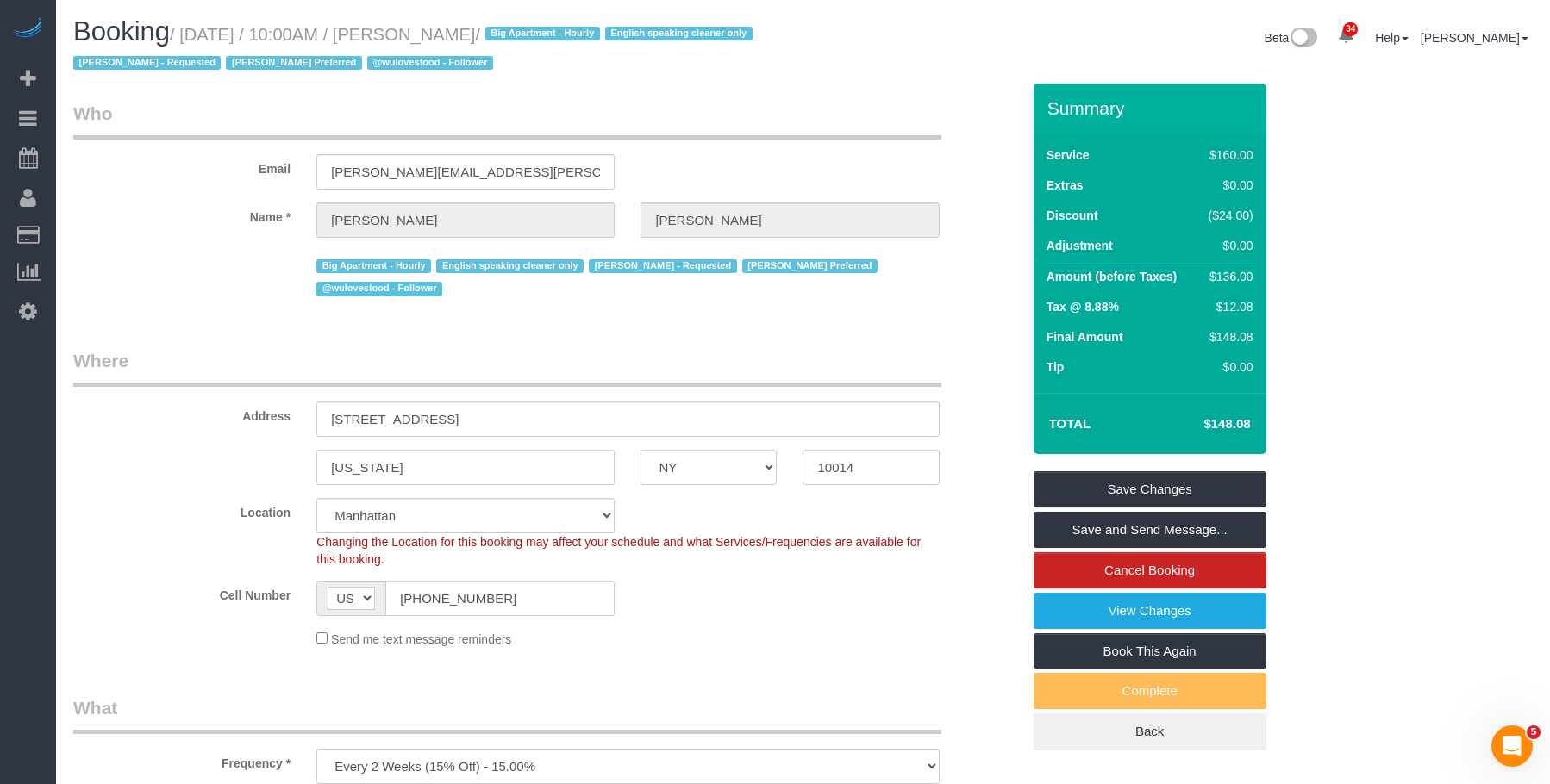
click at [359, 110] on legend "Who" at bounding box center [507, 120] width 868 height 39
drag, startPoint x: 340, startPoint y: 167, endPoint x: 108, endPoint y: 122, distance: 236.3
click at [108, 122] on fieldset "Who Email kruti.l.sheth@gmail.com Name * Kruti Sheth Big Apartment - Hourly Eng…" at bounding box center [546, 207] width 948 height 213
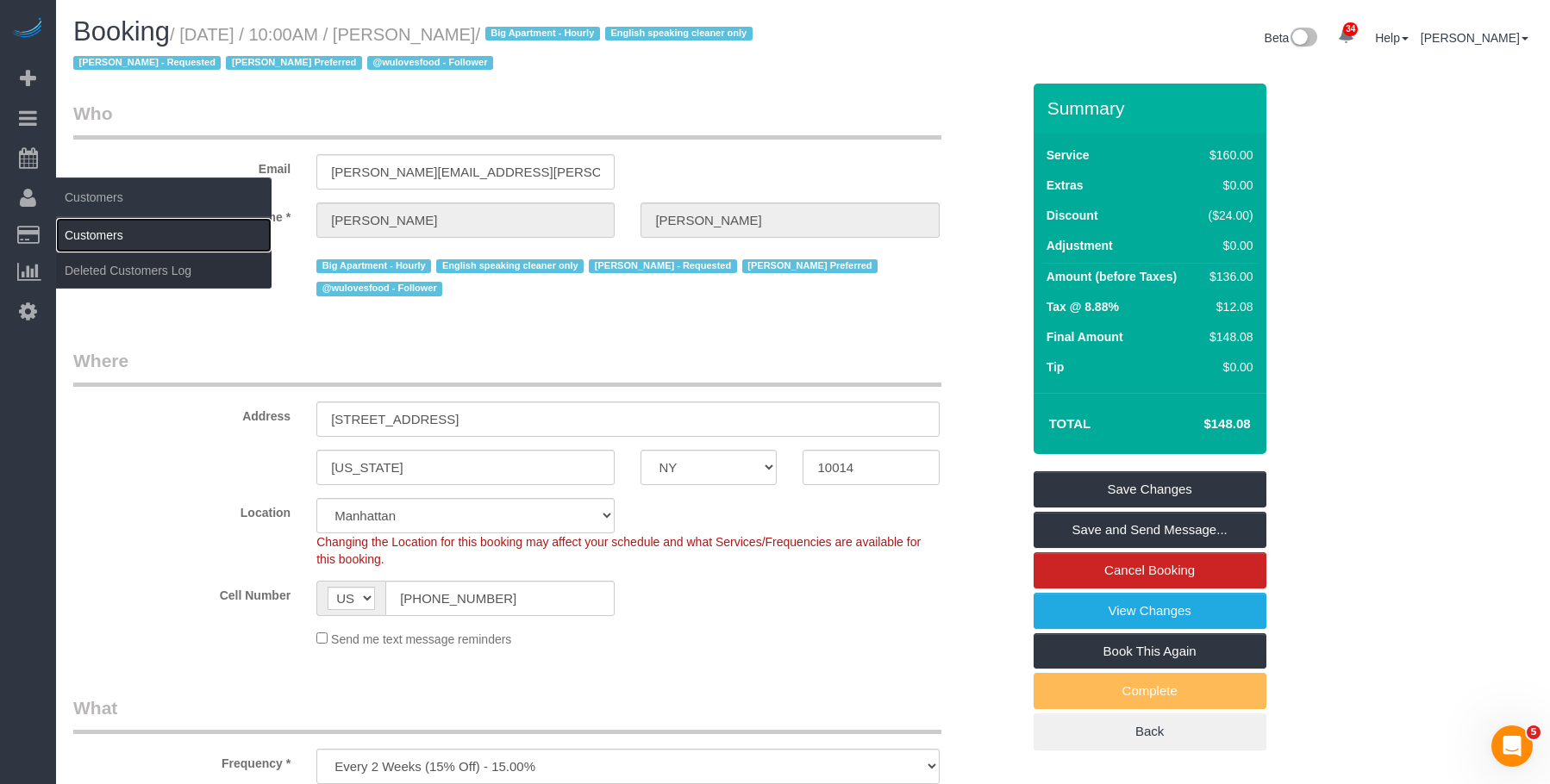
click at [104, 243] on link "Customers" at bounding box center [164, 234] width 216 height 34
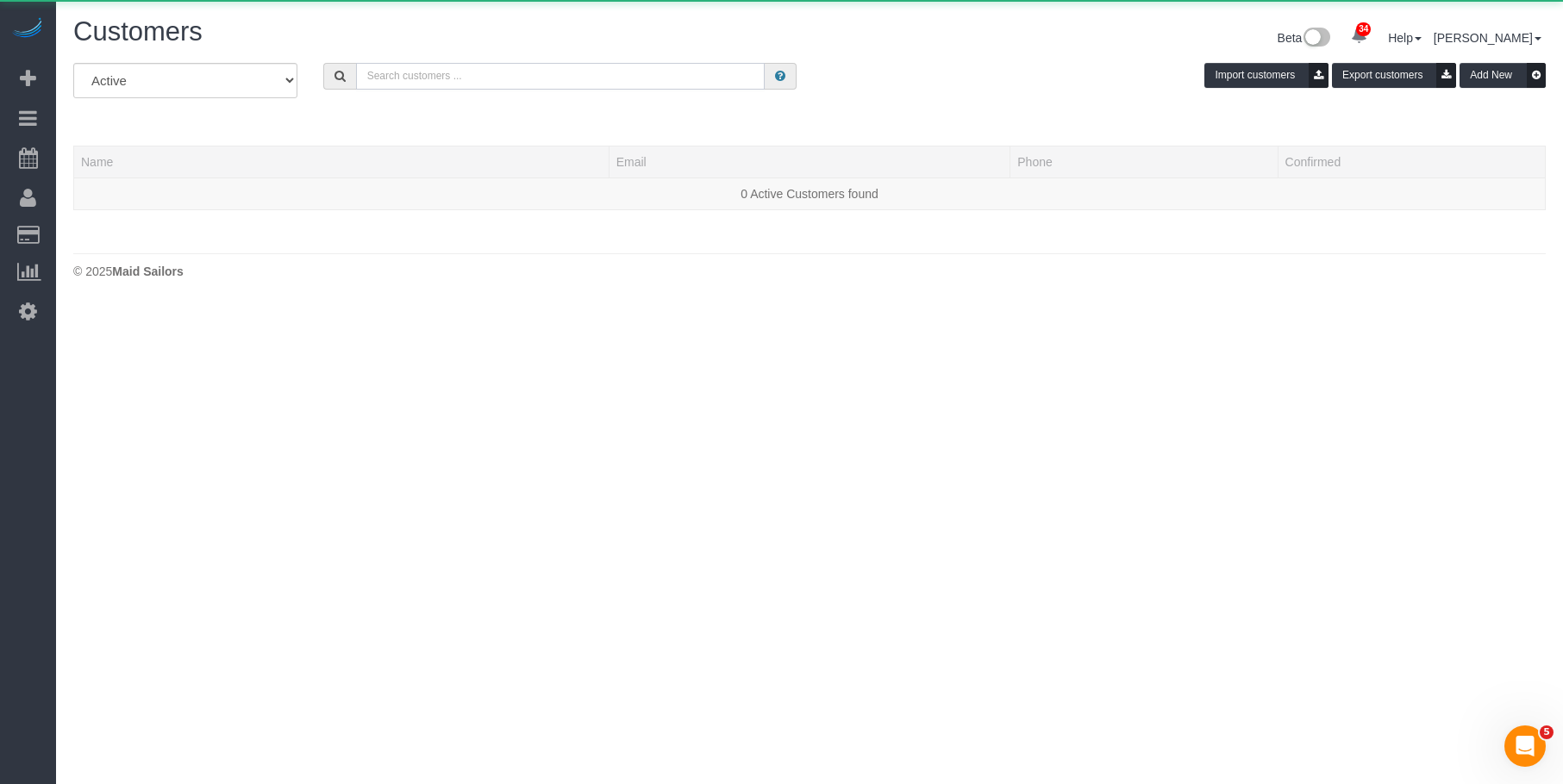
click at [555, 80] on input "text" at bounding box center [560, 76] width 409 height 27
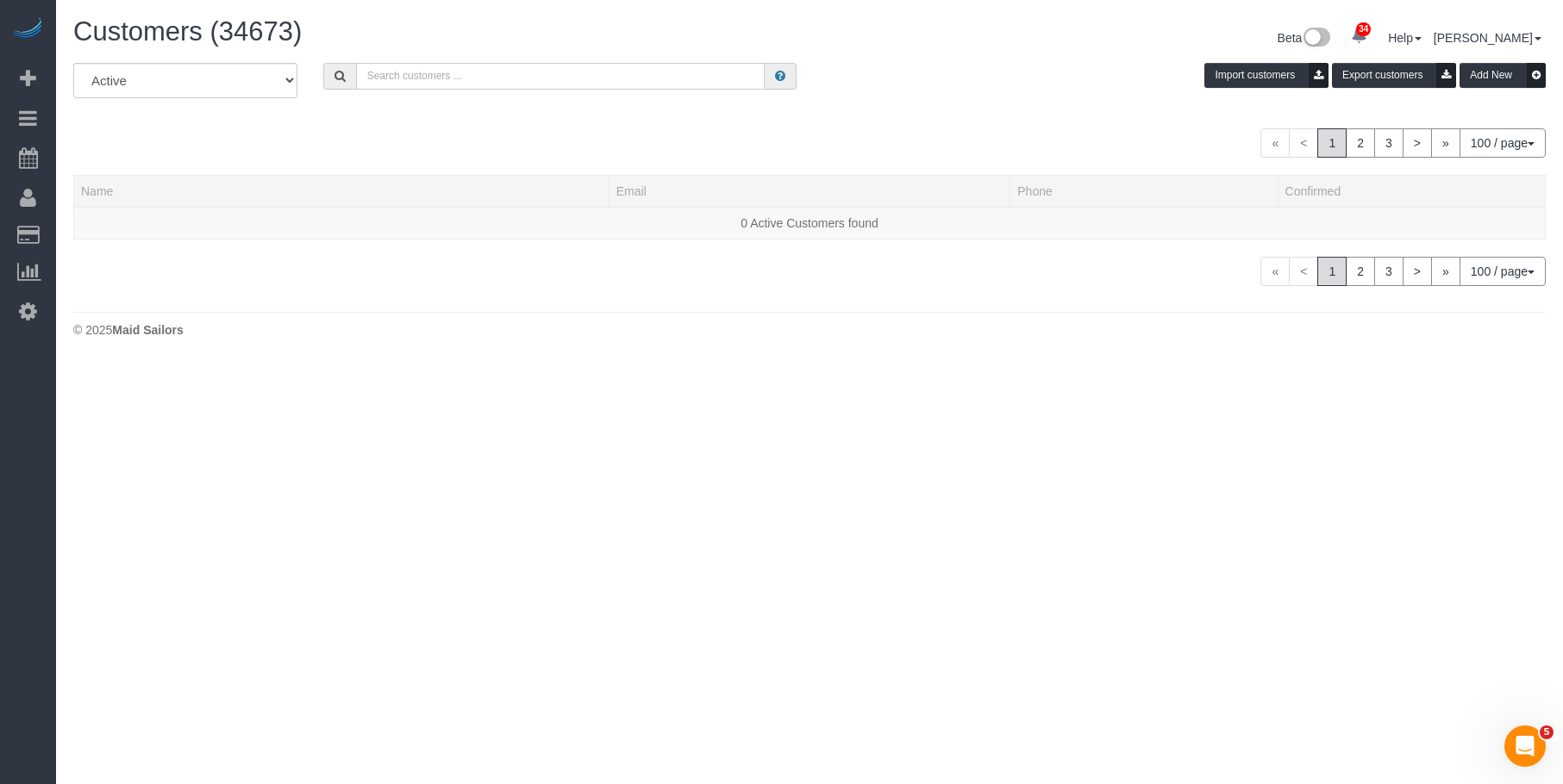
paste input "[PERSON_NAME][EMAIL_ADDRESS][PERSON_NAME][DOMAIN_NAME]"
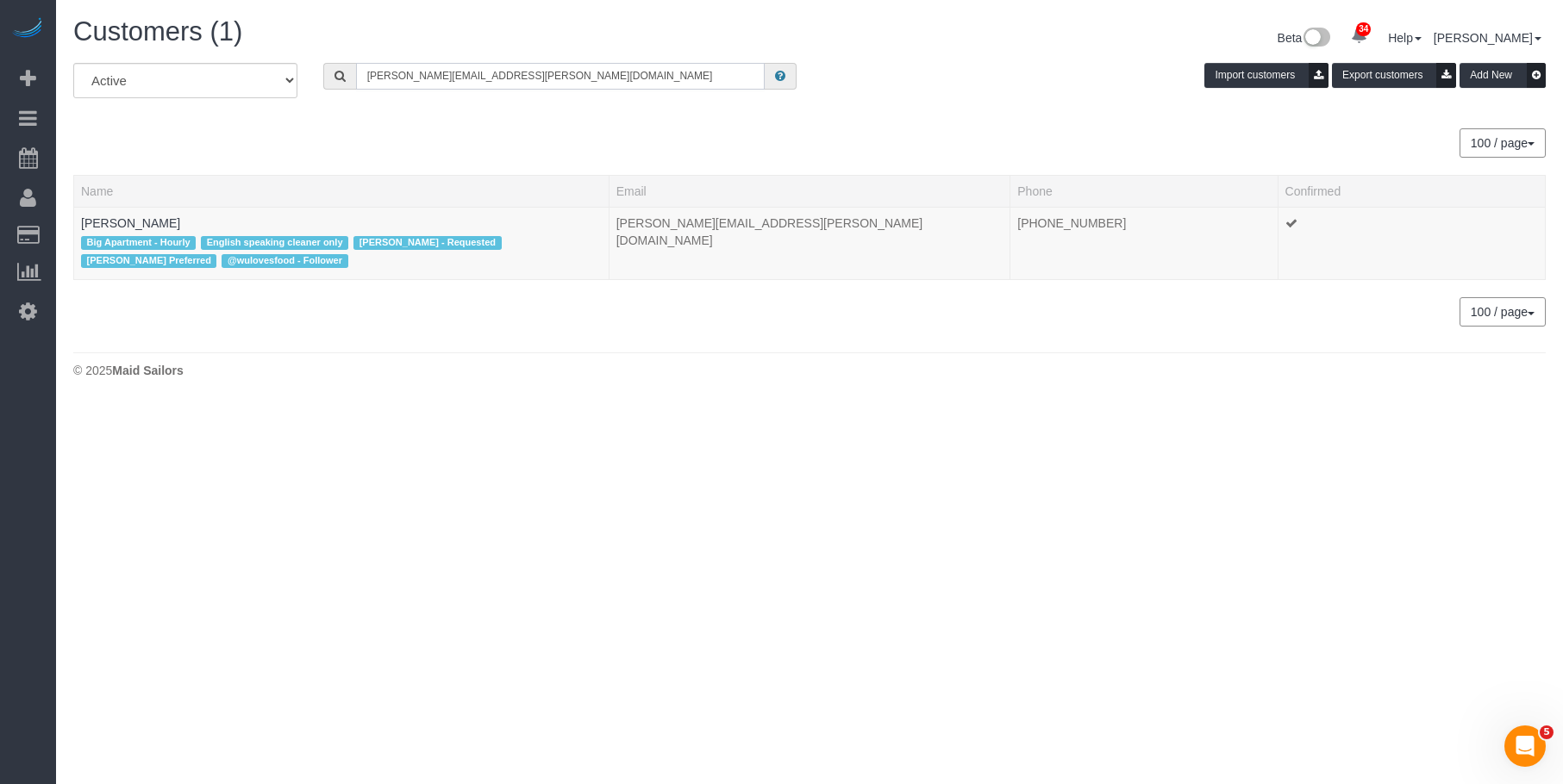
type input "[PERSON_NAME][EMAIL_ADDRESS][PERSON_NAME][DOMAIN_NAME]"
click at [127, 220] on link "[PERSON_NAME]" at bounding box center [130, 222] width 99 height 14
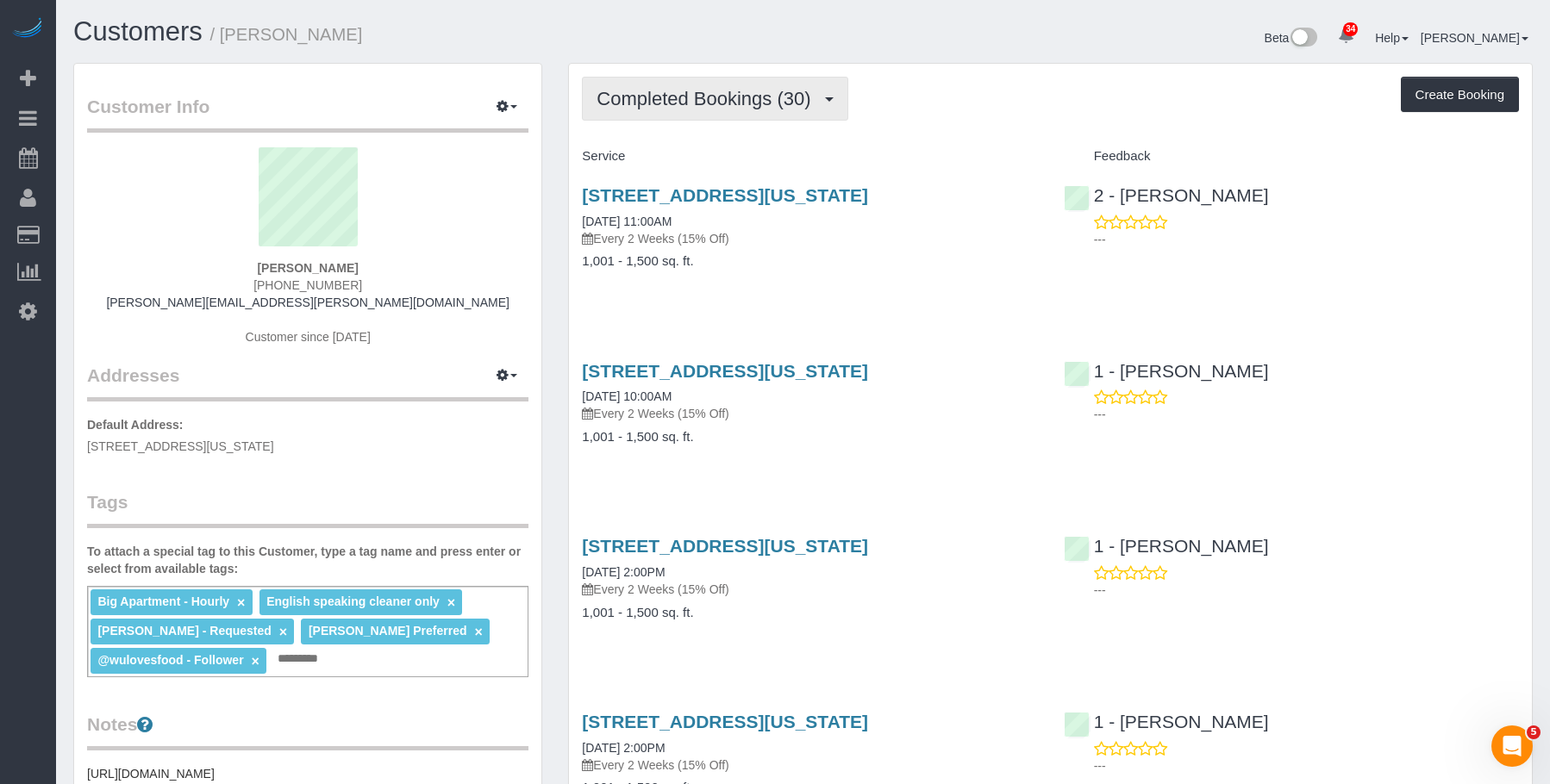
click at [717, 108] on span "Completed Bookings (30)" at bounding box center [707, 98] width 222 height 21
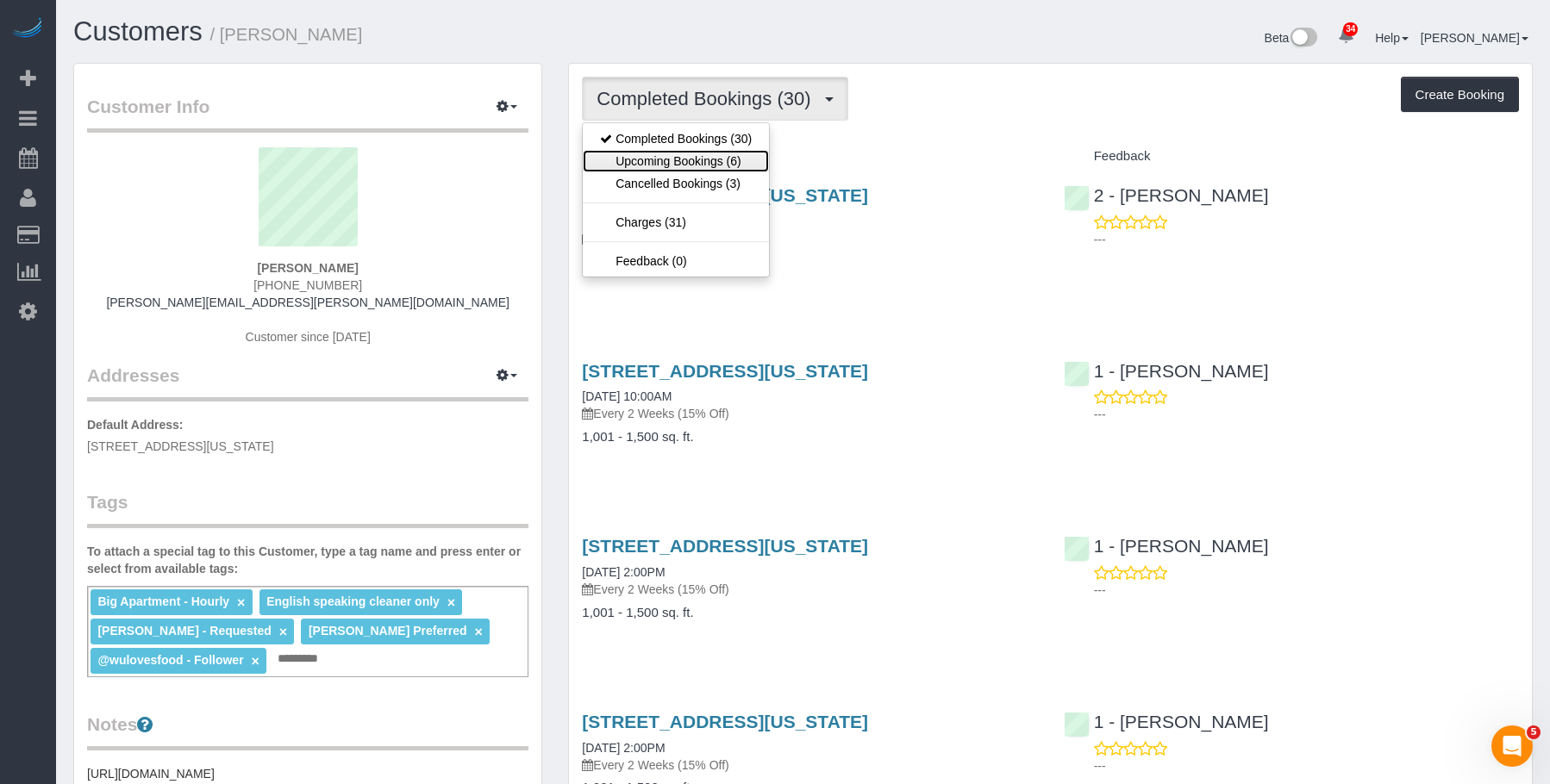
click at [698, 163] on link "Upcoming Bookings (6)" at bounding box center [676, 161] width 186 height 22
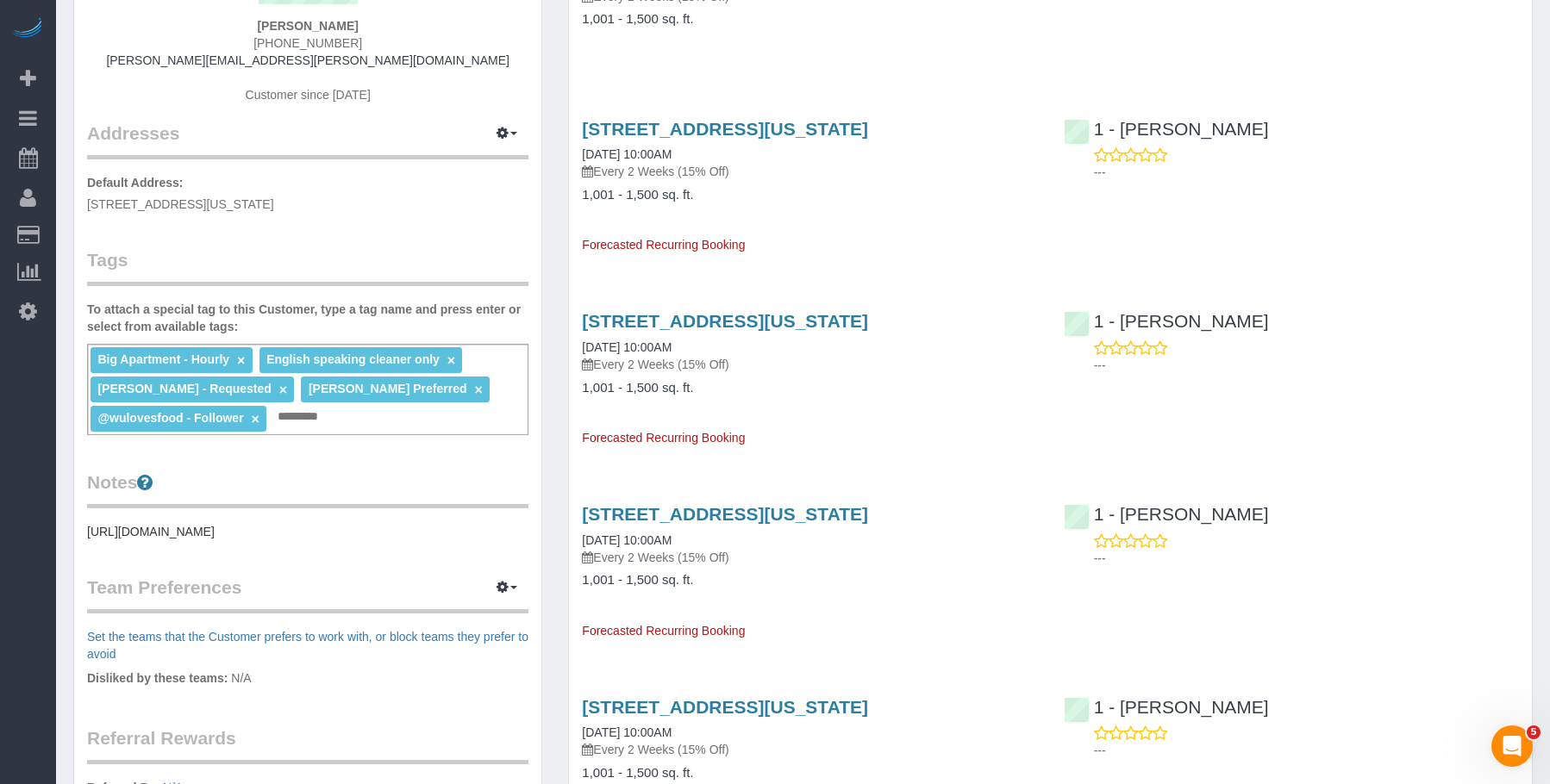
scroll to position [258, 0]
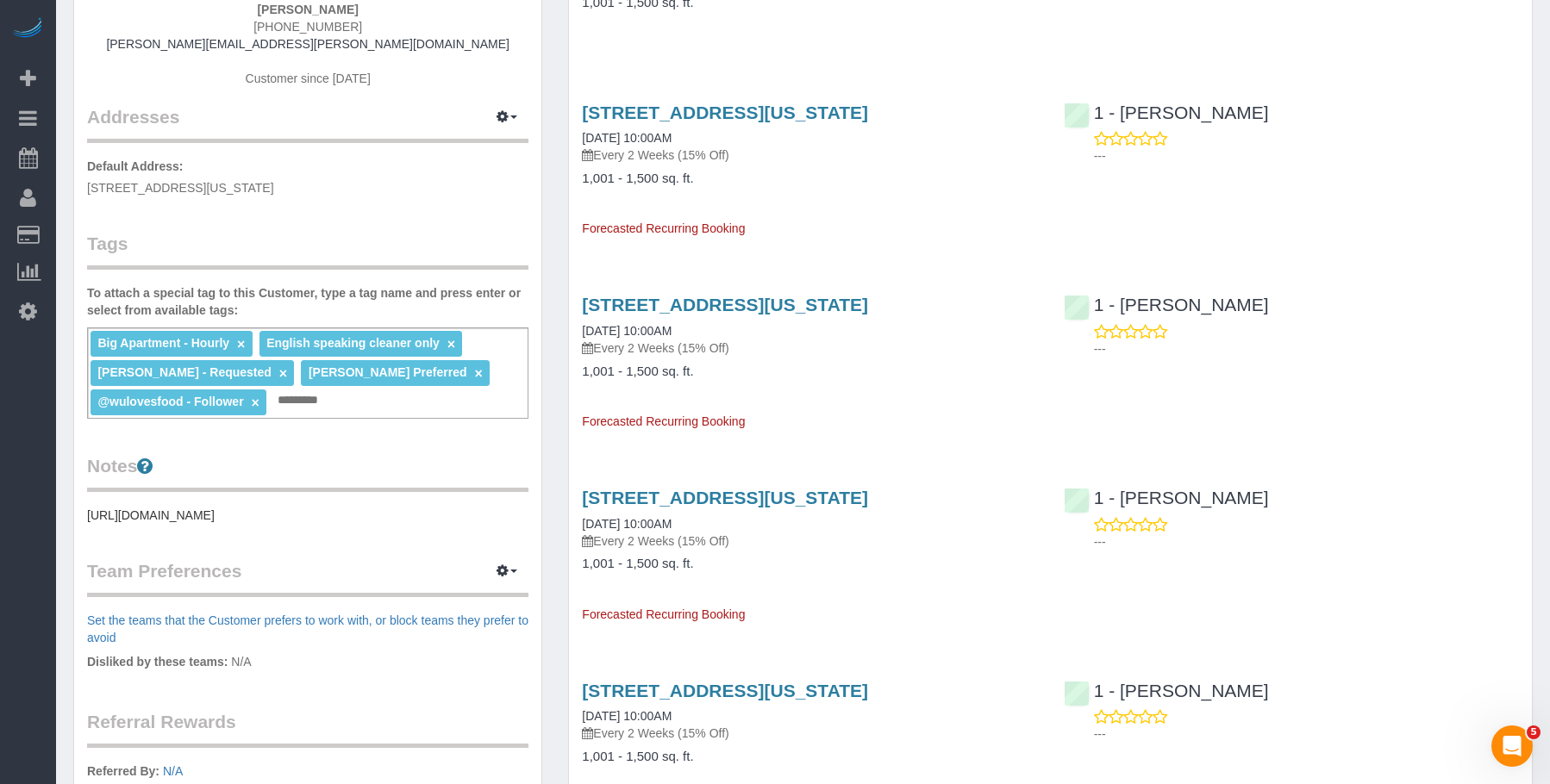
click at [924, 386] on div "1 7th Ave South, Apt. 2, New York, NY 10014 11/06/2025 10:00AM Every 2 Weeks (1…" at bounding box center [809, 355] width 481 height 150
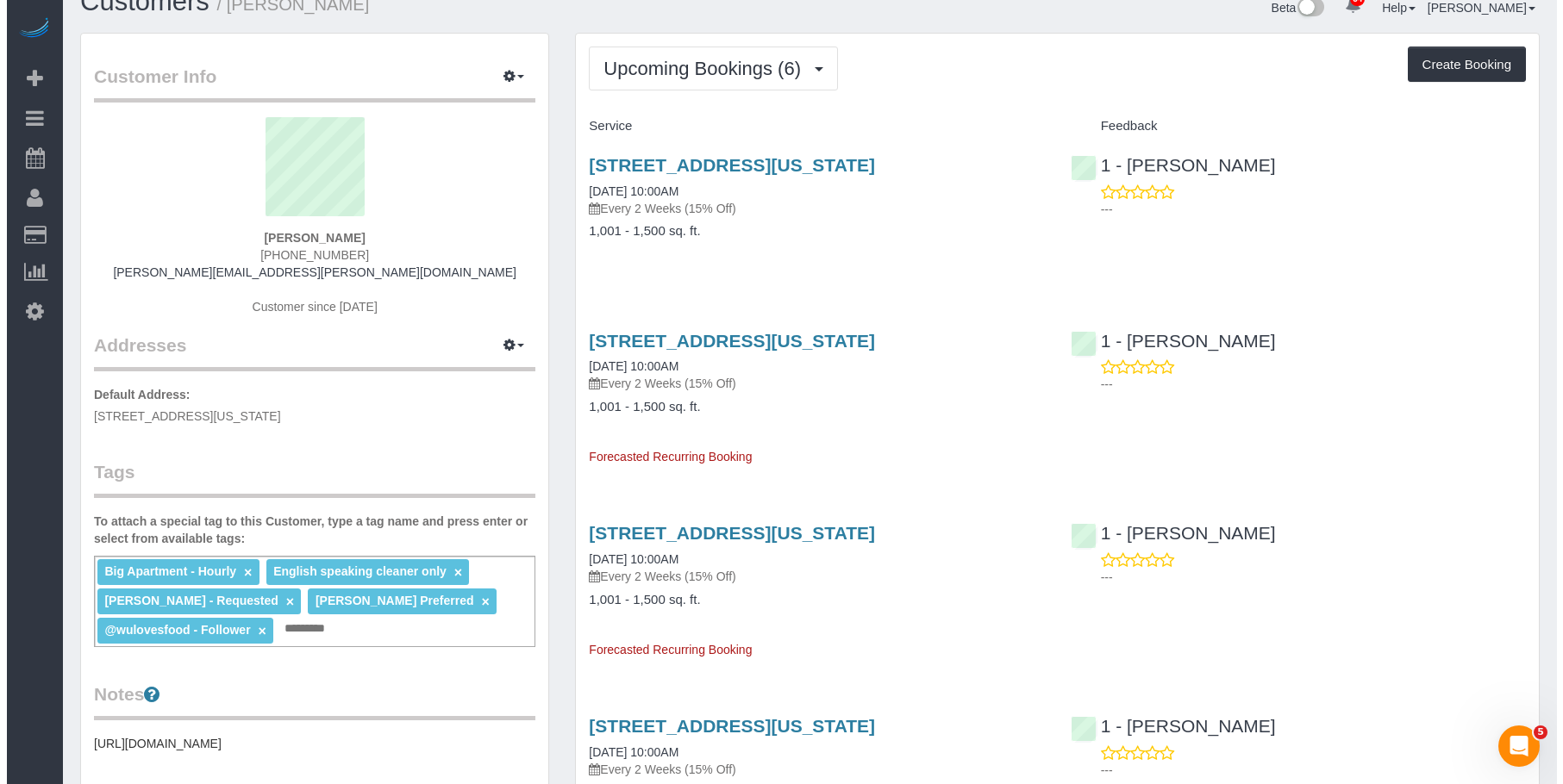
scroll to position [0, 0]
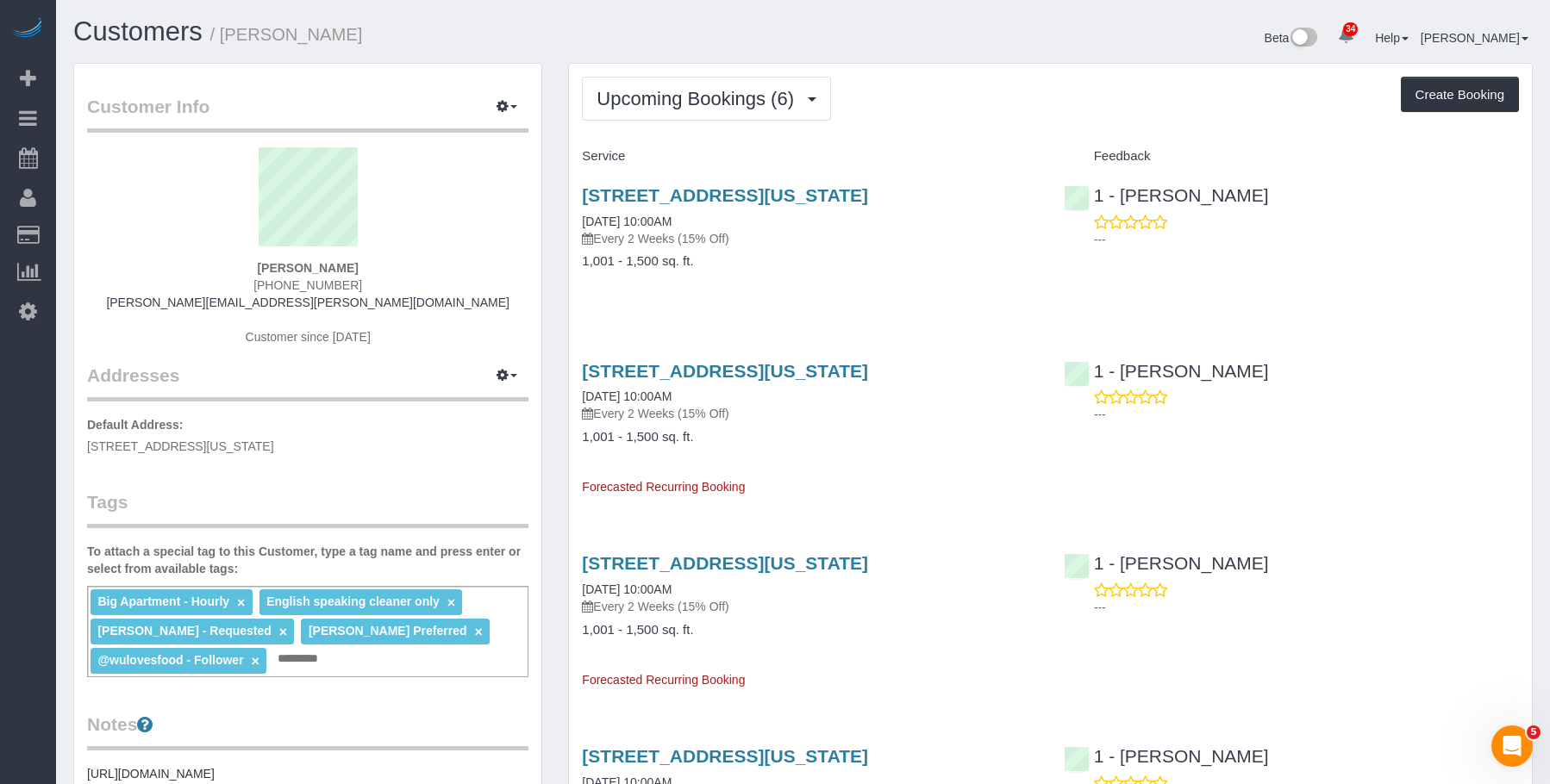
click at [875, 277] on div "1 7th Ave South, Apt. 2, New York, NY 10014 10/09/2025 10:00AM Every 2 Weeks (1…" at bounding box center [809, 237] width 481 height 133
click at [713, 89] on span "Upcoming Bookings (6)" at bounding box center [698, 98] width 206 height 21
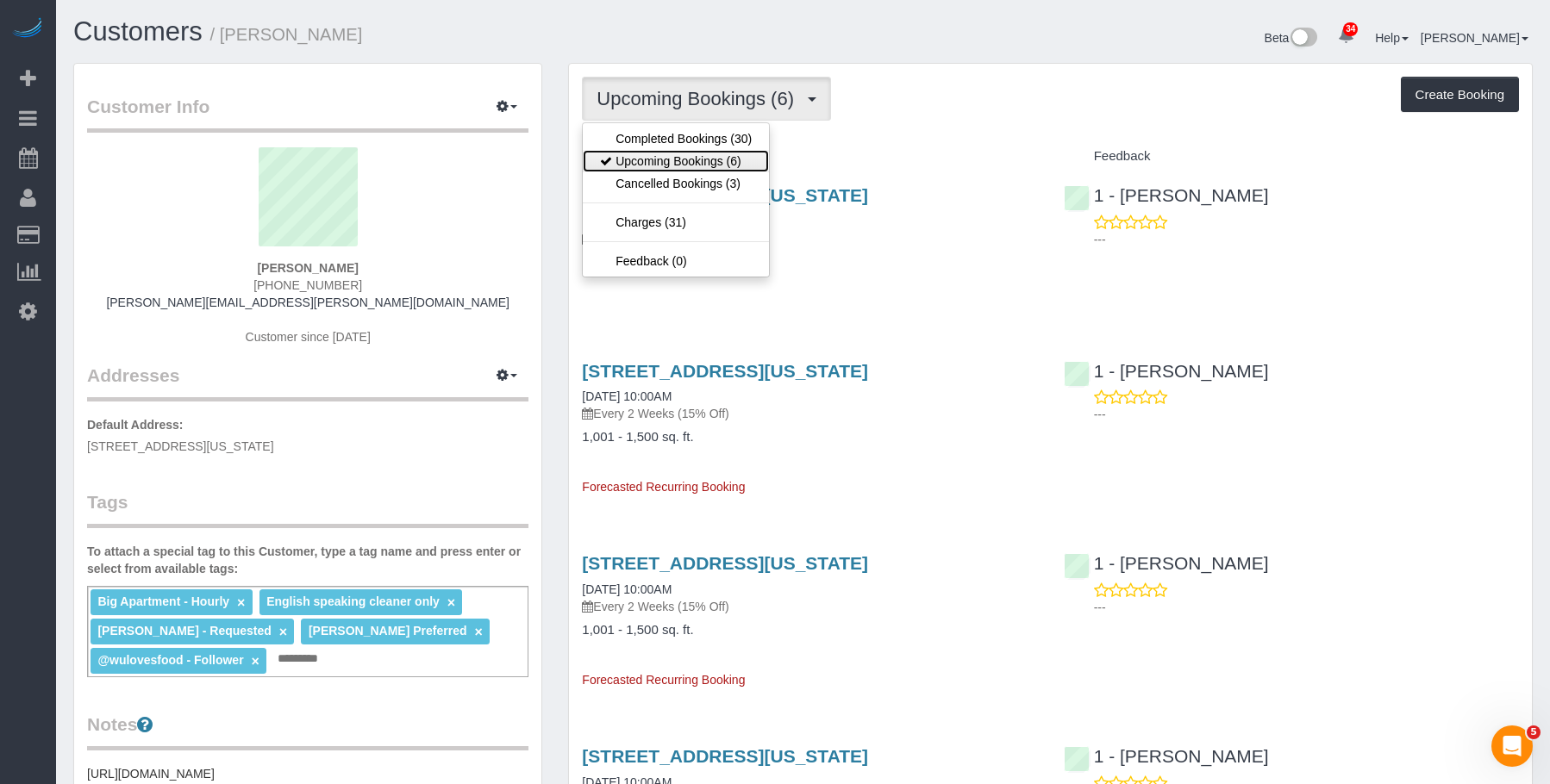
drag, startPoint x: 706, startPoint y: 162, endPoint x: 773, endPoint y: 188, distance: 71.9
click at [706, 162] on link "Upcoming Bookings (6)" at bounding box center [676, 161] width 186 height 22
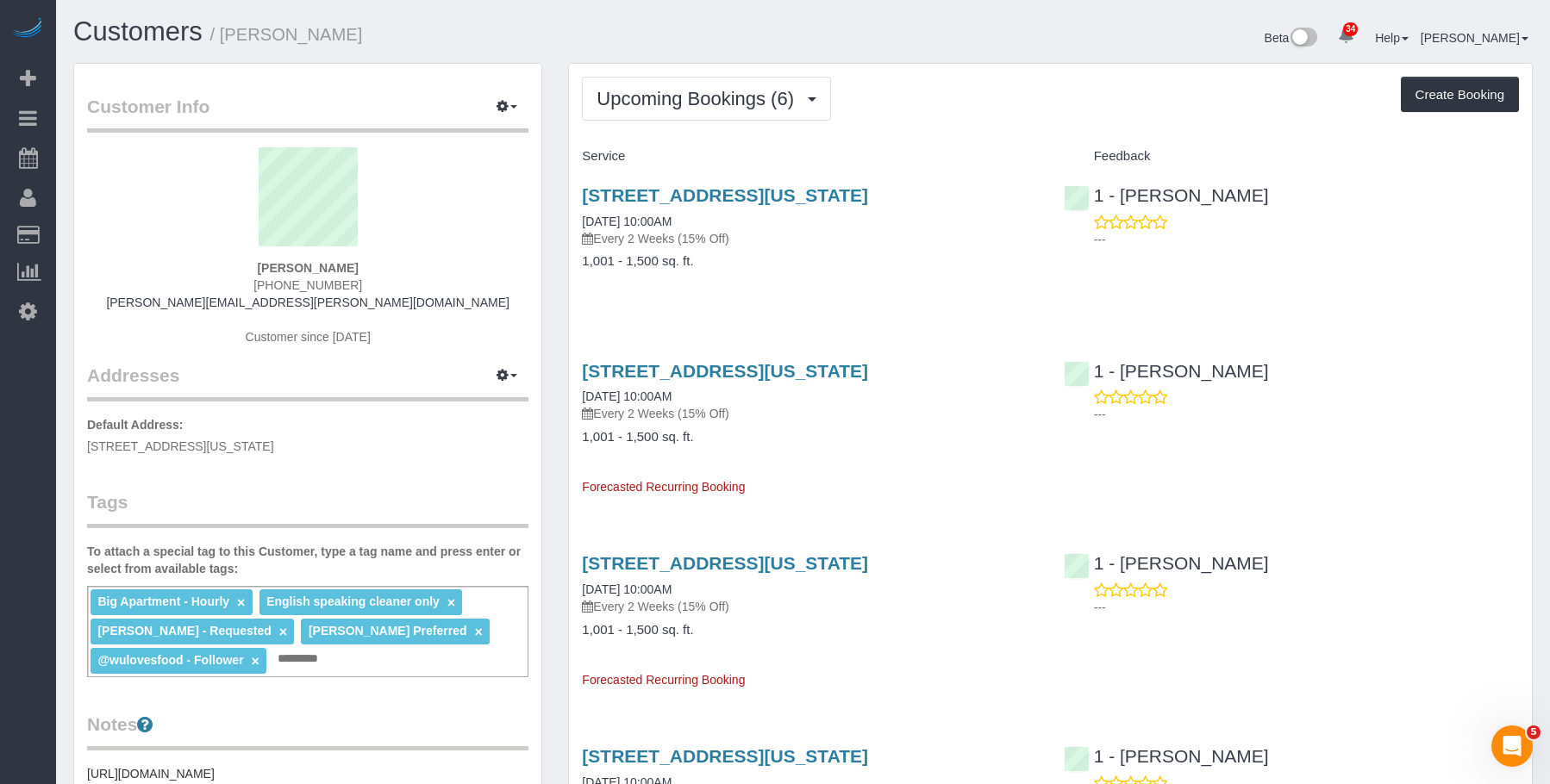
click at [877, 262] on h4 "1,001 - 1,500 sq. ft." at bounding box center [809, 262] width 455 height 15
click at [868, 199] on link "1 7th Ave South, Apt. 2, New York, NY 10014" at bounding box center [725, 195] width 286 height 19
click at [793, 372] on link "1 7th Ave South, Apt. 2, New York, NY 10014" at bounding box center [725, 370] width 286 height 19
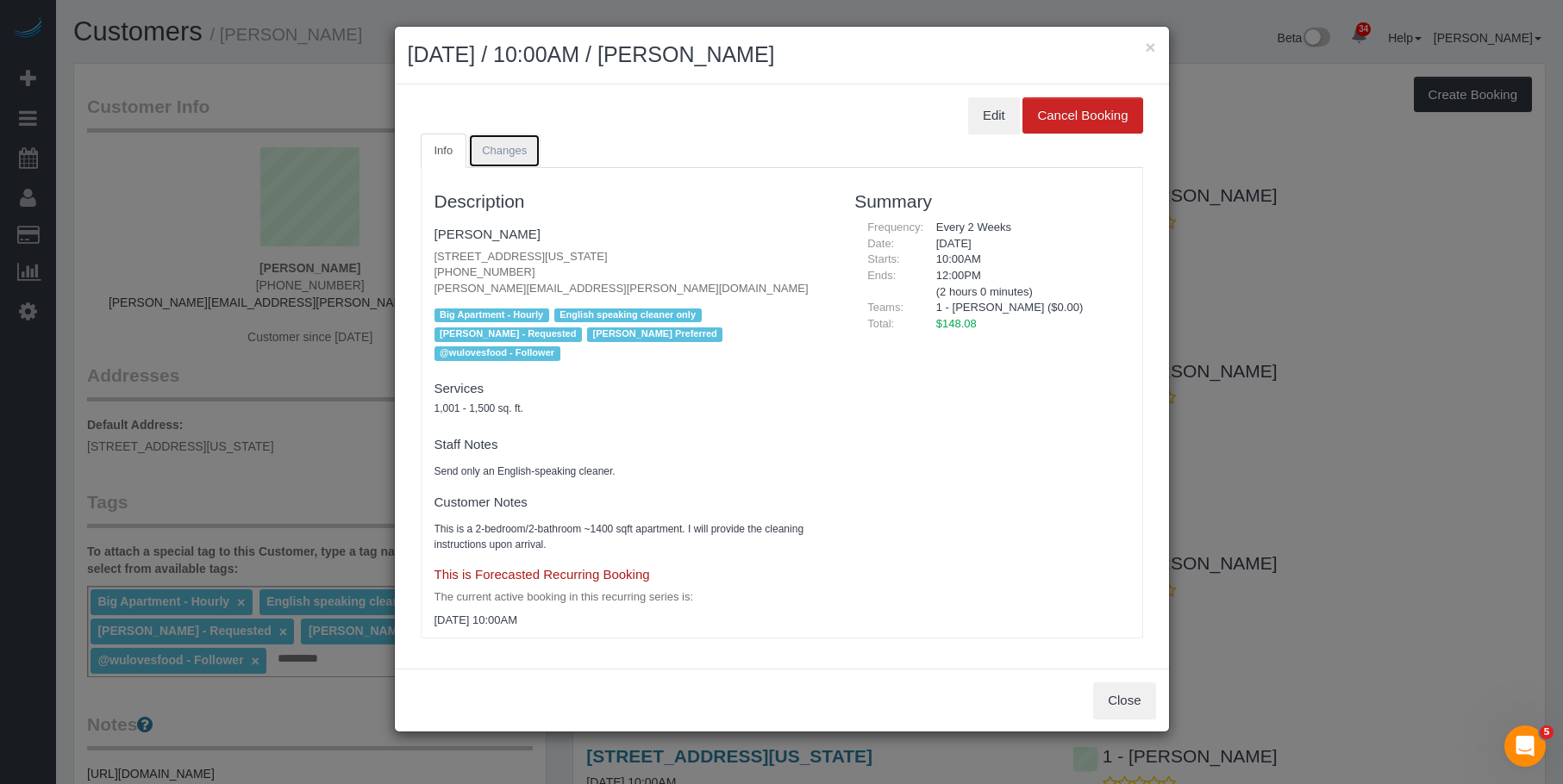
click at [495, 150] on span "Changes" at bounding box center [504, 150] width 45 height 13
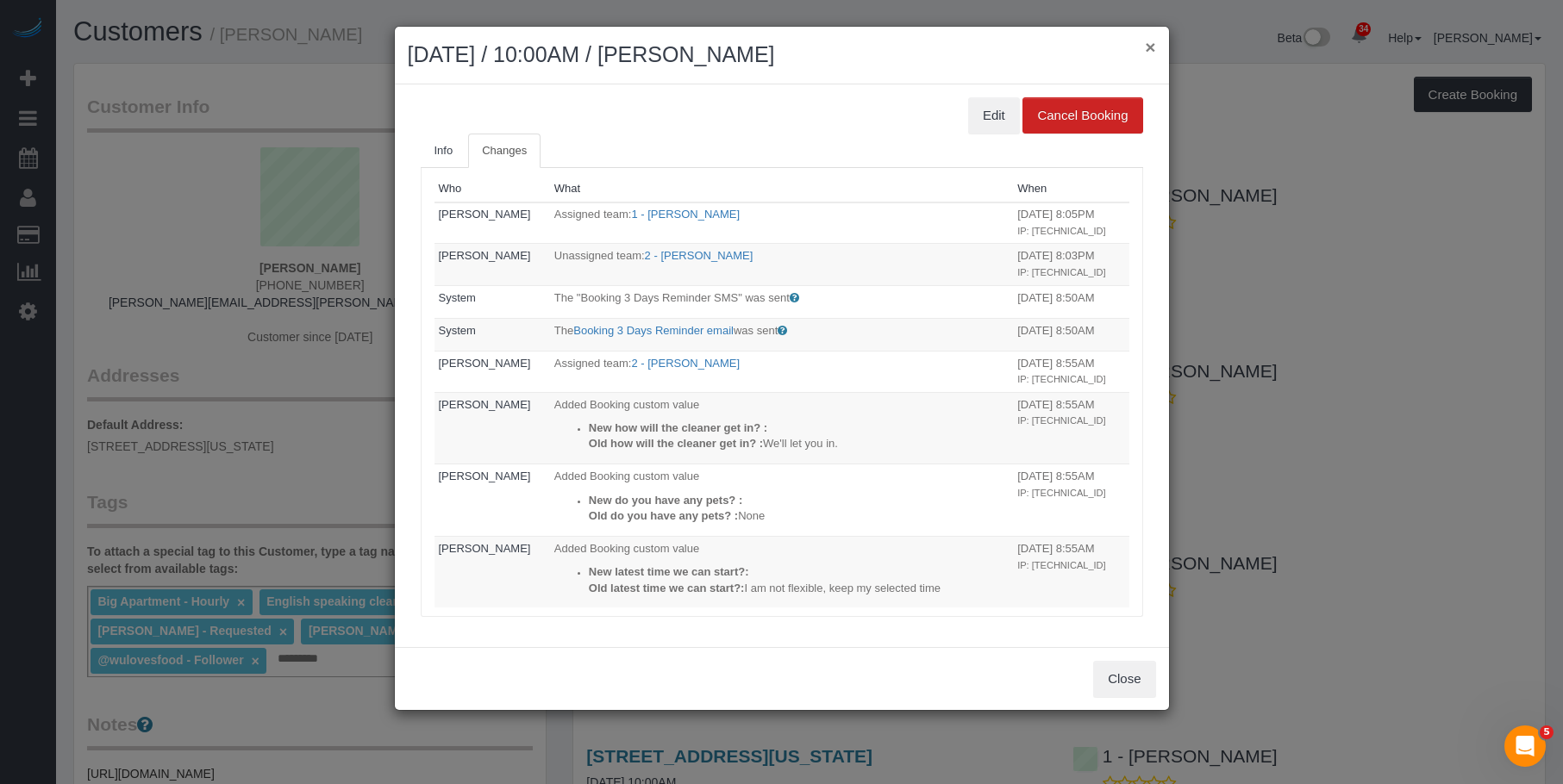
click at [1151, 47] on button "×" at bounding box center [1150, 47] width 10 height 18
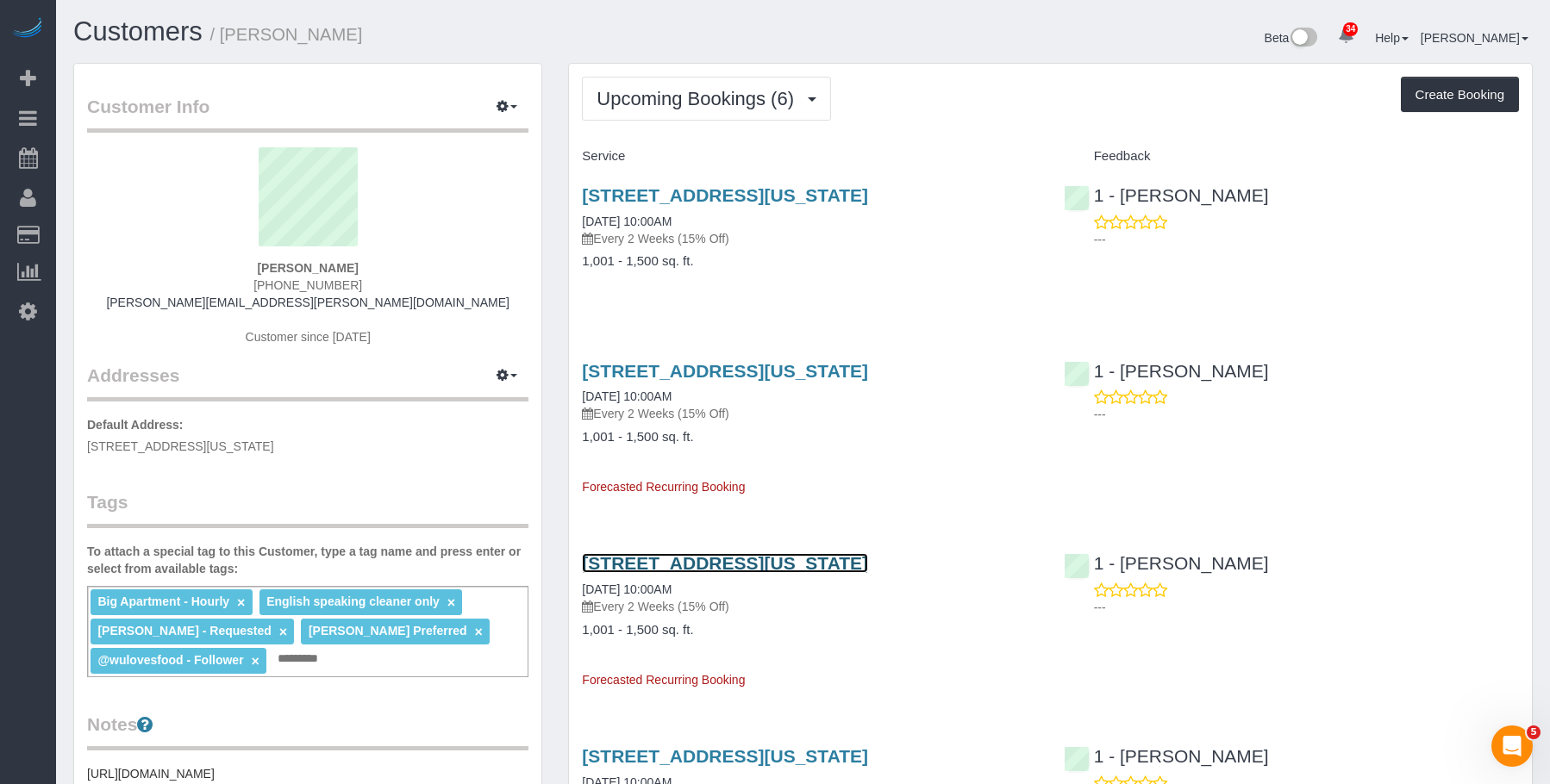
click at [829, 561] on link "1 7th Ave South, Apt. 2, New York, NY 10014" at bounding box center [725, 563] width 286 height 19
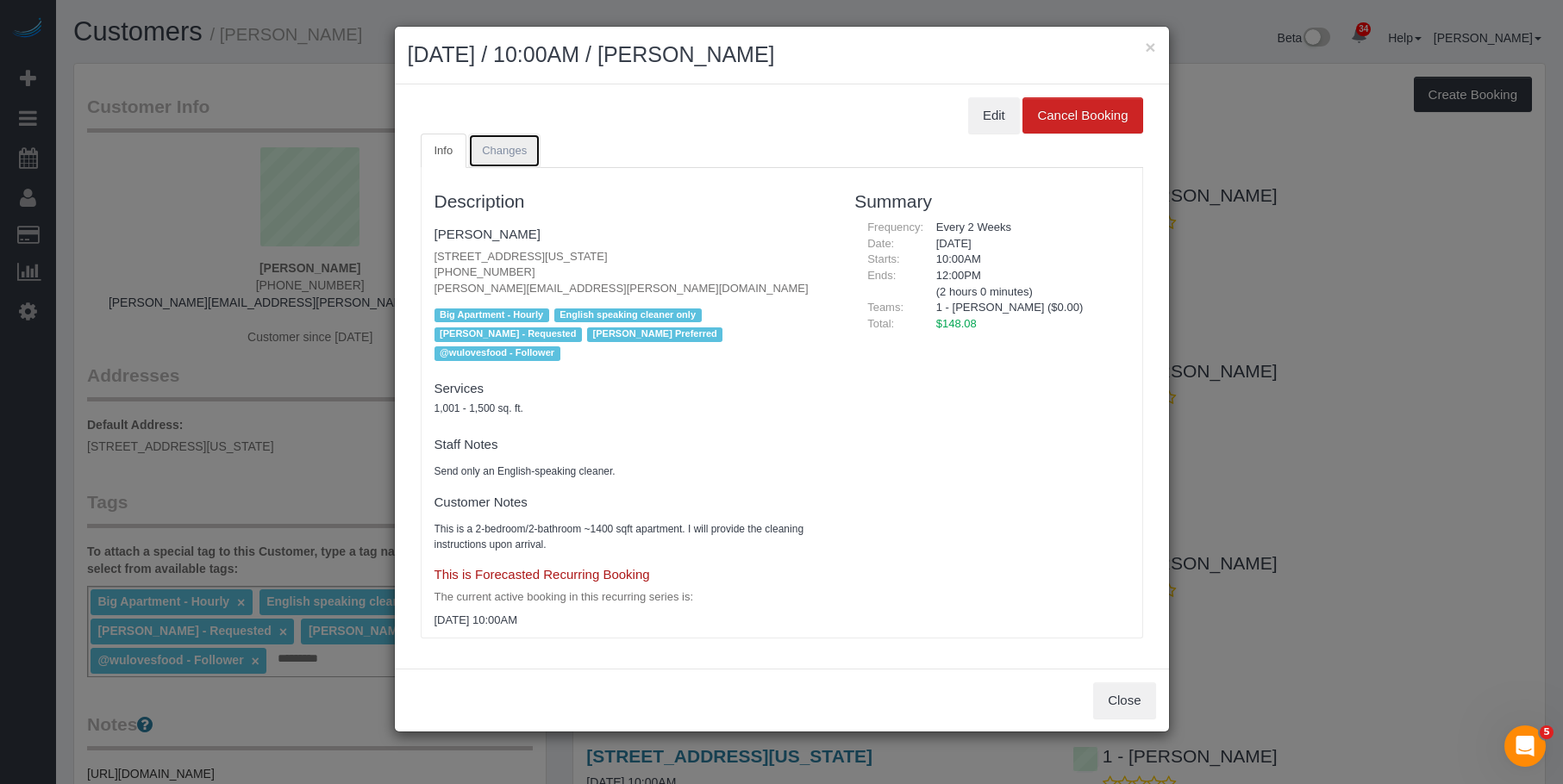
click at [530, 160] on link "Changes" at bounding box center [504, 151] width 72 height 35
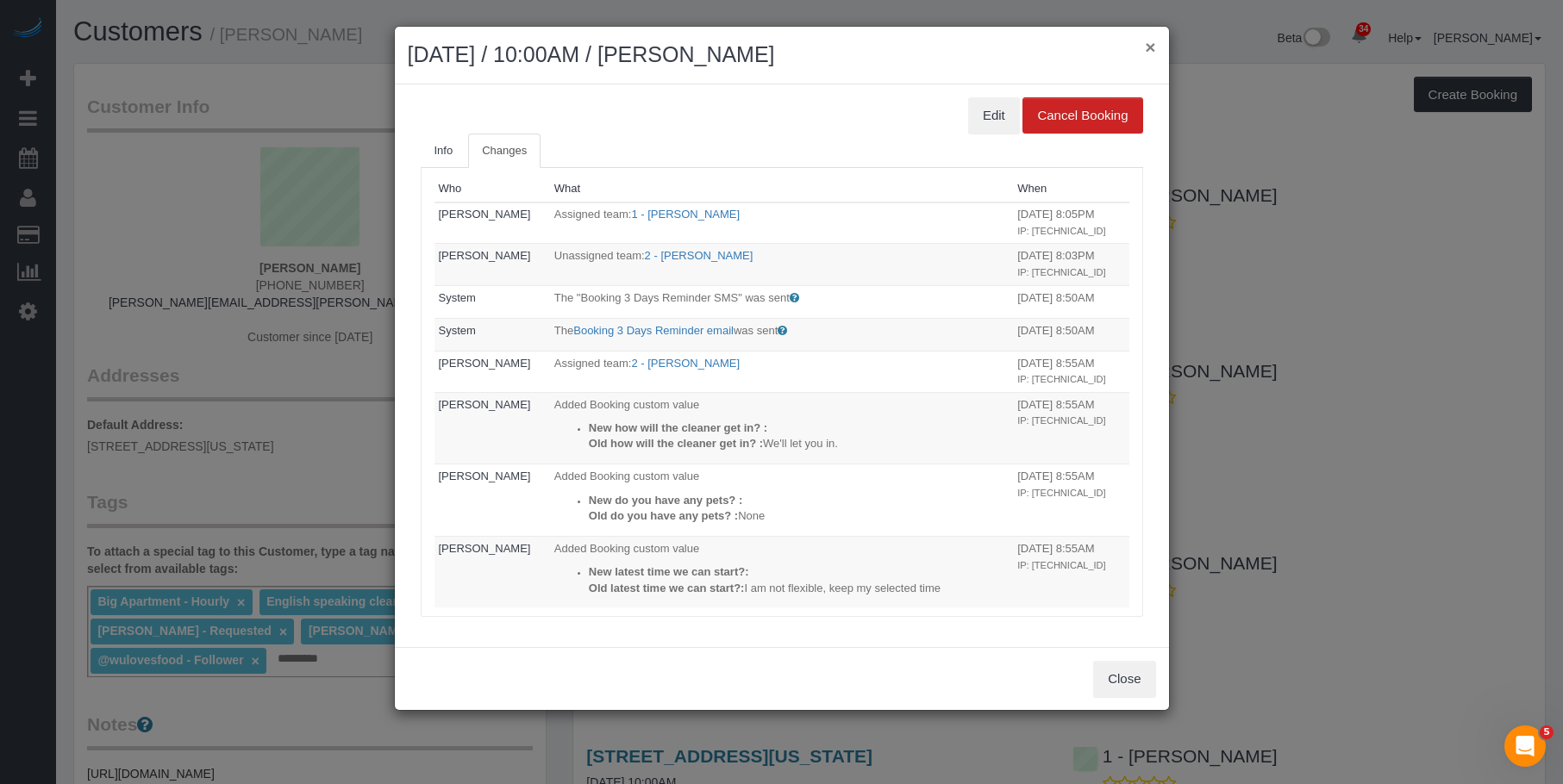
click at [1151, 42] on button "×" at bounding box center [1150, 47] width 10 height 18
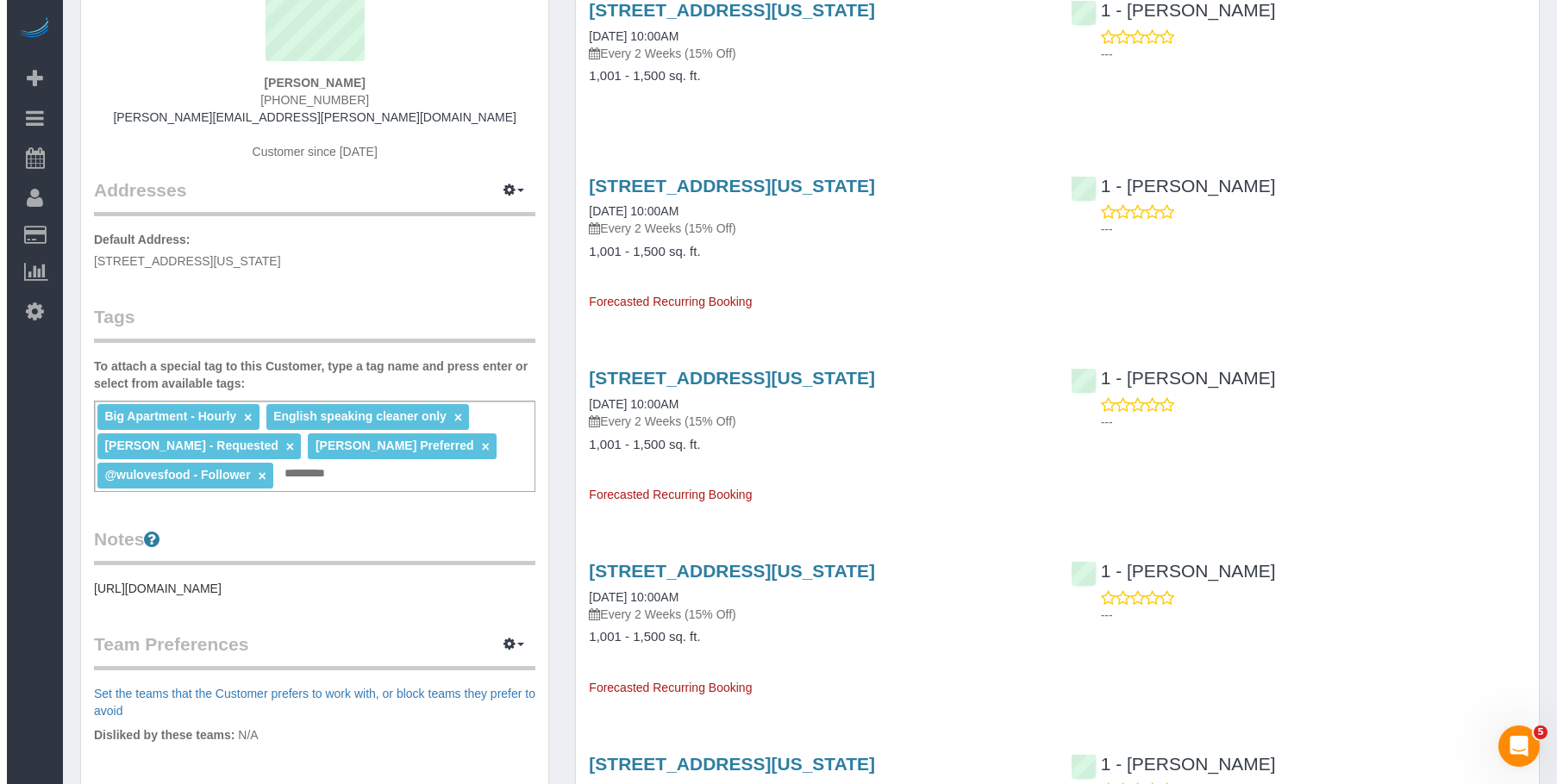
scroll to position [86, 0]
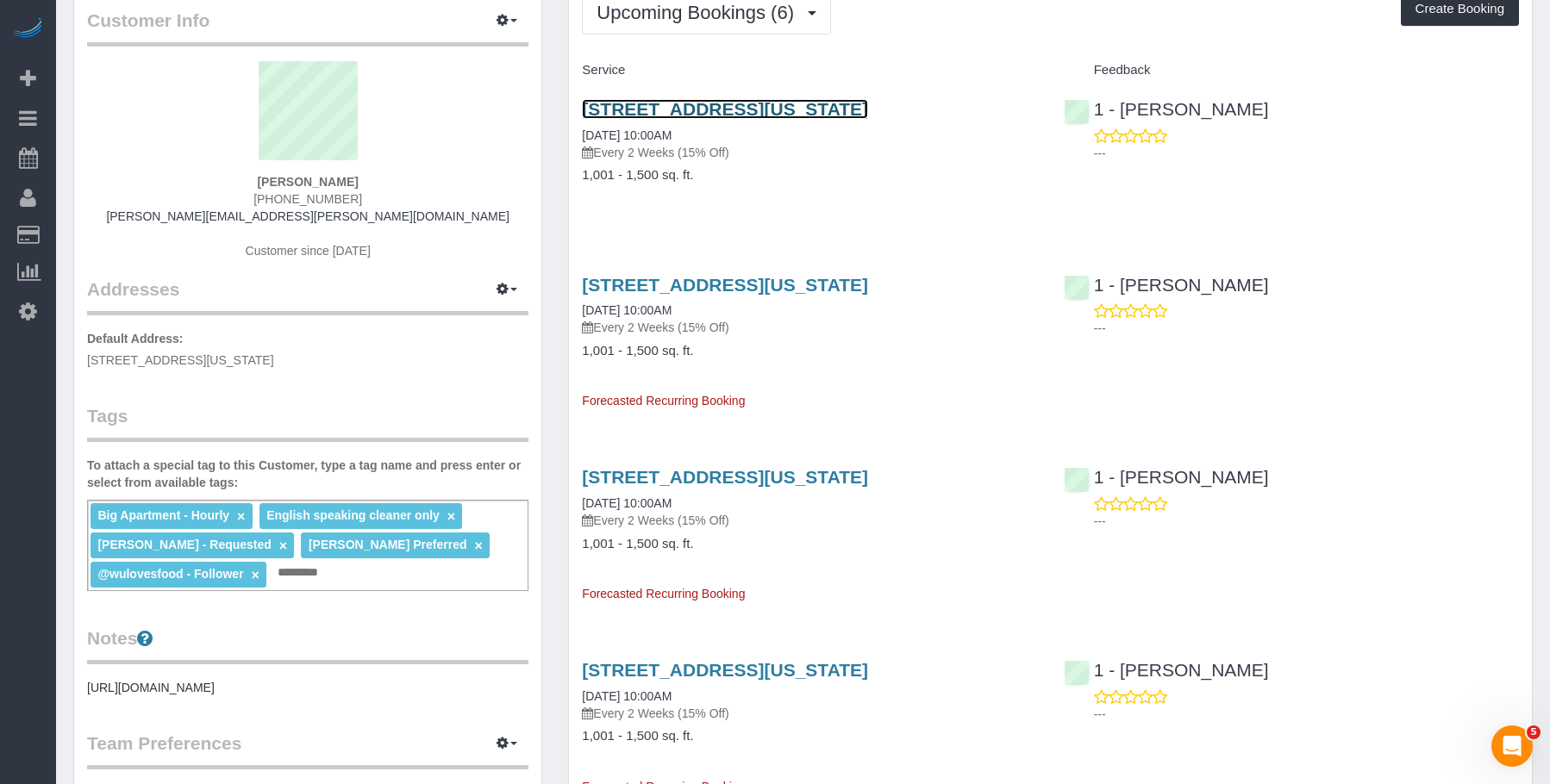
click at [829, 108] on link "1 7th Ave South, Apt. 2, New York, NY 10014" at bounding box center [725, 108] width 286 height 19
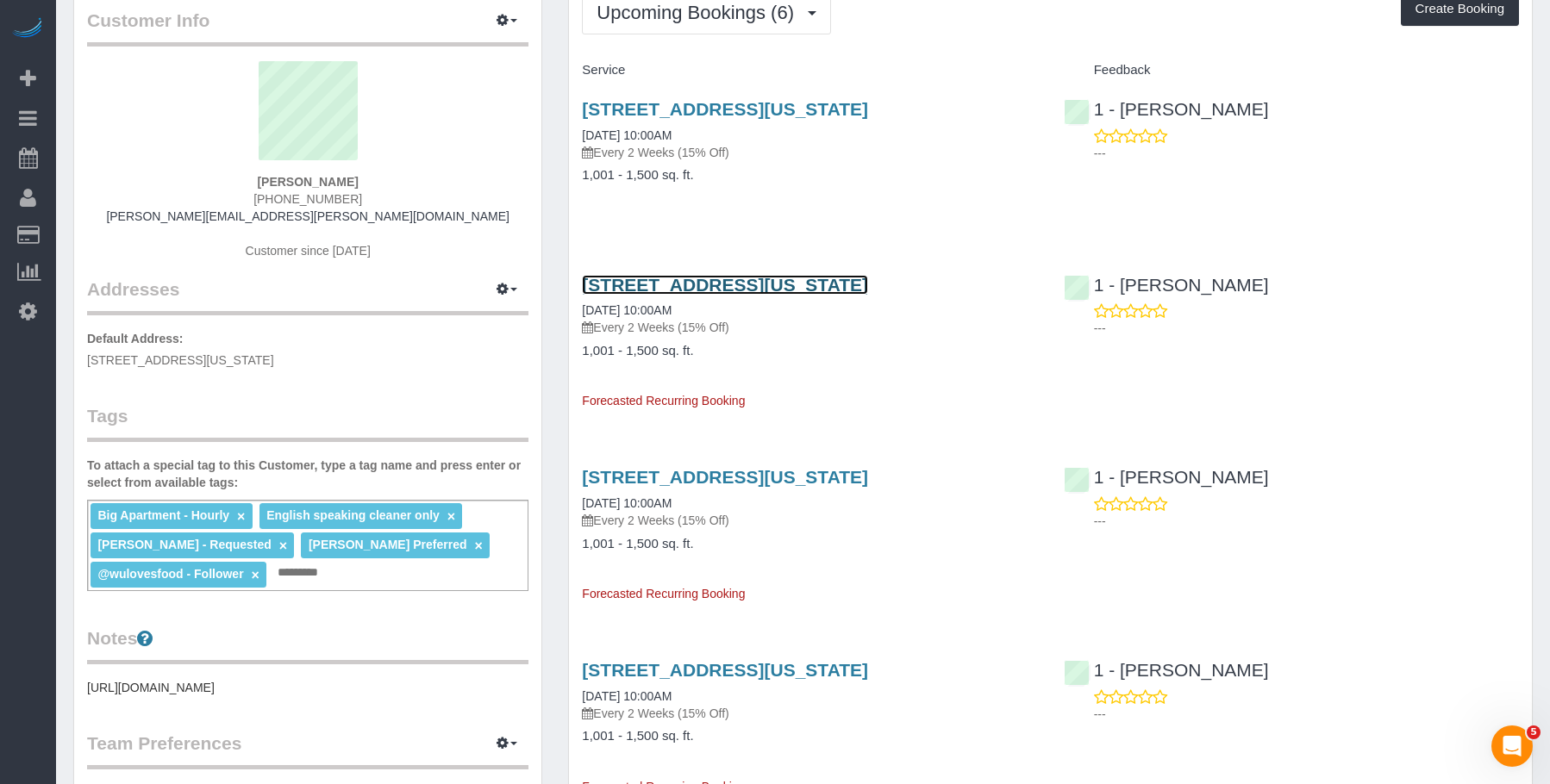
click at [861, 275] on link "1 7th Ave South, Apt. 2, New York, NY 10014" at bounding box center [725, 284] width 286 height 19
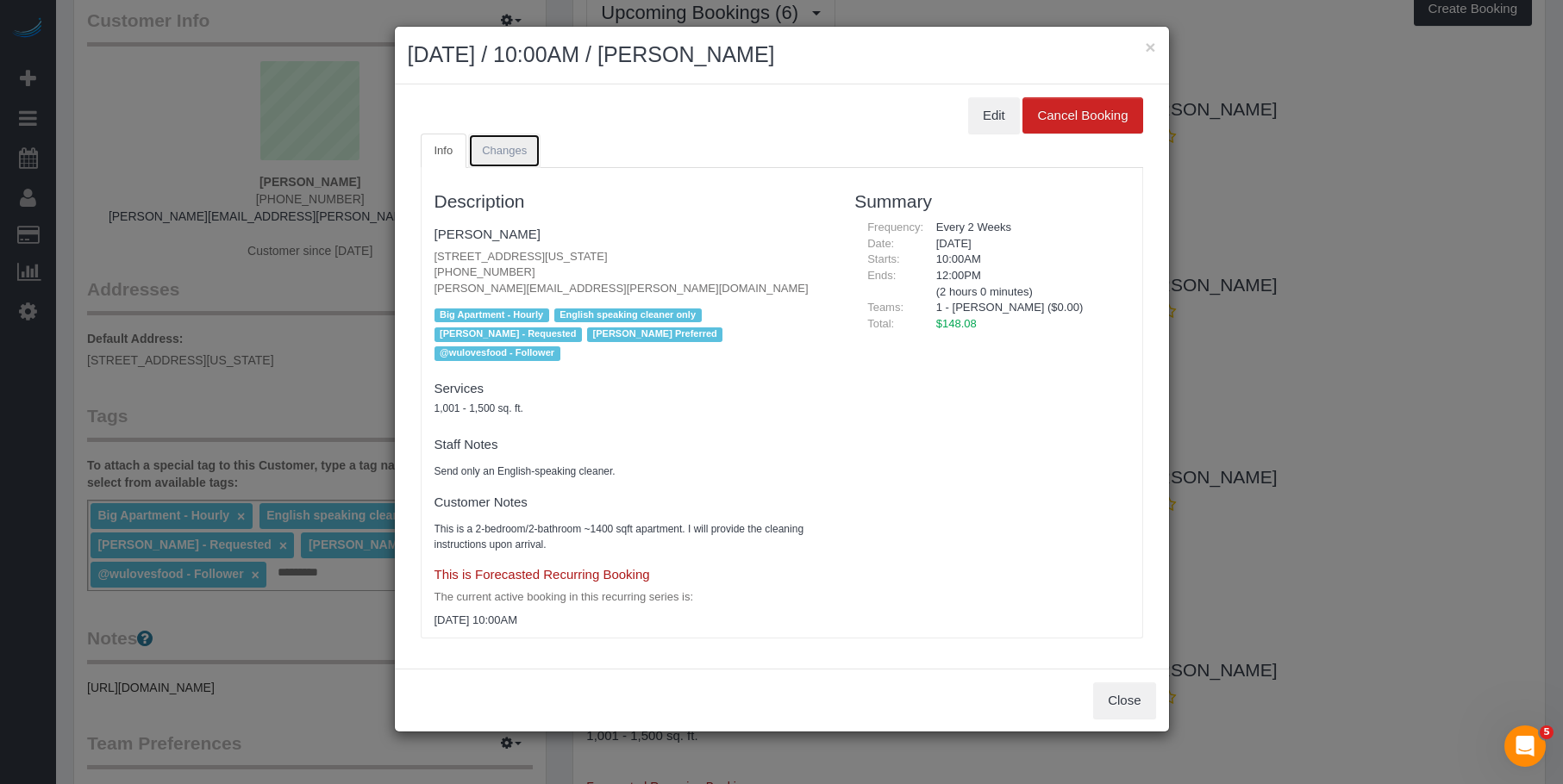
drag, startPoint x: 523, startPoint y: 163, endPoint x: 621, endPoint y: 172, distance: 98.4
click at [523, 164] on link "Changes" at bounding box center [504, 151] width 72 height 35
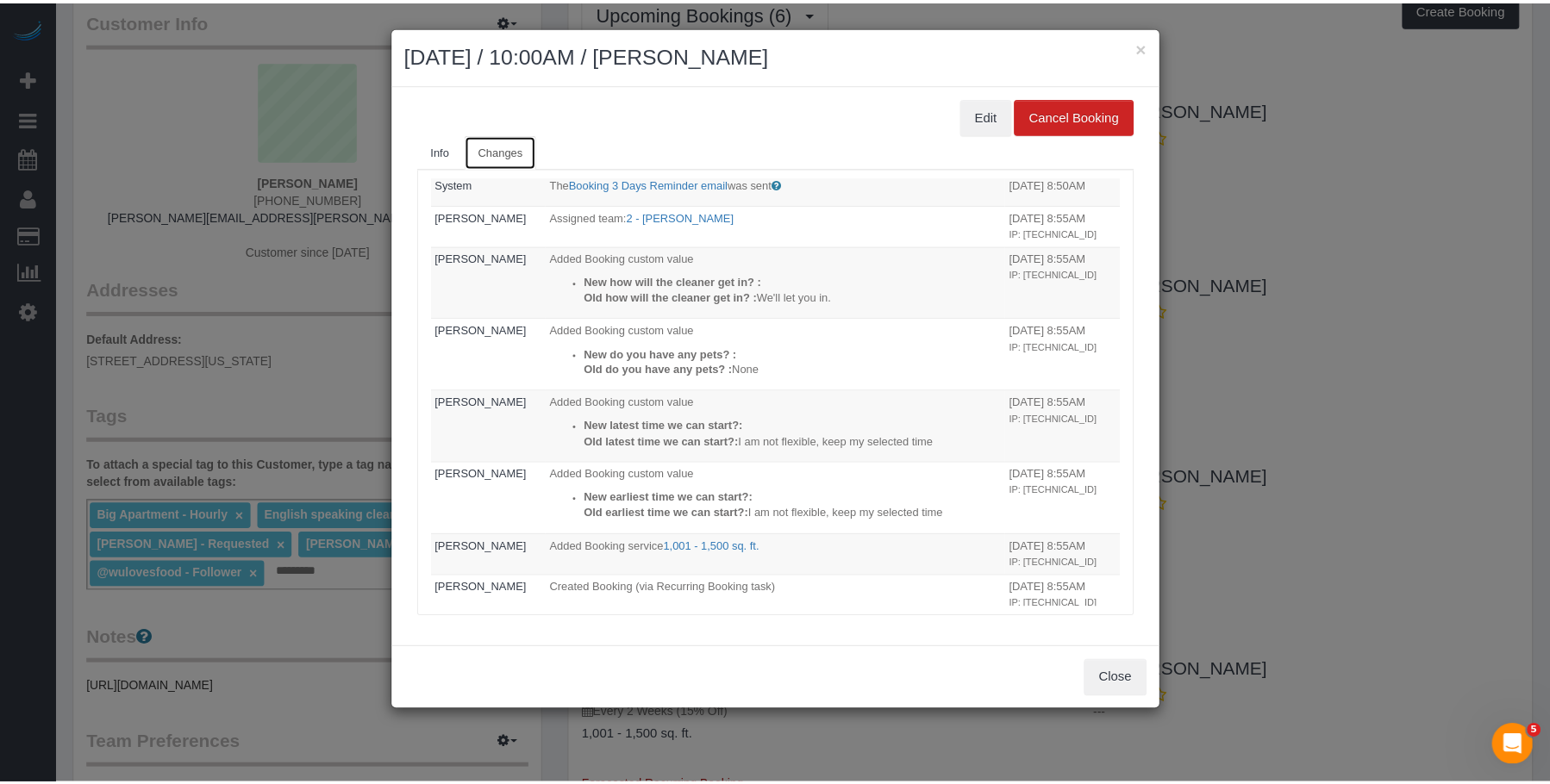
scroll to position [0, 0]
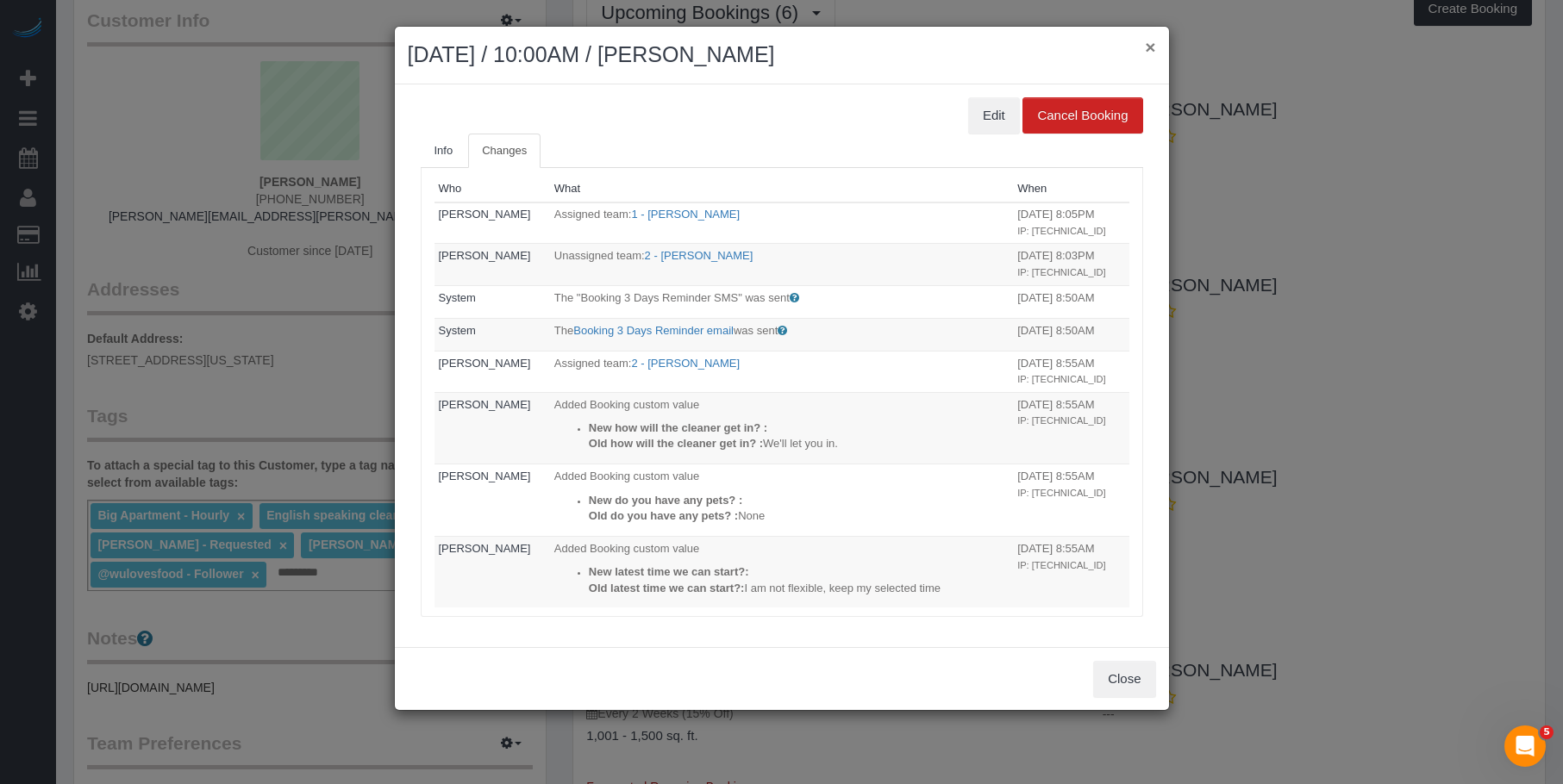
click at [1153, 46] on button "×" at bounding box center [1150, 47] width 10 height 18
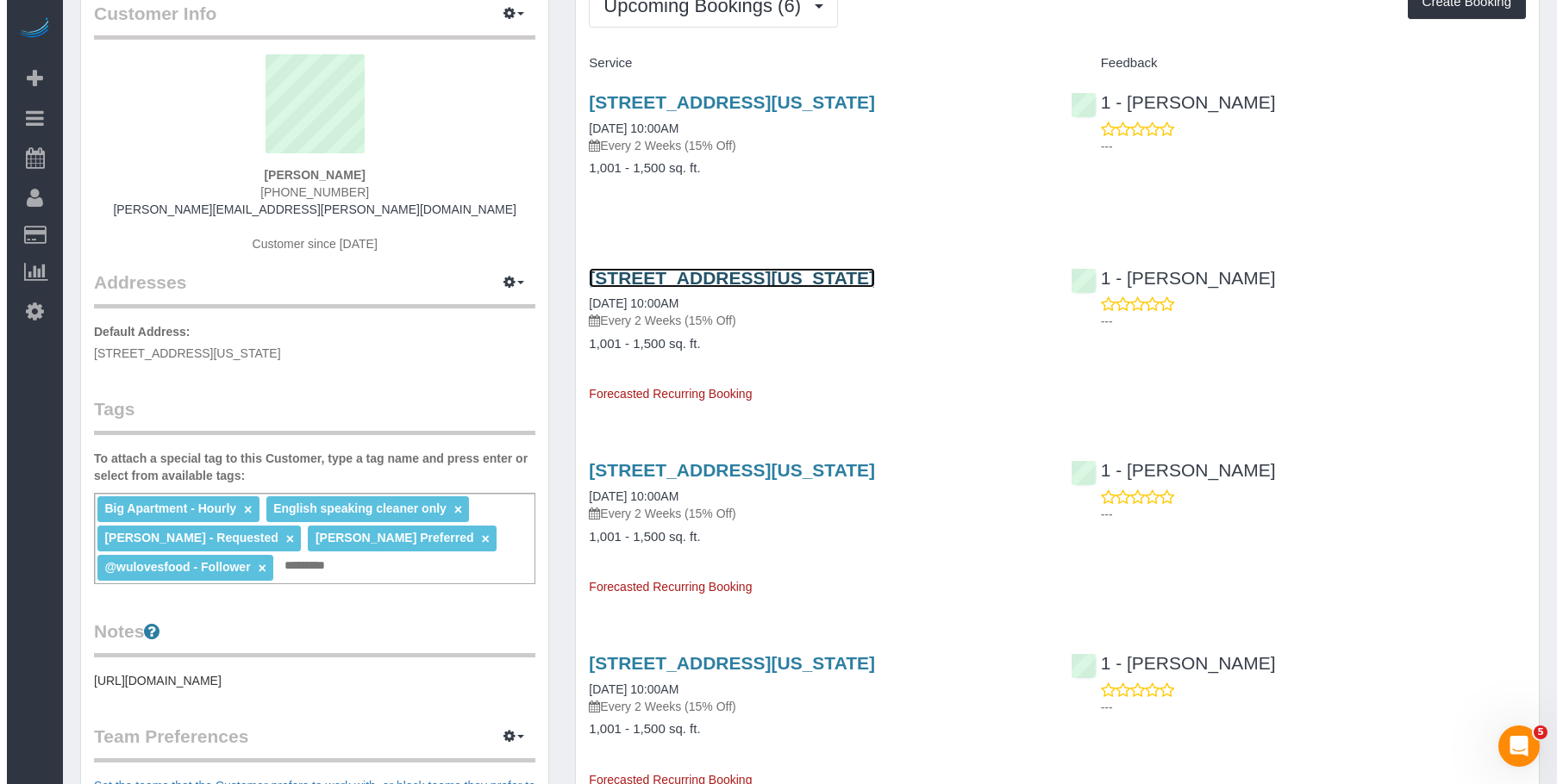
scroll to position [258, 0]
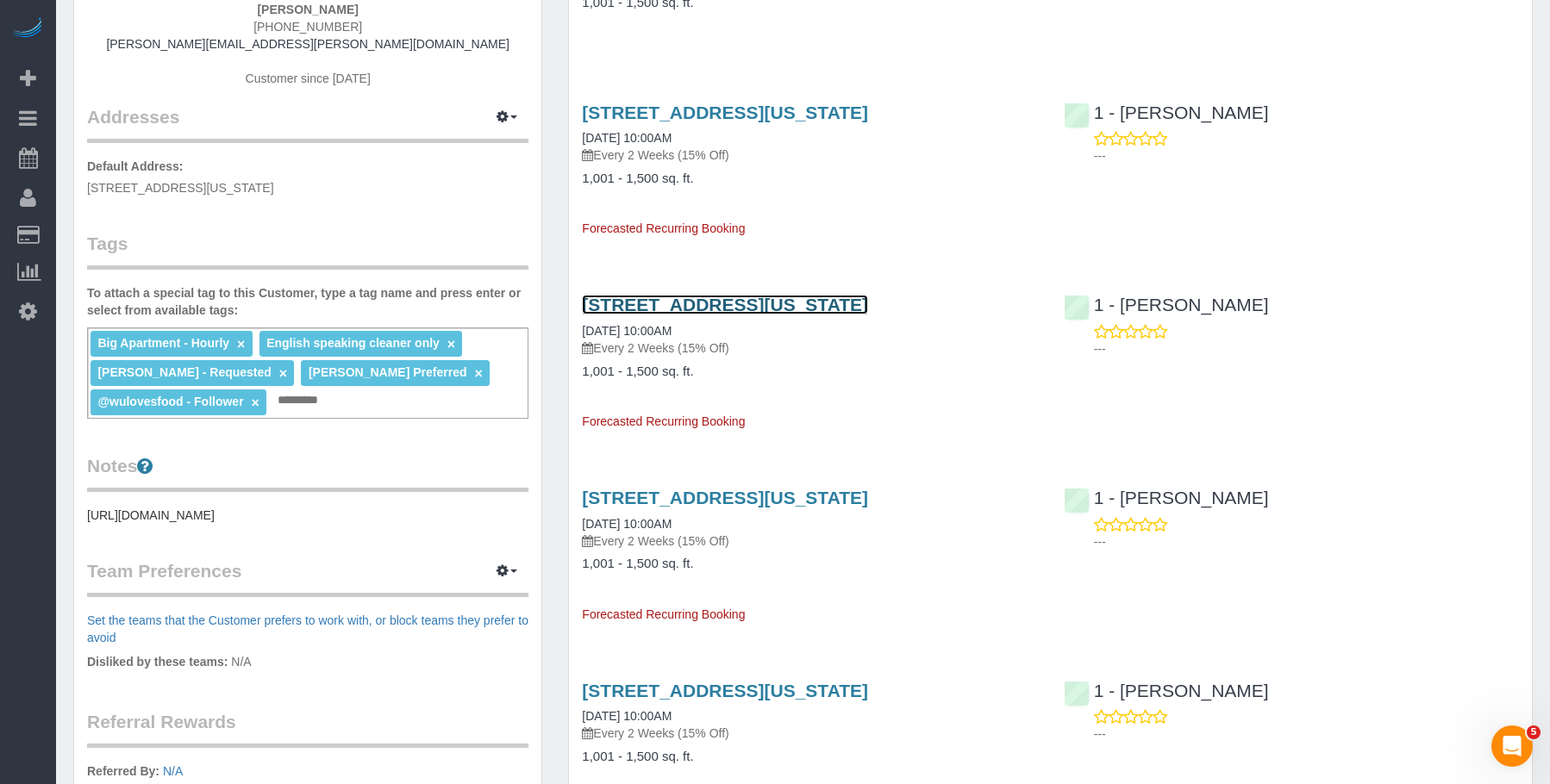
click at [843, 295] on link "1 7th Ave South, Apt. 2, New York, NY 10014" at bounding box center [725, 304] width 286 height 19
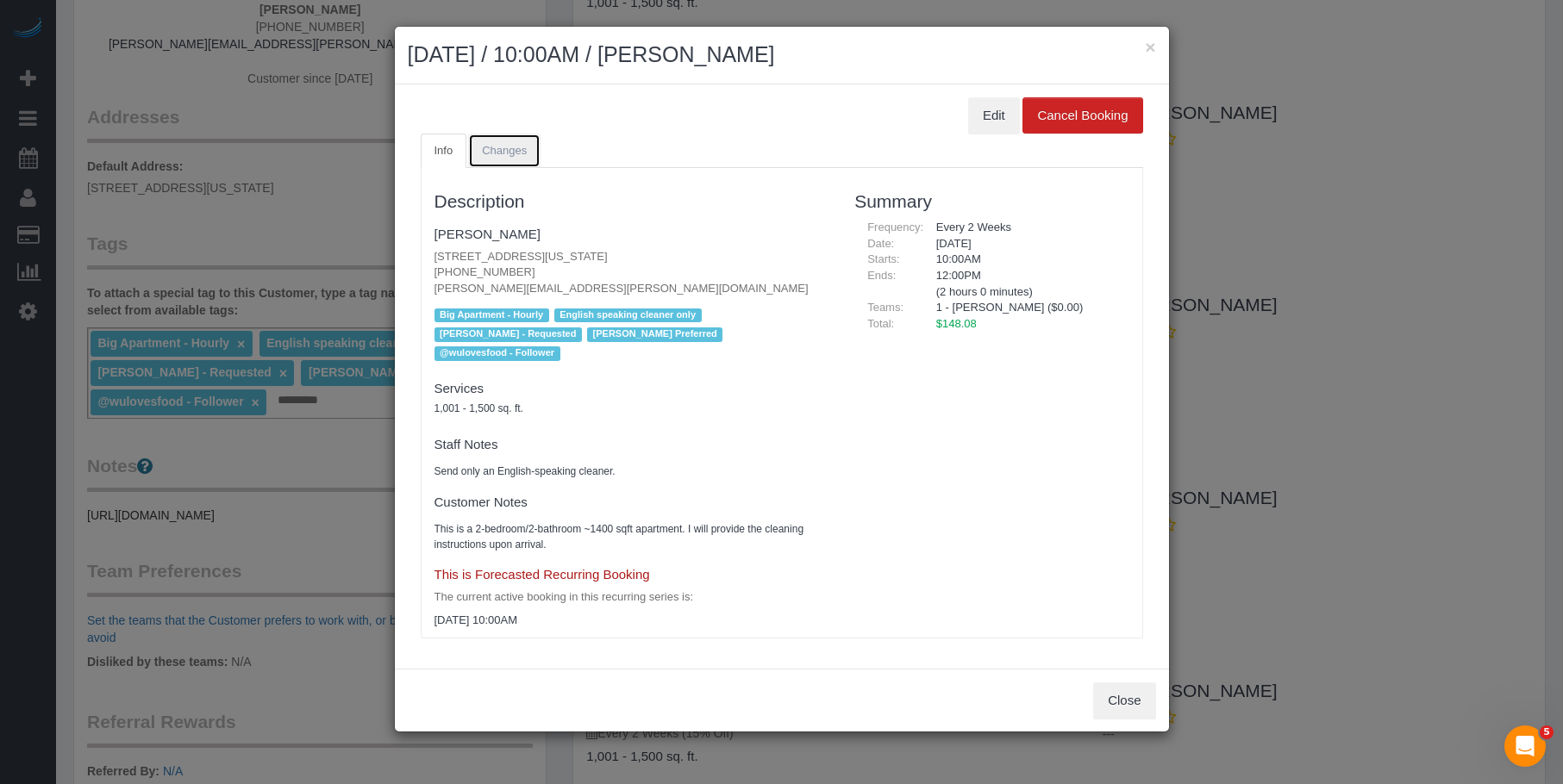
click at [518, 162] on link "Changes" at bounding box center [504, 151] width 72 height 35
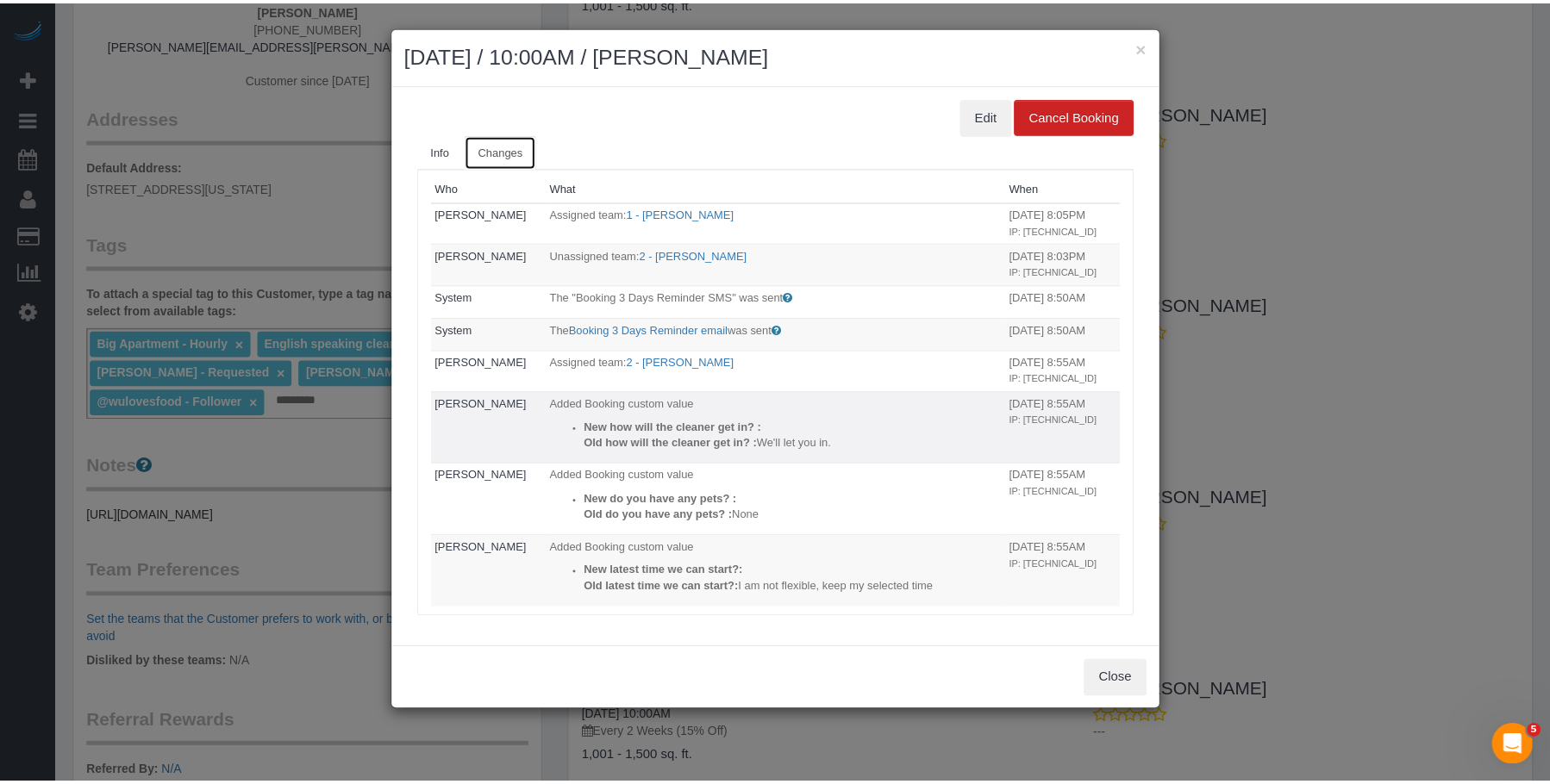
scroll to position [0, 0]
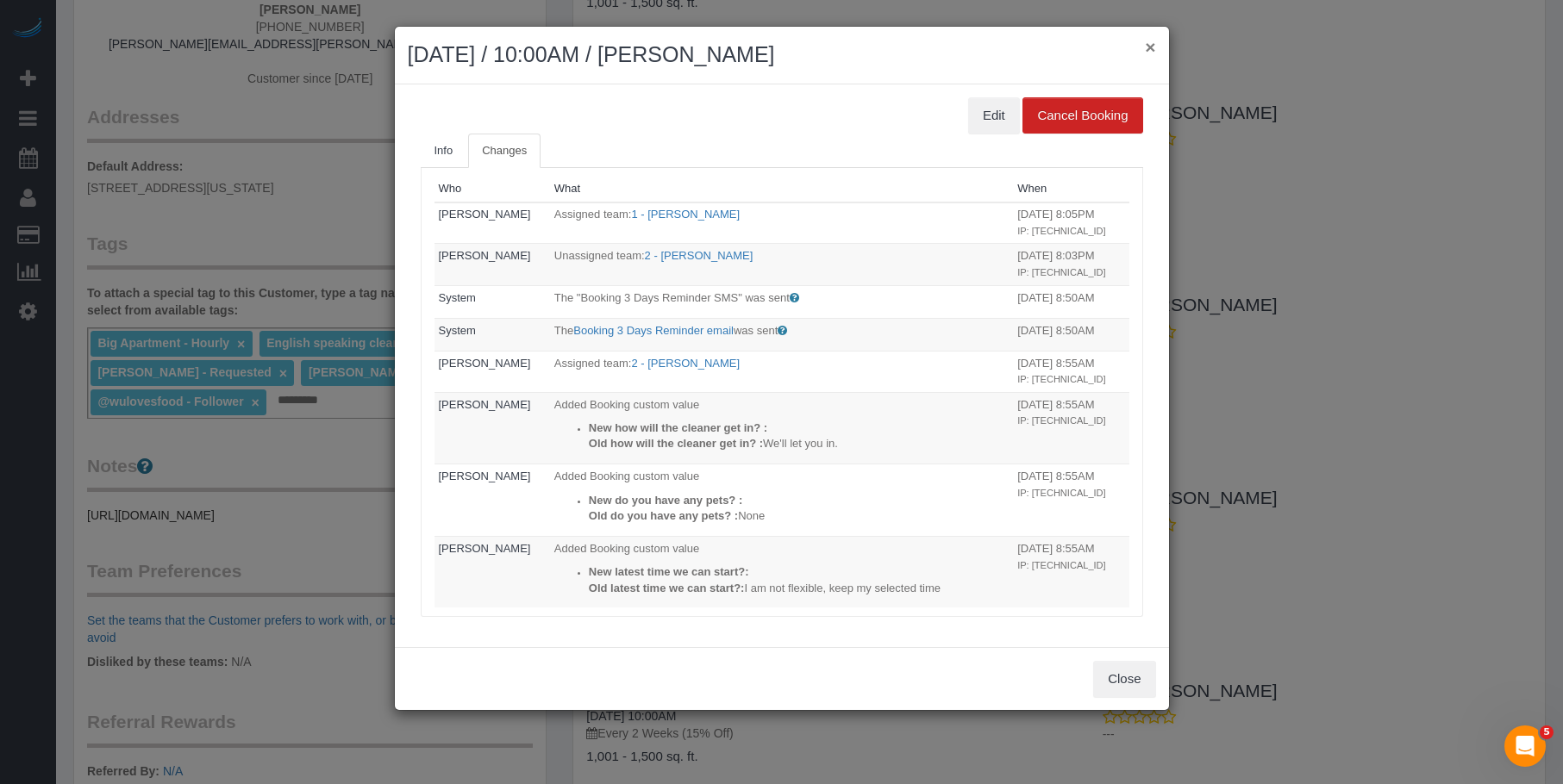
click at [1147, 46] on button "×" at bounding box center [1150, 47] width 10 height 18
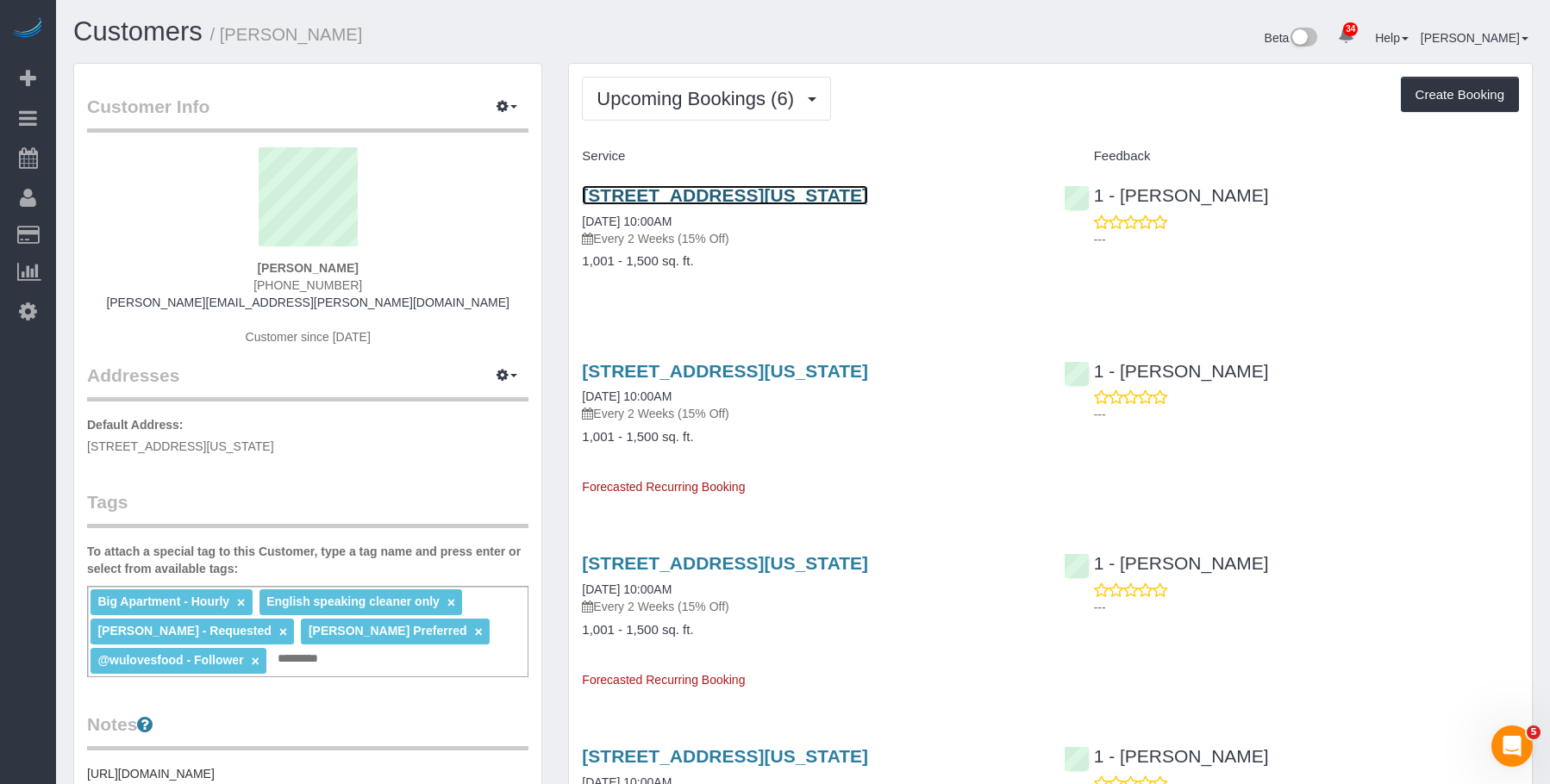
click at [779, 194] on link "1 7th Ave South, Apt. 2, New York, NY 10014" at bounding box center [725, 195] width 286 height 19
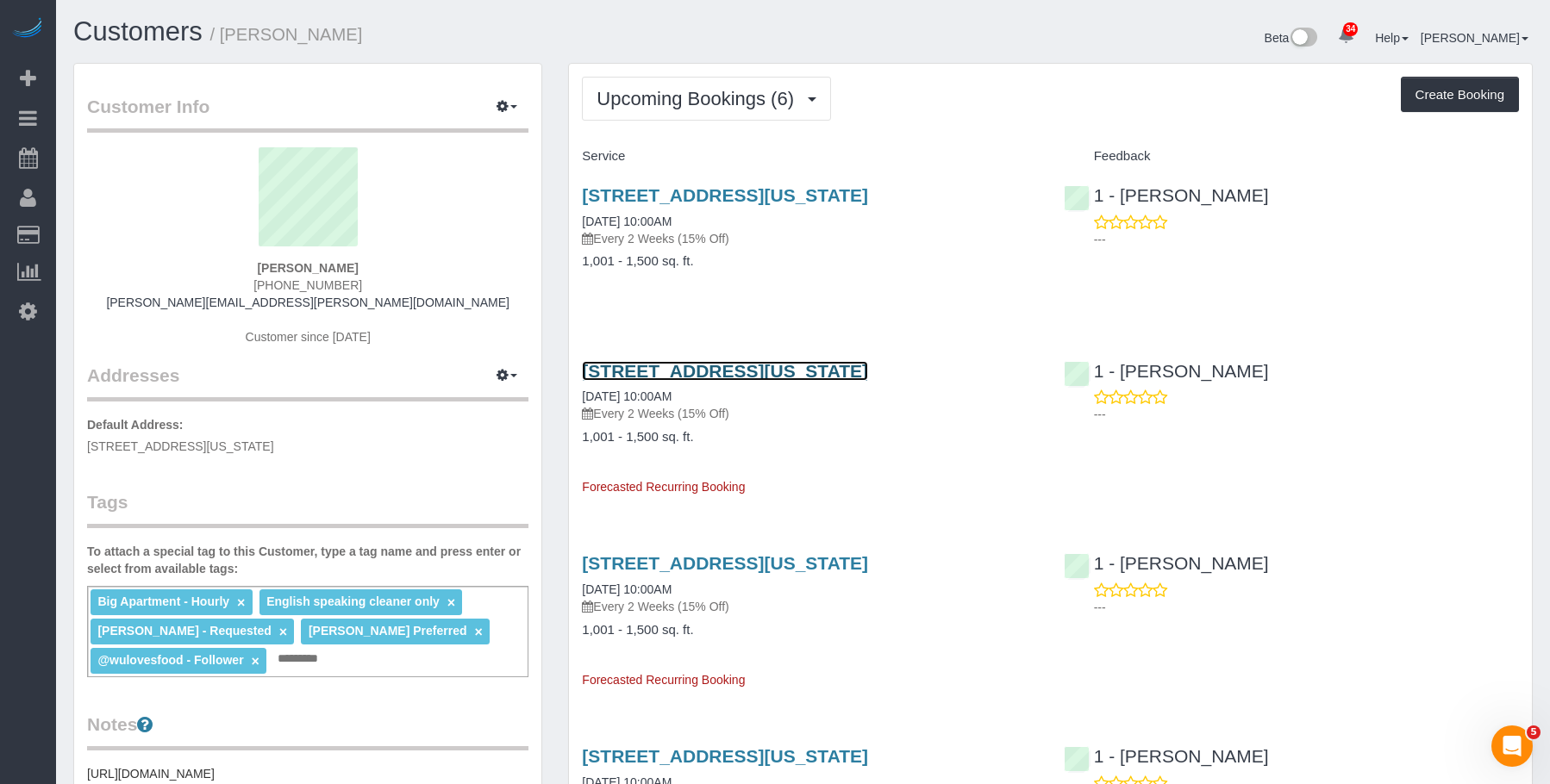
click at [692, 371] on link "1 7th Ave South, Apt. 2, New York, NY 10014" at bounding box center [725, 370] width 286 height 19
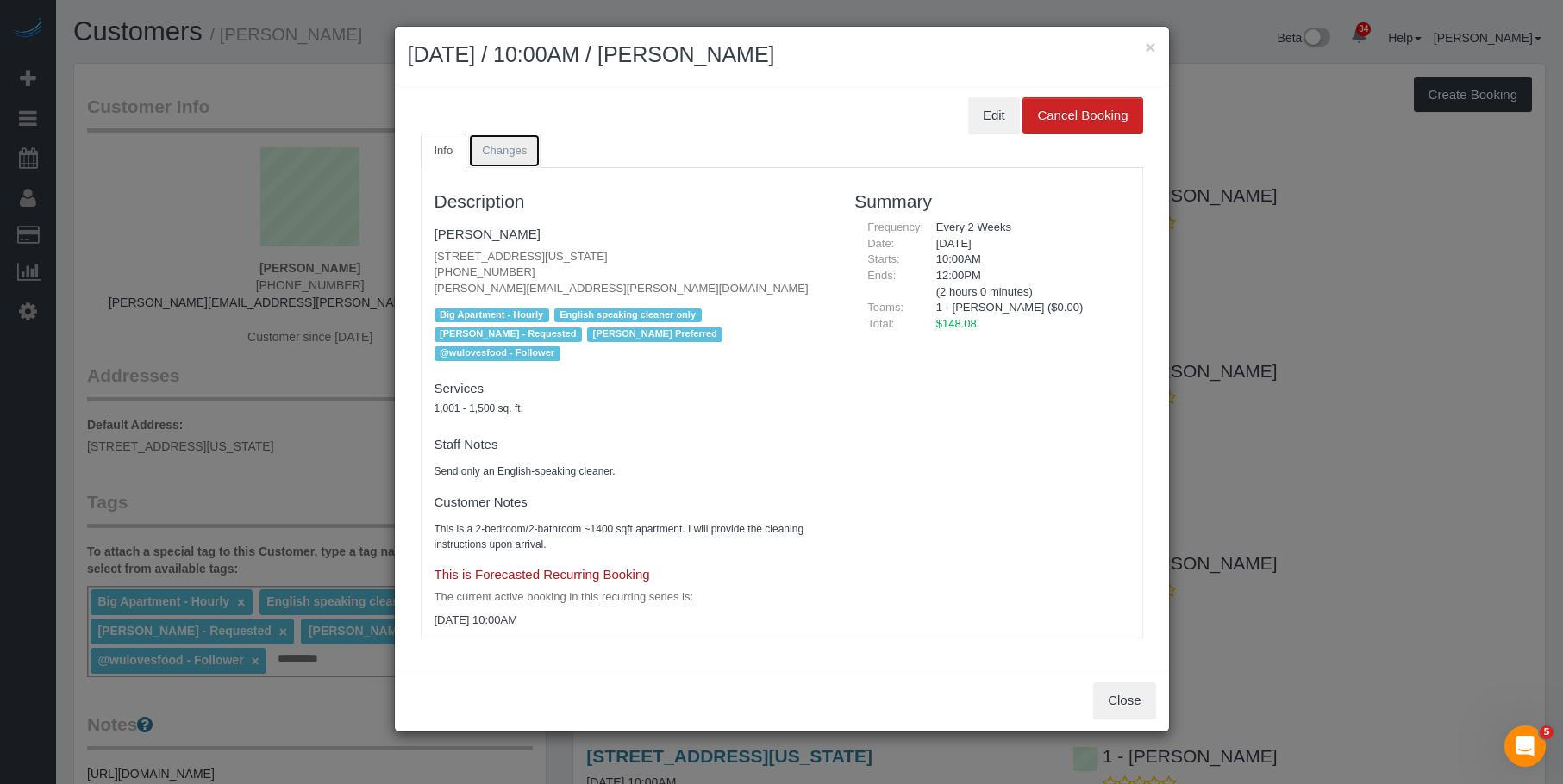
drag, startPoint x: 518, startPoint y: 147, endPoint x: 753, endPoint y: 103, distance: 239.1
click at [518, 147] on span "Changes" at bounding box center [504, 150] width 45 height 13
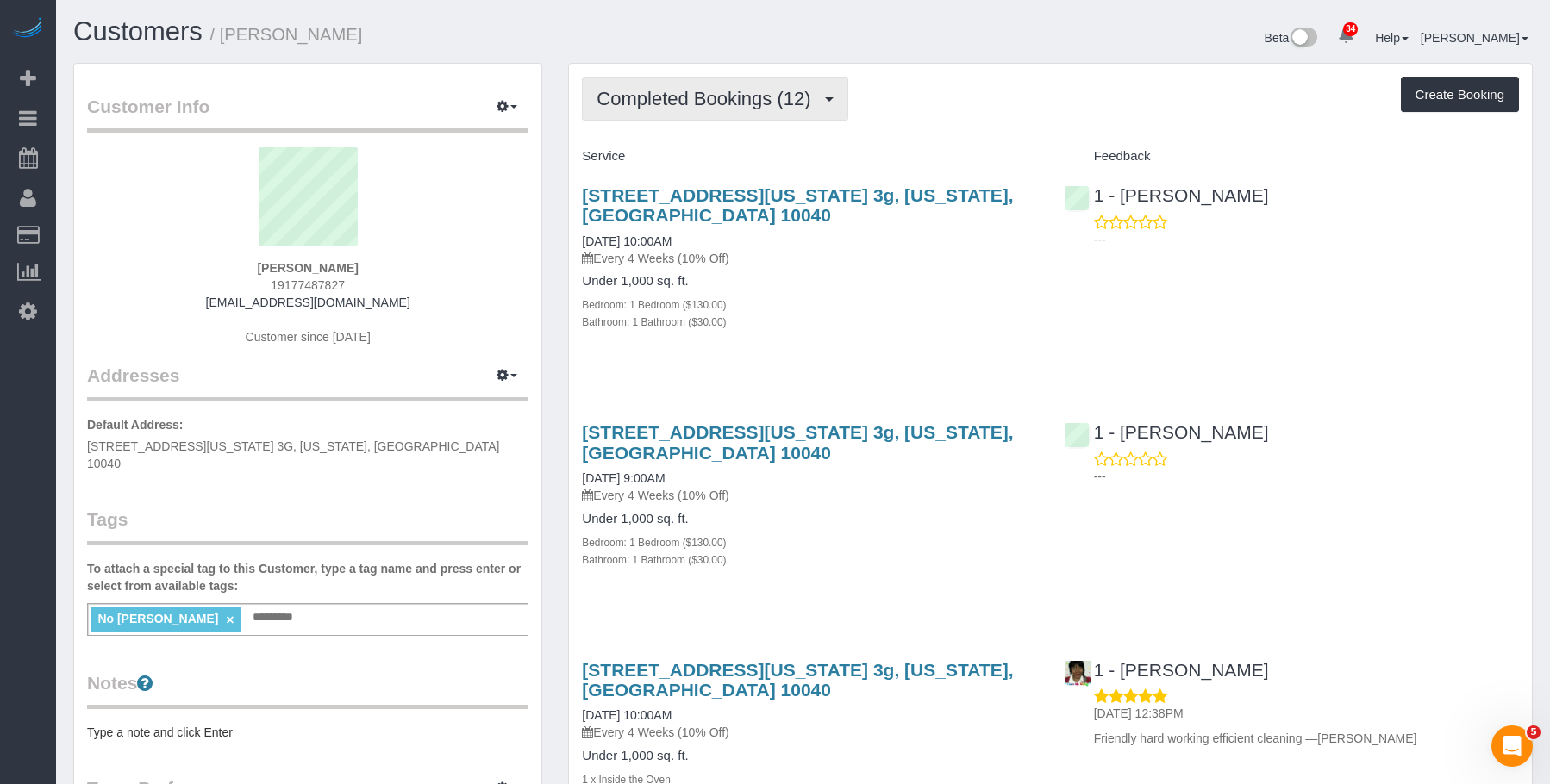
click at [696, 99] on span "Completed Bookings (12)" at bounding box center [707, 98] width 222 height 21
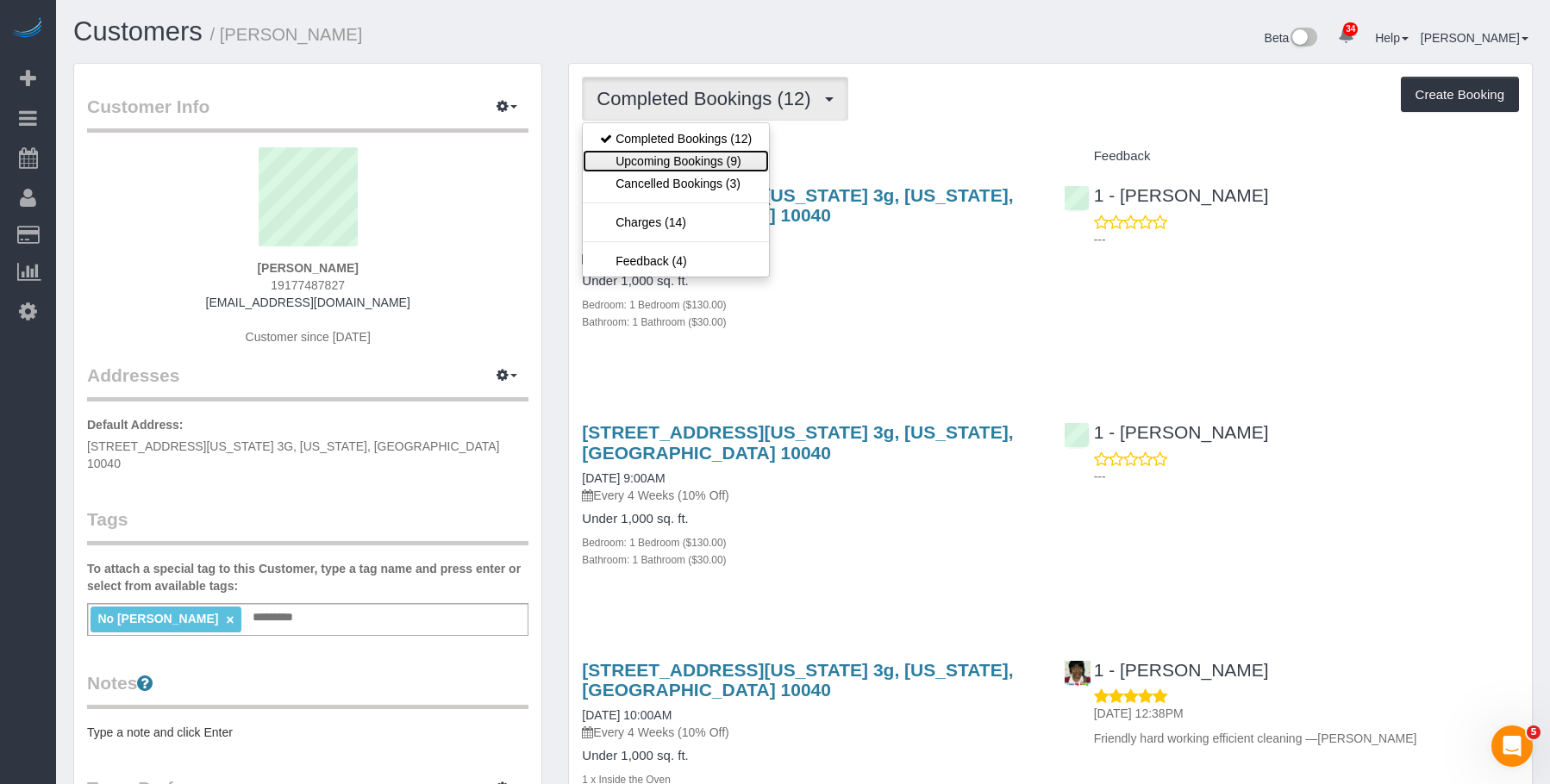
click at [698, 156] on link "Upcoming Bookings (9)" at bounding box center [676, 161] width 186 height 22
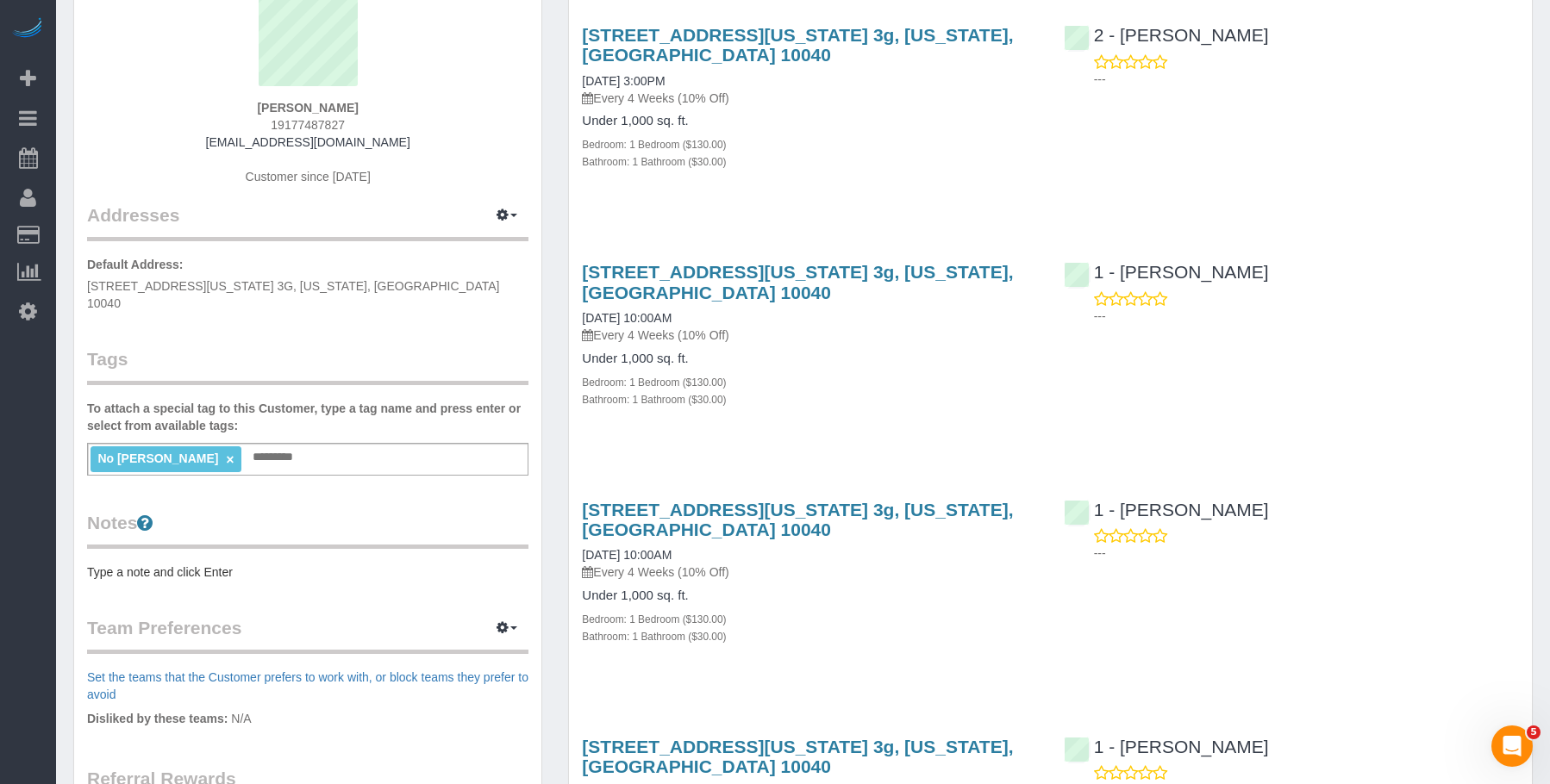
scroll to position [172, 0]
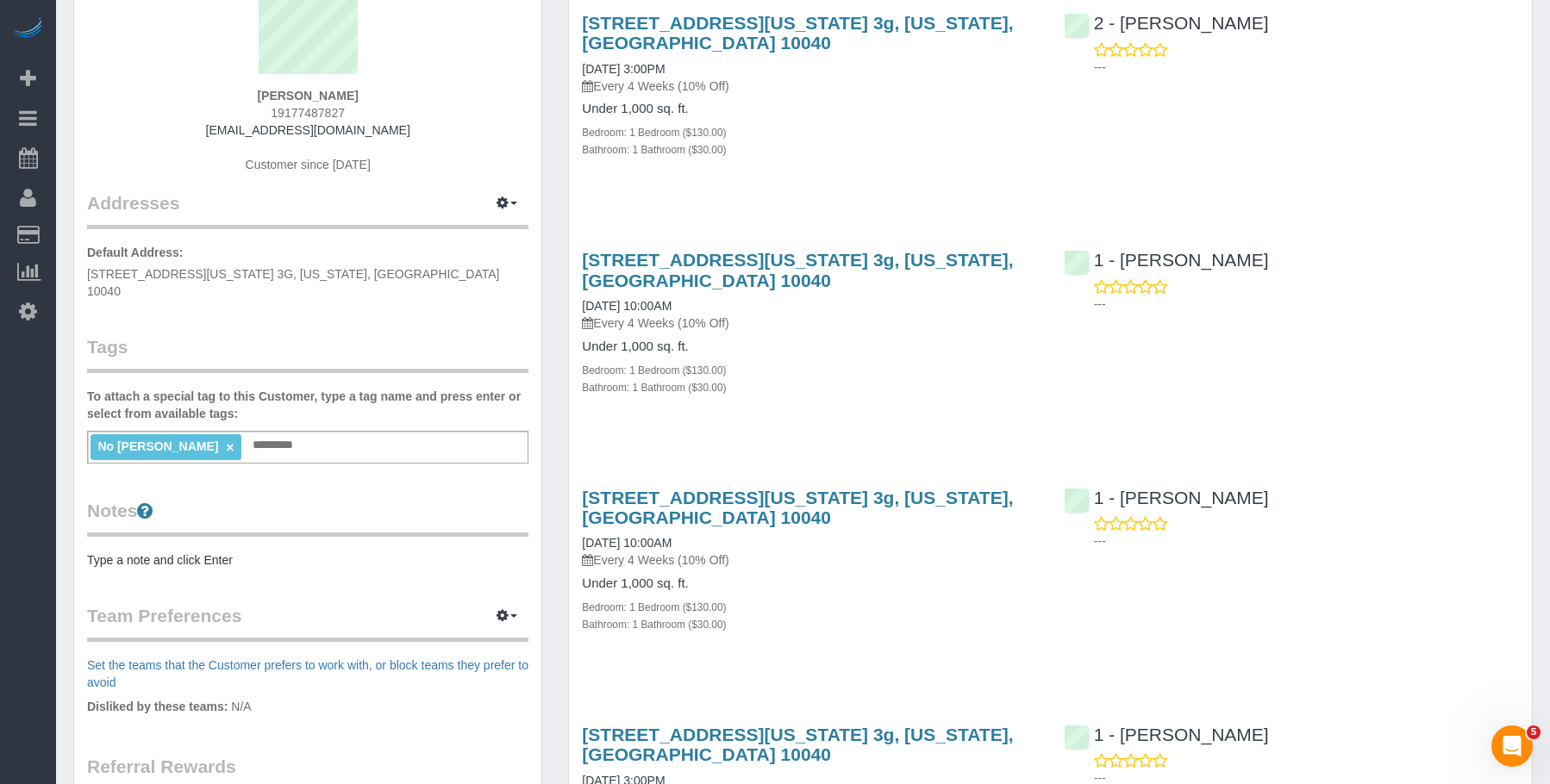
click at [822, 492] on link "620 Fort Washington Avenue, Apt. 3g, New York, NY 10040" at bounding box center [797, 507] width 431 height 40
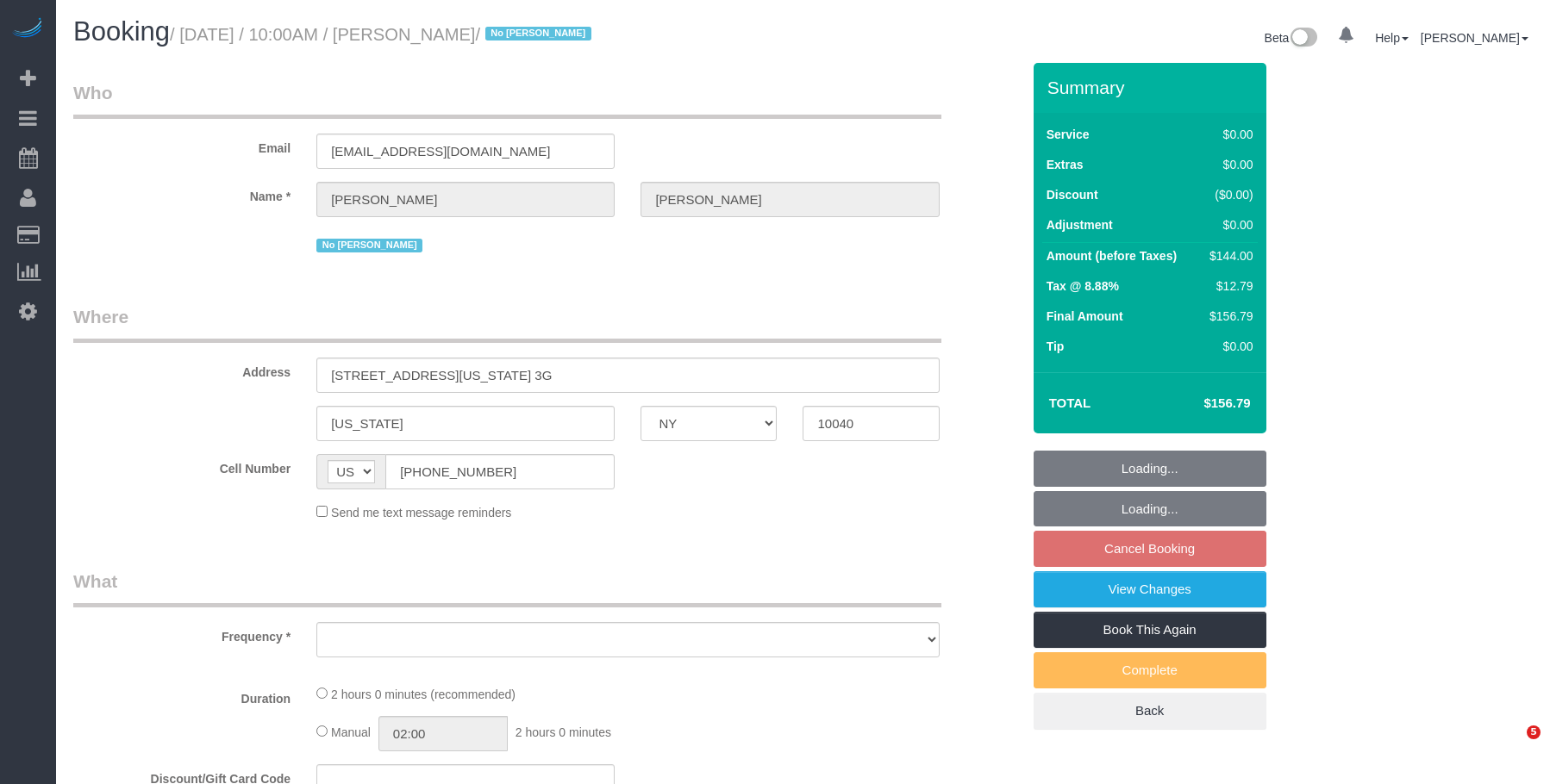
select select "NY"
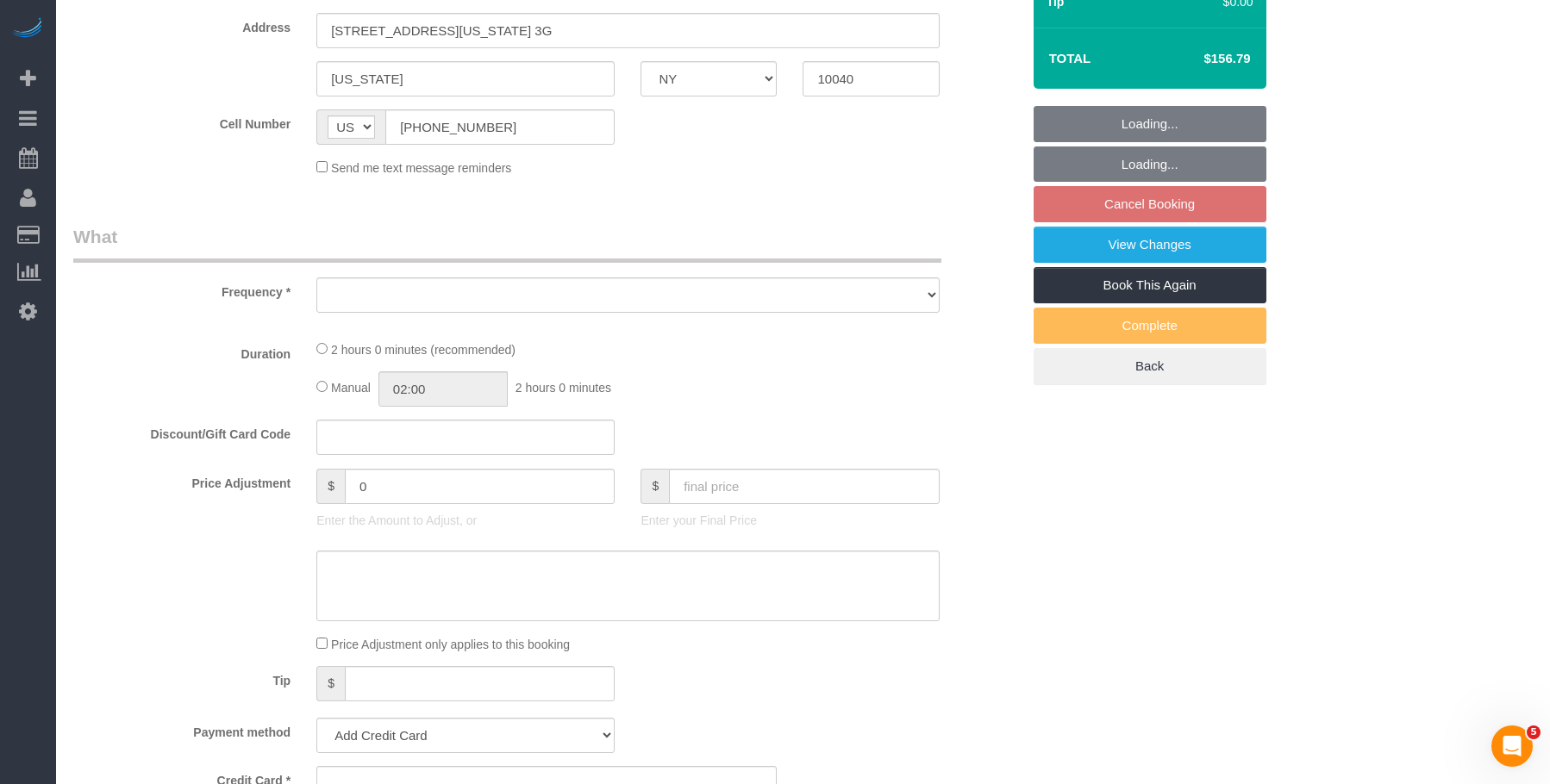
select select "1"
select select "number:89"
select select "number:90"
select select "number:15"
select select "number:5"
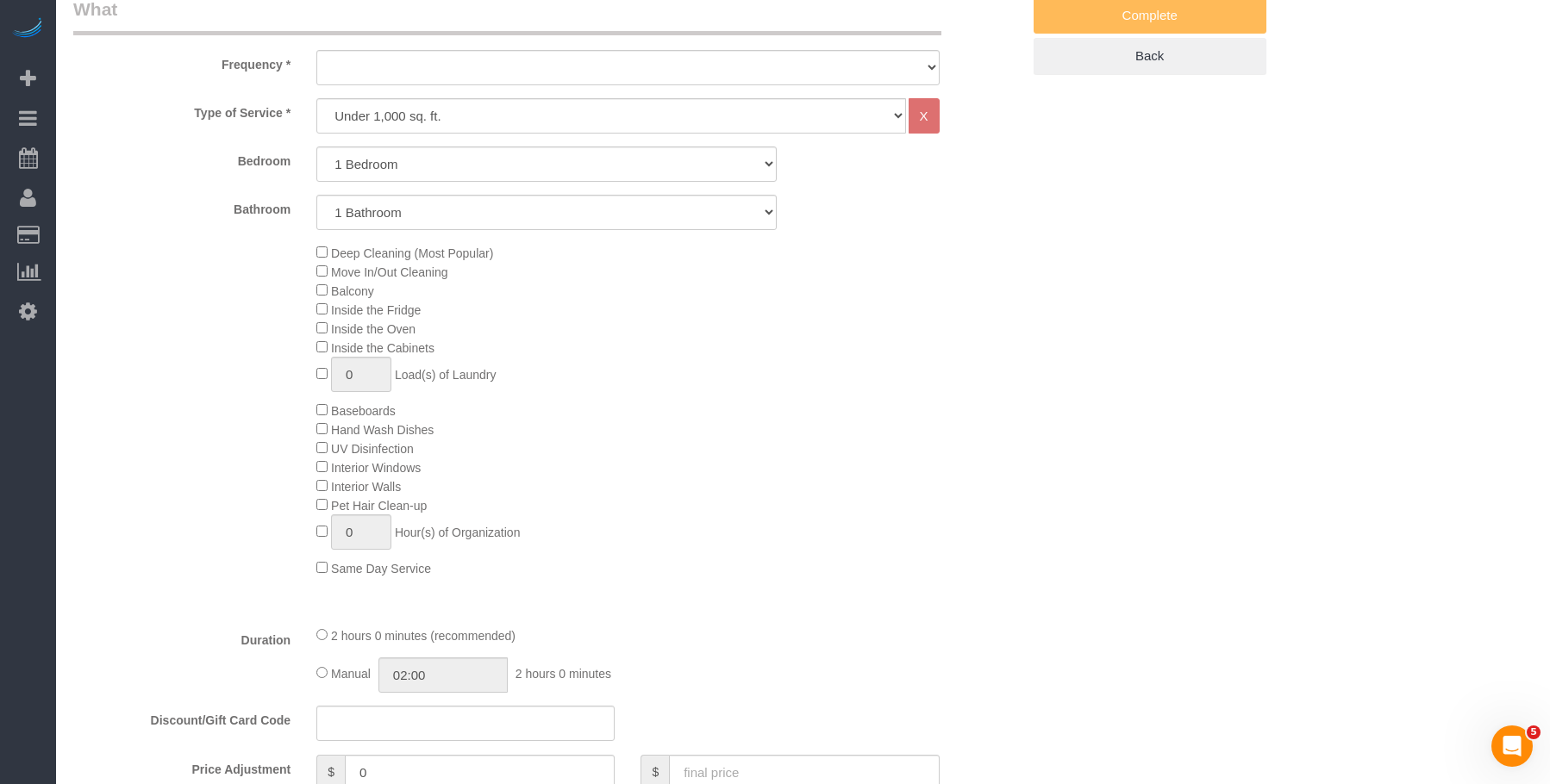
select select "object:1066"
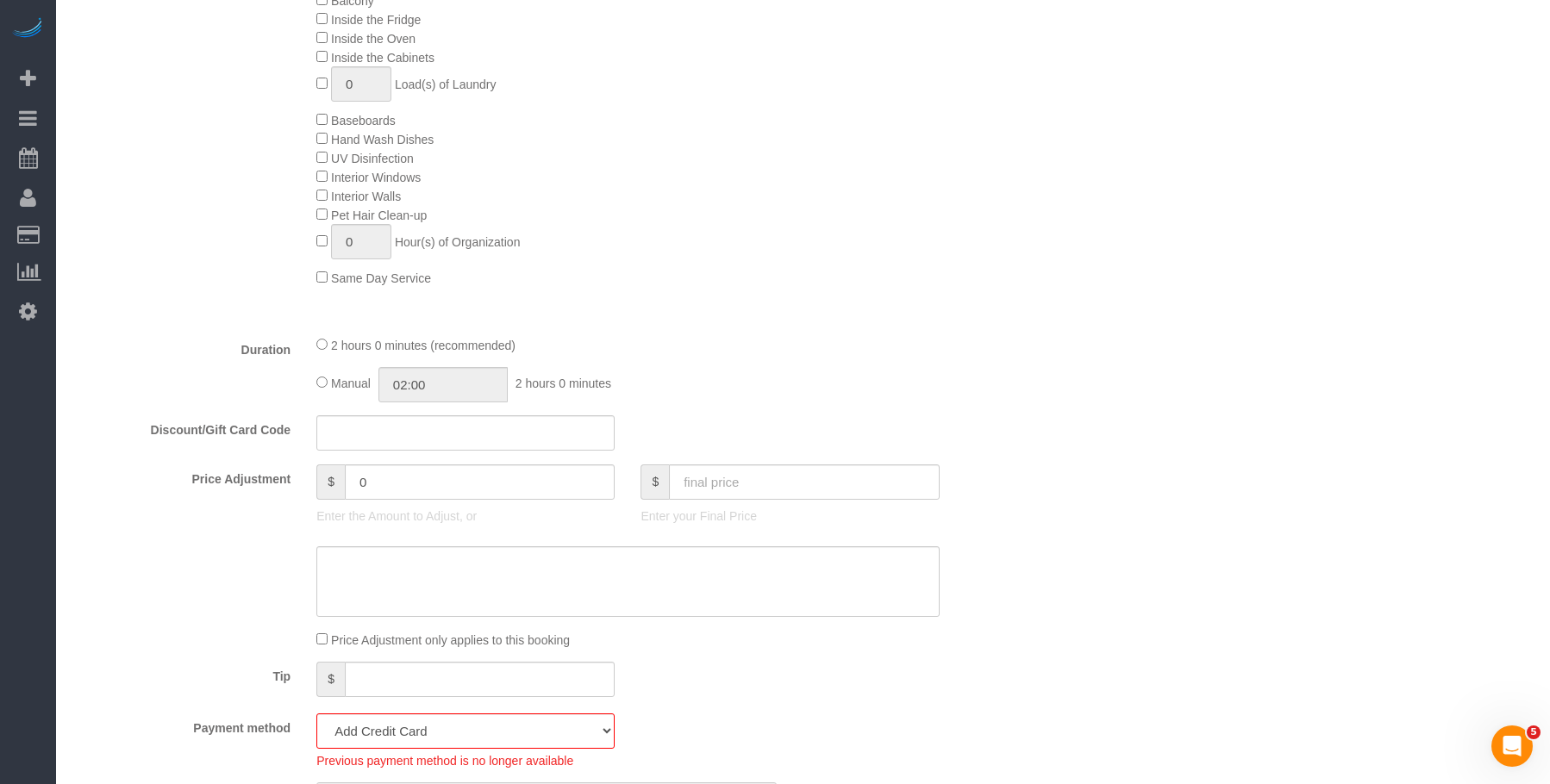
select select "spot3"
select select "1"
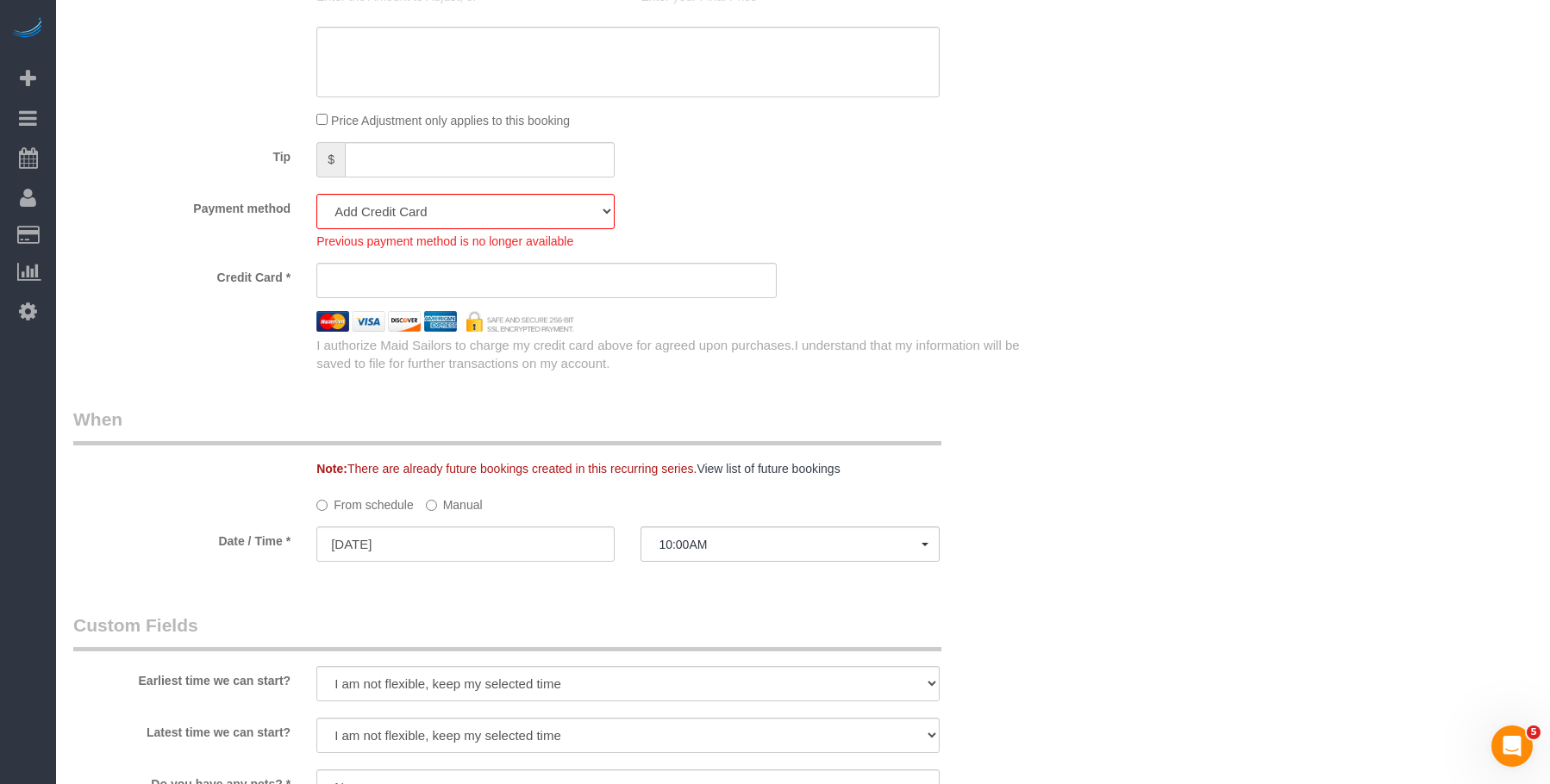
select select "object:1497"
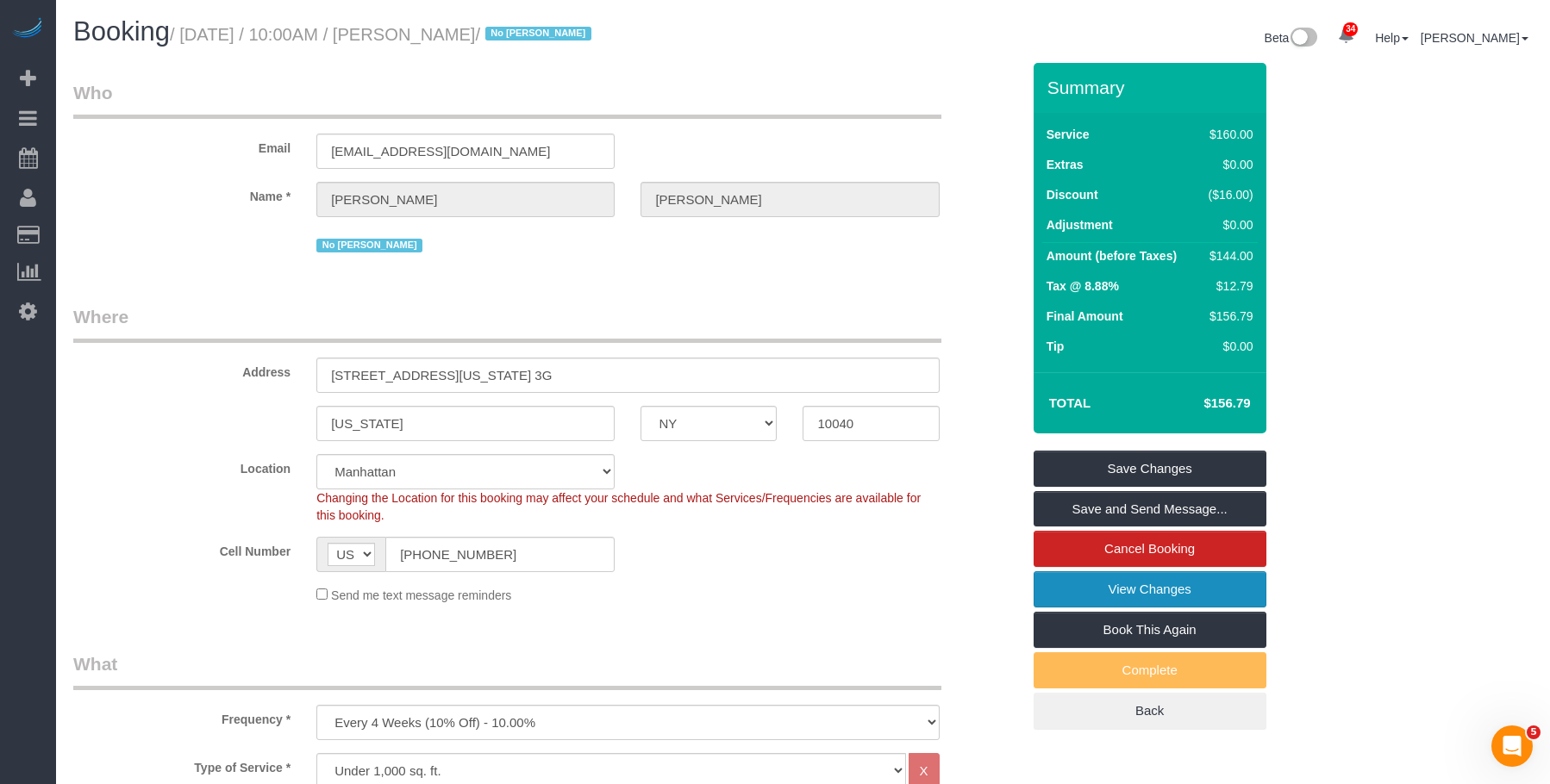
click at [1108, 587] on link "View Changes" at bounding box center [1150, 588] width 232 height 36
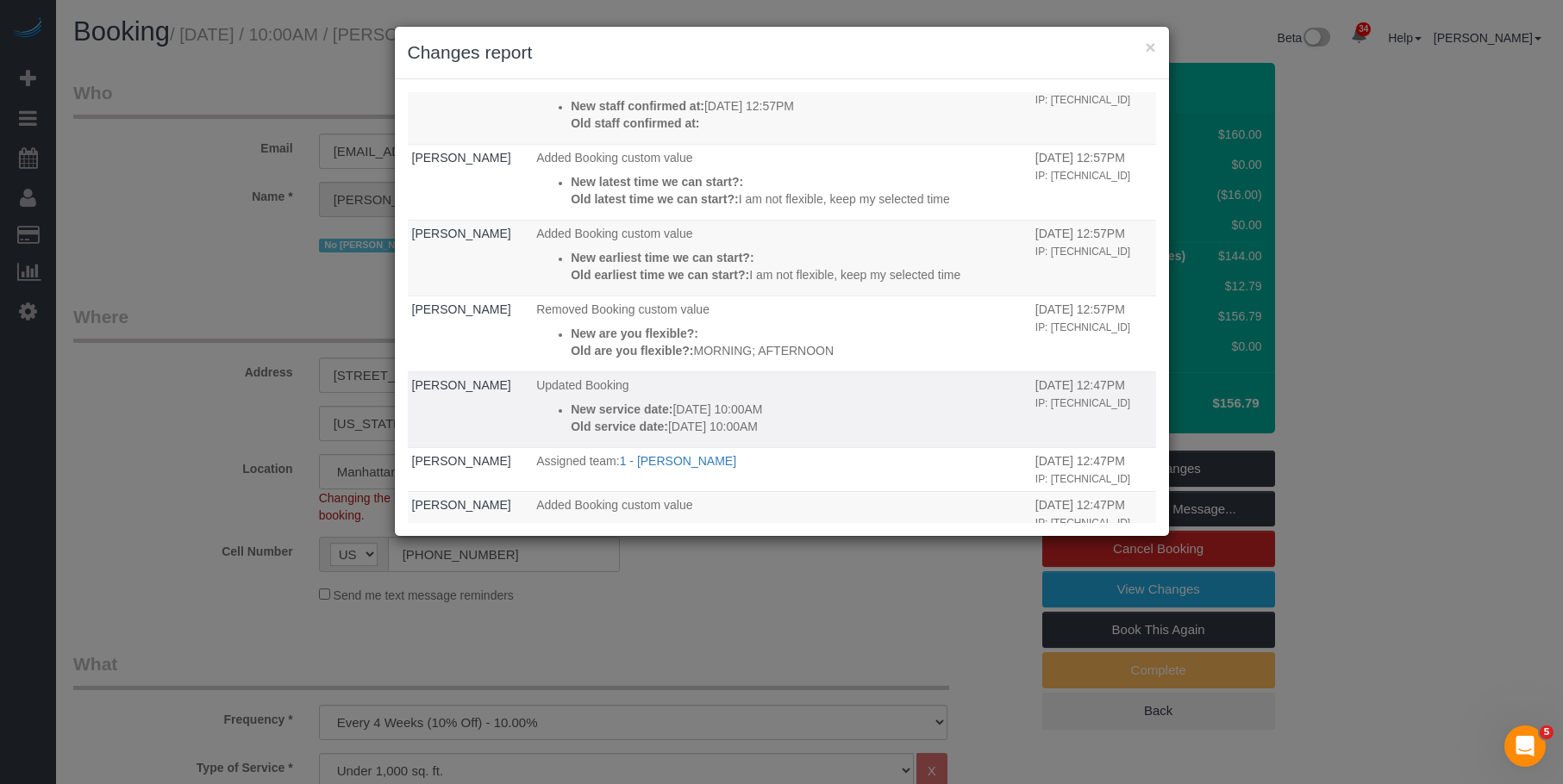
scroll to position [172, 0]
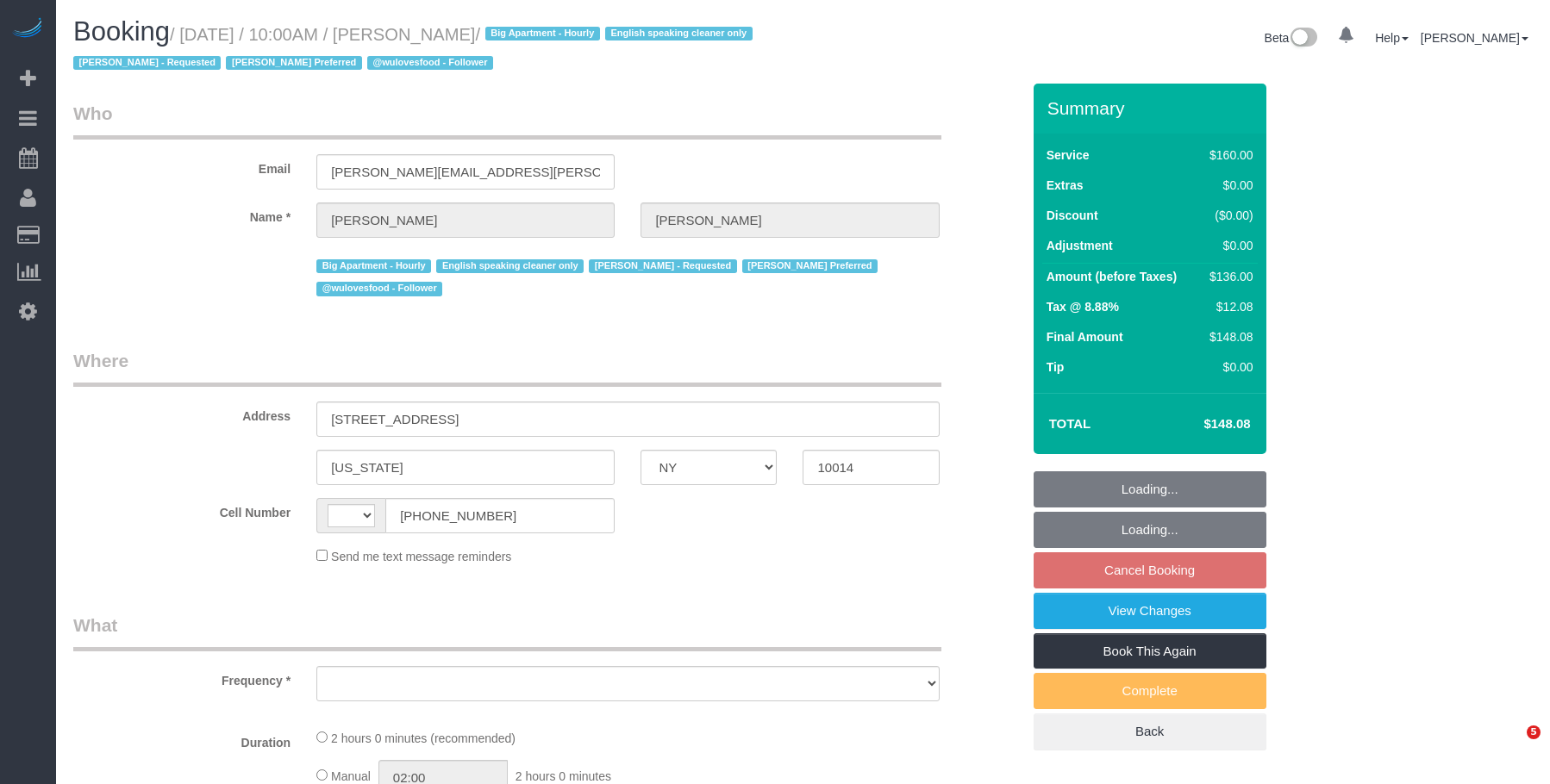
select select "NY"
select select "string:[GEOGRAPHIC_DATA]"
select select "number:89"
select select "number:90"
select select "number:15"
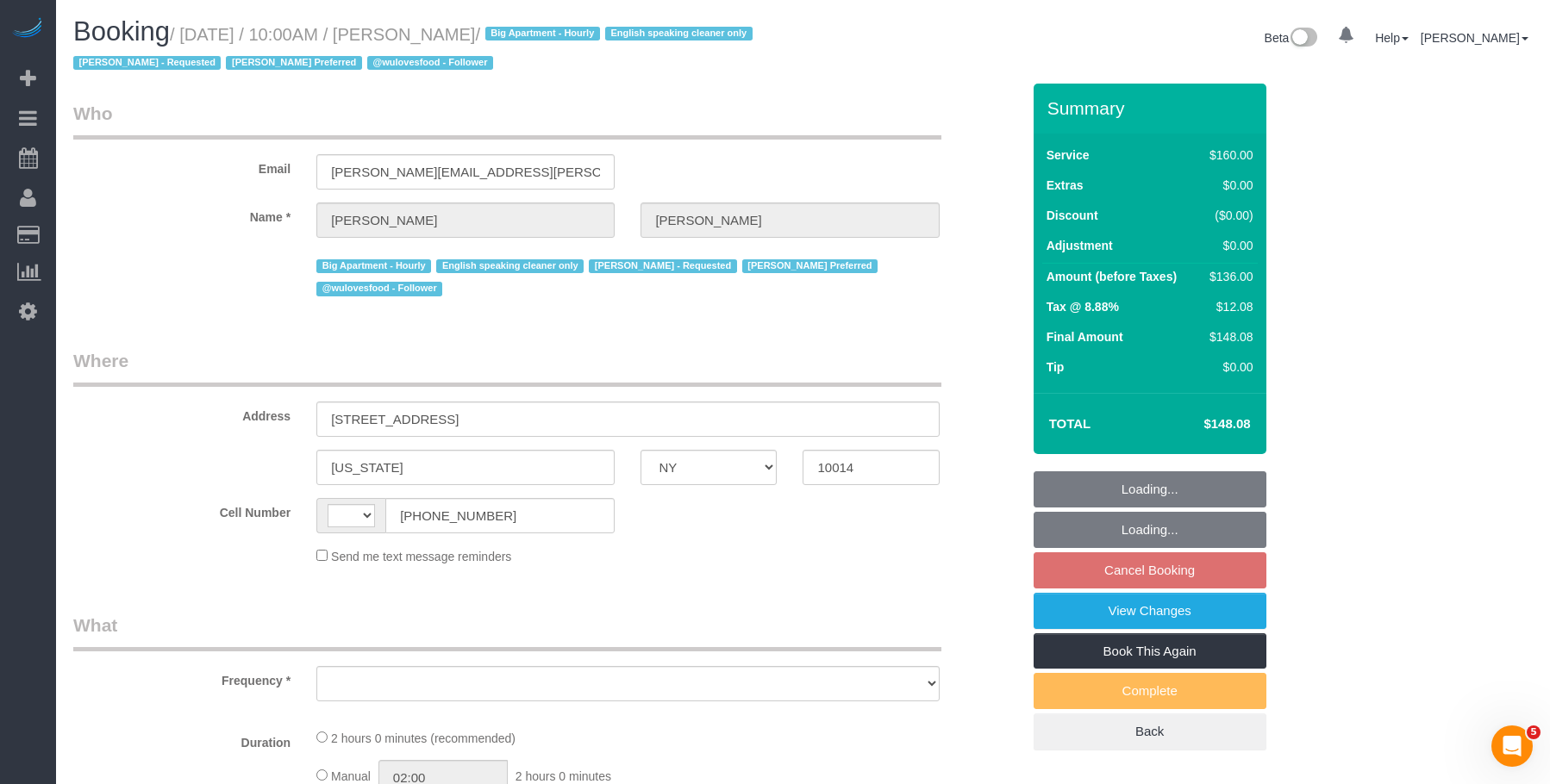
select select "number:5"
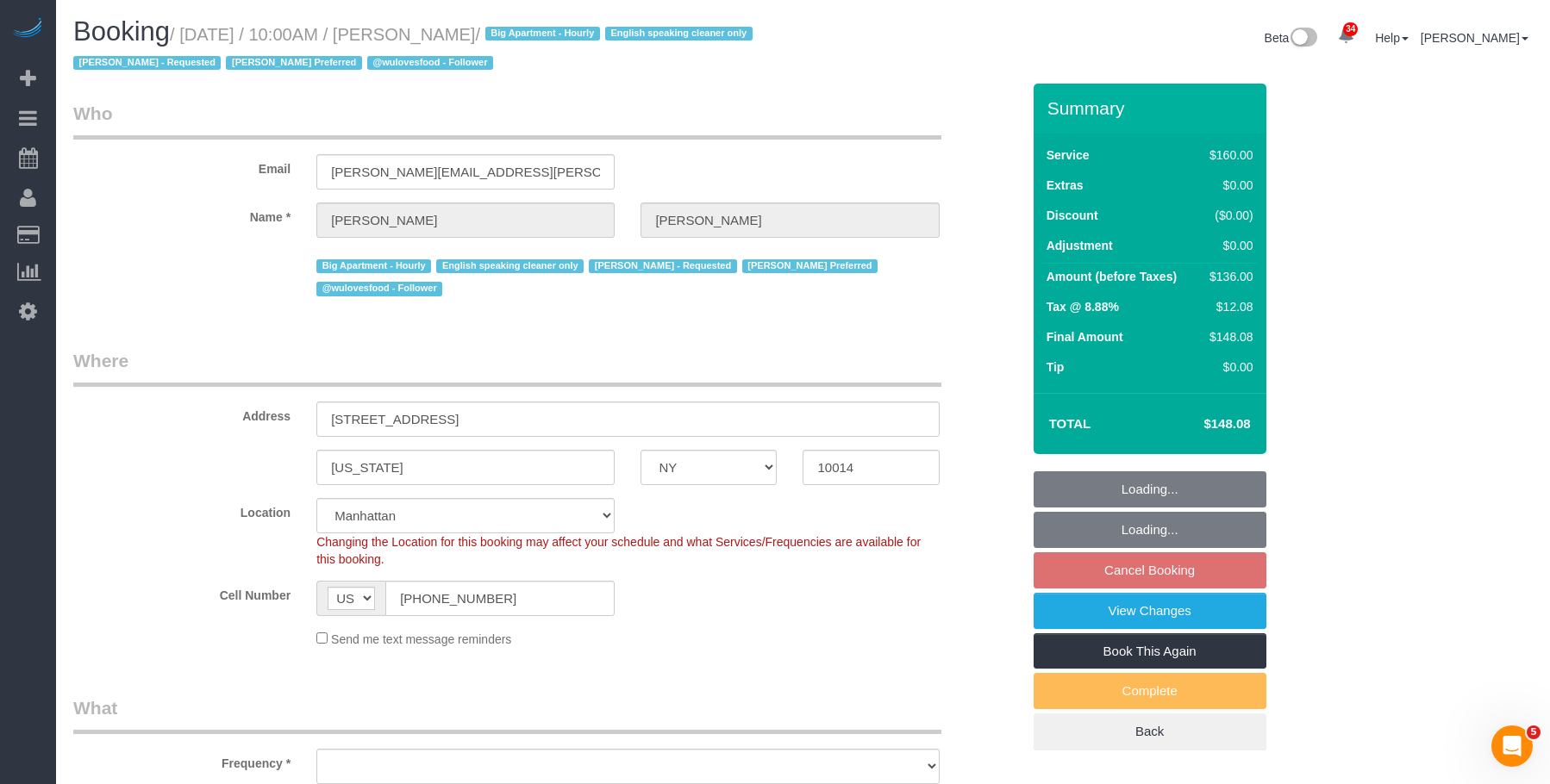
select select "string:stripe-pm_1PMbKH4VGloSiKo7I2gXikHa"
select select "object:978"
select select "spot3"
select select "object:1451"
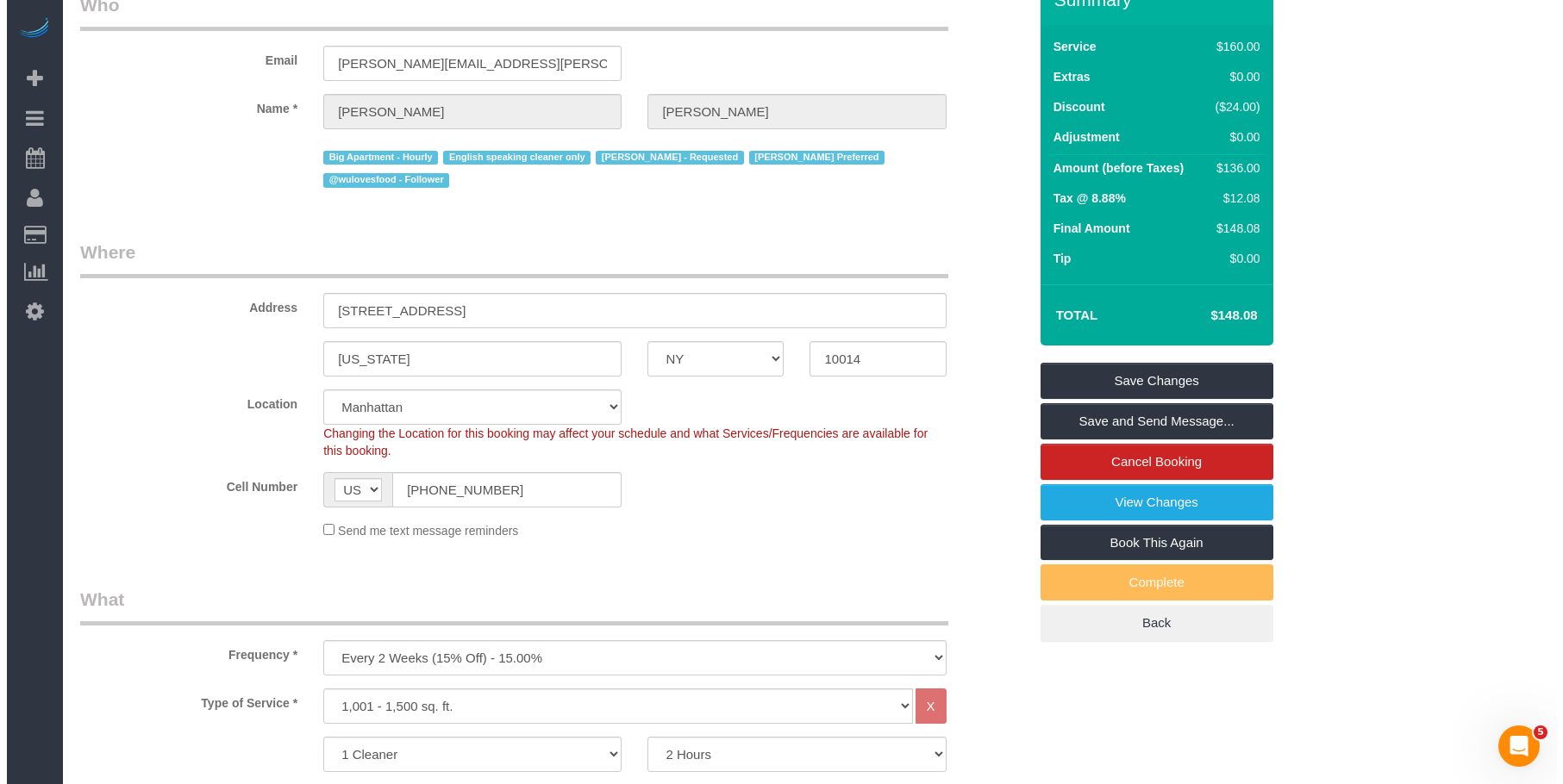
scroll to position [7, 0]
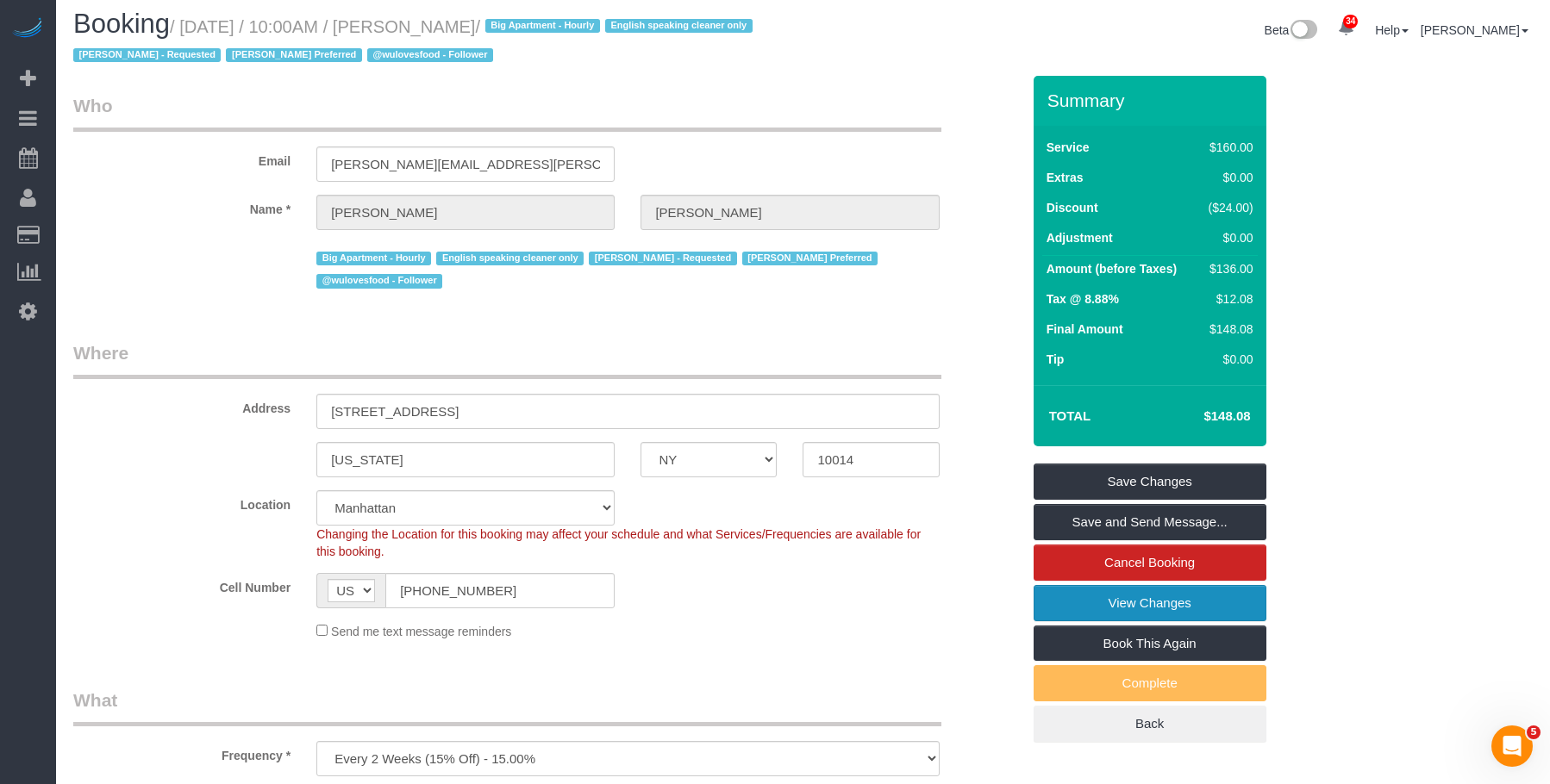
click at [1066, 600] on link "View Changes" at bounding box center [1150, 602] width 232 height 36
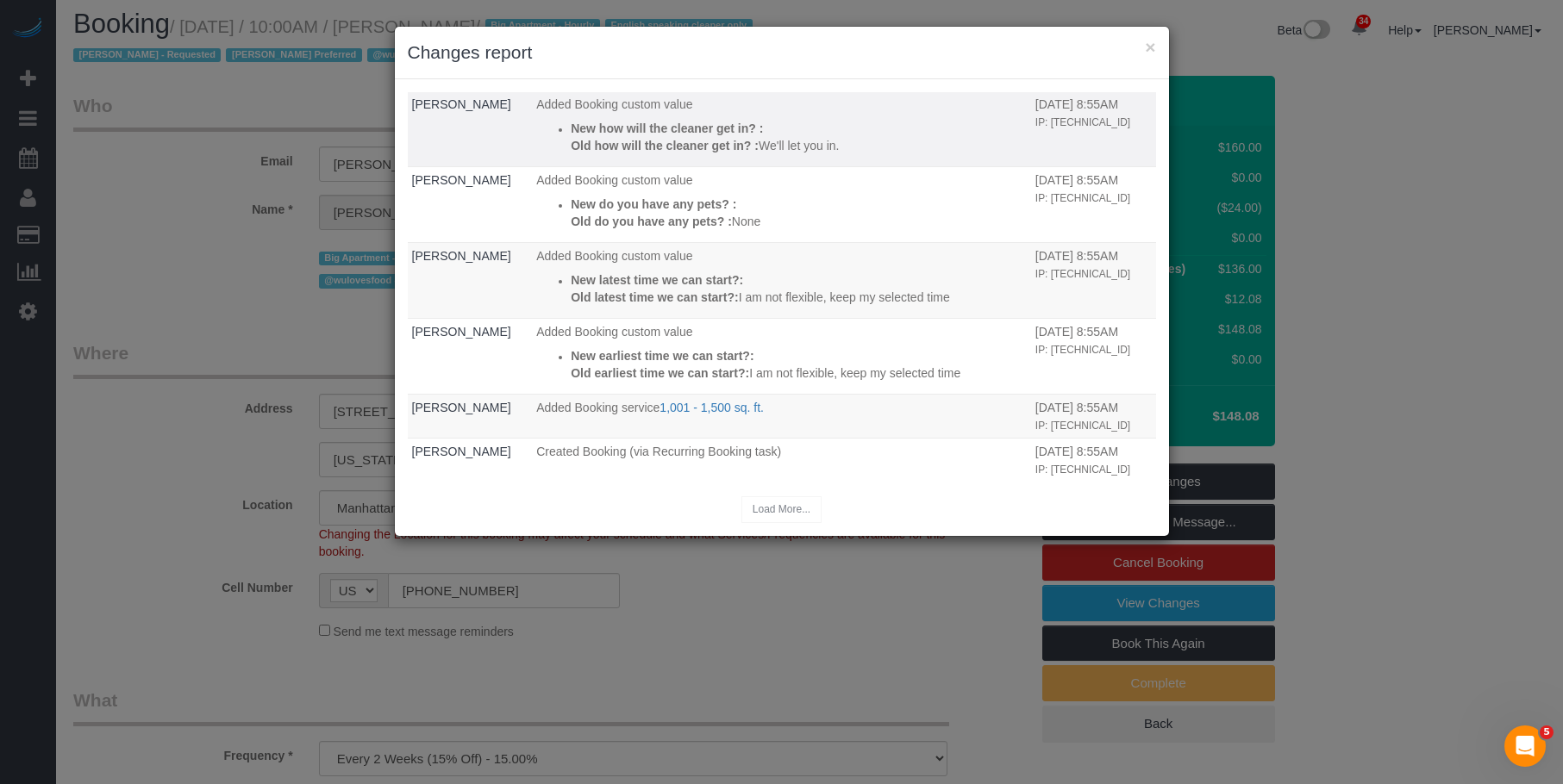
scroll to position [0, 0]
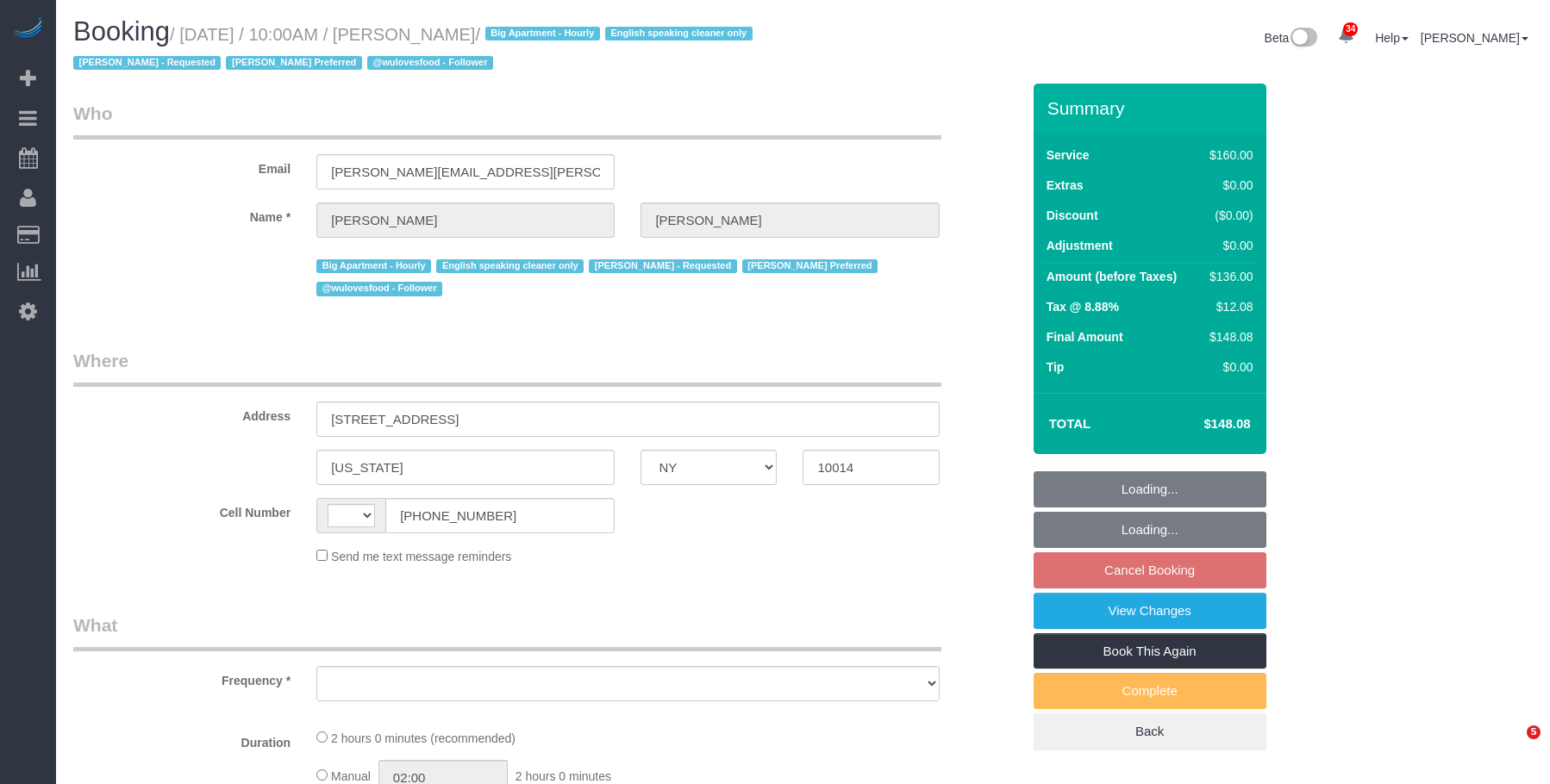
select select "NY"
select select "string:[GEOGRAPHIC_DATA]"
select select "object:831"
select select "string:stripe-pm_1PMbKH4VGloSiKo7I2gXikHa"
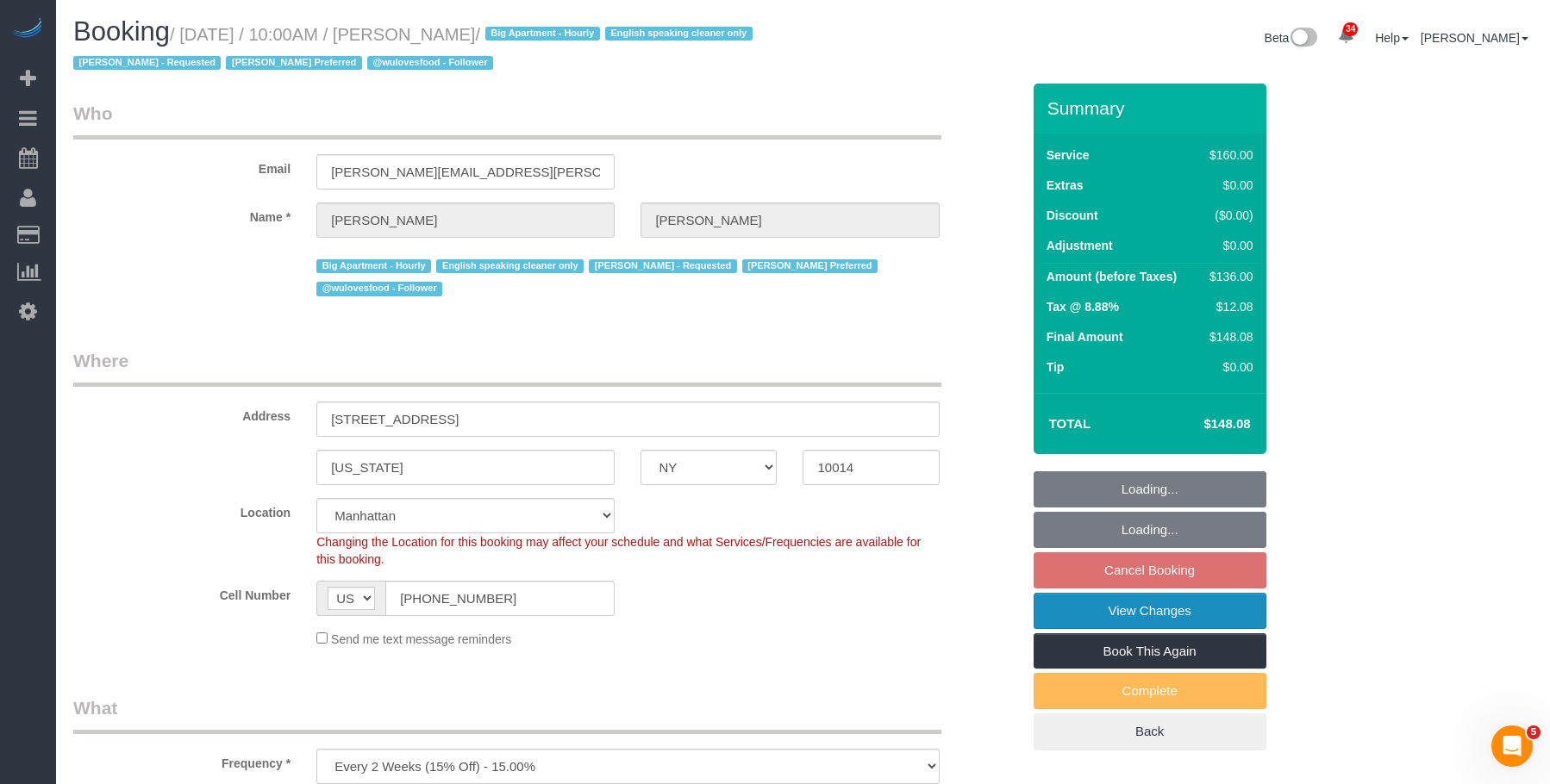
select select "number:89"
select select "number:90"
select select "number:15"
select select "number:5"
click at [1079, 614] on link "View Changes" at bounding box center [1150, 611] width 232 height 36
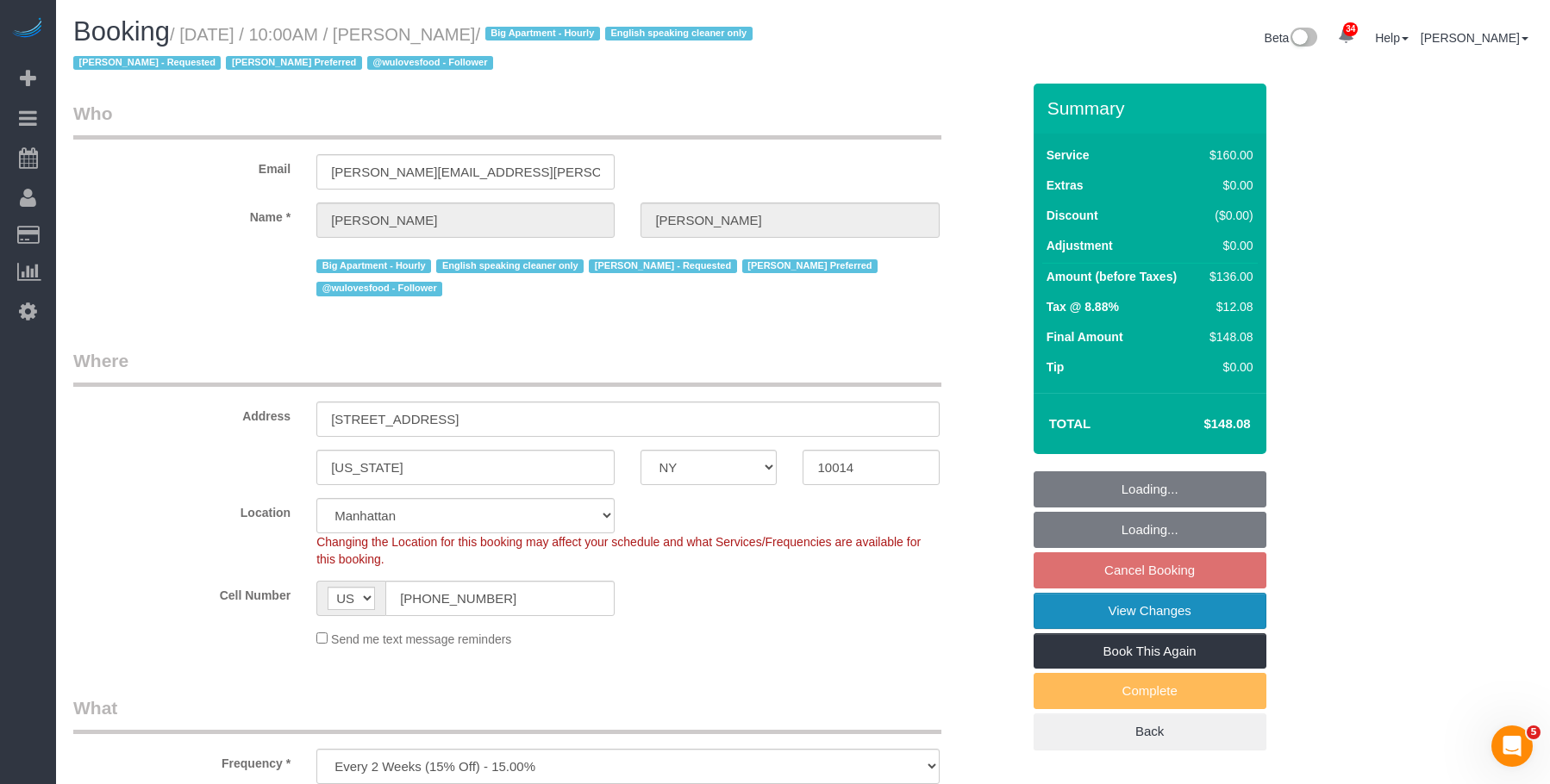
select select "object:1067"
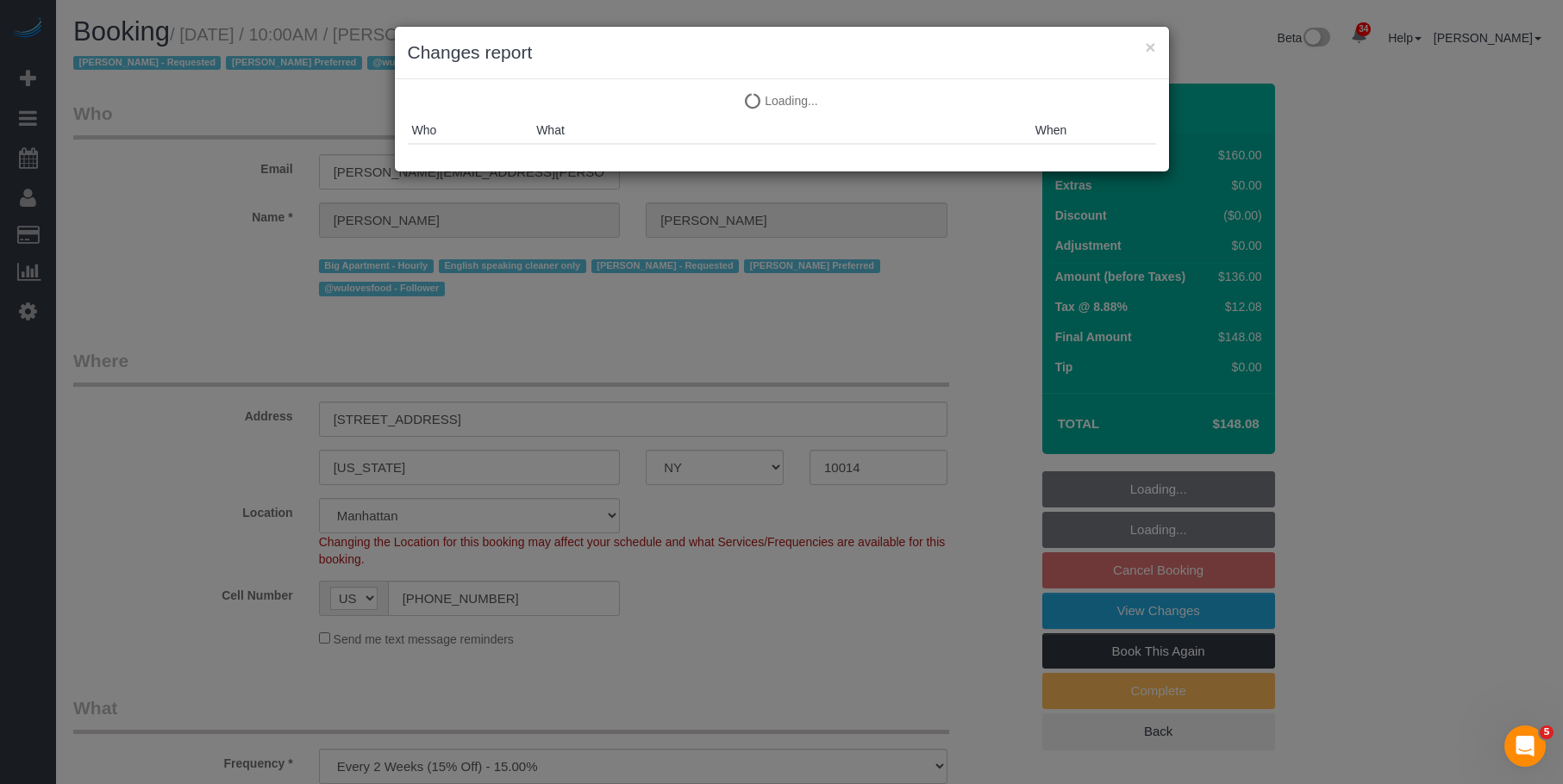
select select "spot3"
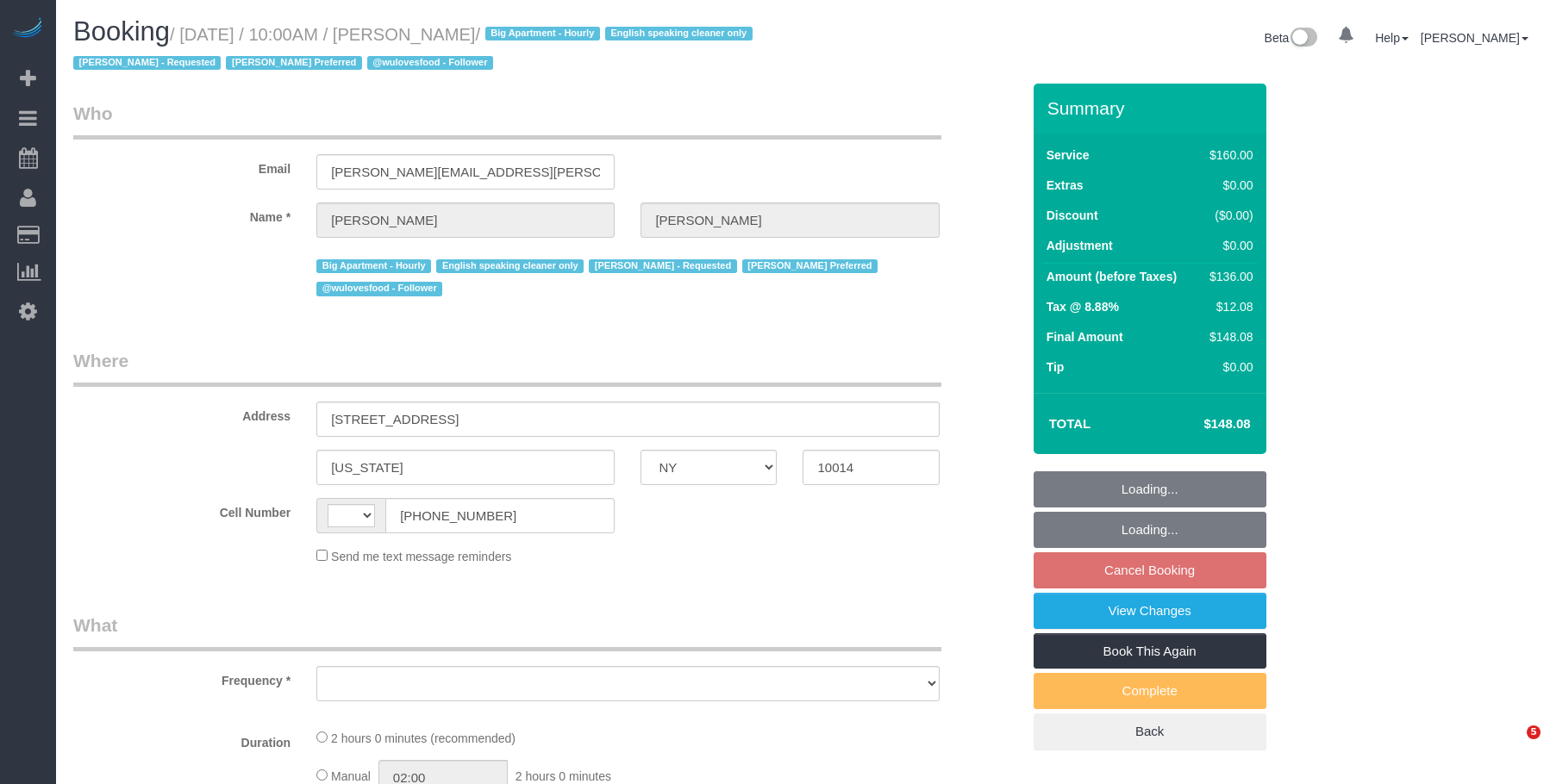
select select "NY"
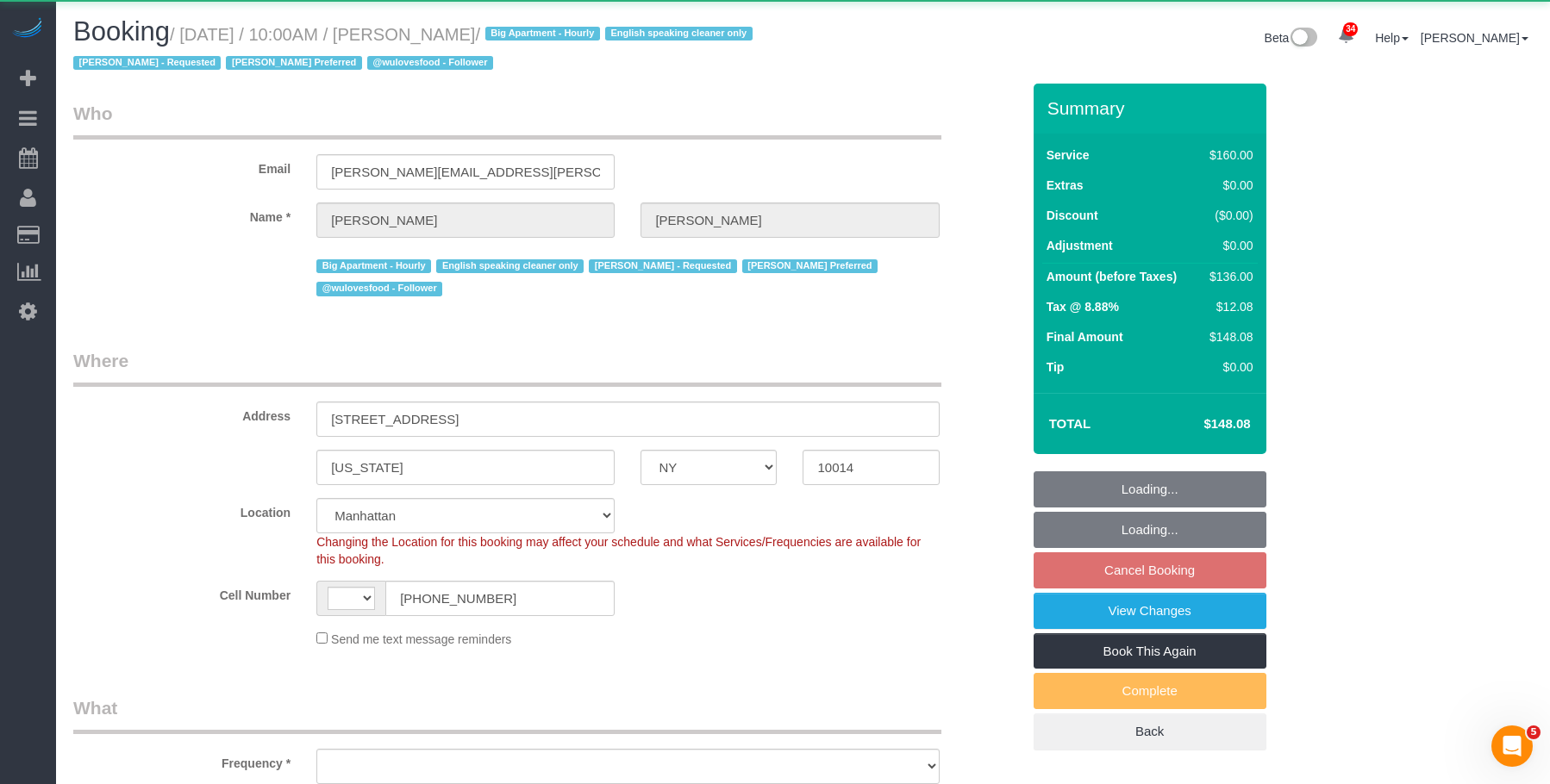
select select "string:stripe-pm_1PMbKH4VGloSiKo7I2gXikHa"
select select "spot3"
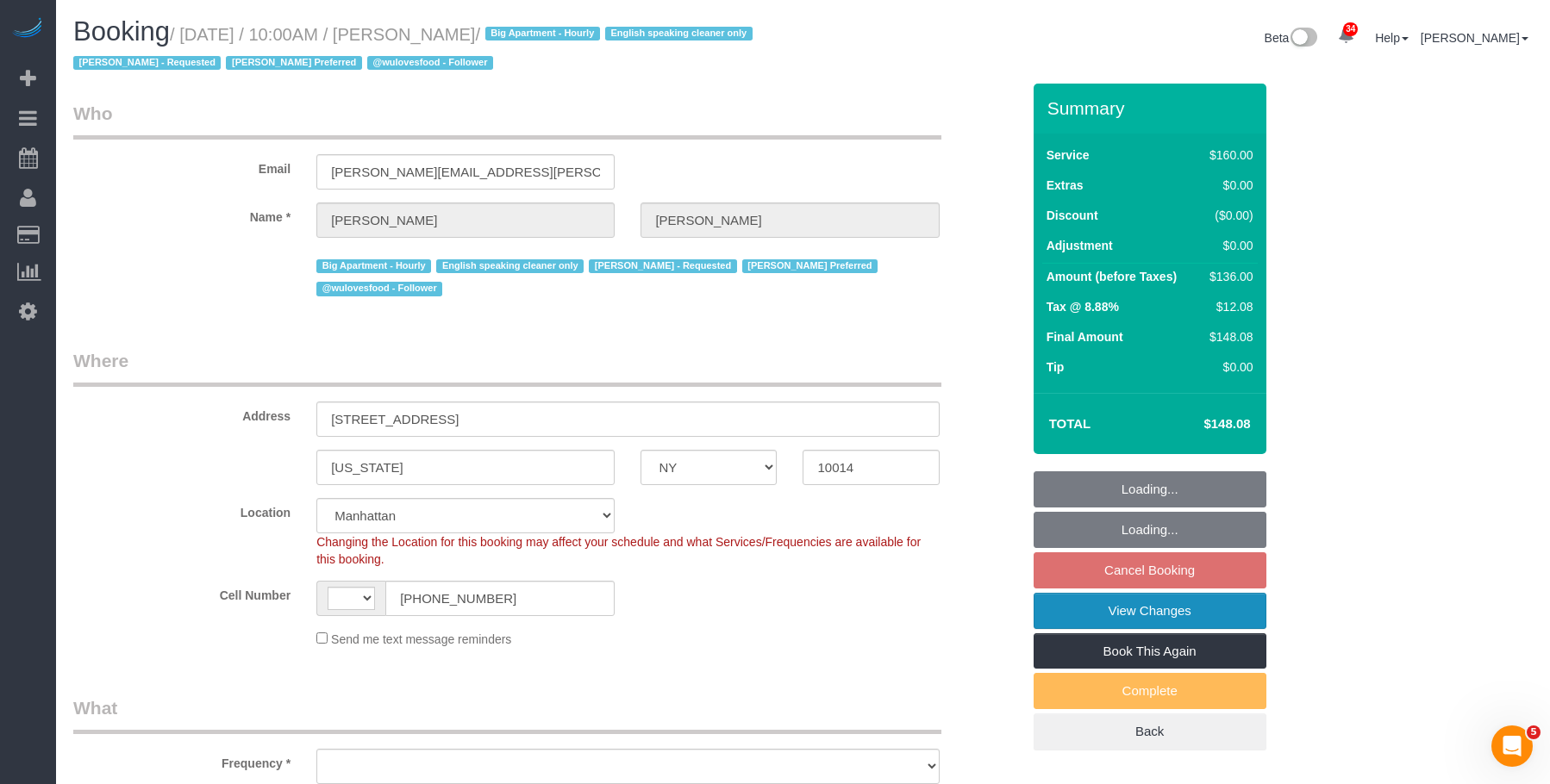
select select "string:[GEOGRAPHIC_DATA]"
select select "number:89"
select select "number:90"
select select "number:15"
select select "number:5"
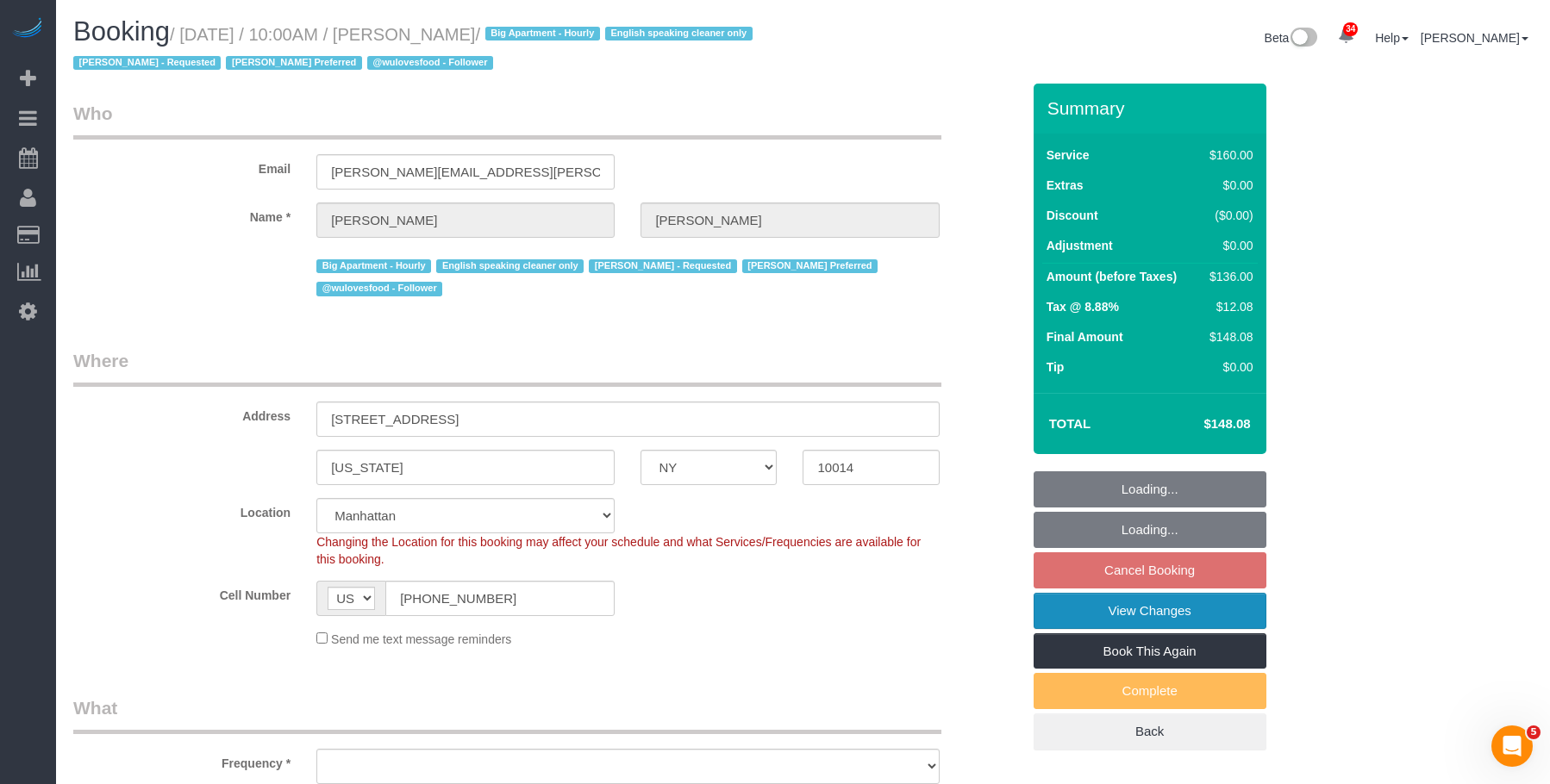
click at [1062, 606] on link "View Changes" at bounding box center [1150, 611] width 232 height 36
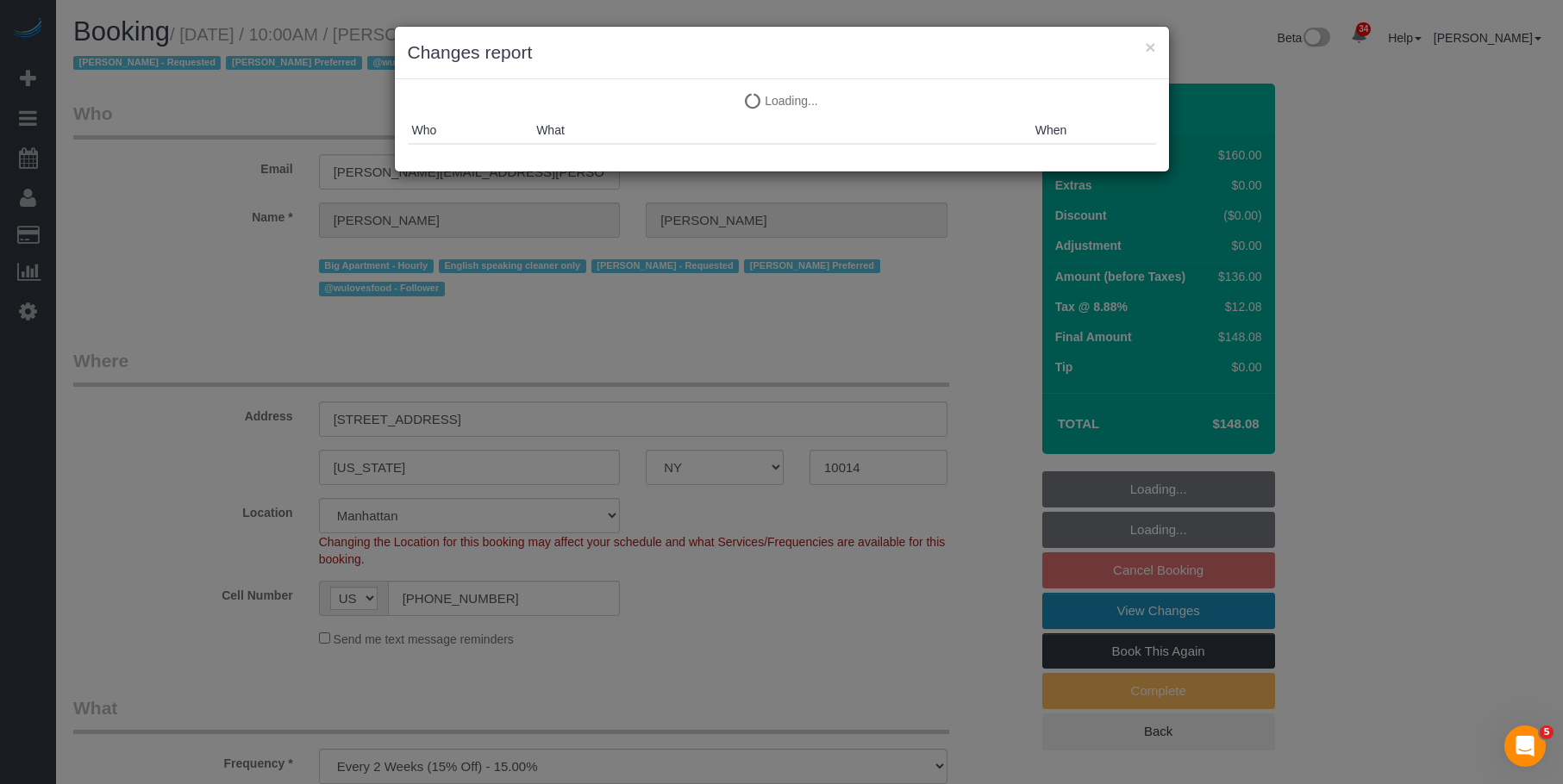
select select "object:1468"
